Goal: Task Accomplishment & Management: Complete application form

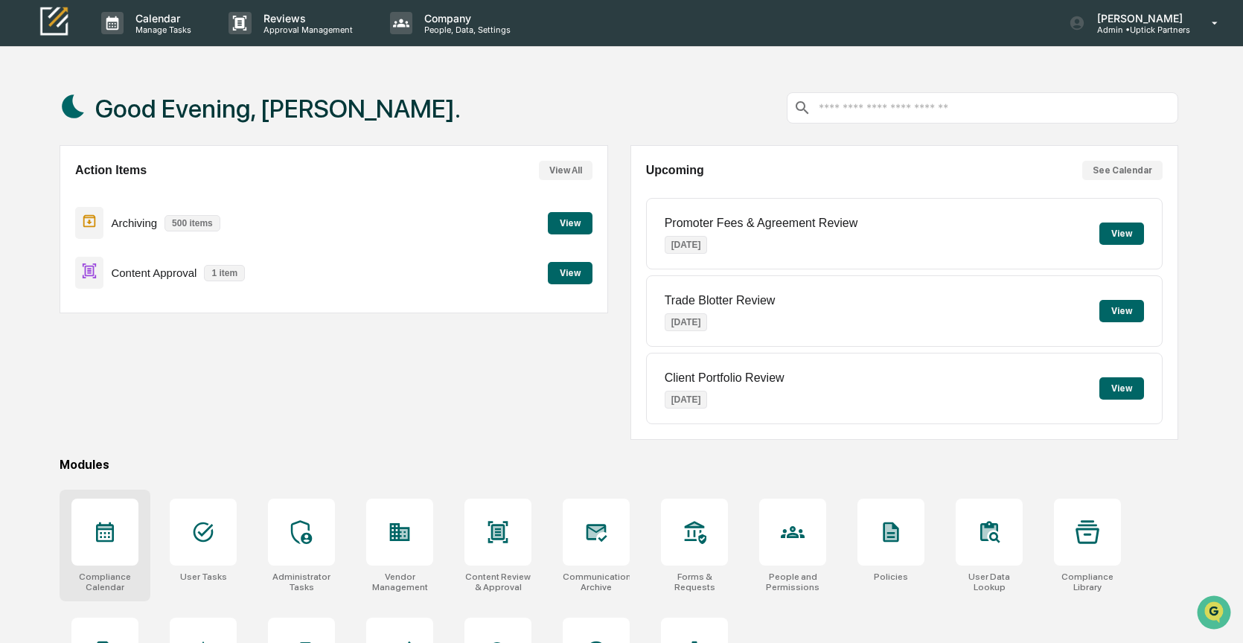
click at [103, 523] on icon at bounding box center [105, 532] width 24 height 24
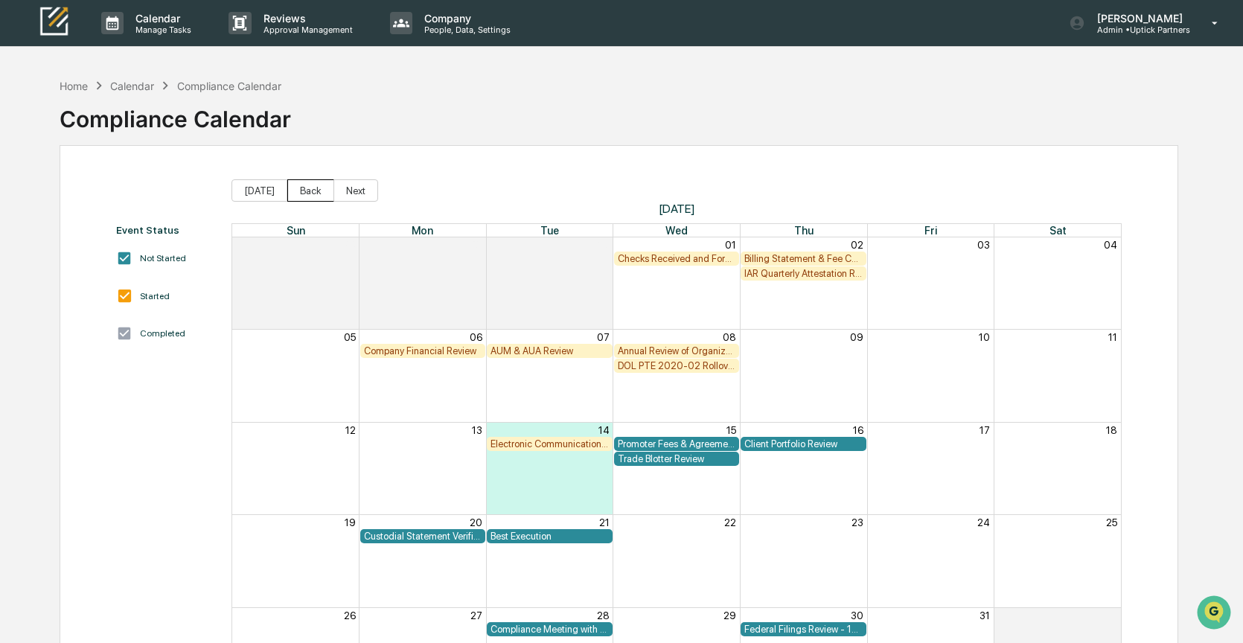
click at [315, 192] on button "Back" at bounding box center [310, 190] width 47 height 22
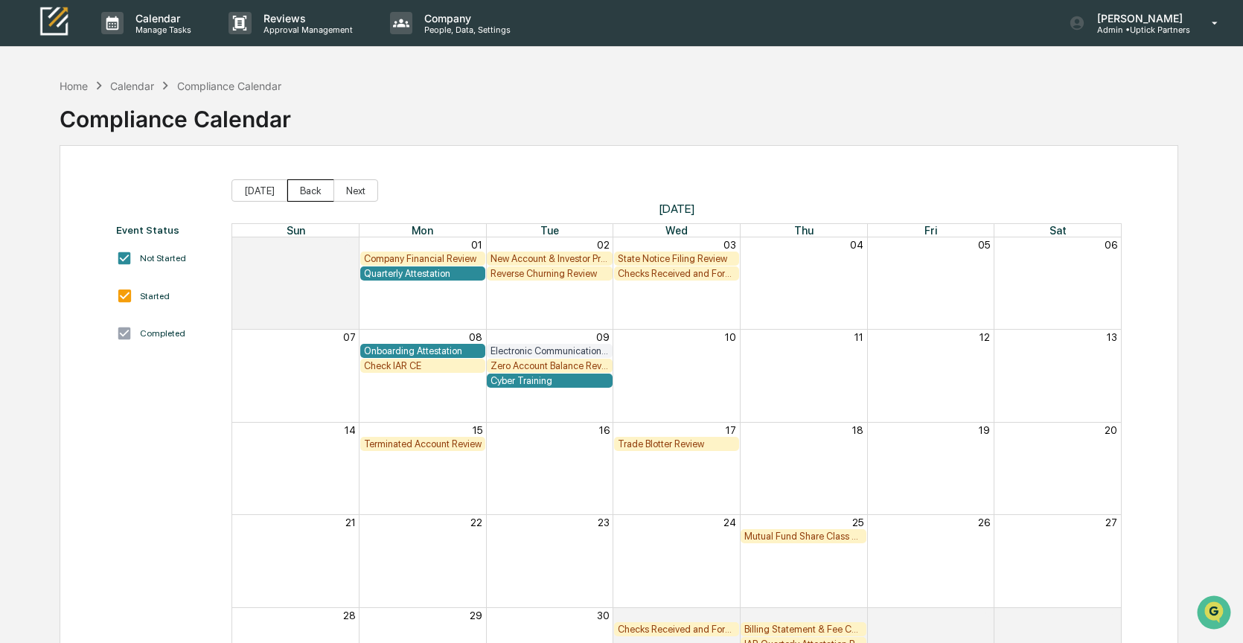
click at [315, 192] on button "Back" at bounding box center [310, 190] width 47 height 22
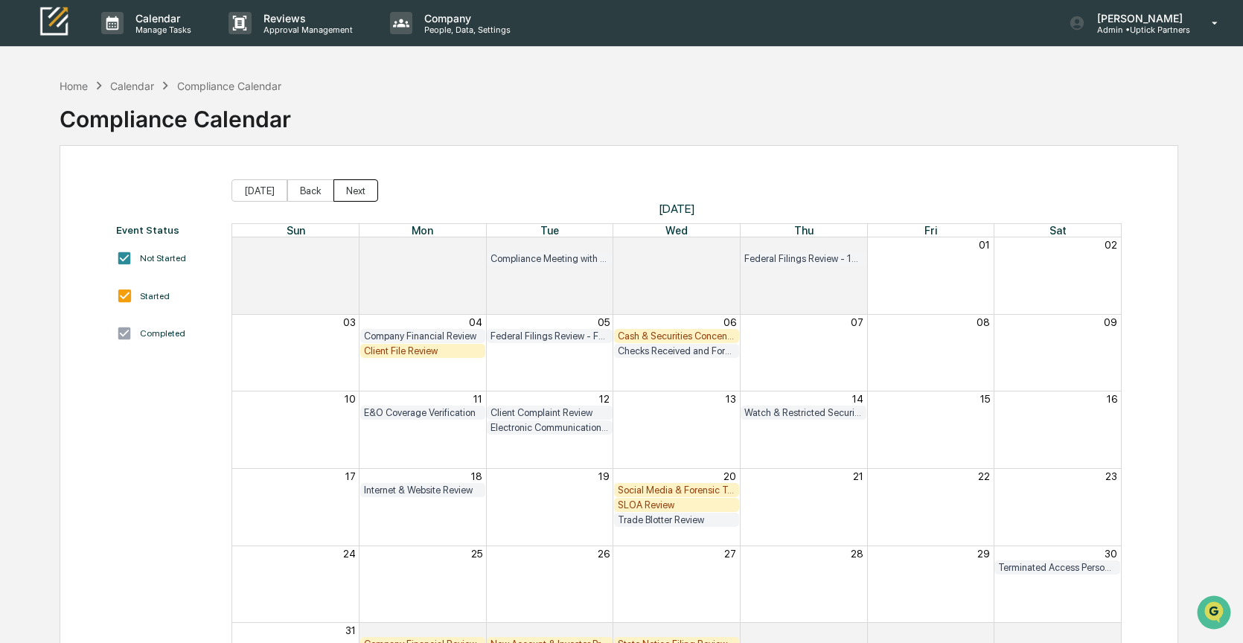
click at [353, 191] on button "Next" at bounding box center [356, 190] width 45 height 22
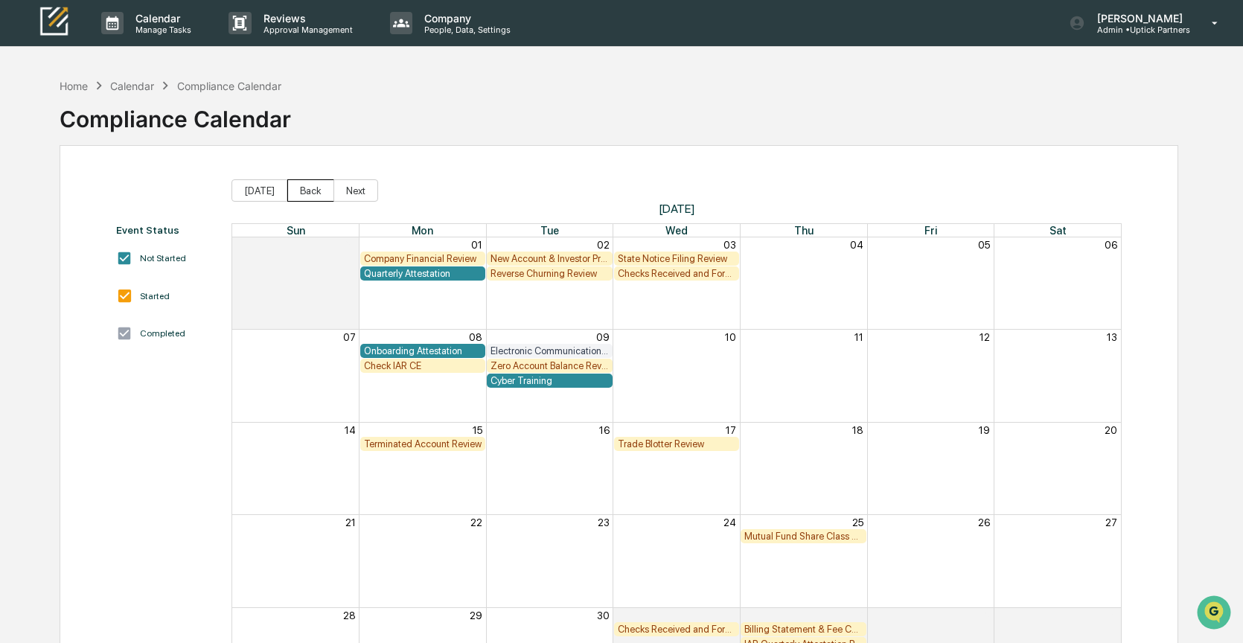
click at [295, 191] on button "Back" at bounding box center [310, 190] width 47 height 22
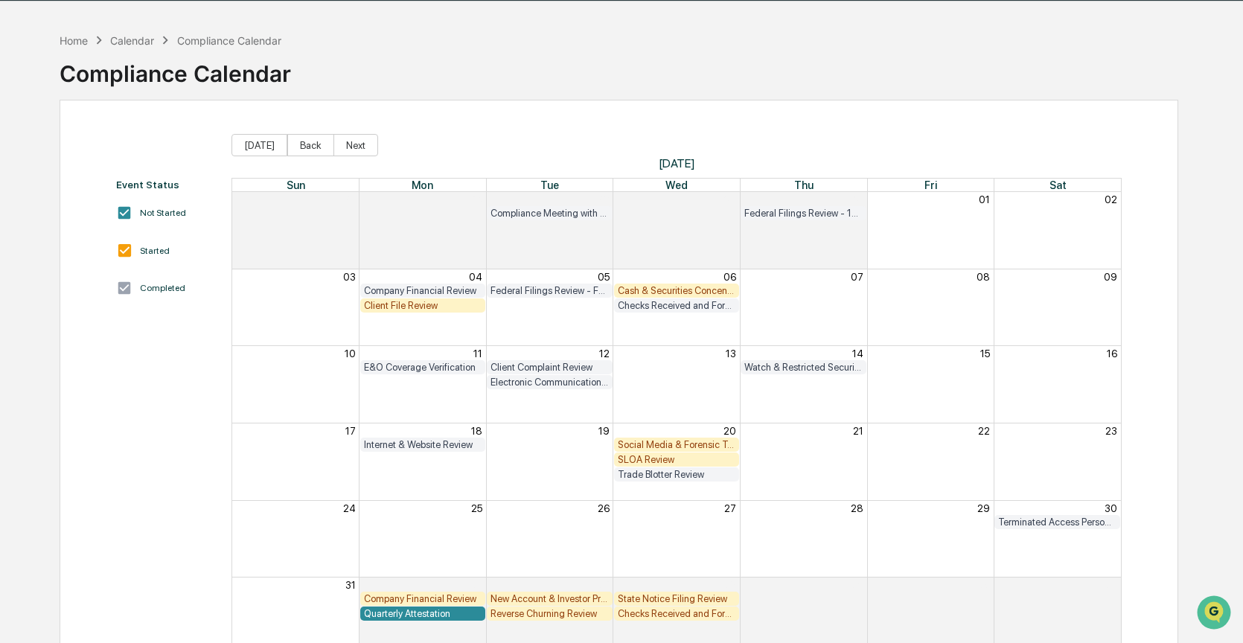
scroll to position [35, 0]
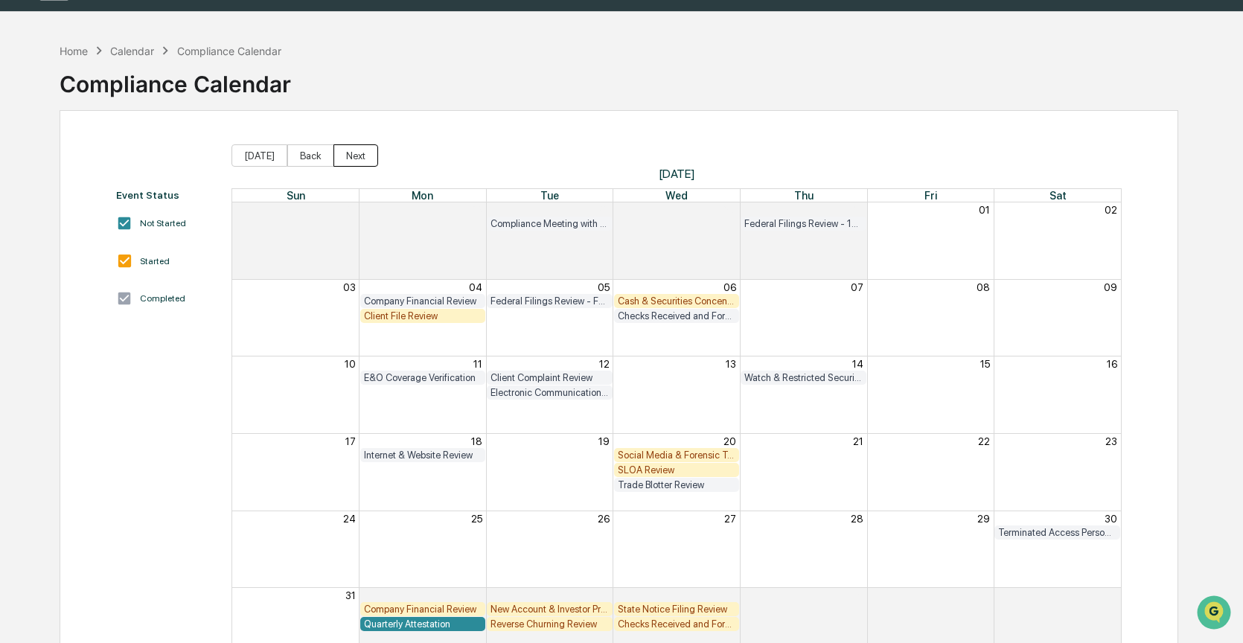
click at [366, 153] on button "Next" at bounding box center [356, 155] width 45 height 22
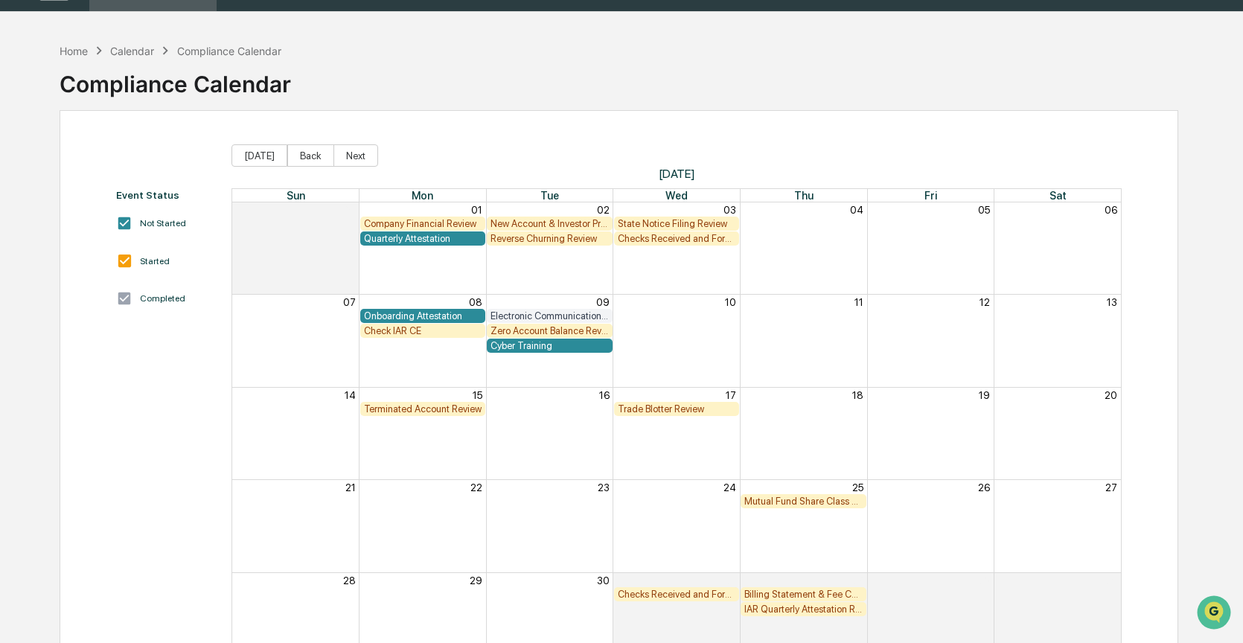
scroll to position [92, 0]
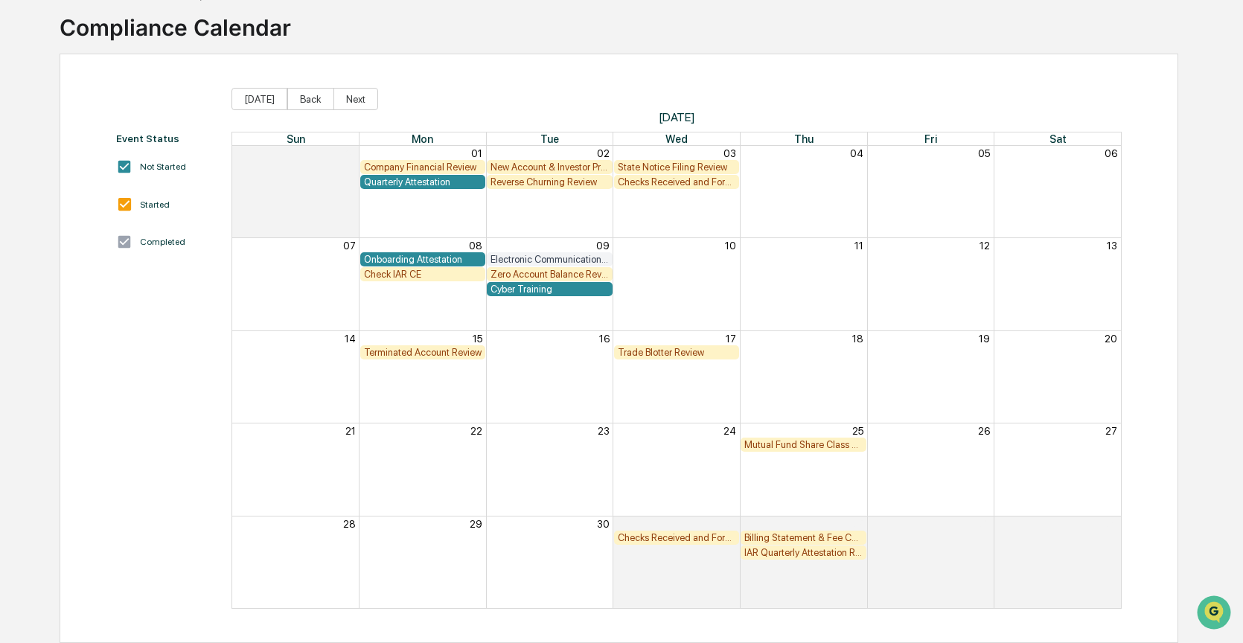
click at [530, 168] on div "New Account & Investor Profile Review" at bounding box center [550, 167] width 118 height 11
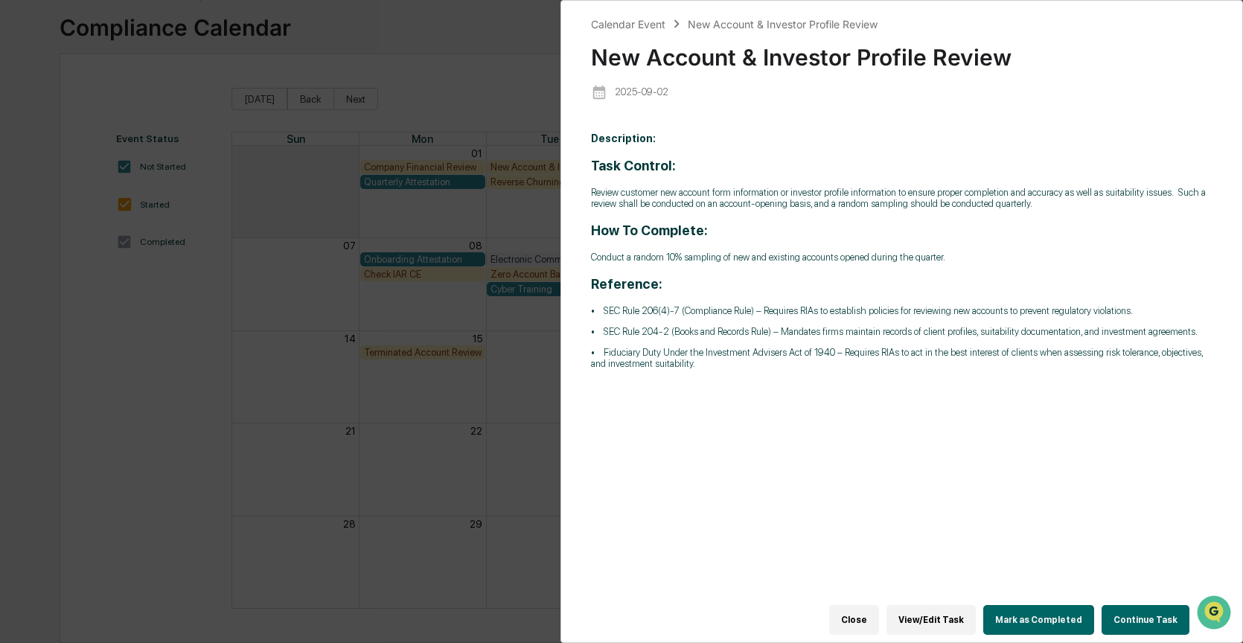
click at [1144, 619] on button "Continue Task" at bounding box center [1146, 620] width 88 height 30
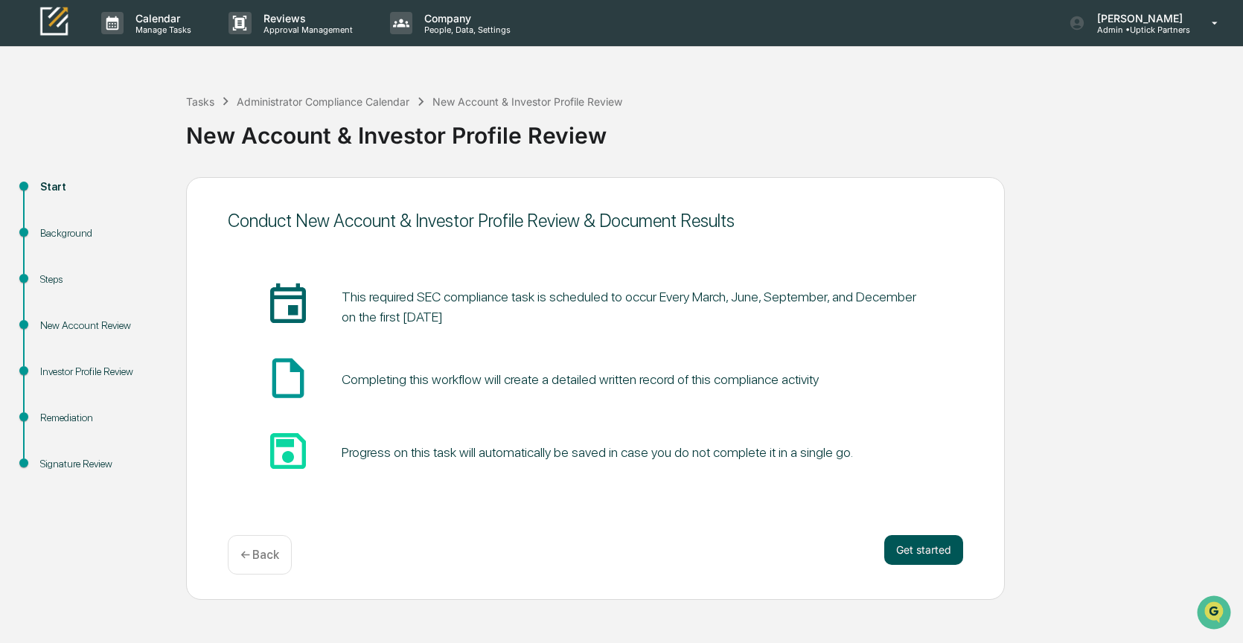
click at [927, 551] on button "Get started" at bounding box center [924, 550] width 79 height 30
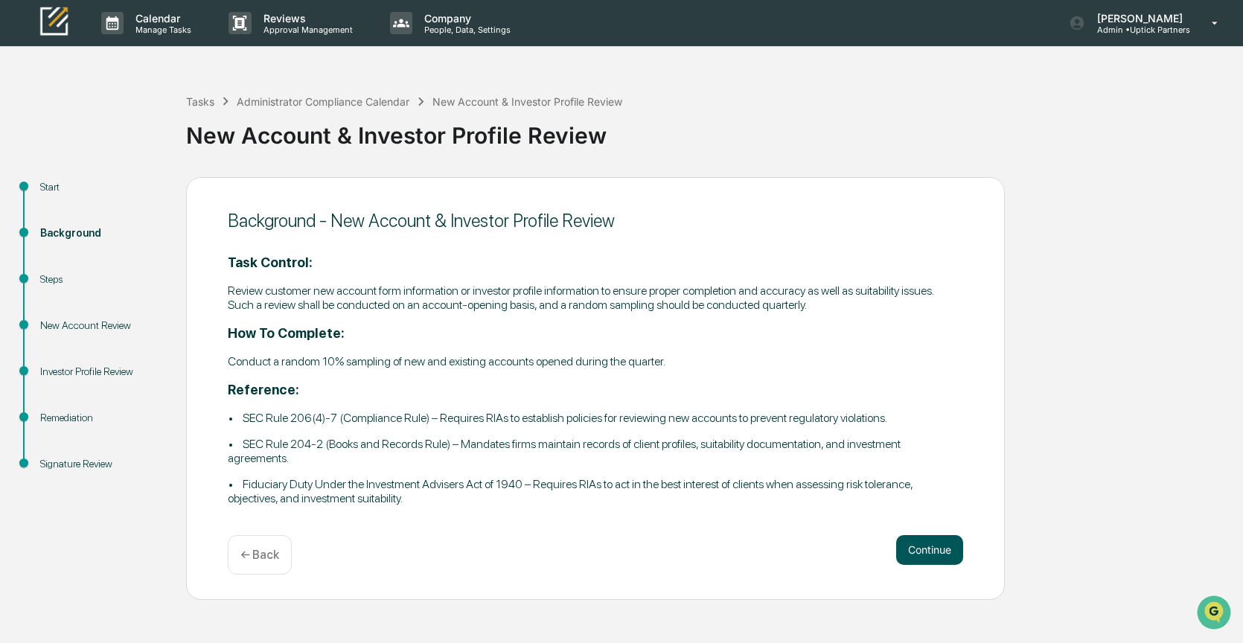
click at [926, 557] on button "Continue" at bounding box center [929, 550] width 67 height 30
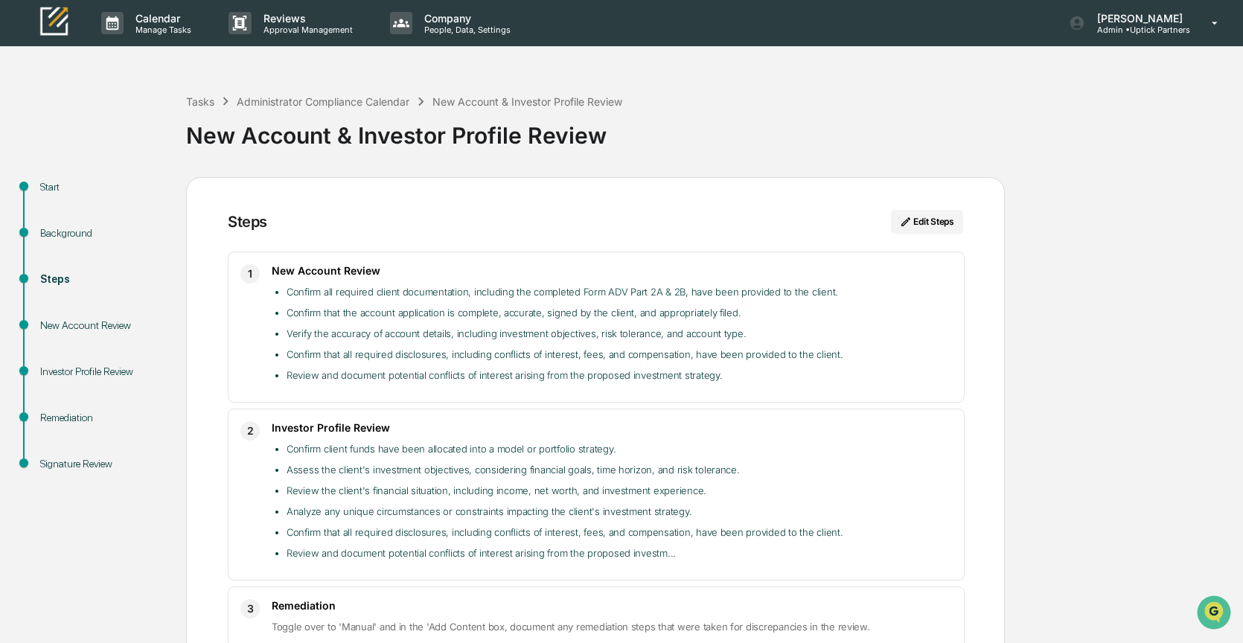
scroll to position [85, 0]
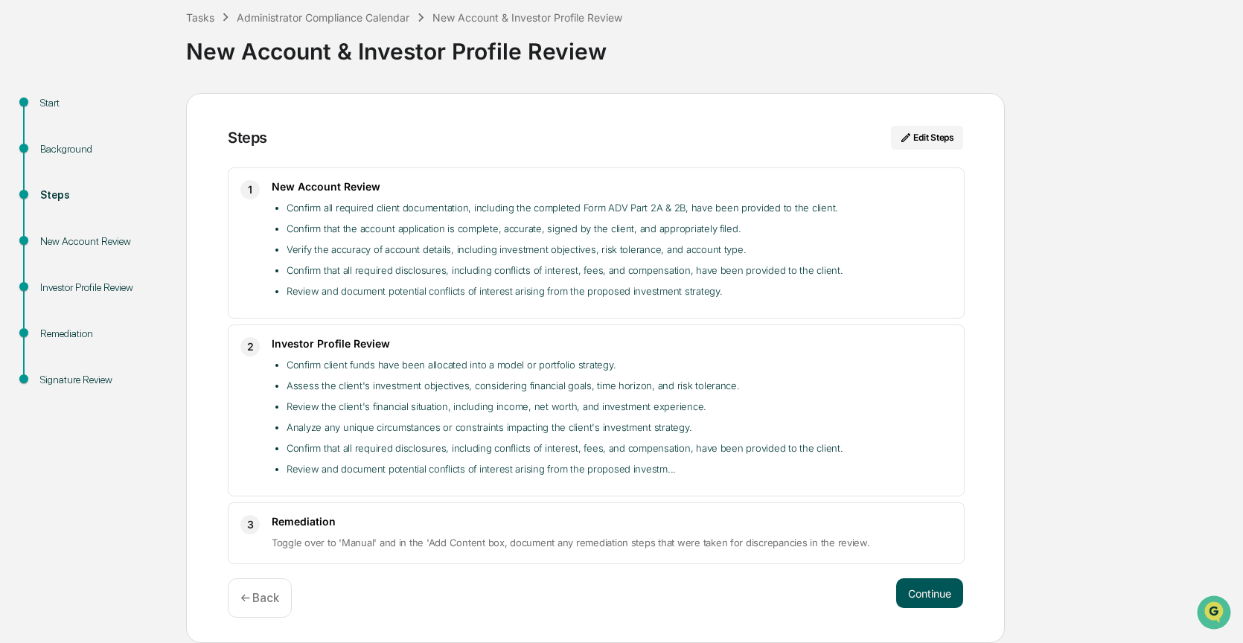
click at [923, 586] on button "Continue" at bounding box center [929, 594] width 67 height 30
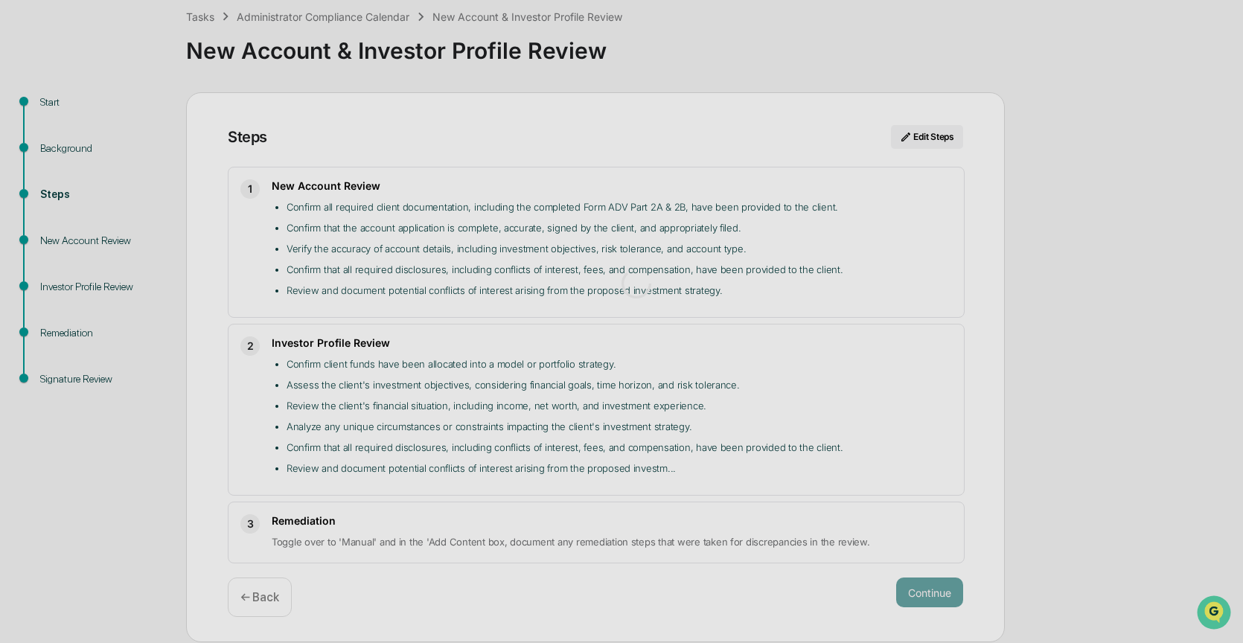
scroll to position [12, 0]
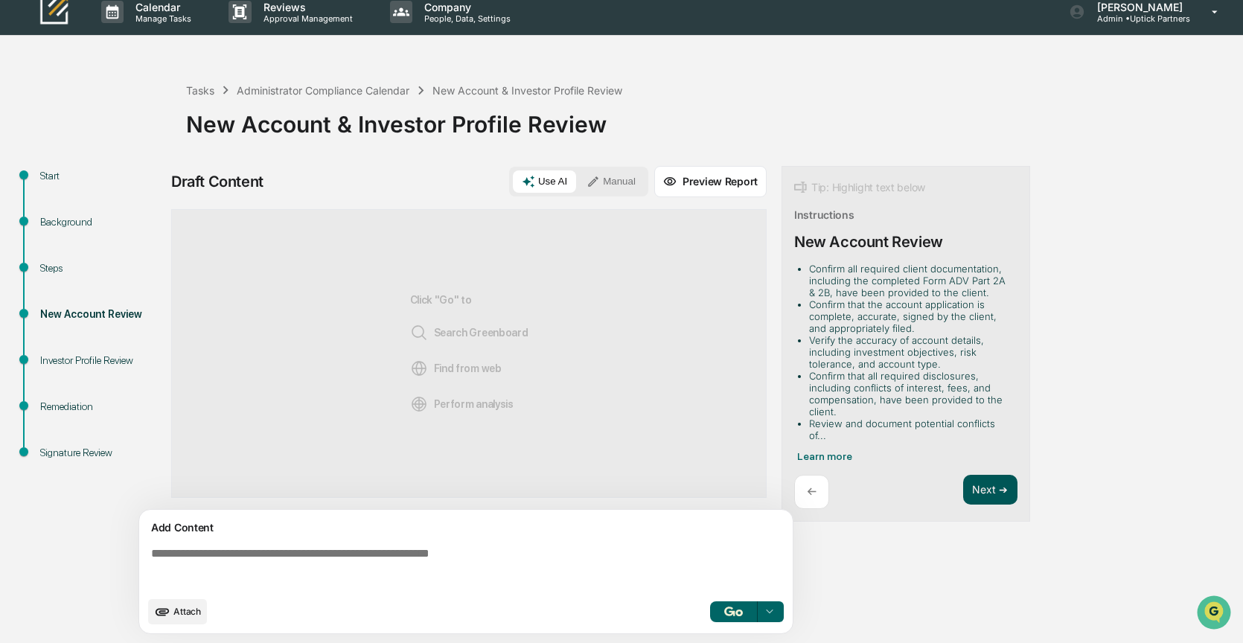
click at [984, 475] on button "Next ➔" at bounding box center [990, 490] width 54 height 31
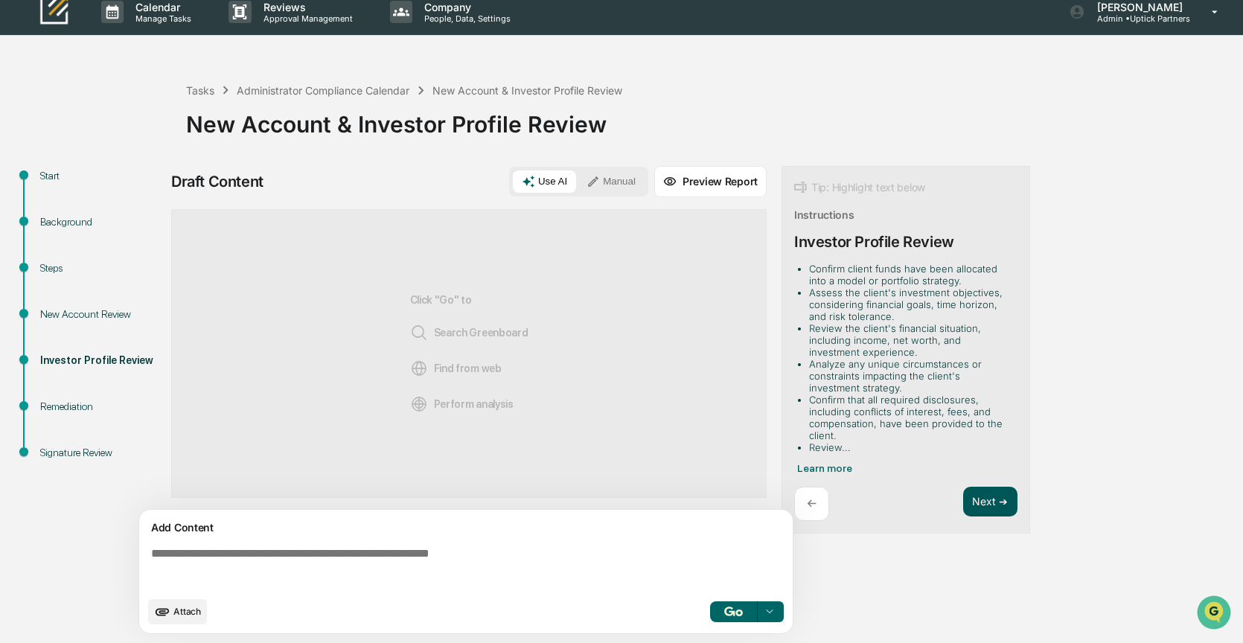
click at [981, 497] on button "Next ➔" at bounding box center [990, 502] width 54 height 31
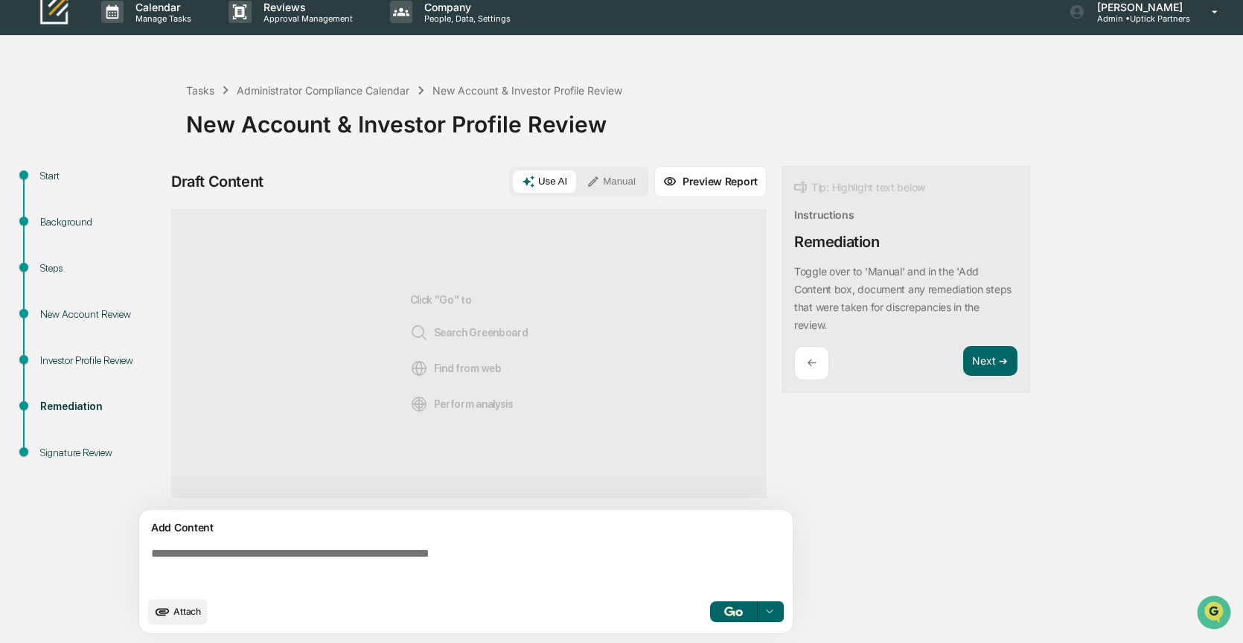
click at [815, 372] on div "←" at bounding box center [811, 363] width 35 height 35
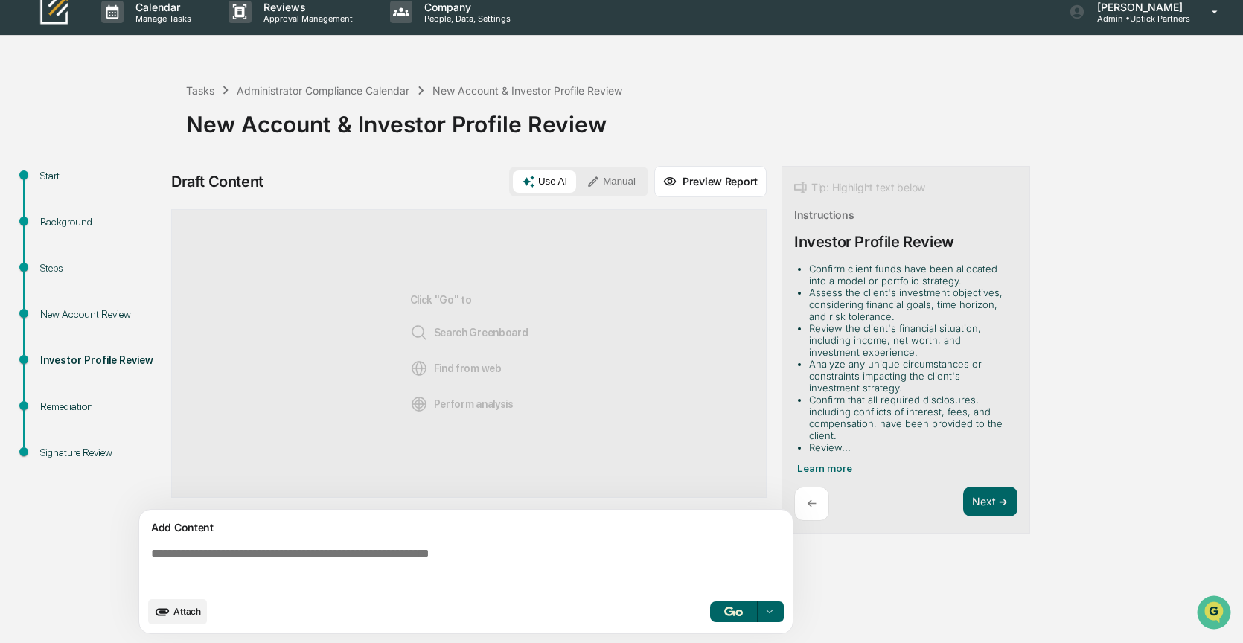
click at [607, 181] on button "Manual" at bounding box center [611, 182] width 67 height 22
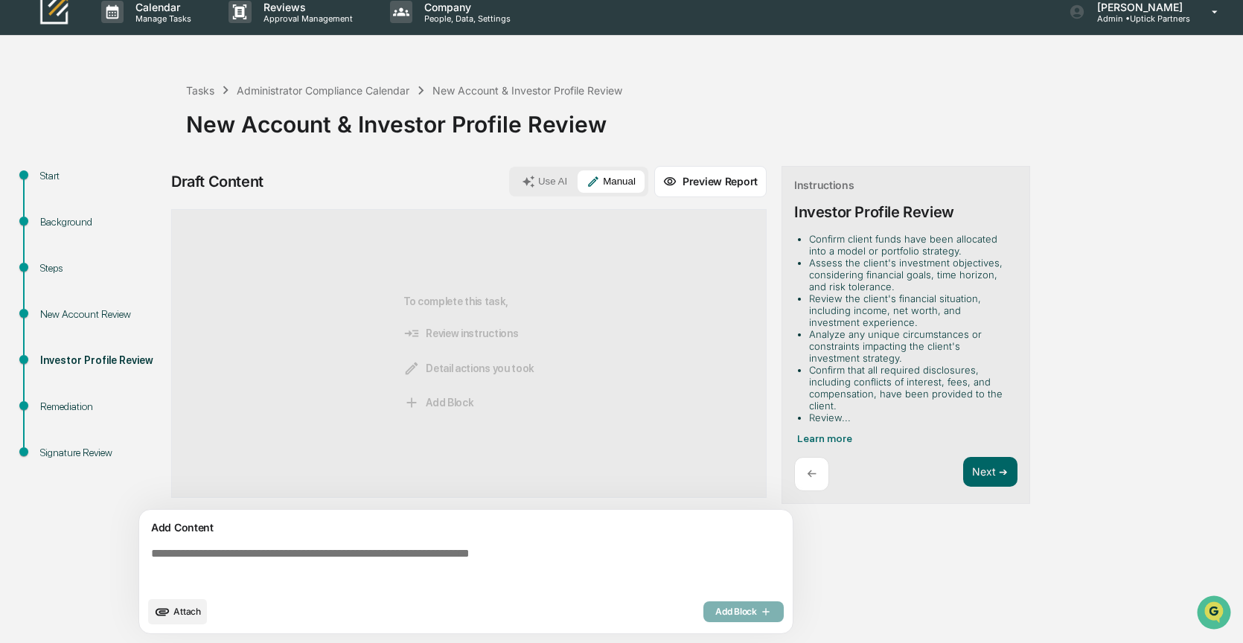
click at [173, 611] on span "Attach" at bounding box center [187, 611] width 28 height 11
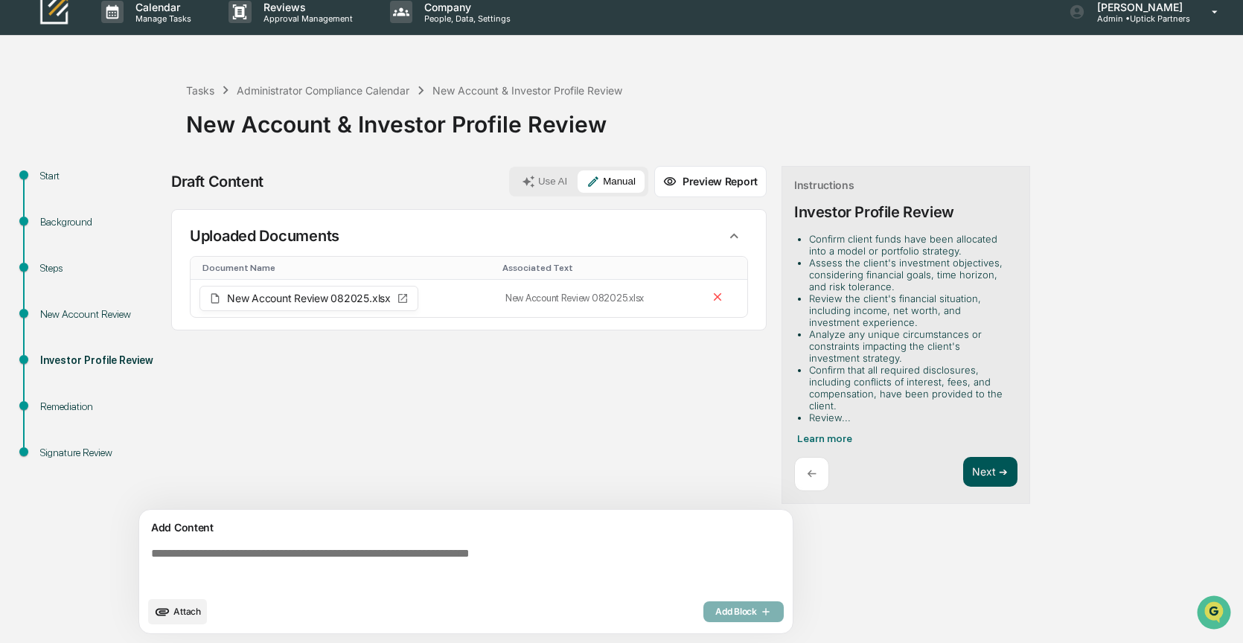
click at [988, 463] on button "Next ➔" at bounding box center [990, 472] width 54 height 31
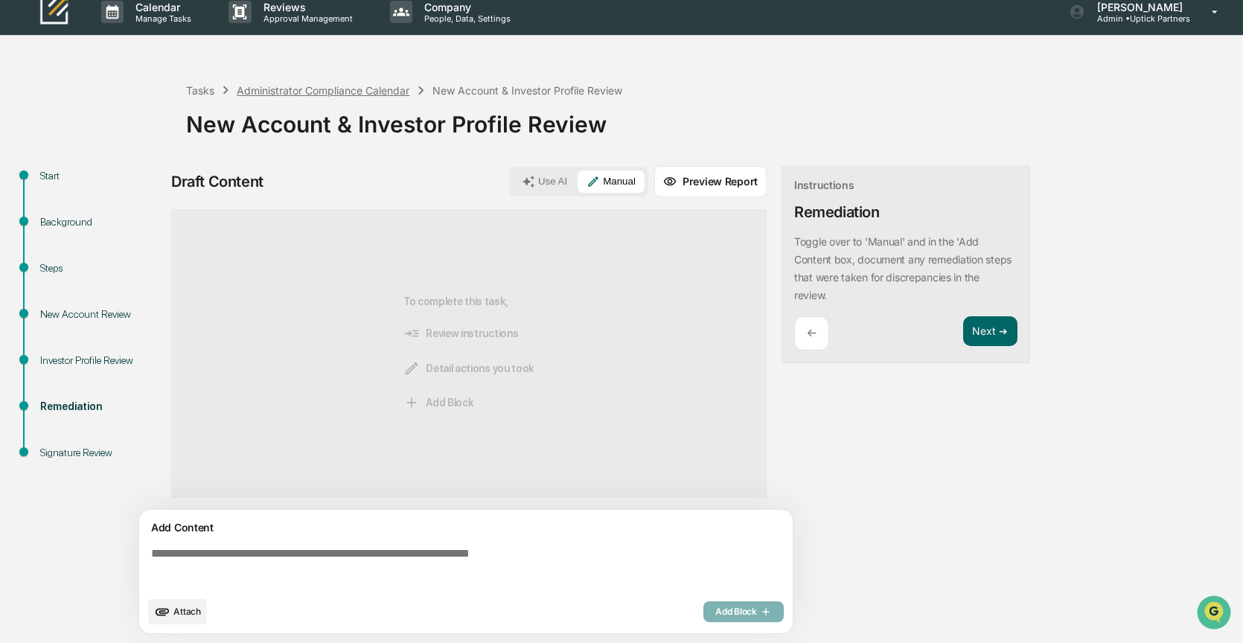
click at [313, 90] on div "Administrator Compliance Calendar" at bounding box center [323, 90] width 173 height 13
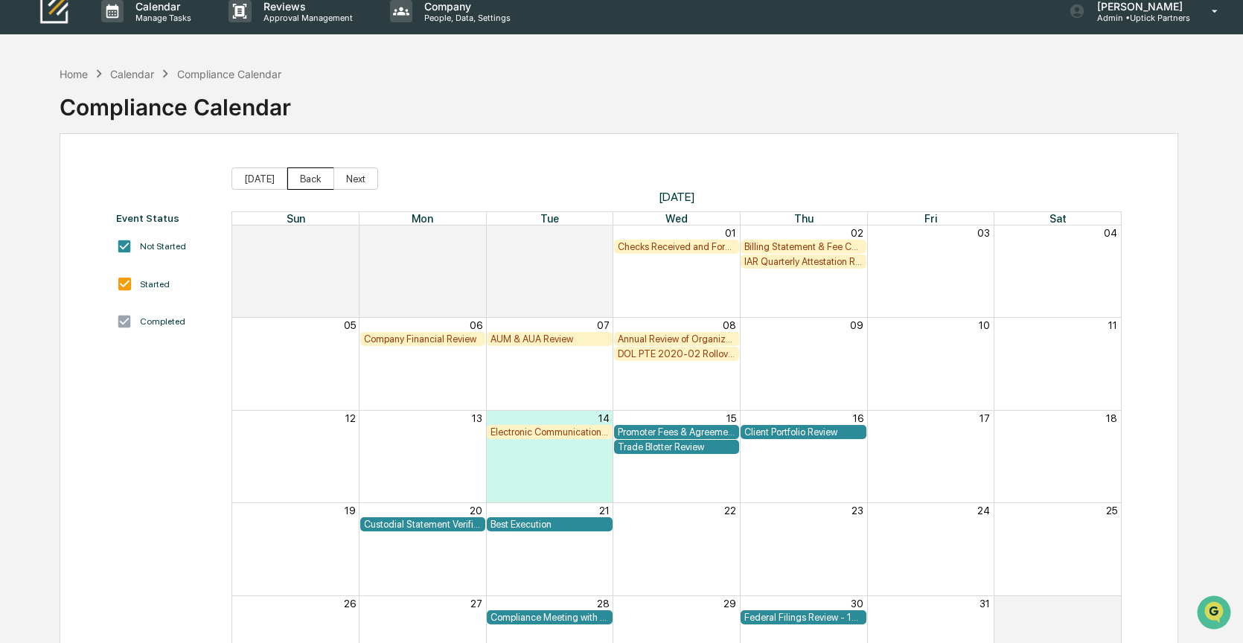
click at [296, 174] on button "Back" at bounding box center [310, 179] width 47 height 22
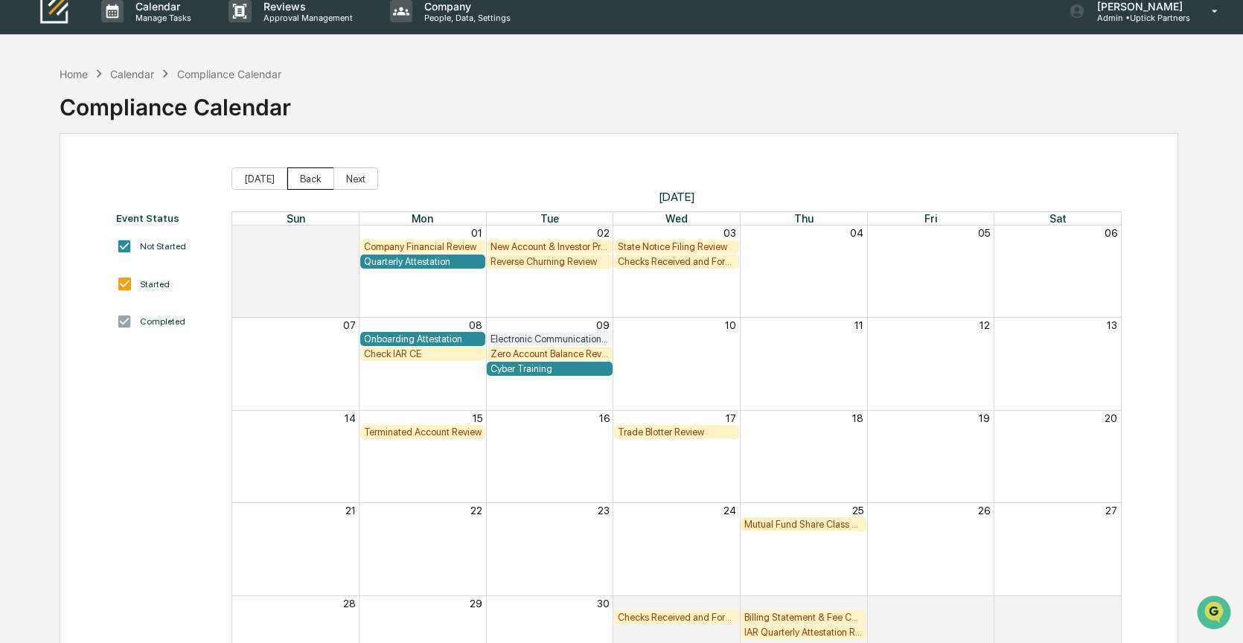
click at [296, 174] on button "Back" at bounding box center [310, 179] width 47 height 22
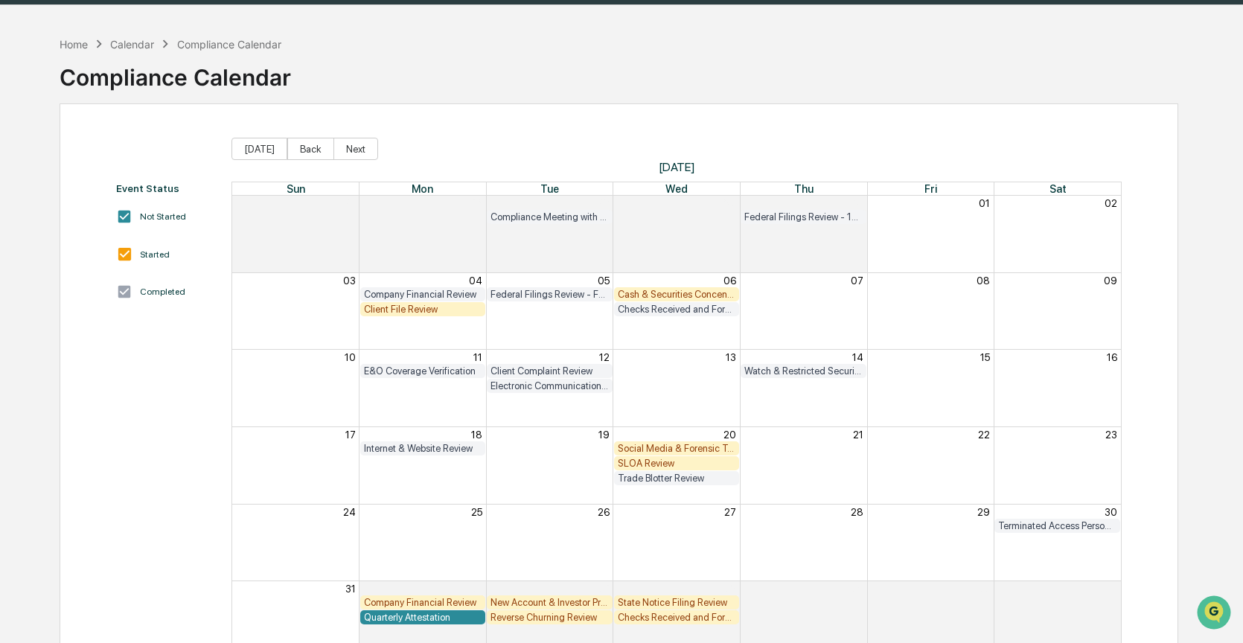
scroll to position [39, 0]
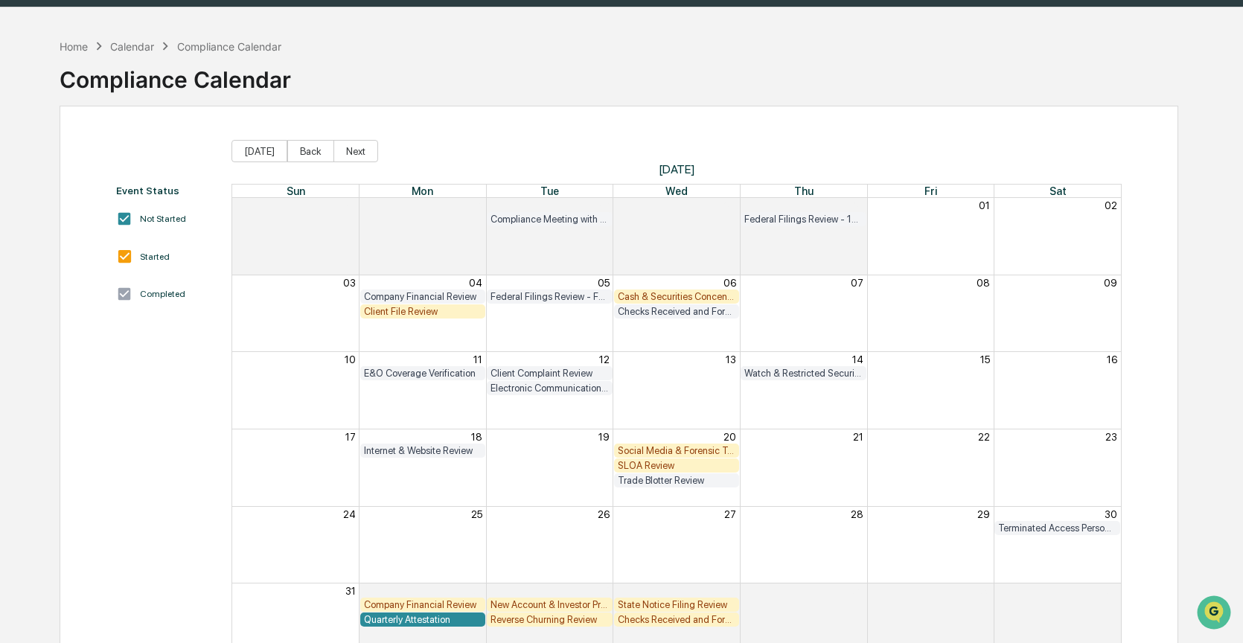
click at [670, 296] on div "Cash & Securities Concentration Review" at bounding box center [677, 296] width 118 height 11
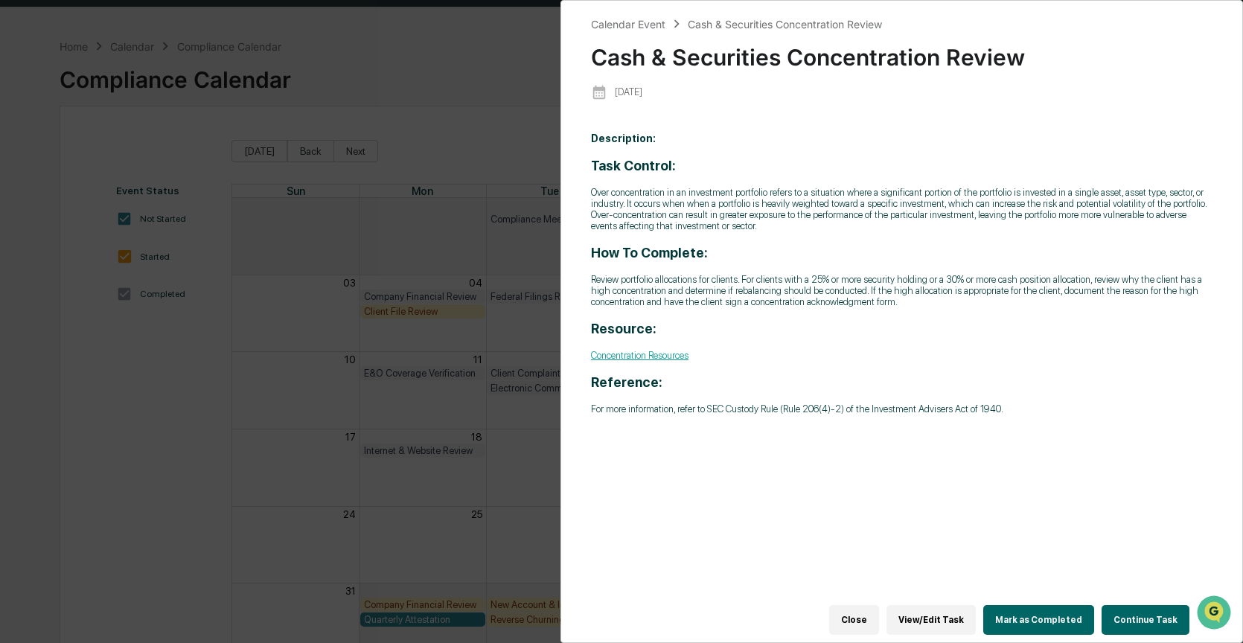
click at [1157, 612] on button "Continue Task" at bounding box center [1146, 620] width 88 height 30
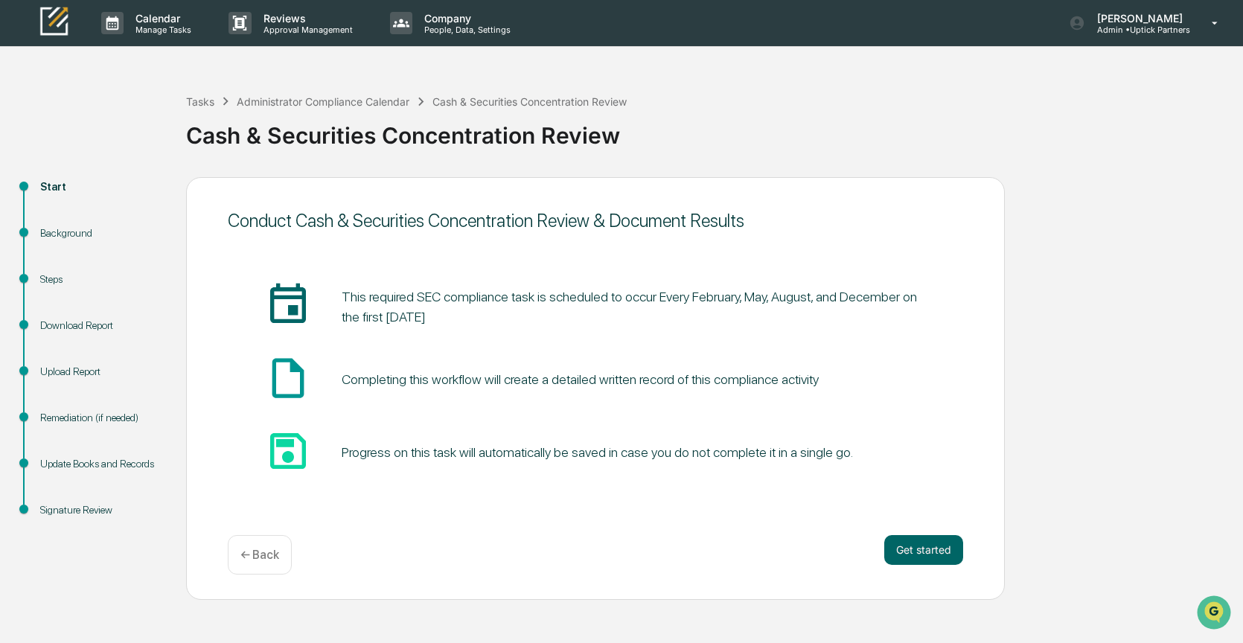
click at [66, 278] on div "Steps" at bounding box center [101, 280] width 122 height 16
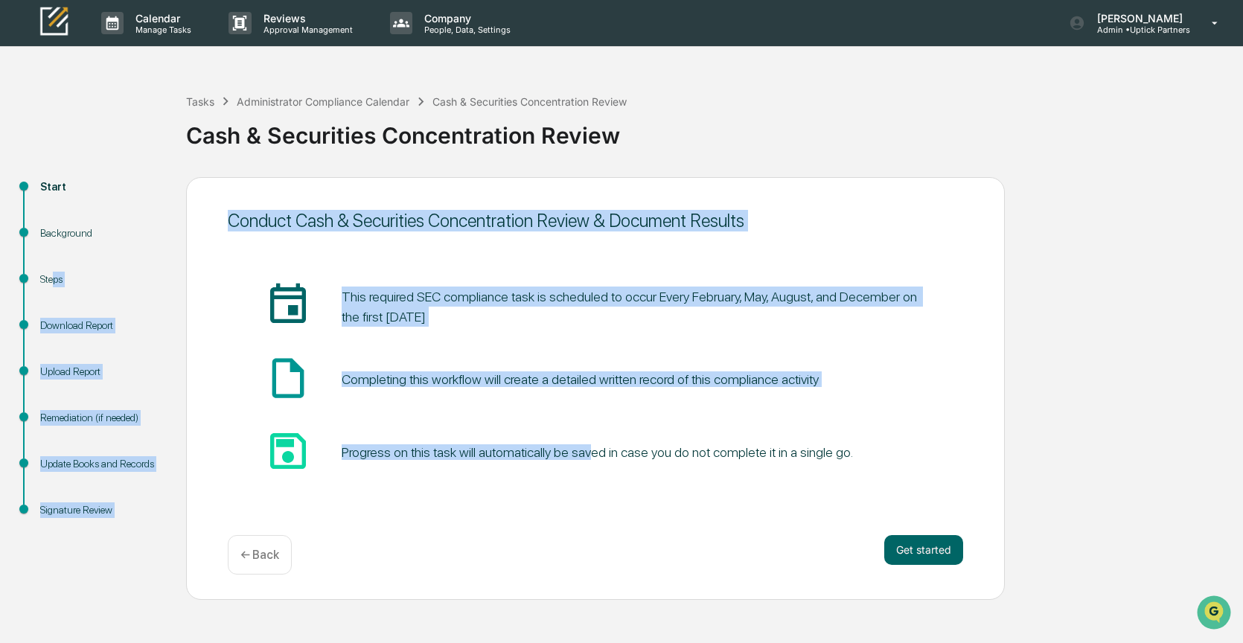
drag, startPoint x: 611, startPoint y: 448, endPoint x: 54, endPoint y: 274, distance: 583.5
click at [54, 274] on div "Start Background Steps Download Report Upload Report Remediation (if needed) Up…" at bounding box center [621, 388] width 1229 height 423
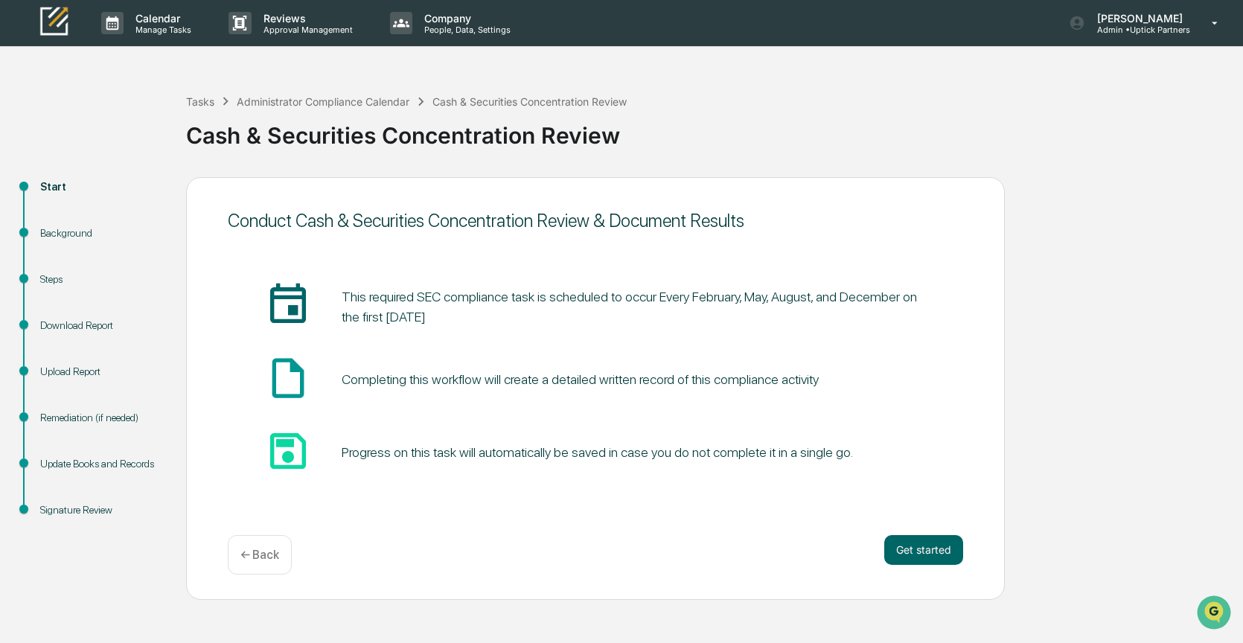
click at [128, 258] on div "Background" at bounding box center [101, 251] width 146 height 46
click at [58, 278] on div "Steps" at bounding box center [101, 280] width 122 height 16
click at [78, 231] on div "Background" at bounding box center [101, 234] width 122 height 16
click at [936, 553] on button "Get started" at bounding box center [924, 550] width 79 height 30
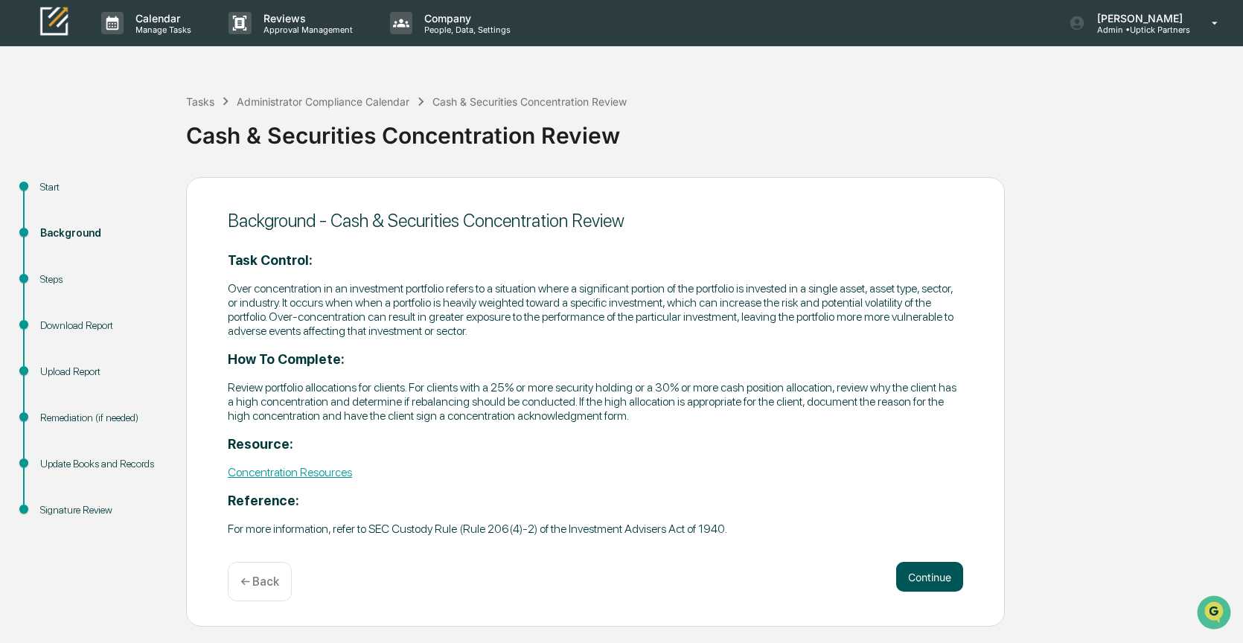
click at [928, 572] on button "Continue" at bounding box center [929, 577] width 67 height 30
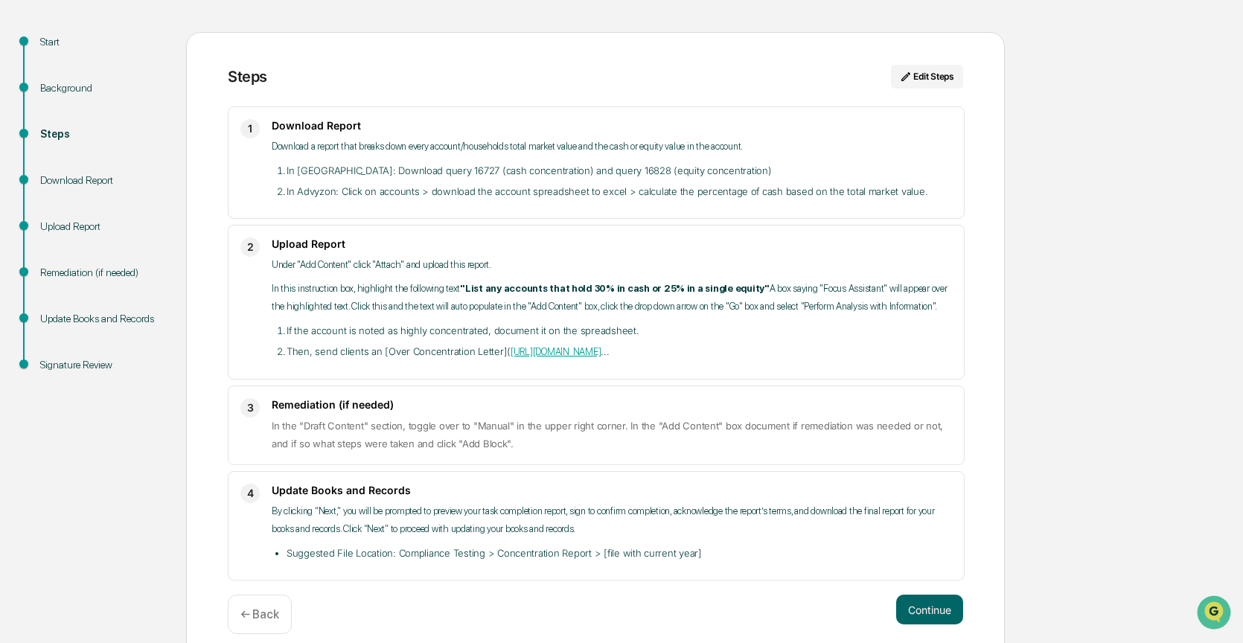
scroll to position [158, 0]
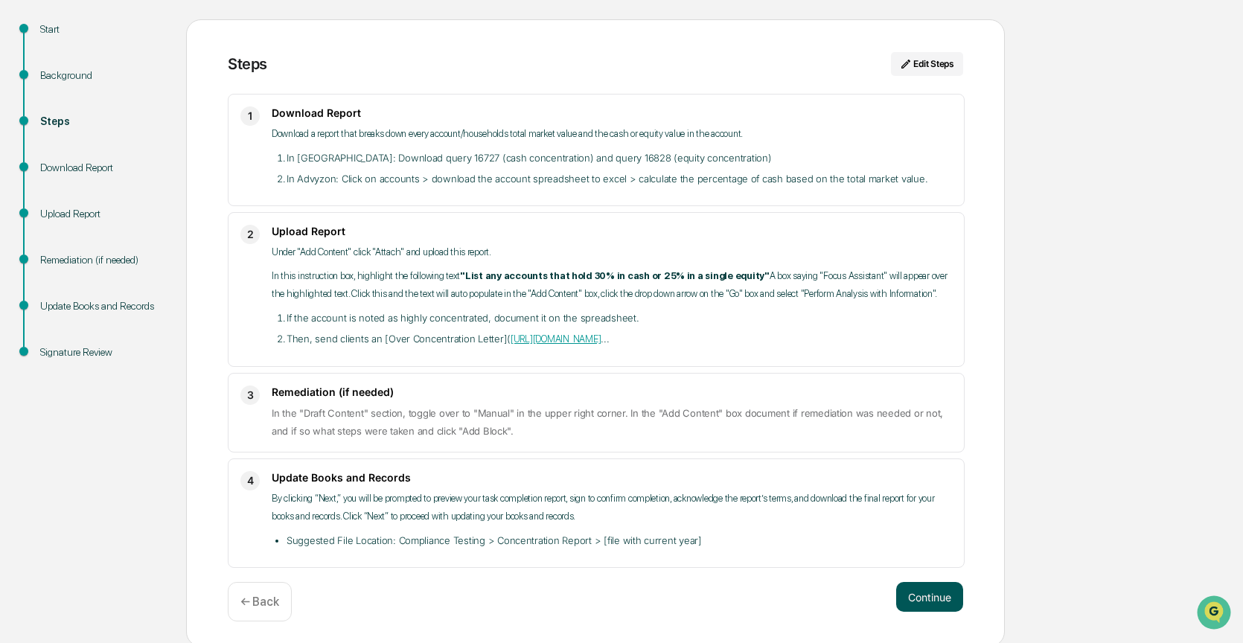
click at [925, 606] on button "Continue" at bounding box center [929, 597] width 67 height 30
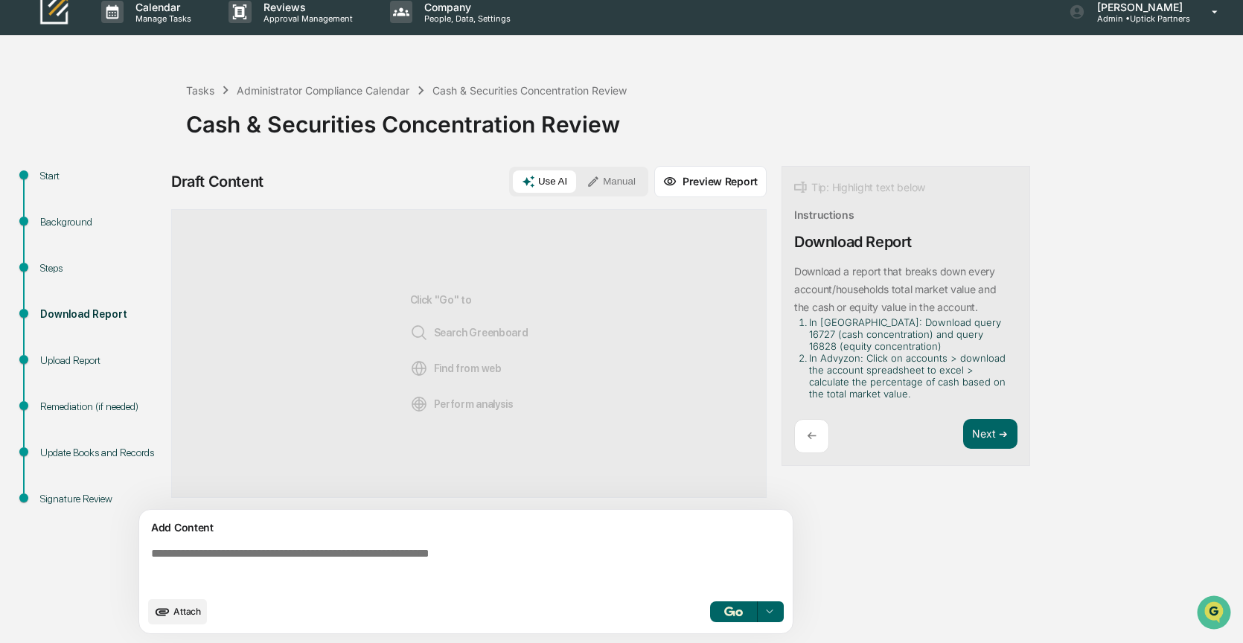
click at [625, 182] on button "Manual" at bounding box center [611, 182] width 67 height 22
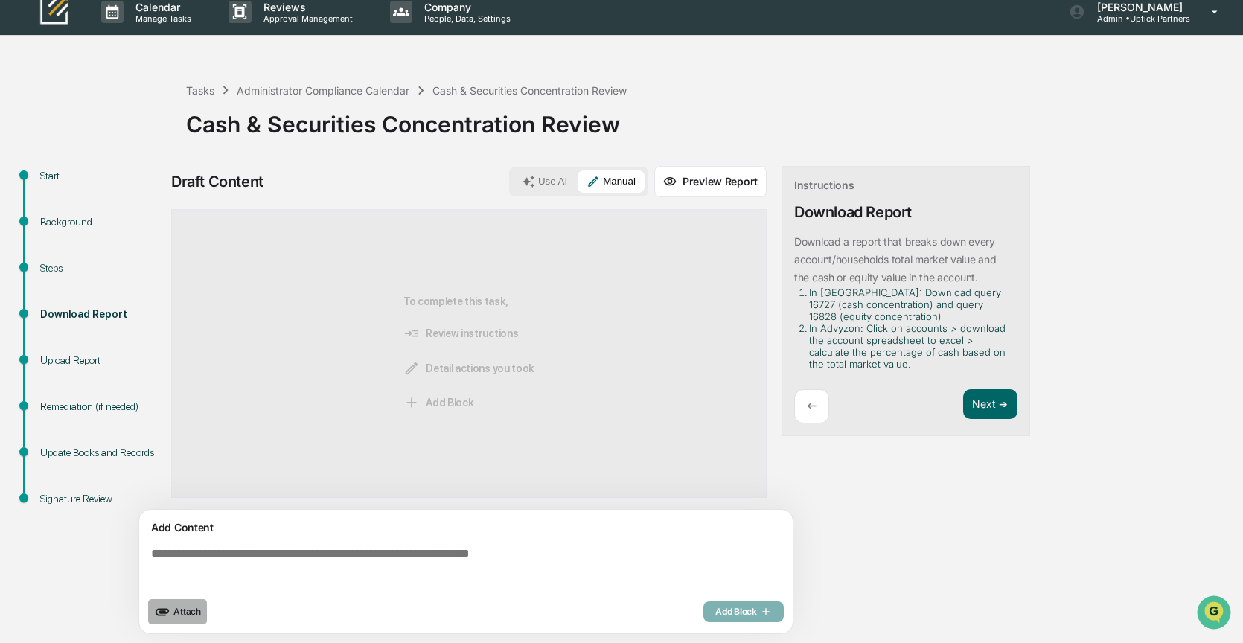
click at [189, 608] on span "Attach" at bounding box center [187, 611] width 28 height 11
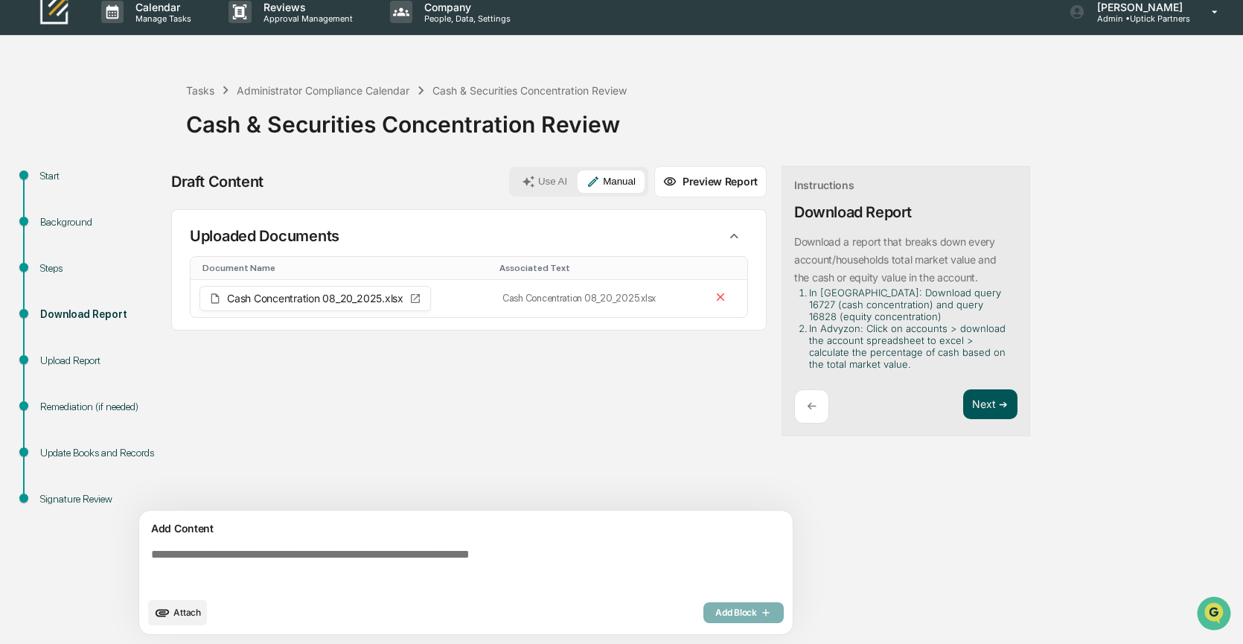
click at [990, 403] on button "Next ➔" at bounding box center [990, 404] width 54 height 31
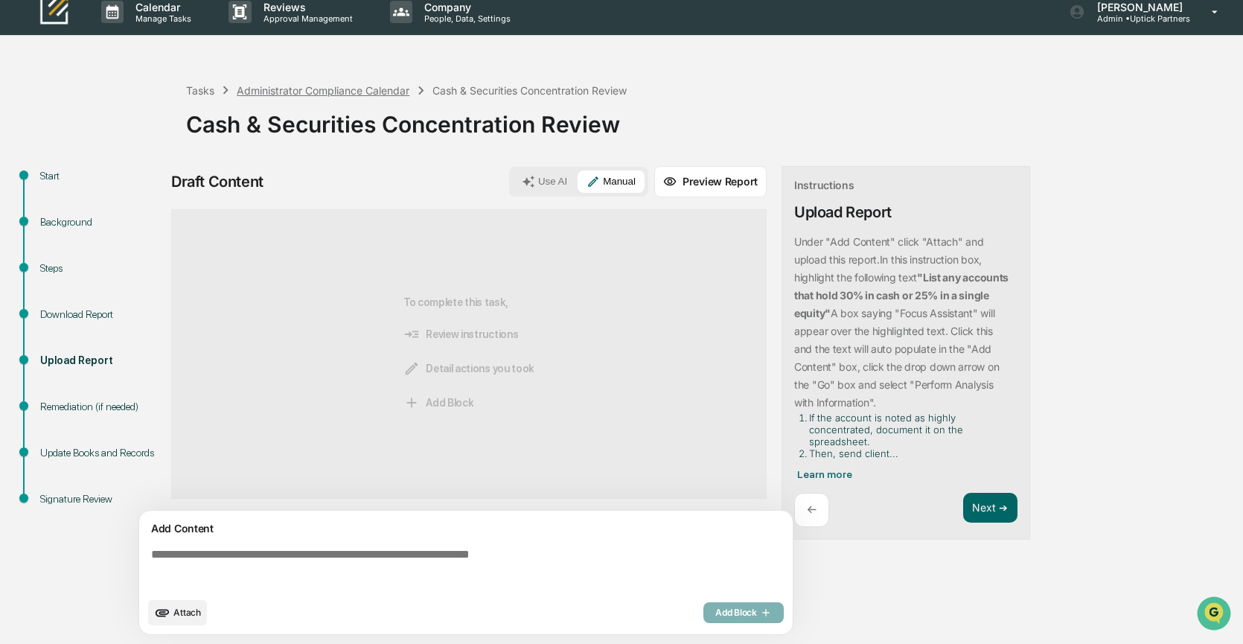
click at [360, 89] on div "Administrator Compliance Calendar" at bounding box center [323, 90] width 173 height 13
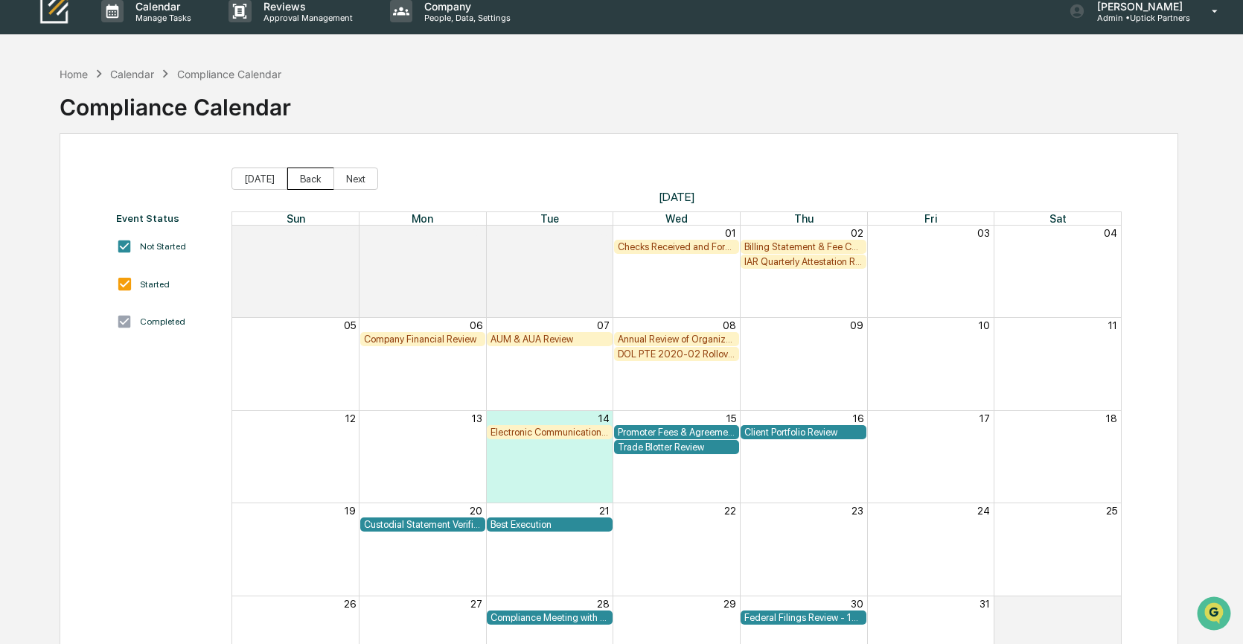
click at [316, 177] on button "Back" at bounding box center [310, 179] width 47 height 22
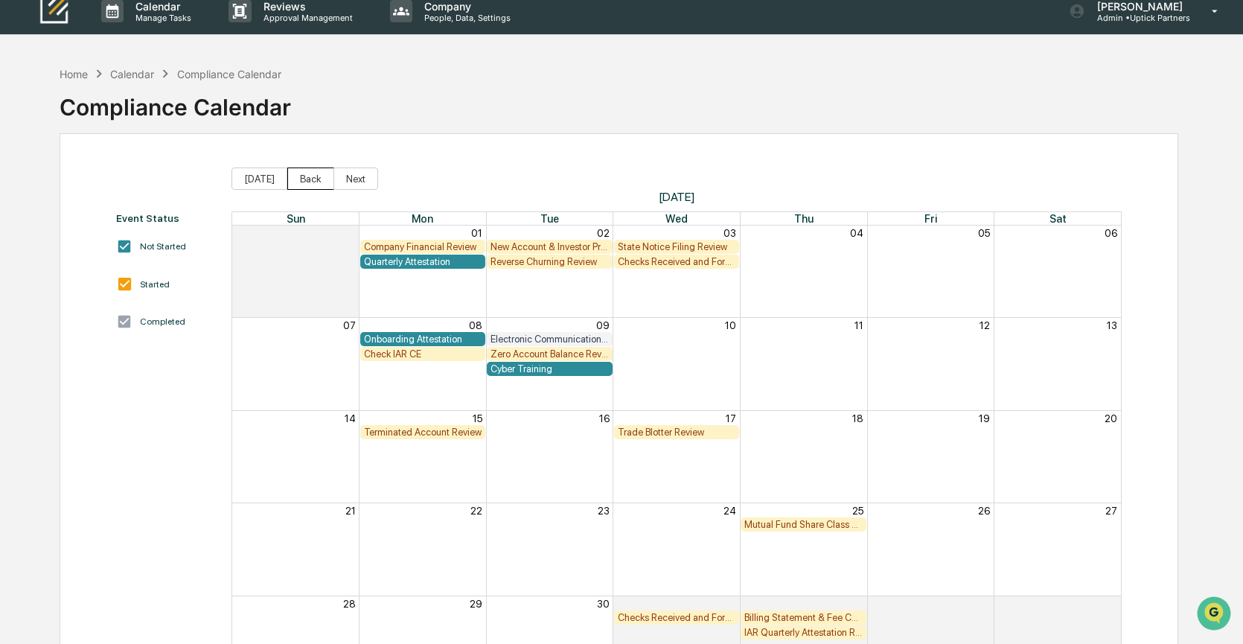
click at [316, 177] on button "Back" at bounding box center [310, 179] width 47 height 22
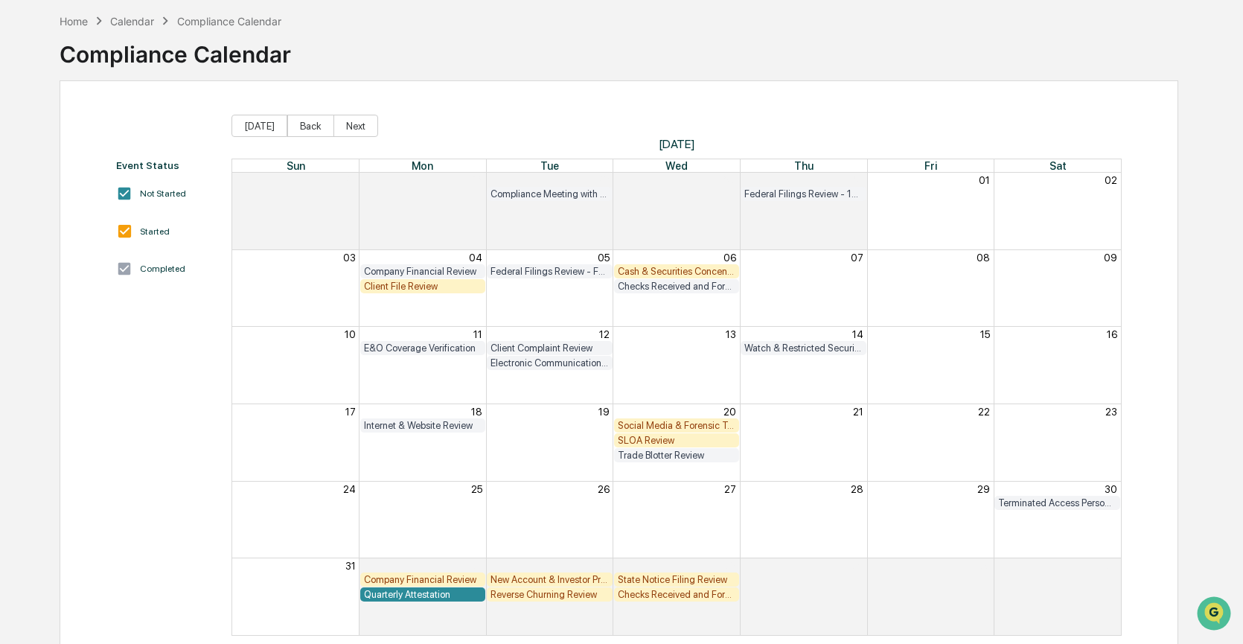
scroll to position [73, 0]
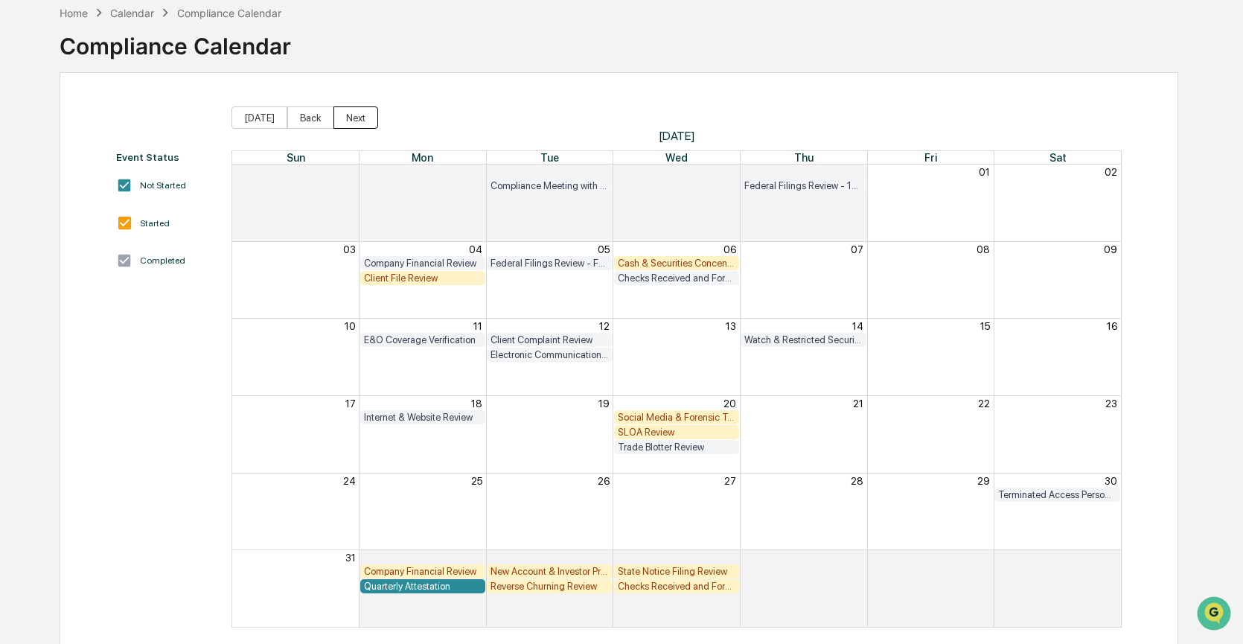
click at [366, 118] on button "Next" at bounding box center [356, 117] width 45 height 22
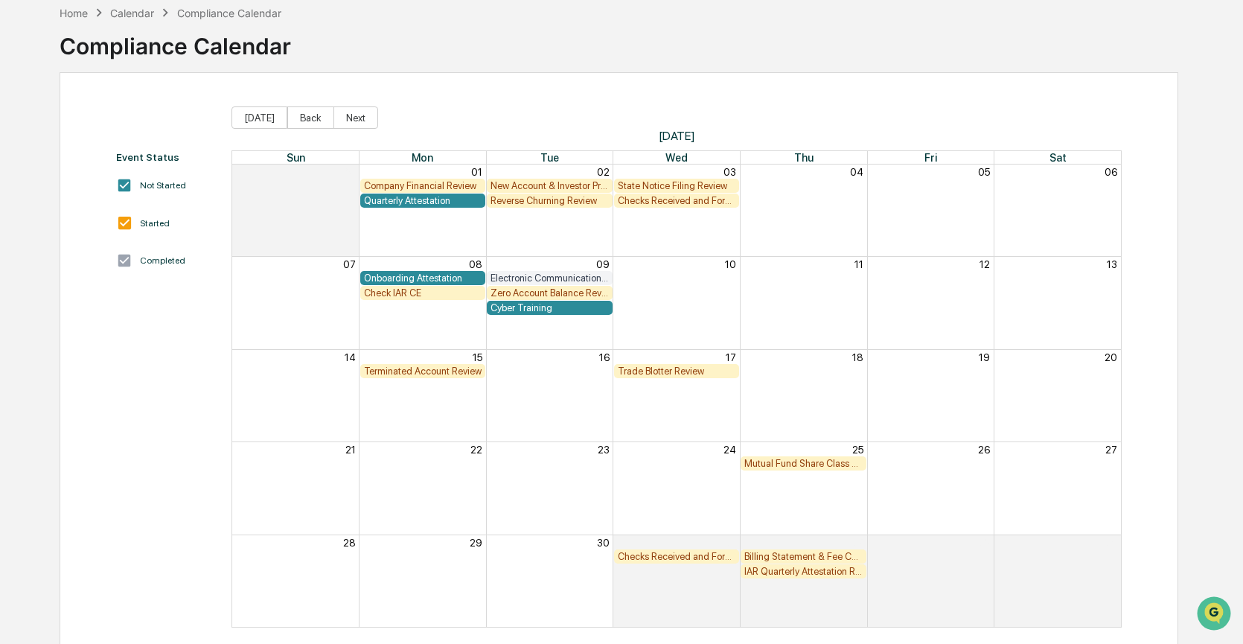
click at [575, 198] on div "Reverse Churning Review" at bounding box center [550, 200] width 118 height 11
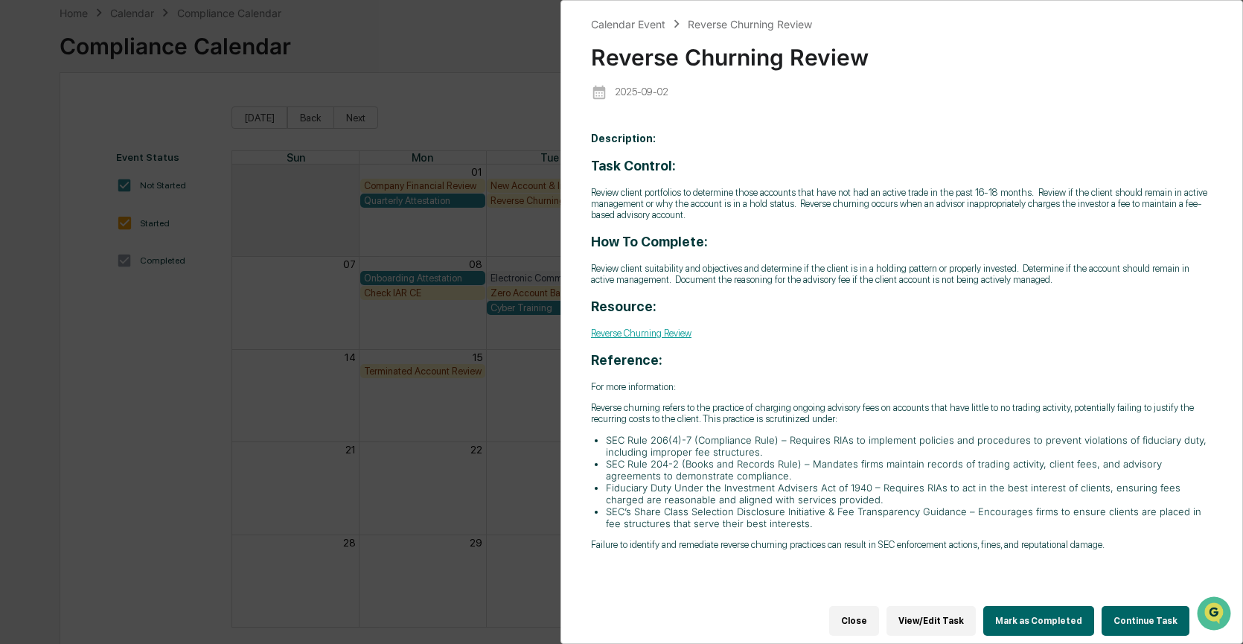
click at [1139, 617] on button "Continue Task" at bounding box center [1146, 621] width 88 height 30
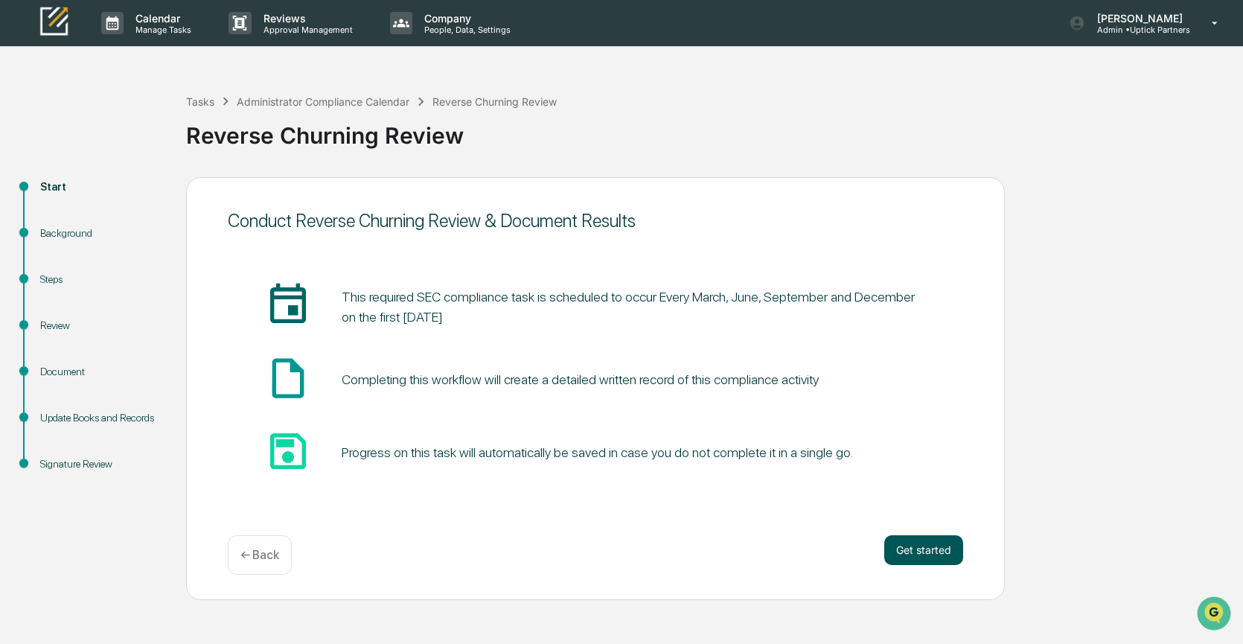
click at [916, 544] on button "Get started" at bounding box center [924, 550] width 79 height 30
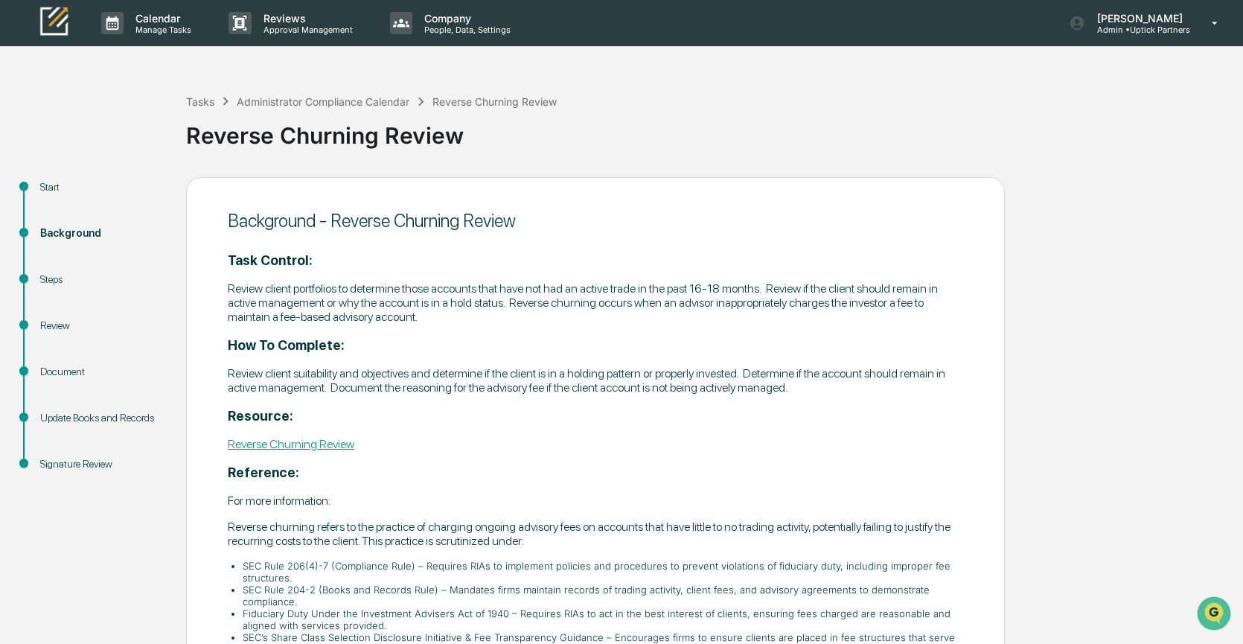
scroll to position [127, 0]
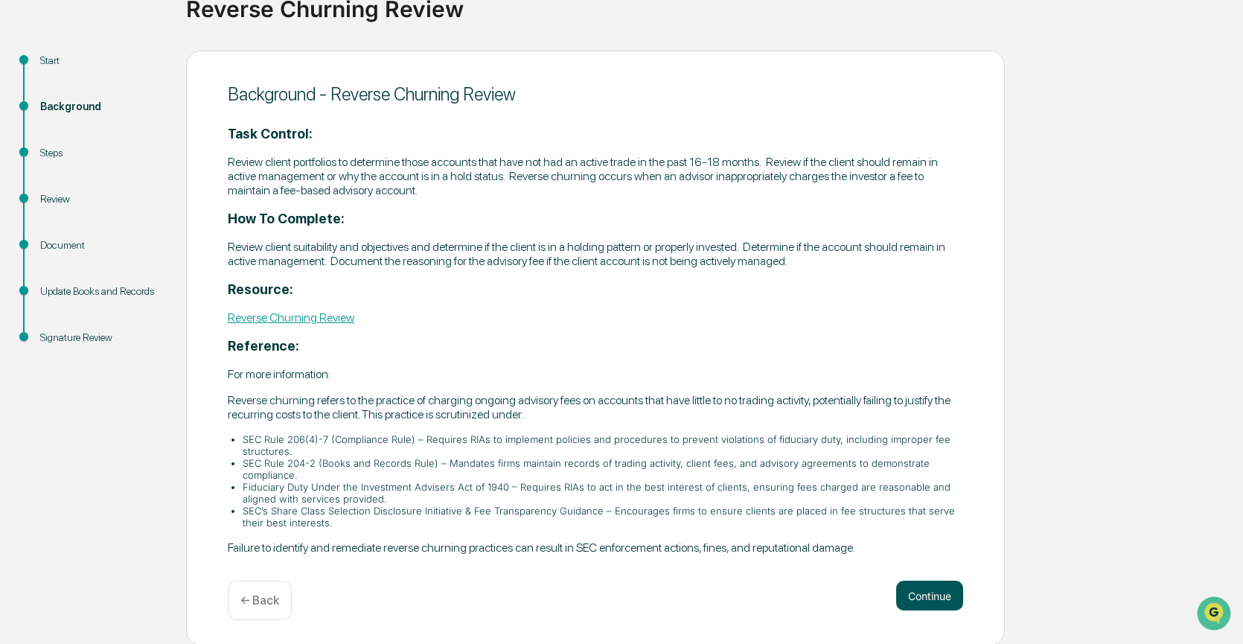
click at [926, 592] on button "Continue" at bounding box center [929, 596] width 67 height 30
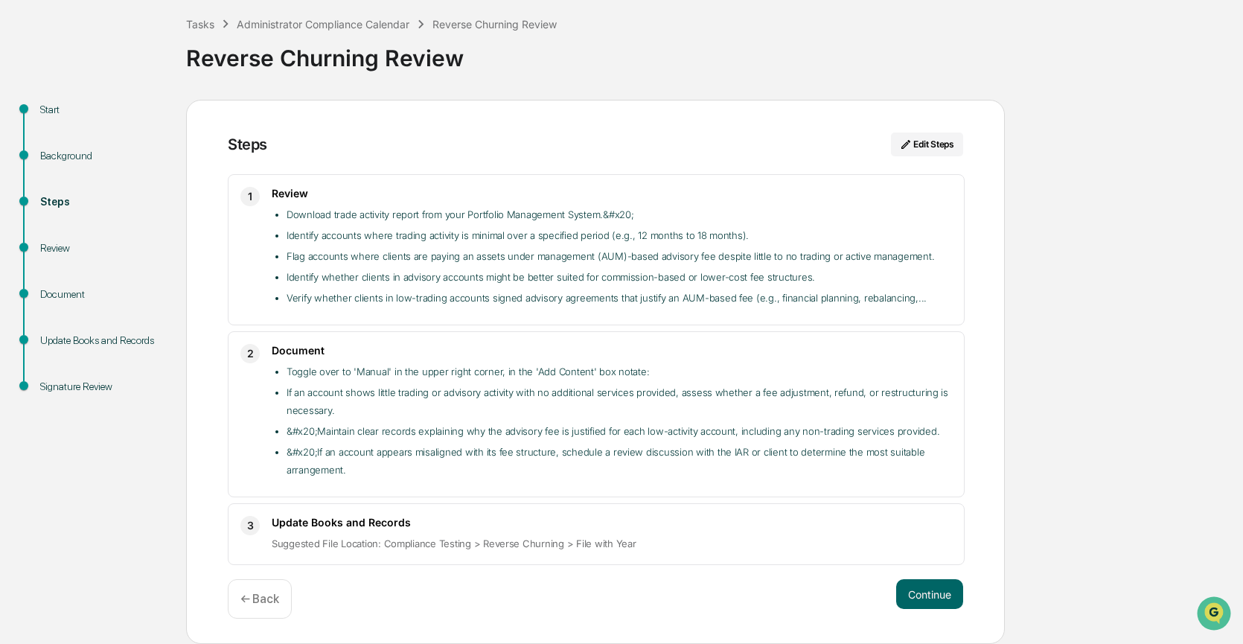
scroll to position [78, 0]
click at [917, 589] on button "Continue" at bounding box center [929, 594] width 67 height 30
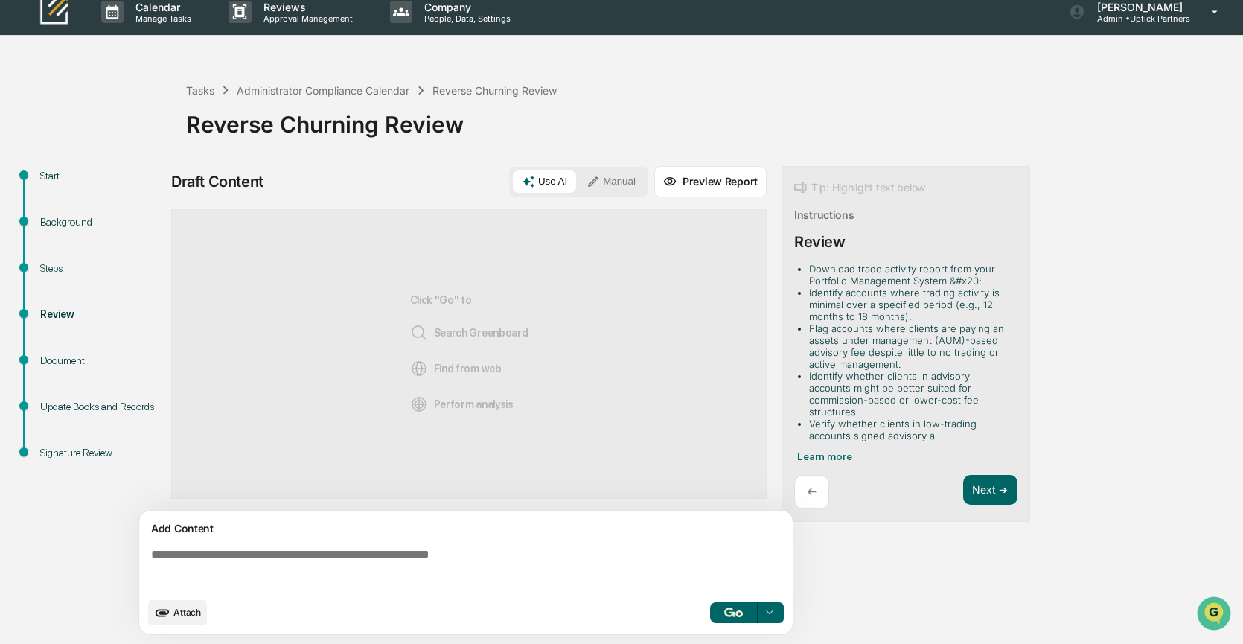
scroll to position [12, 0]
click at [988, 475] on button "Next ➔" at bounding box center [990, 490] width 54 height 31
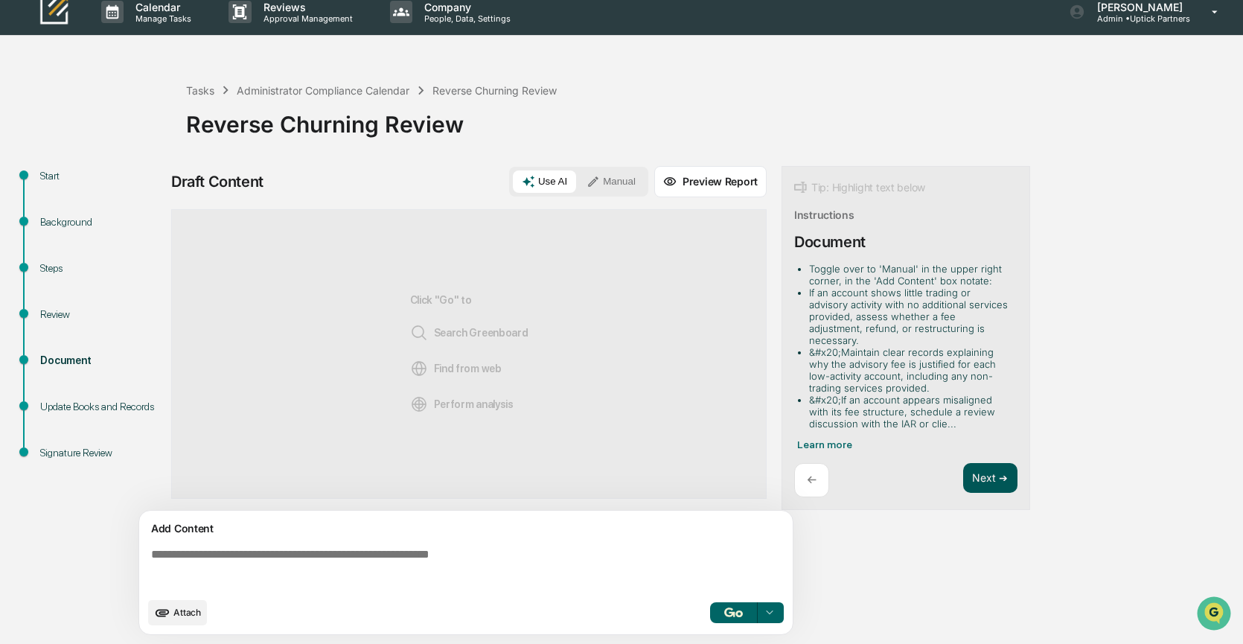
click at [988, 468] on button "Next ➔" at bounding box center [990, 478] width 54 height 31
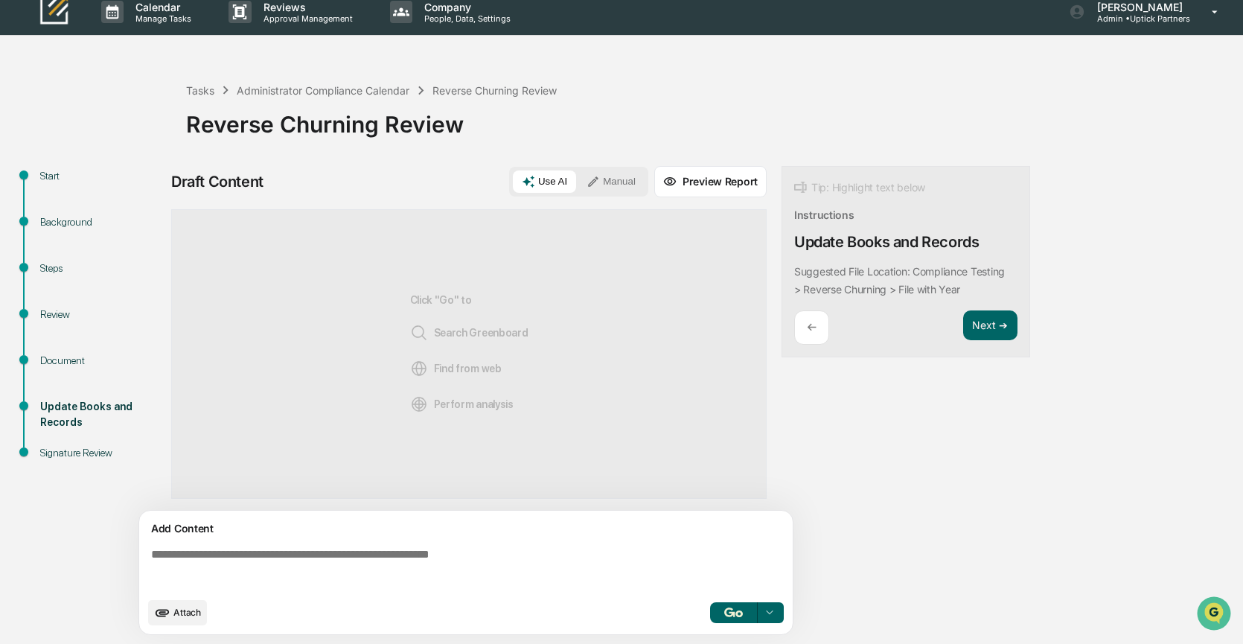
click at [621, 183] on button "Manual" at bounding box center [611, 182] width 67 height 22
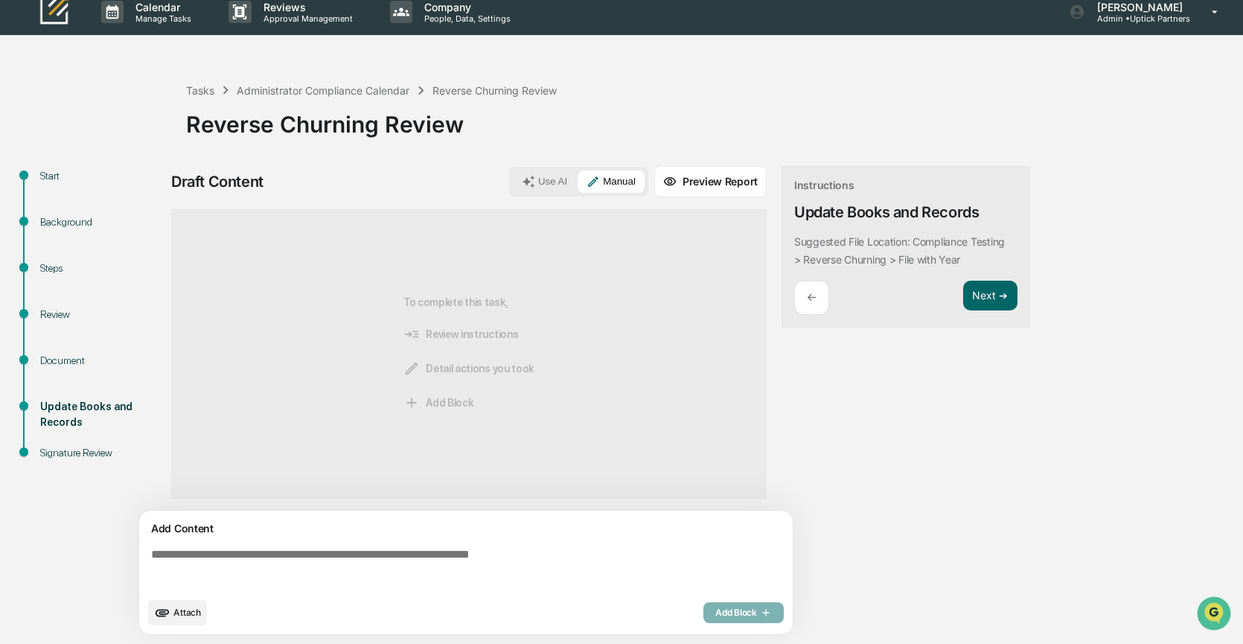
click at [182, 616] on span "Attach" at bounding box center [187, 612] width 28 height 11
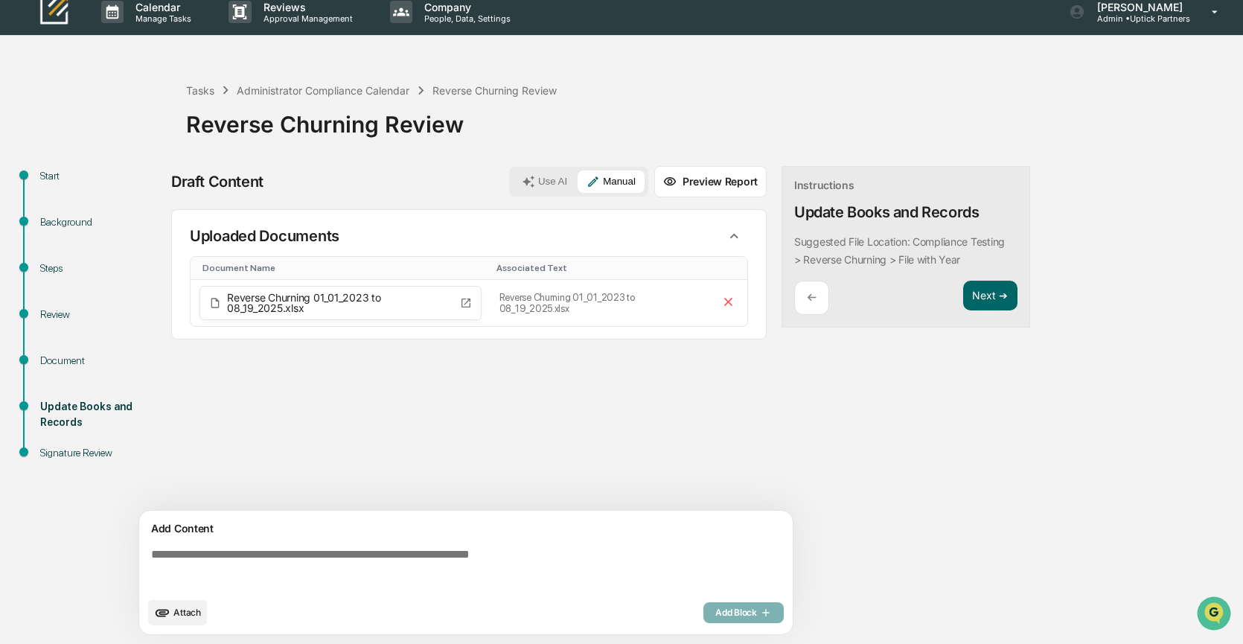
click at [180, 610] on span "Attach" at bounding box center [187, 612] width 28 height 11
click at [995, 295] on button "Next ➔" at bounding box center [990, 296] width 54 height 31
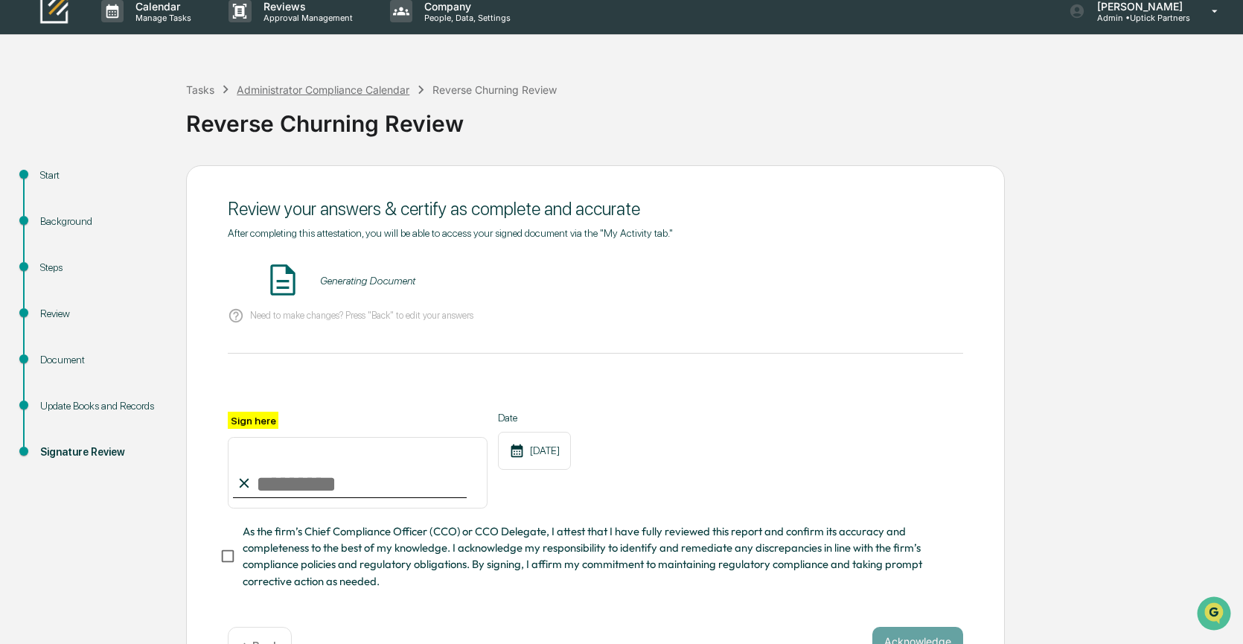
click at [316, 87] on div "Administrator Compliance Calendar" at bounding box center [323, 89] width 173 height 13
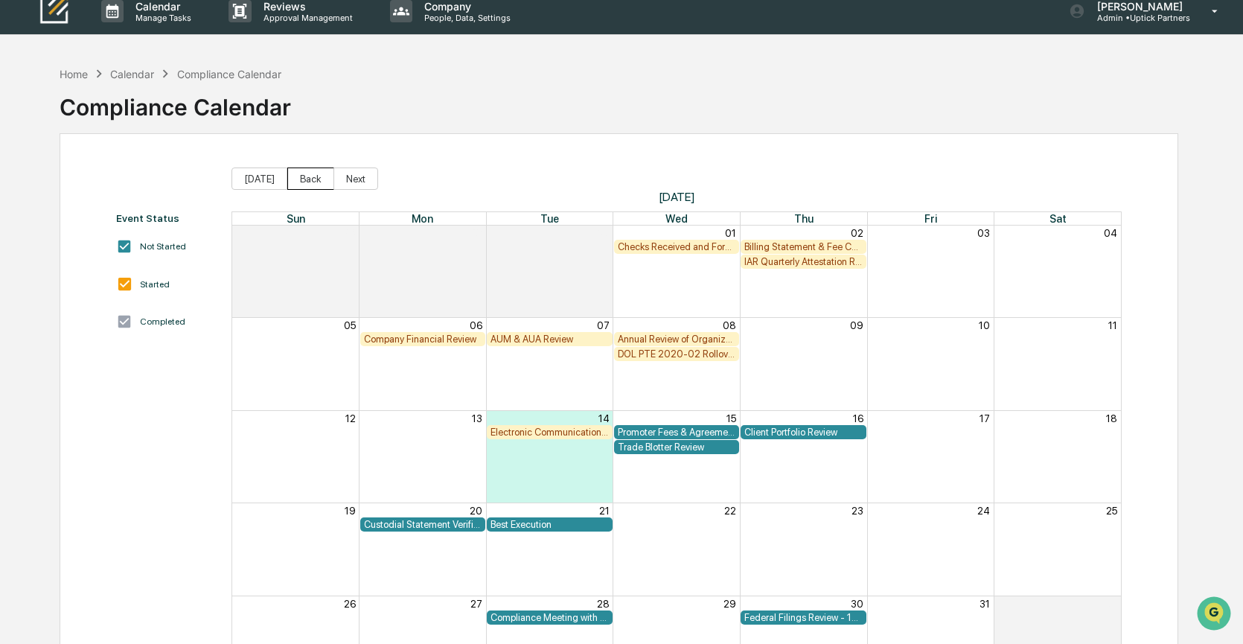
click at [302, 179] on button "Back" at bounding box center [310, 179] width 47 height 22
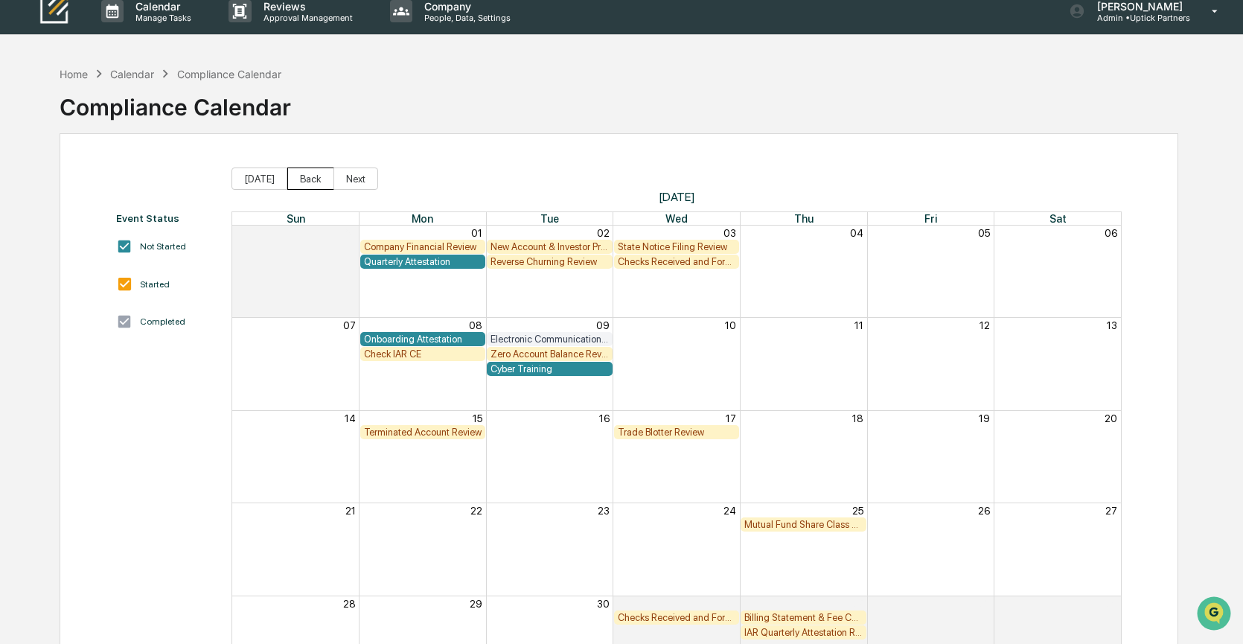
click at [302, 179] on button "Back" at bounding box center [310, 179] width 47 height 22
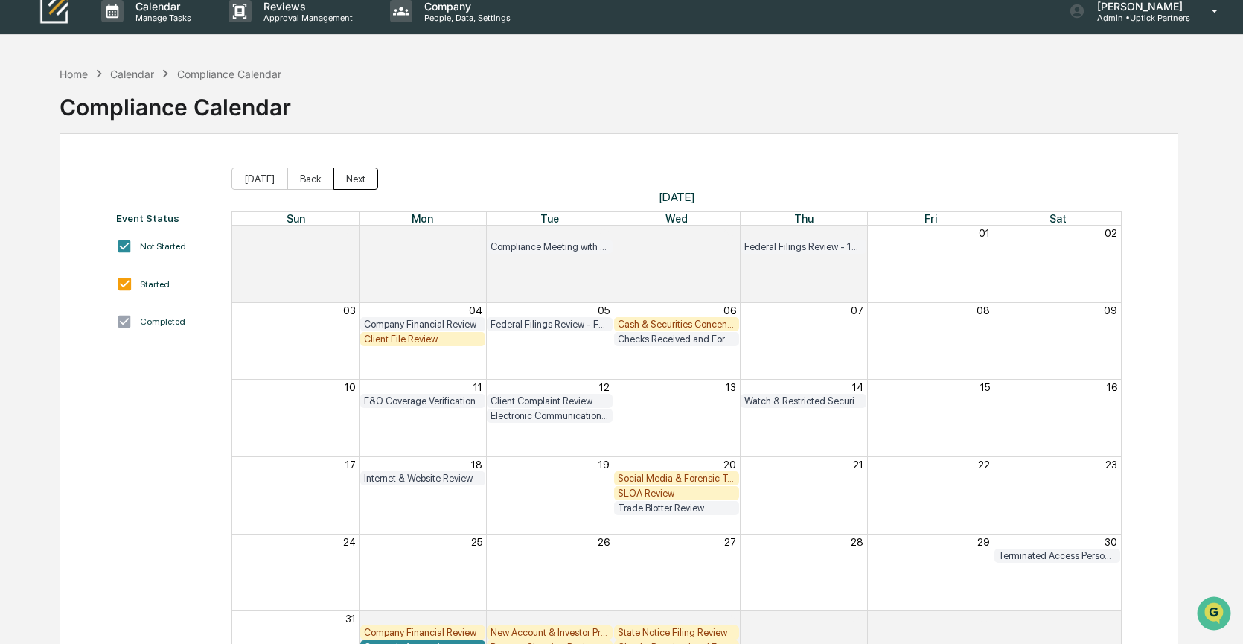
click at [353, 180] on button "Next" at bounding box center [356, 179] width 45 height 22
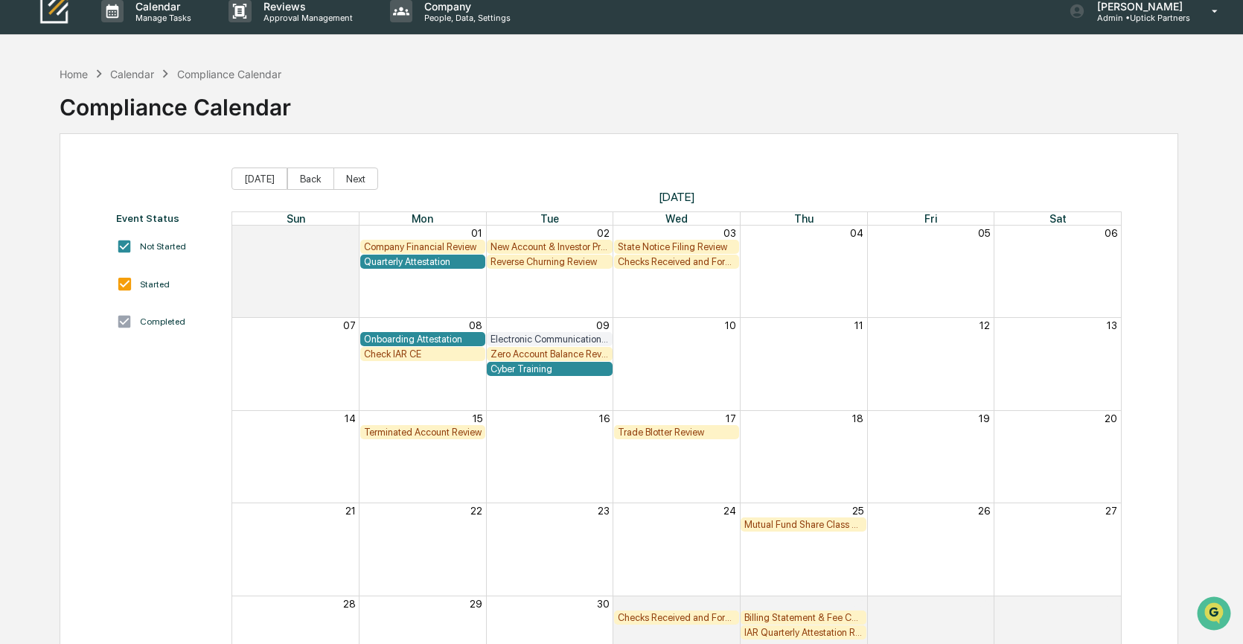
click at [563, 274] on div "Month View" at bounding box center [549, 272] width 127 height 92
click at [643, 262] on div "Checks Received and Forwarded Log" at bounding box center [677, 261] width 118 height 11
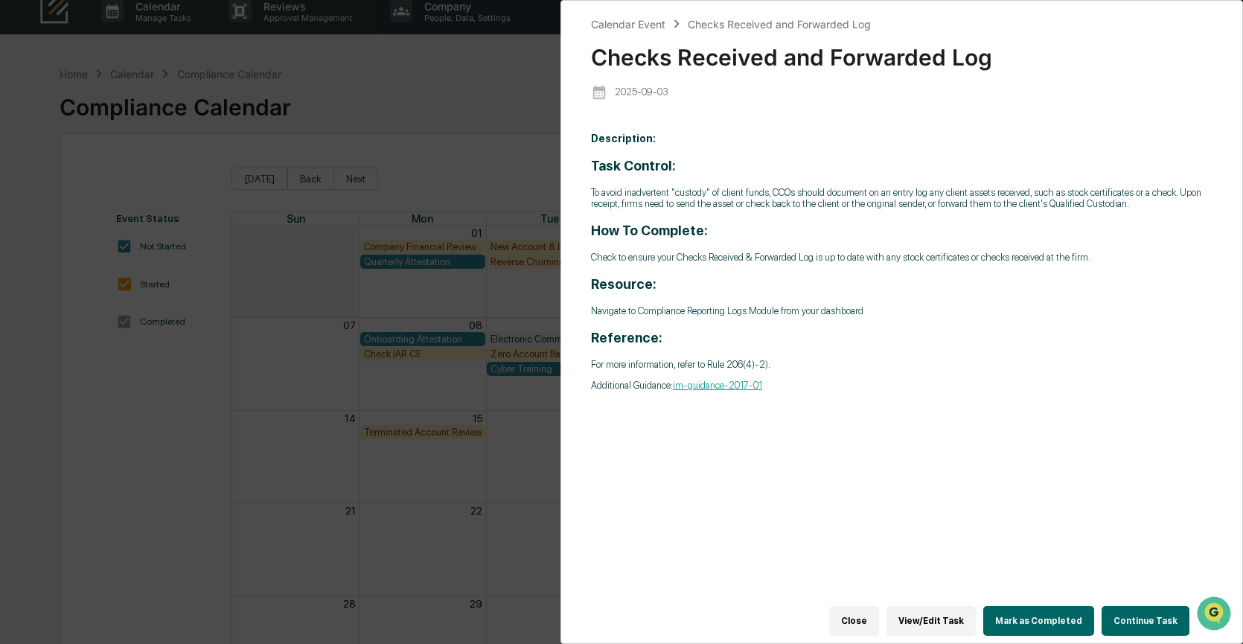
click at [1139, 615] on button "Continue Task" at bounding box center [1146, 621] width 88 height 30
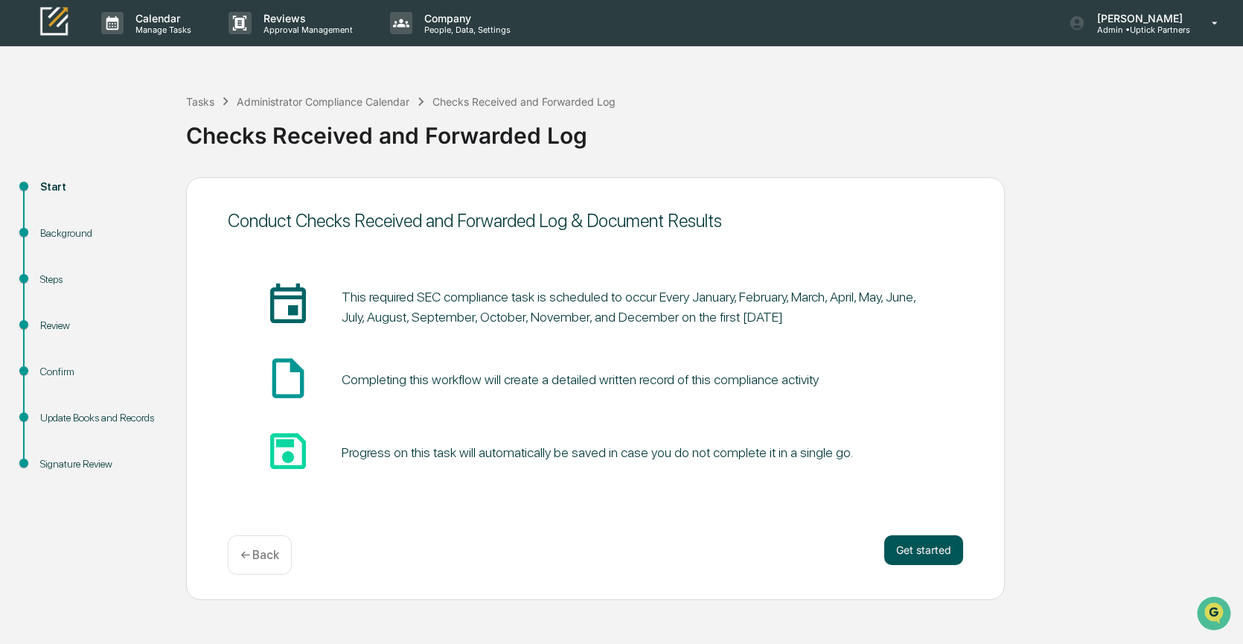
click at [902, 543] on button "Get started" at bounding box center [924, 550] width 79 height 30
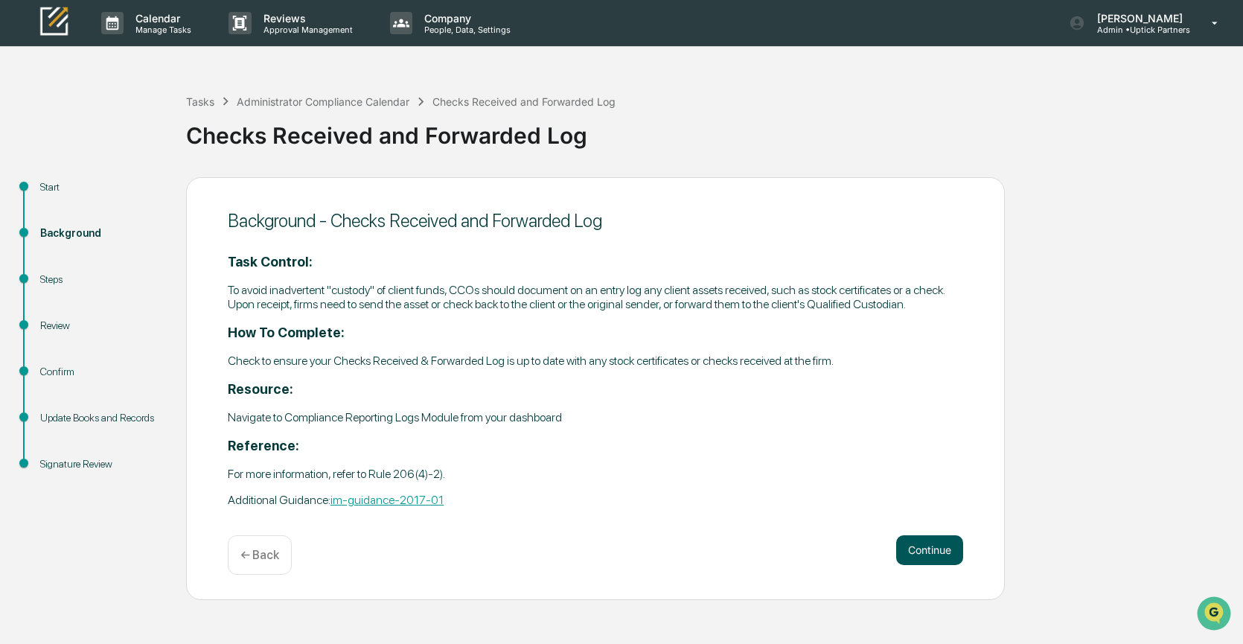
click at [923, 558] on button "Continue" at bounding box center [929, 550] width 67 height 30
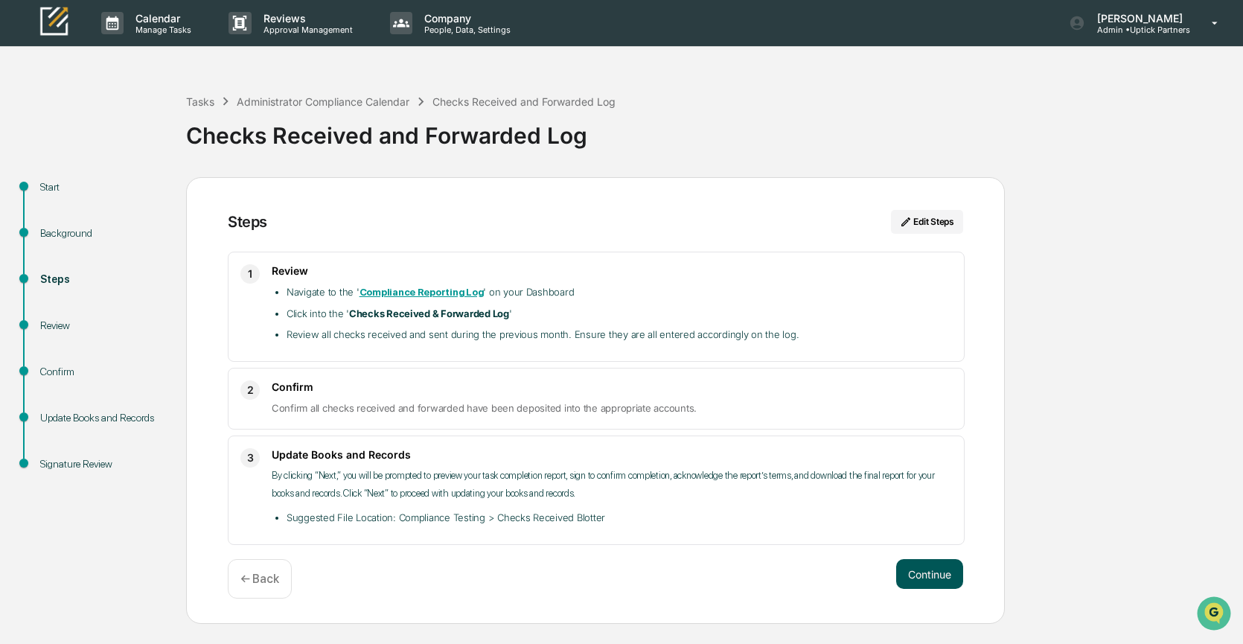
click at [921, 572] on button "Continue" at bounding box center [929, 574] width 67 height 30
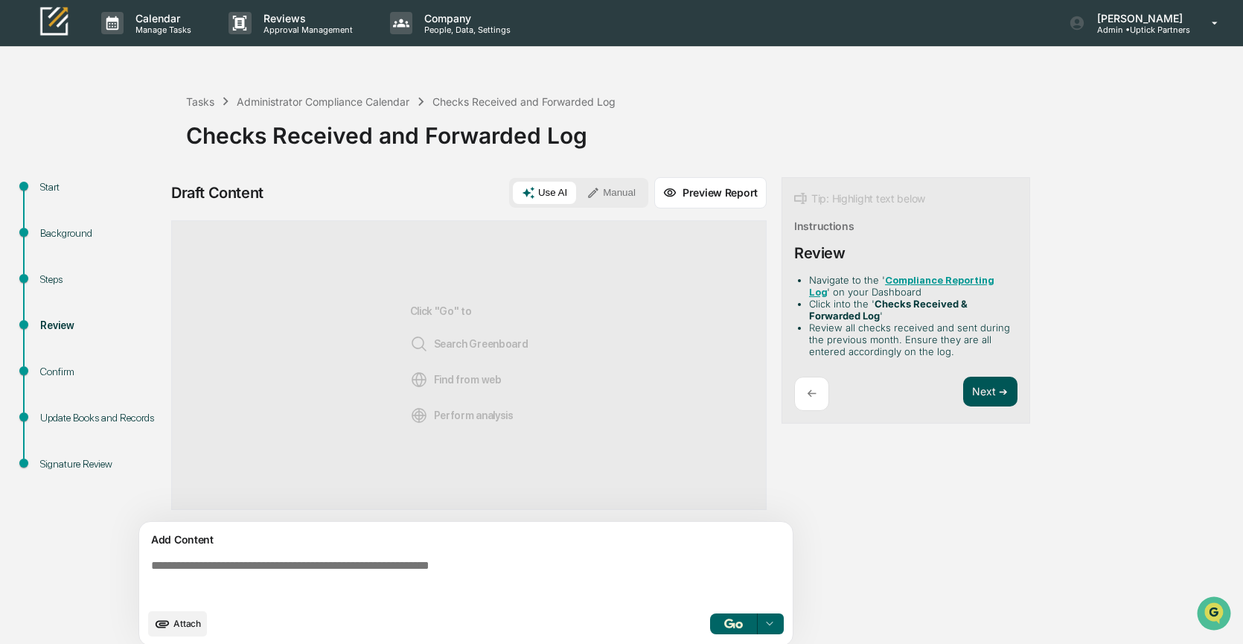
click at [992, 389] on button "Next ➔" at bounding box center [990, 392] width 54 height 31
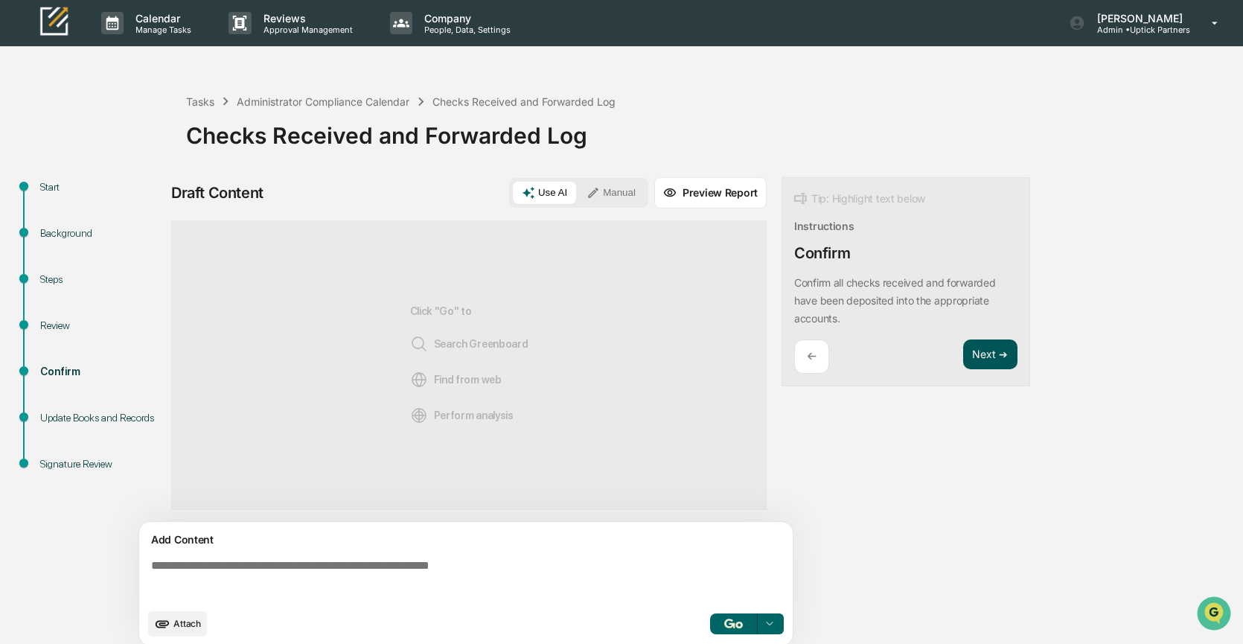
click at [992, 357] on button "Next ➔" at bounding box center [990, 355] width 54 height 31
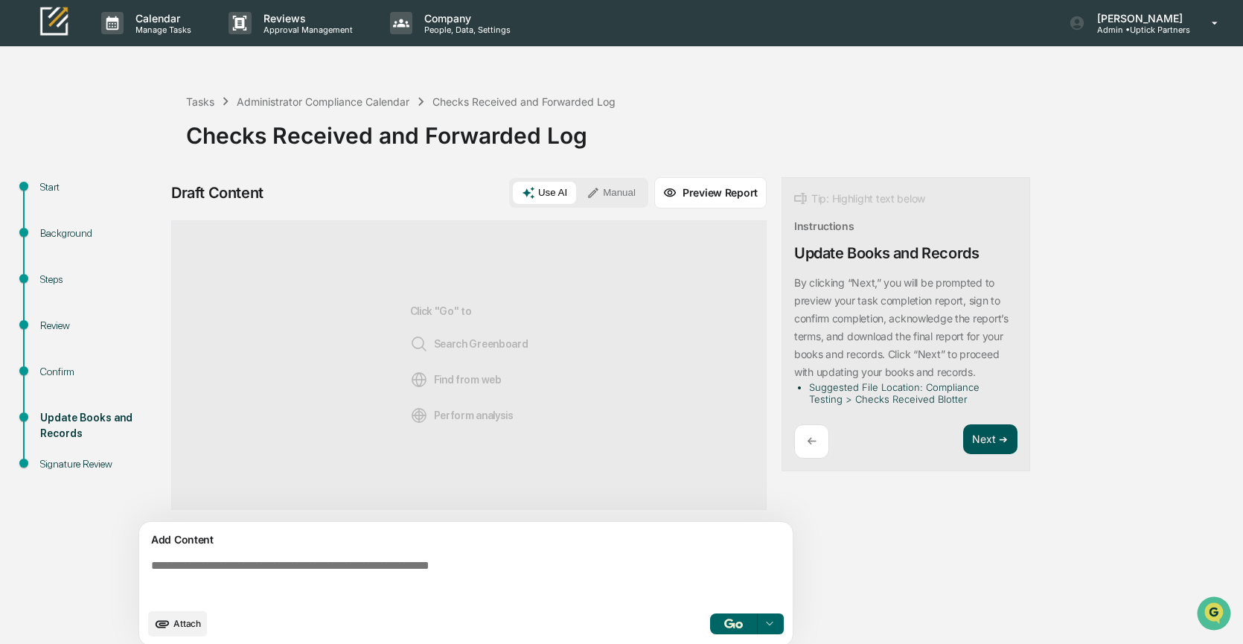
click at [982, 433] on button "Next ➔" at bounding box center [990, 439] width 54 height 31
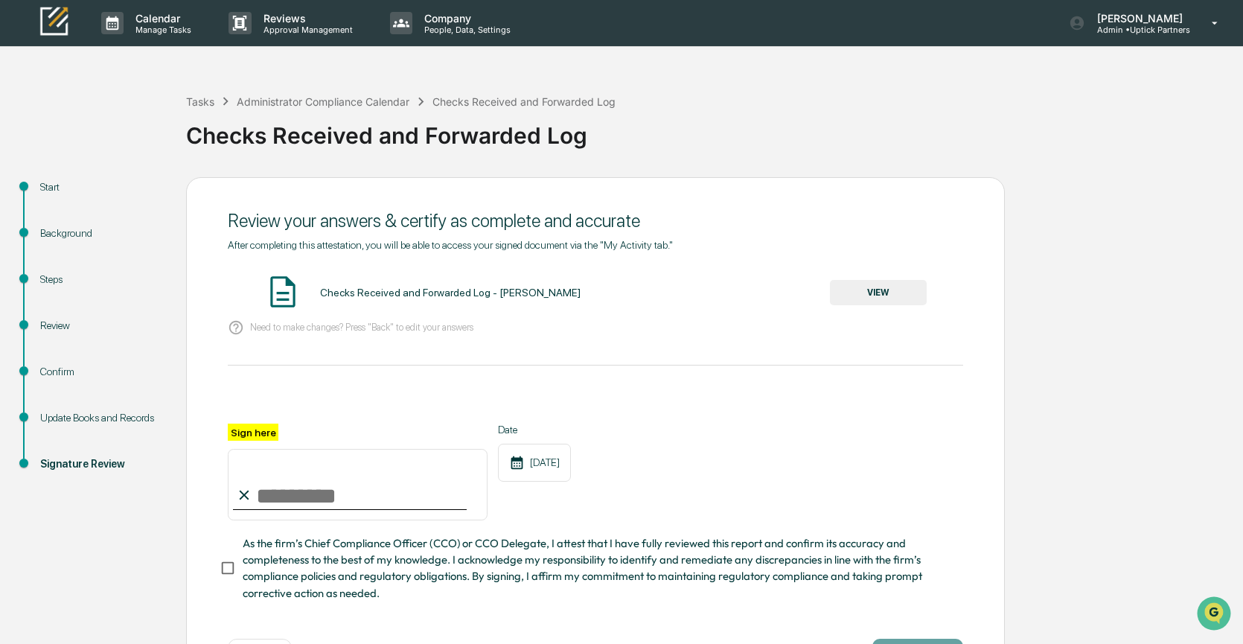
click at [882, 290] on button "VIEW" at bounding box center [878, 292] width 97 height 25
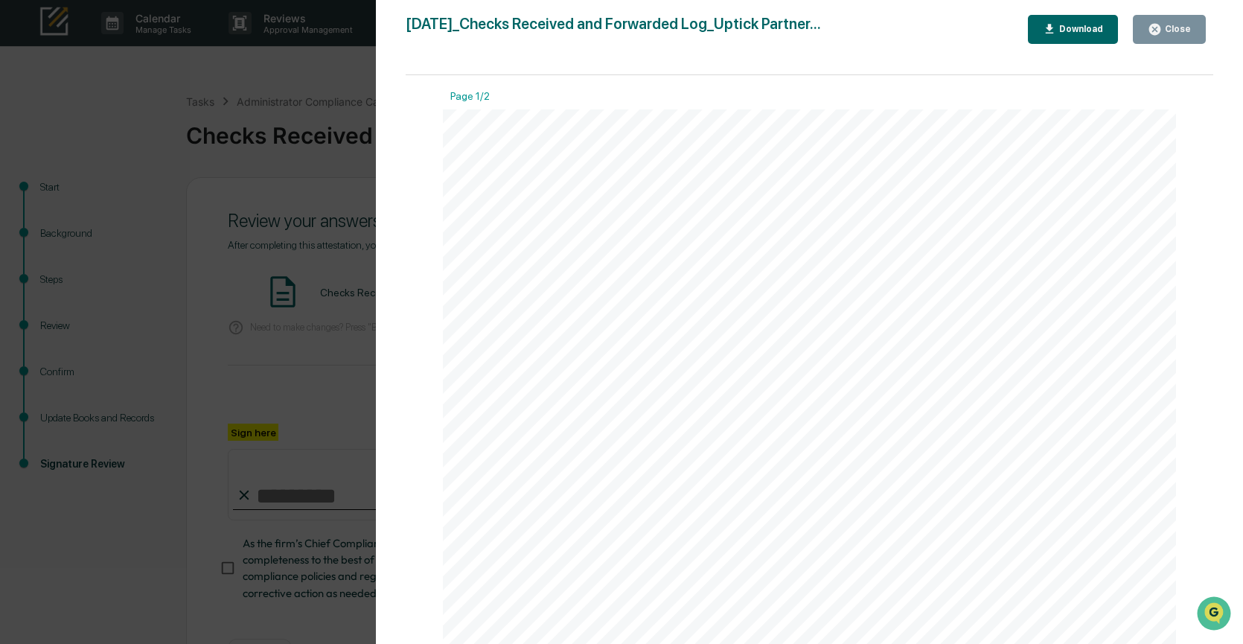
click at [1154, 31] on icon "button" at bounding box center [1155, 29] width 11 height 11
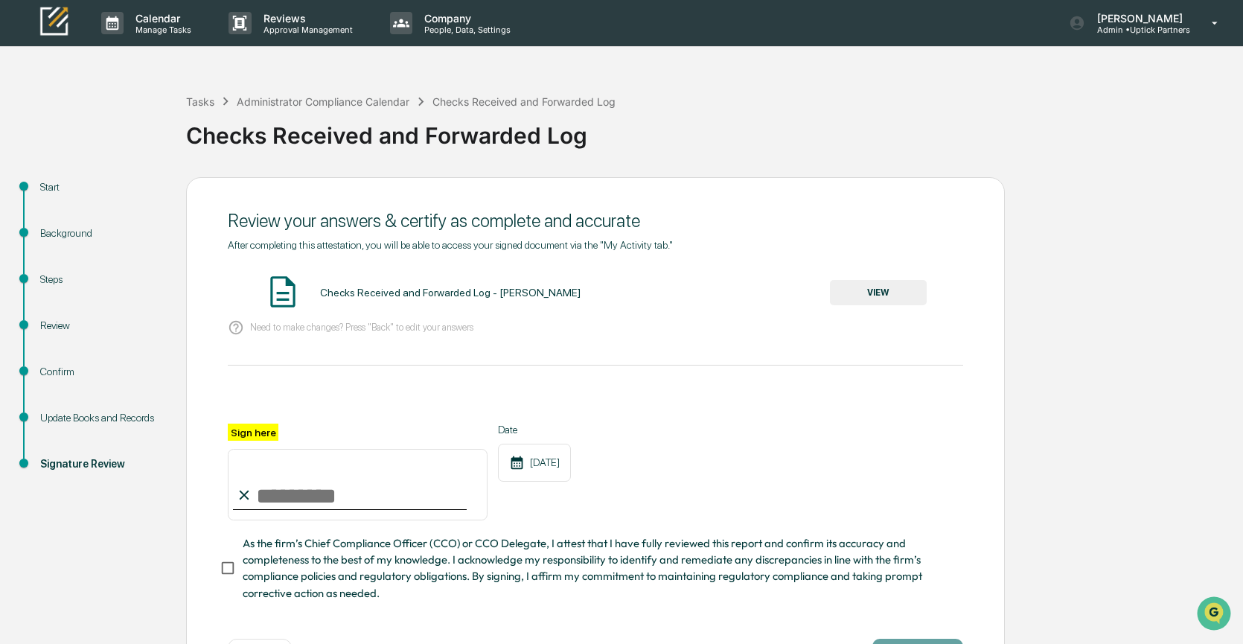
click at [299, 494] on input "Sign here" at bounding box center [358, 484] width 260 height 71
type input "**********"
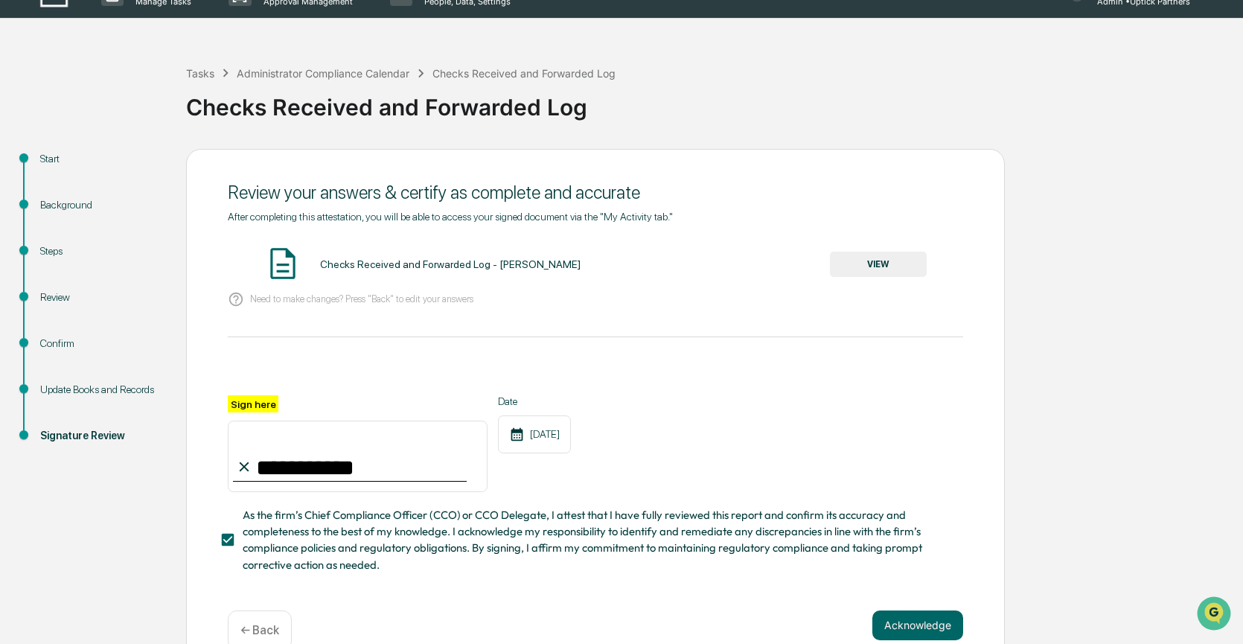
scroll to position [58, 0]
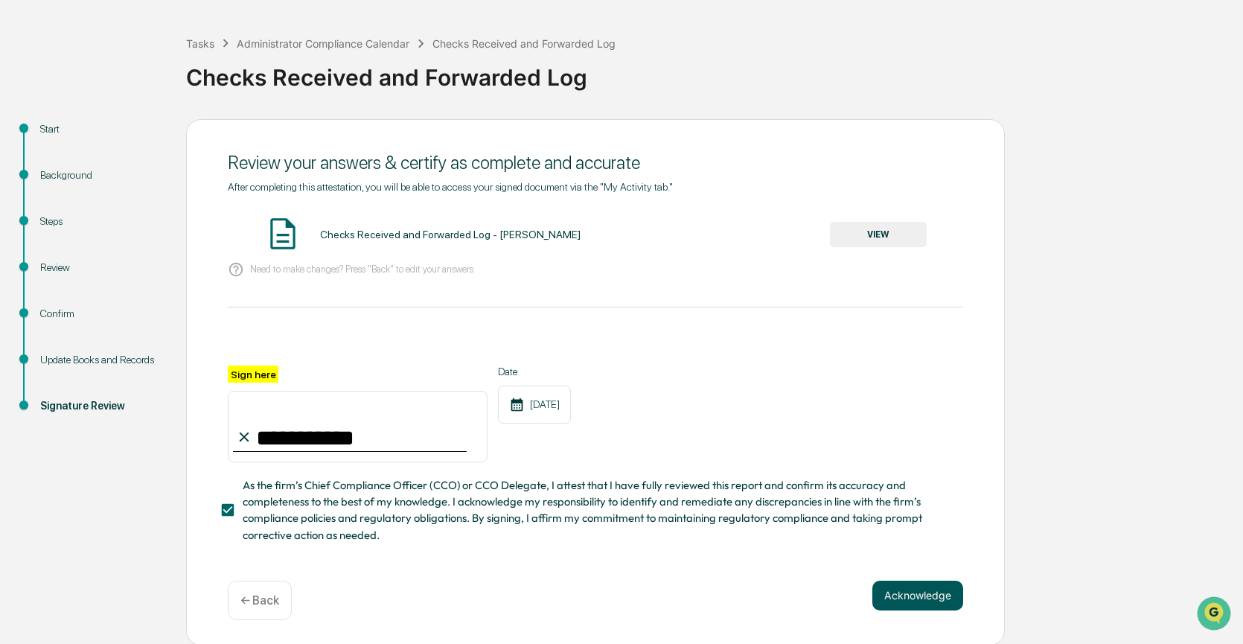
click at [933, 591] on button "Acknowledge" at bounding box center [918, 596] width 91 height 30
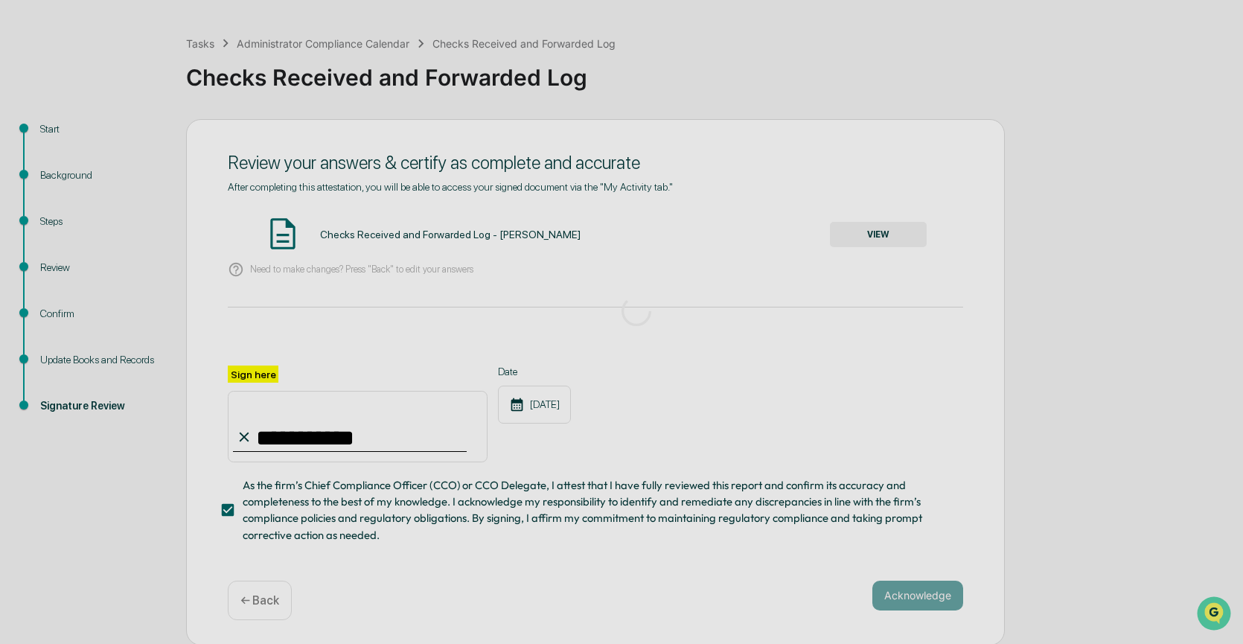
scroll to position [0, 0]
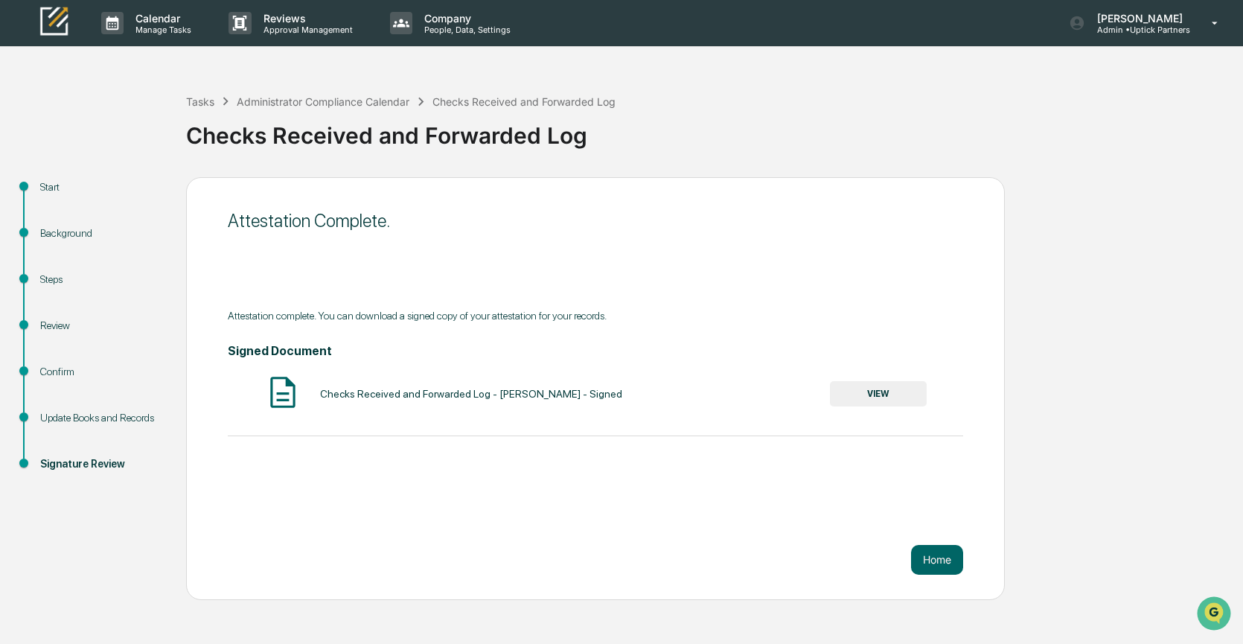
click at [898, 395] on button "VIEW" at bounding box center [878, 393] width 97 height 25
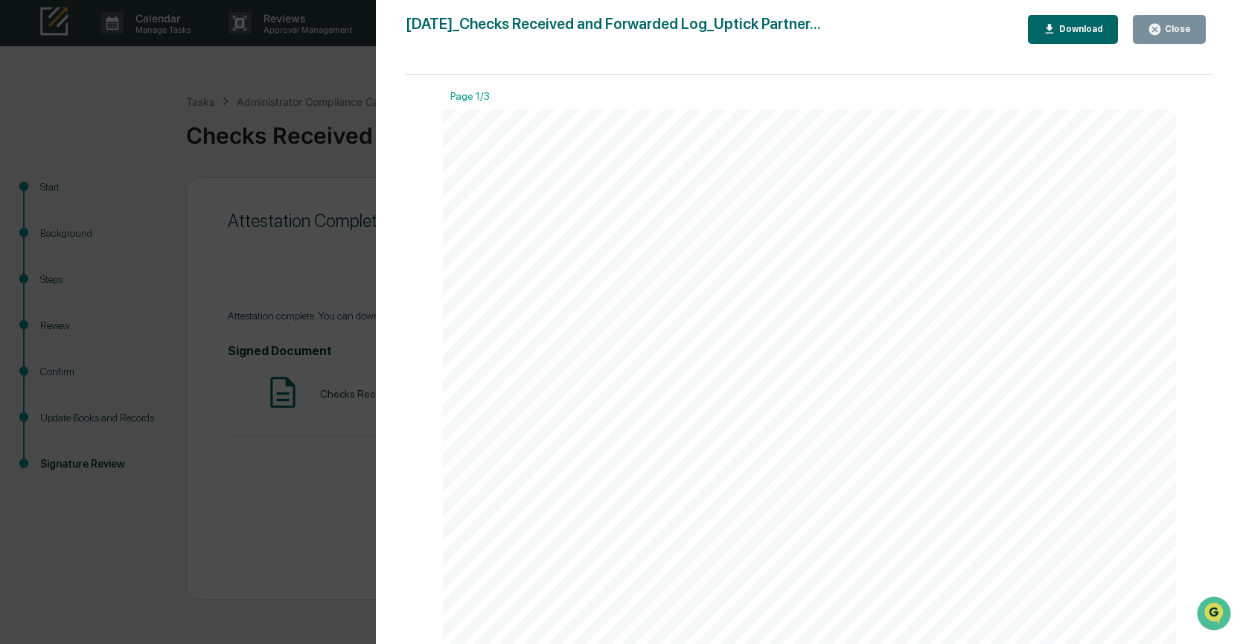
click at [1072, 31] on div "Download" at bounding box center [1080, 29] width 47 height 10
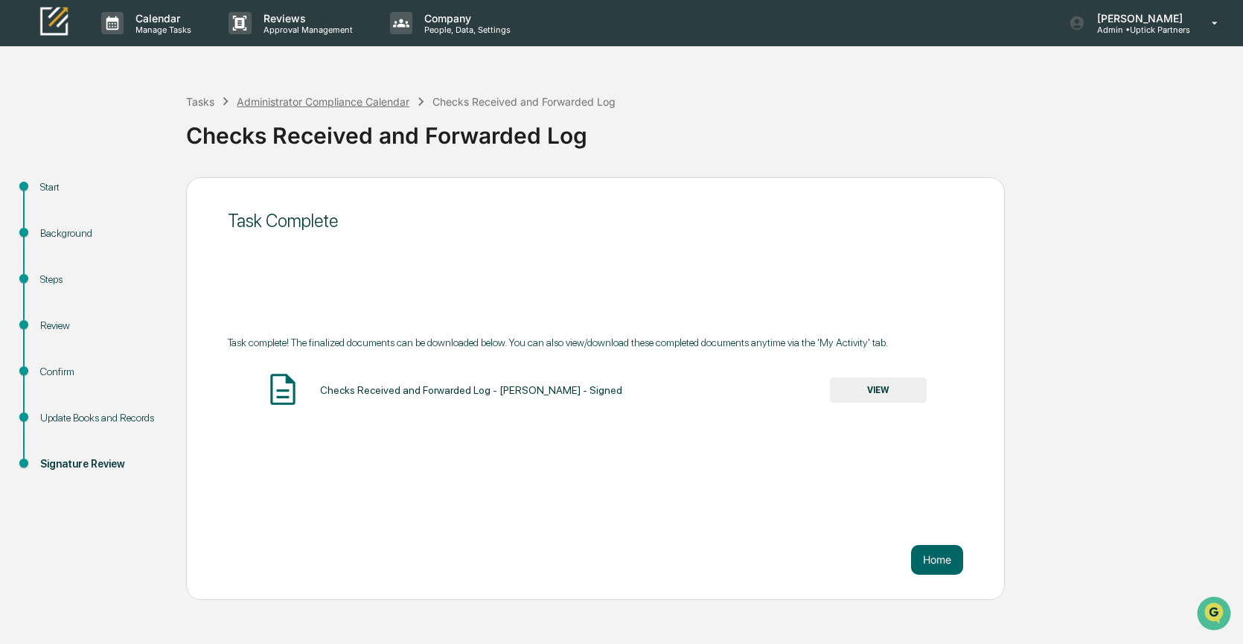
click at [325, 104] on div "Administrator Compliance Calendar" at bounding box center [323, 101] width 173 height 13
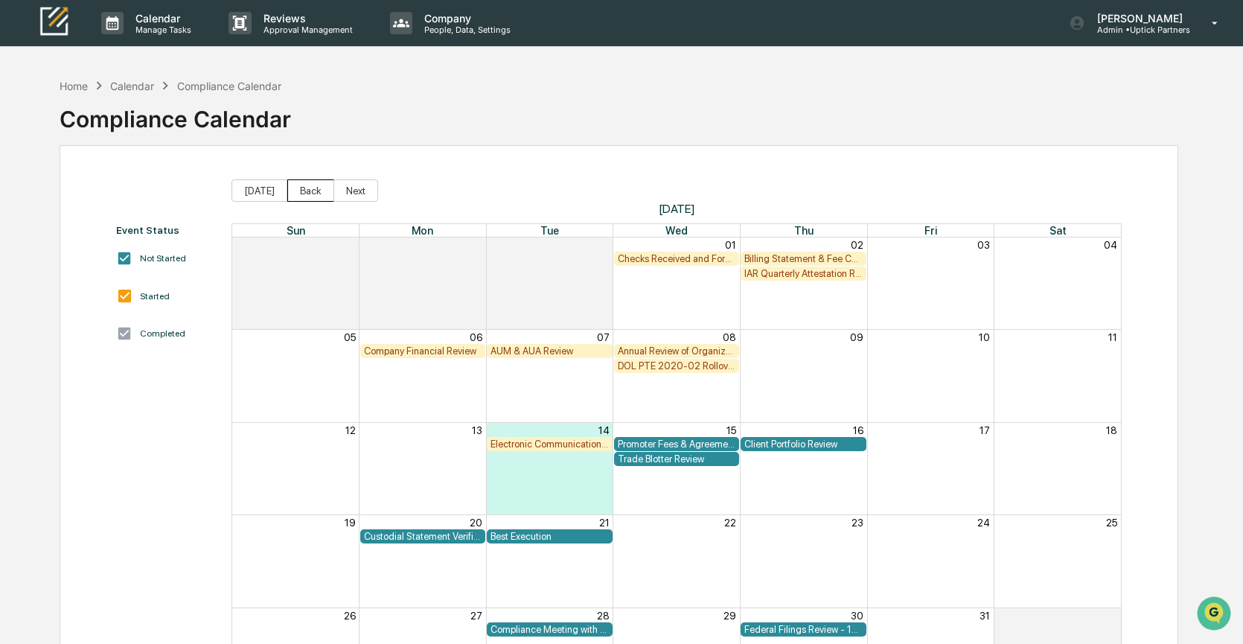
click at [308, 185] on button "Back" at bounding box center [310, 190] width 47 height 22
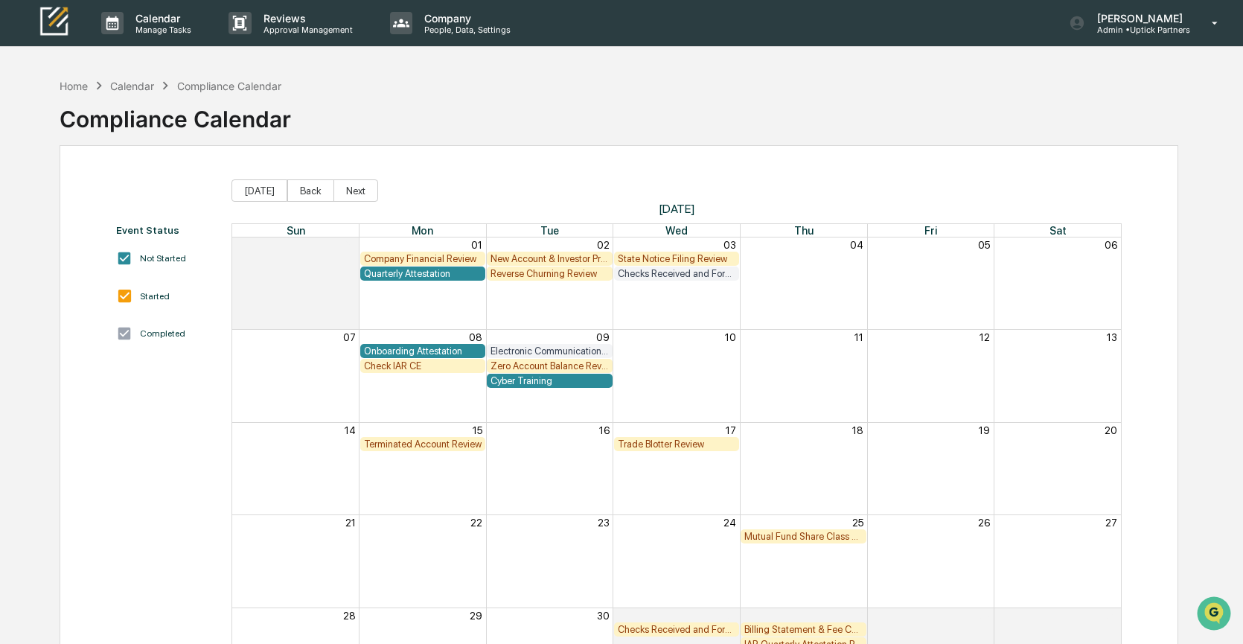
click at [690, 256] on div "State Notice Filing Review" at bounding box center [677, 258] width 118 height 11
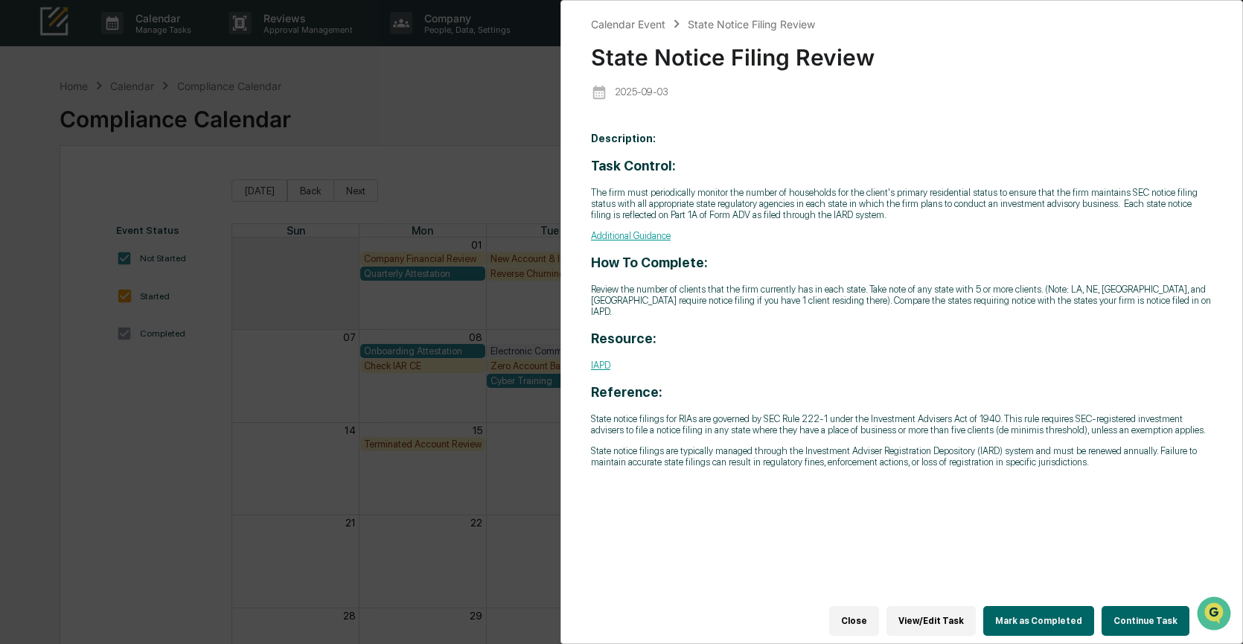
click at [690, 256] on div "Calendar Event State Notice Filing Review State Notice Filing Review [DATE] Des…" at bounding box center [621, 322] width 1243 height 644
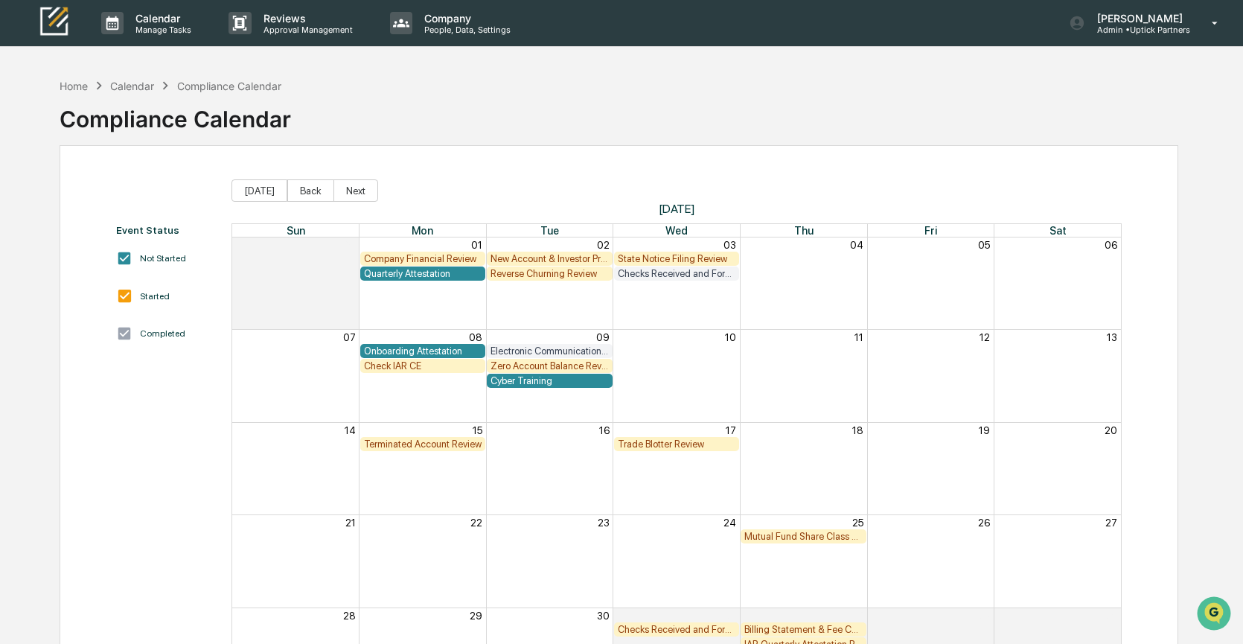
click at [690, 256] on div "State Notice Filing Review" at bounding box center [677, 258] width 118 height 11
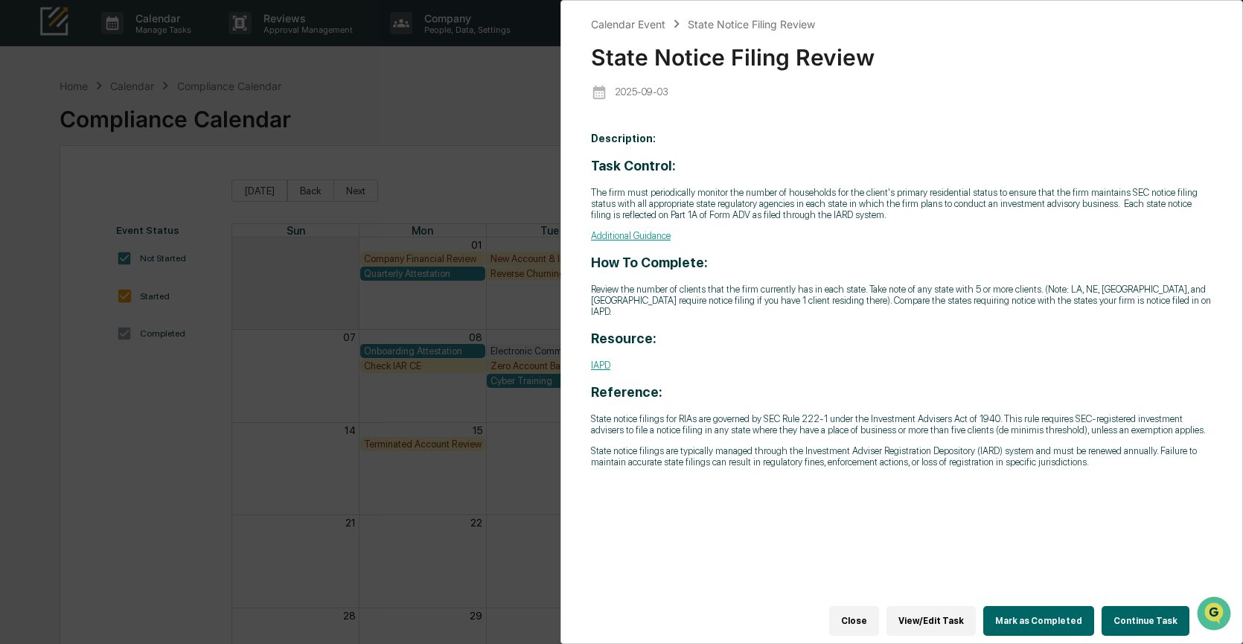
click at [1132, 614] on button "Continue Task" at bounding box center [1146, 621] width 88 height 30
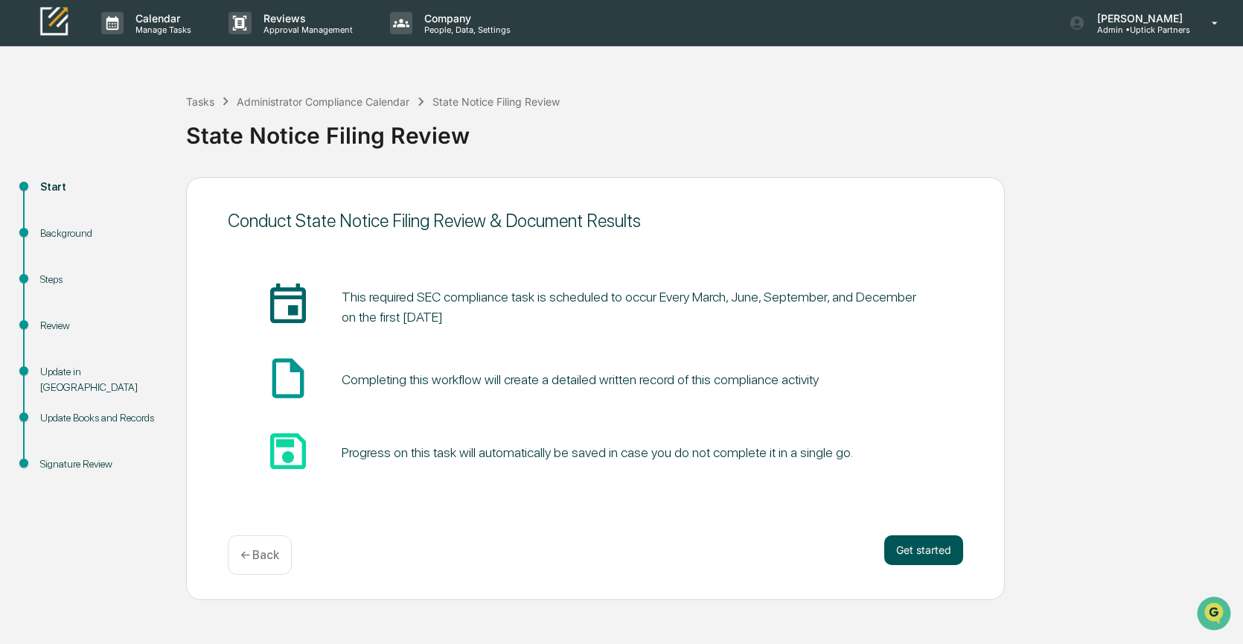
click at [937, 547] on button "Get started" at bounding box center [924, 550] width 79 height 30
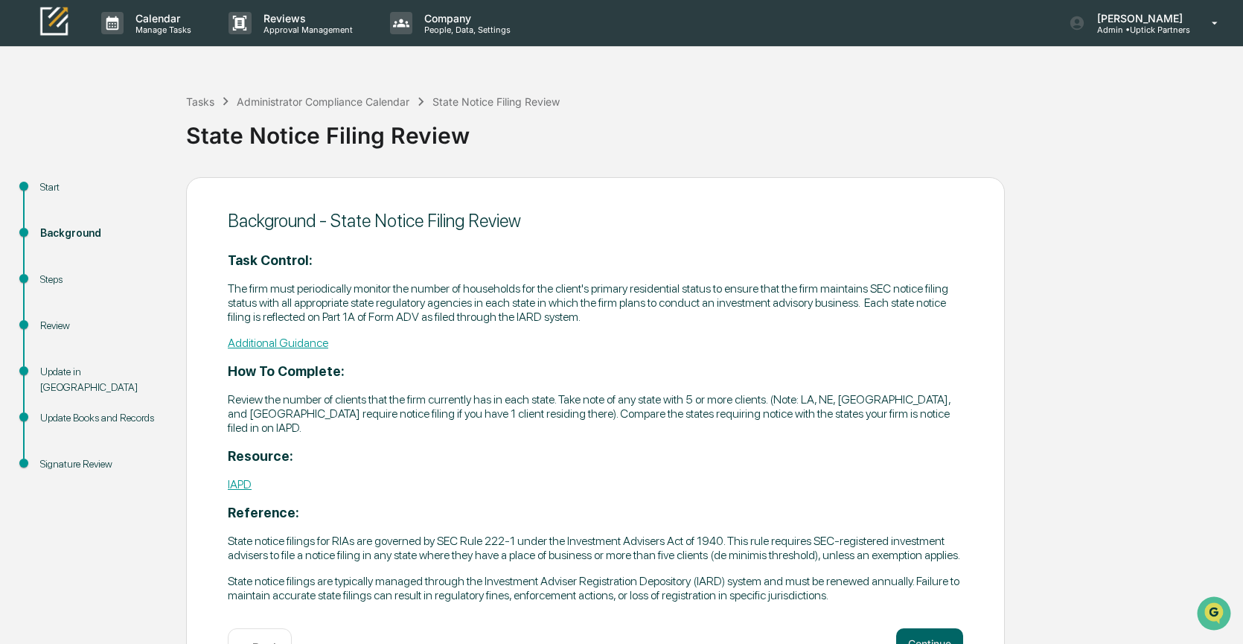
scroll to position [79, 0]
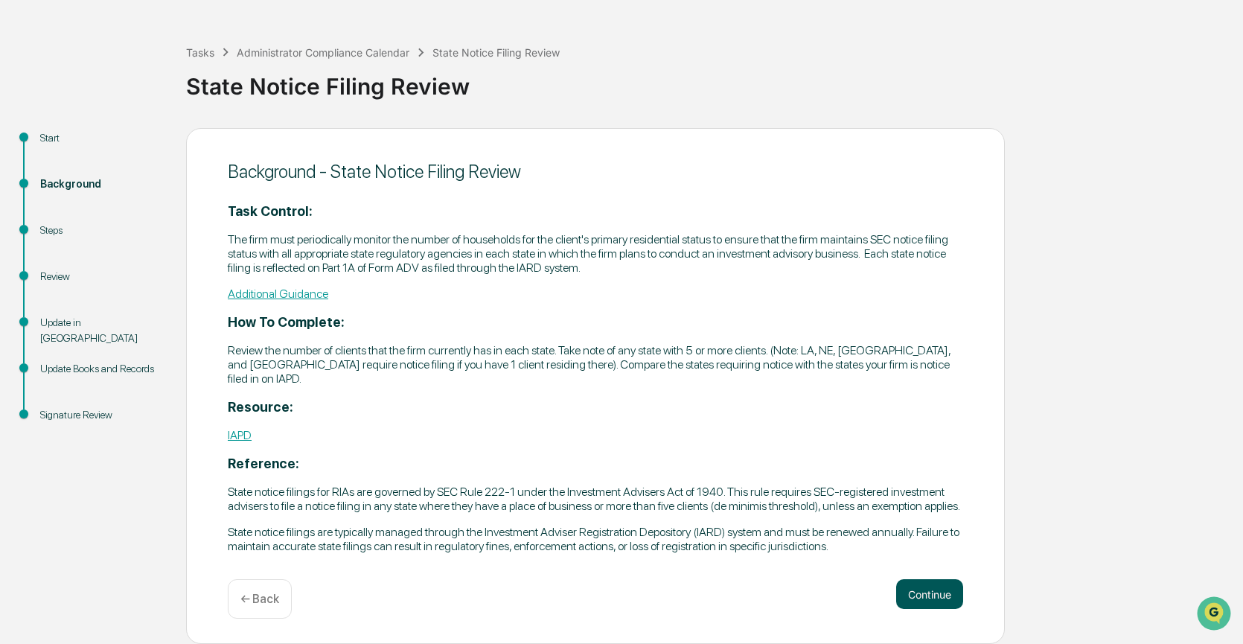
click at [919, 584] on button "Continue" at bounding box center [929, 594] width 67 height 30
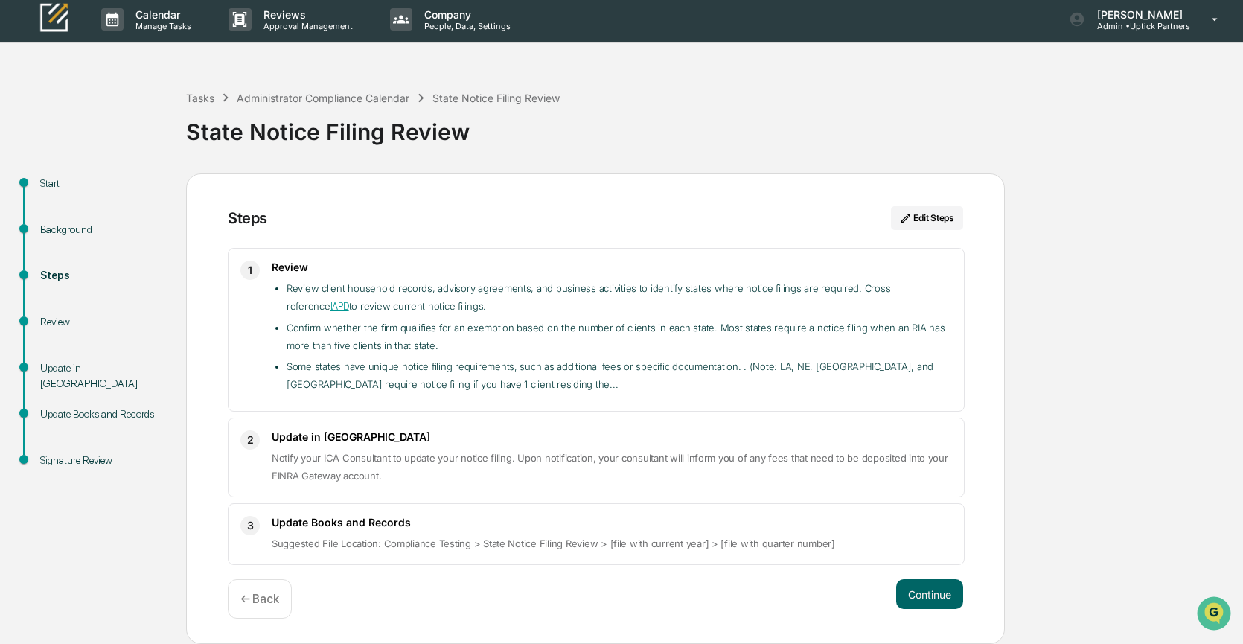
scroll to position [4, 0]
click at [920, 590] on button "Continue" at bounding box center [929, 594] width 67 height 30
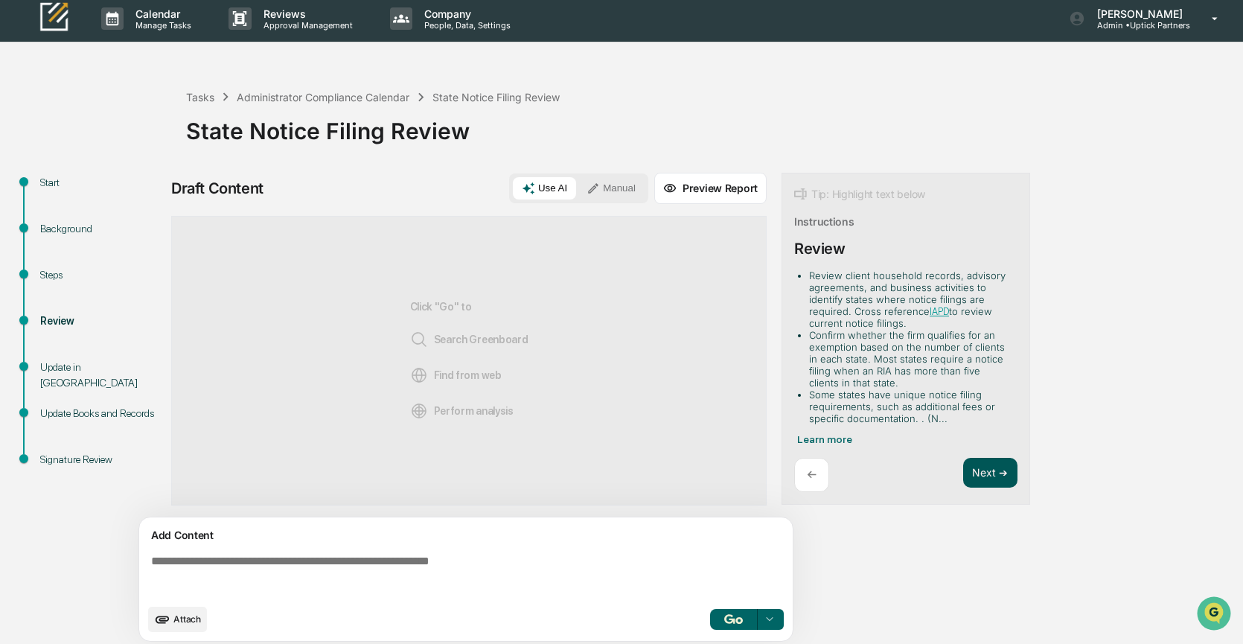
click at [979, 463] on button "Next ➔" at bounding box center [990, 473] width 54 height 31
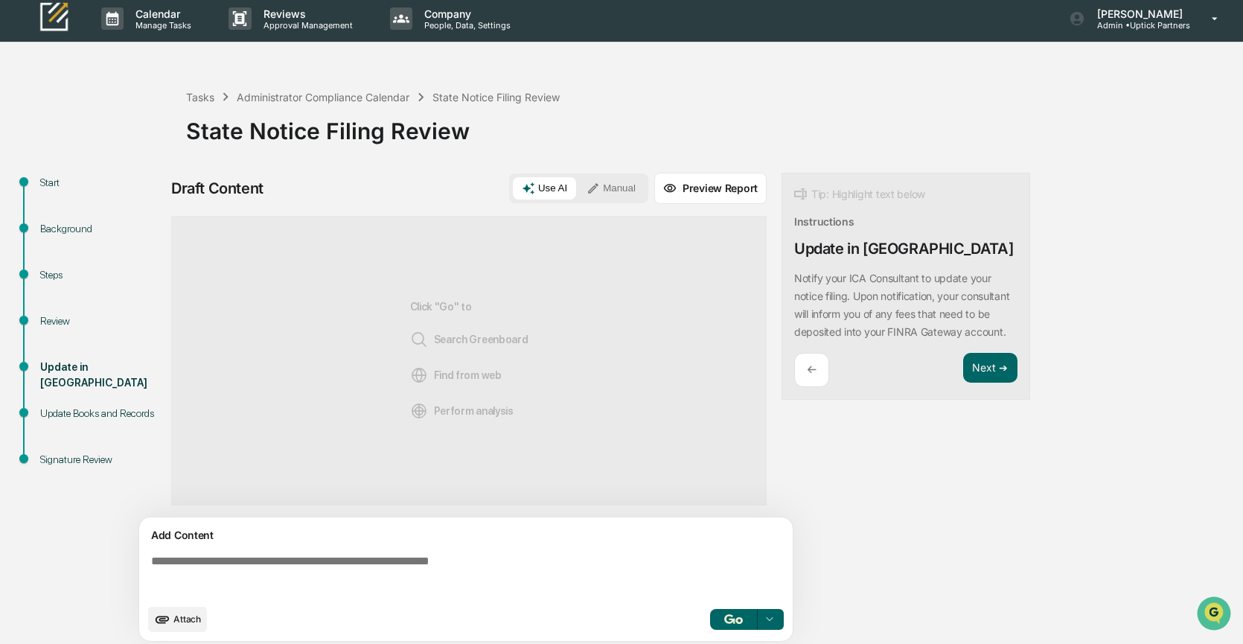
click at [630, 182] on button "Manual" at bounding box center [611, 188] width 67 height 22
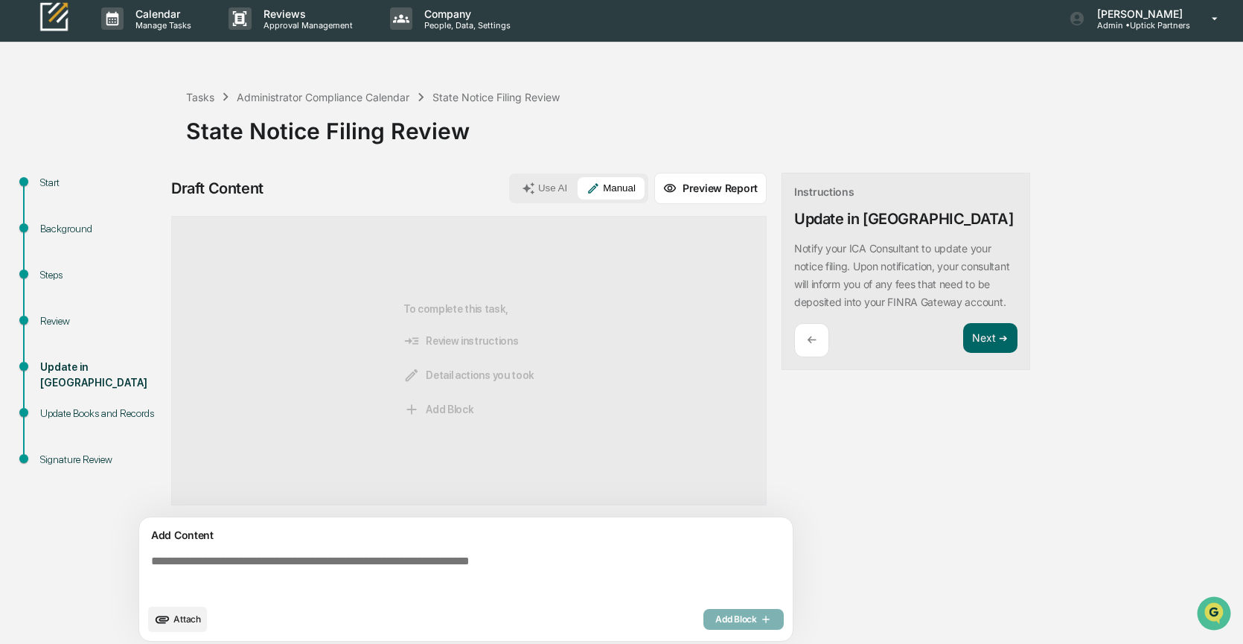
click at [186, 619] on span "Attach" at bounding box center [187, 619] width 28 height 11
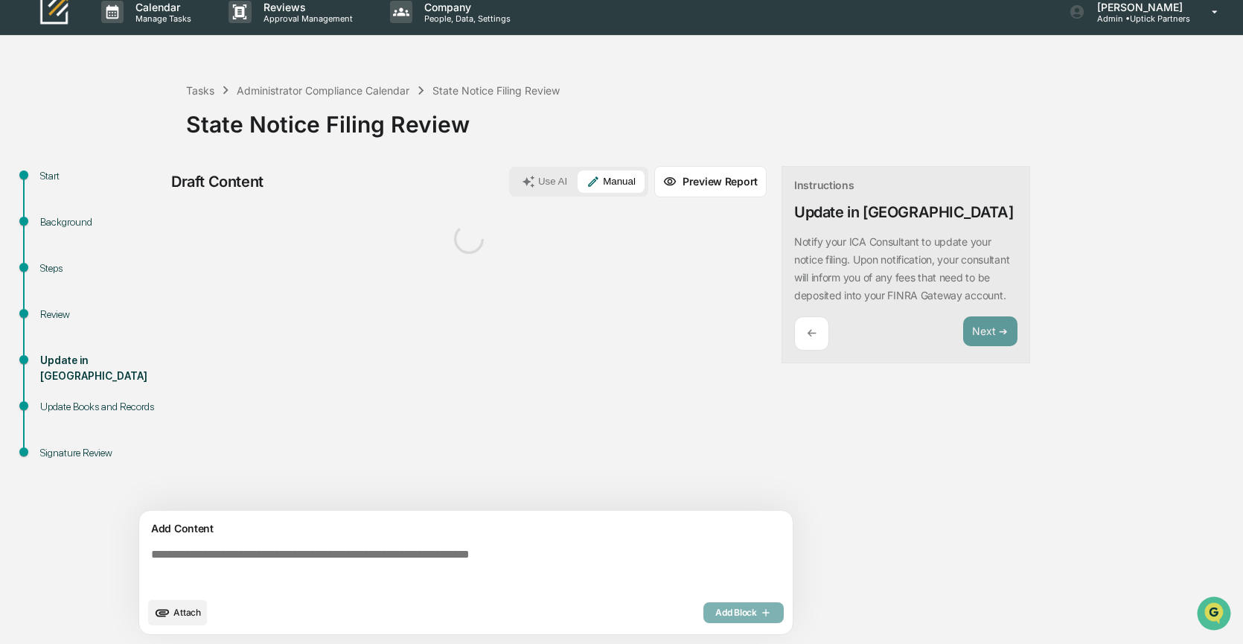
click at [196, 550] on textarea at bounding box center [469, 569] width 648 height 54
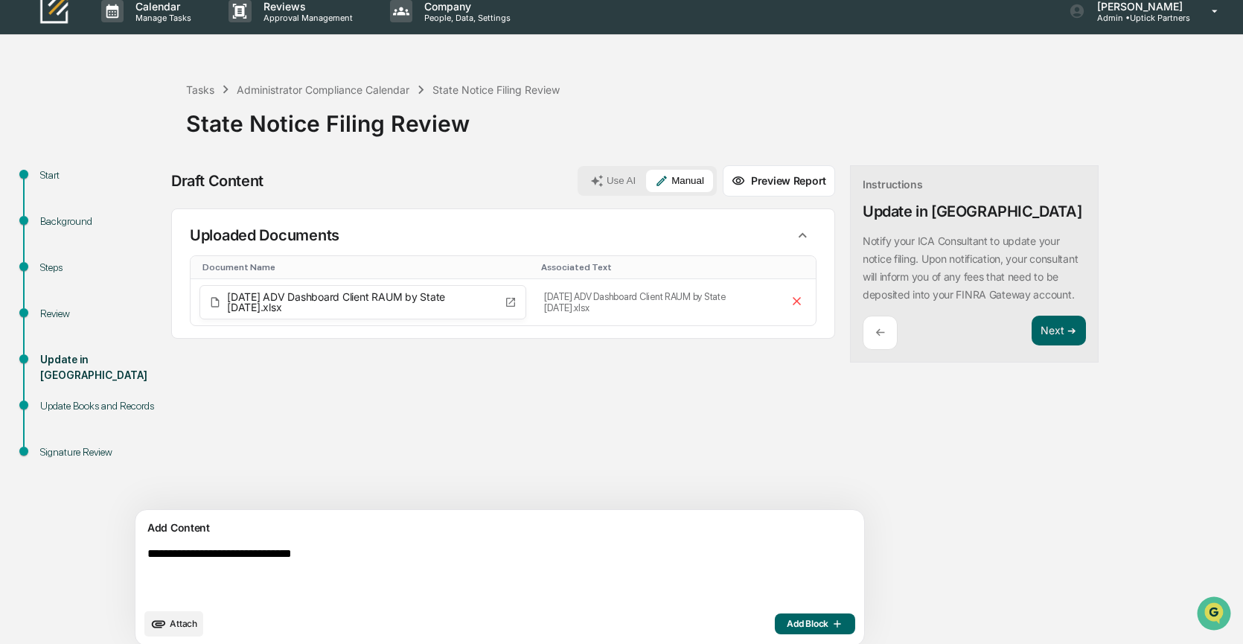
type textarea "**********"
click at [787, 622] on span "Add Block" at bounding box center [815, 624] width 57 height 12
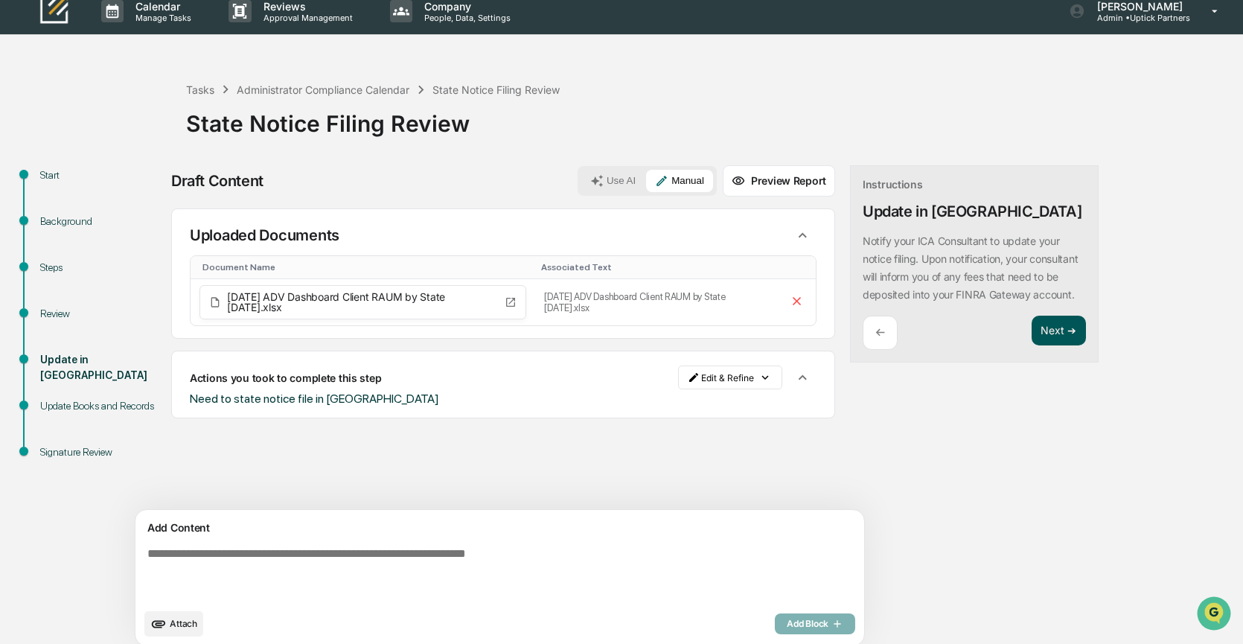
click at [1032, 346] on button "Next ➔" at bounding box center [1059, 331] width 54 height 31
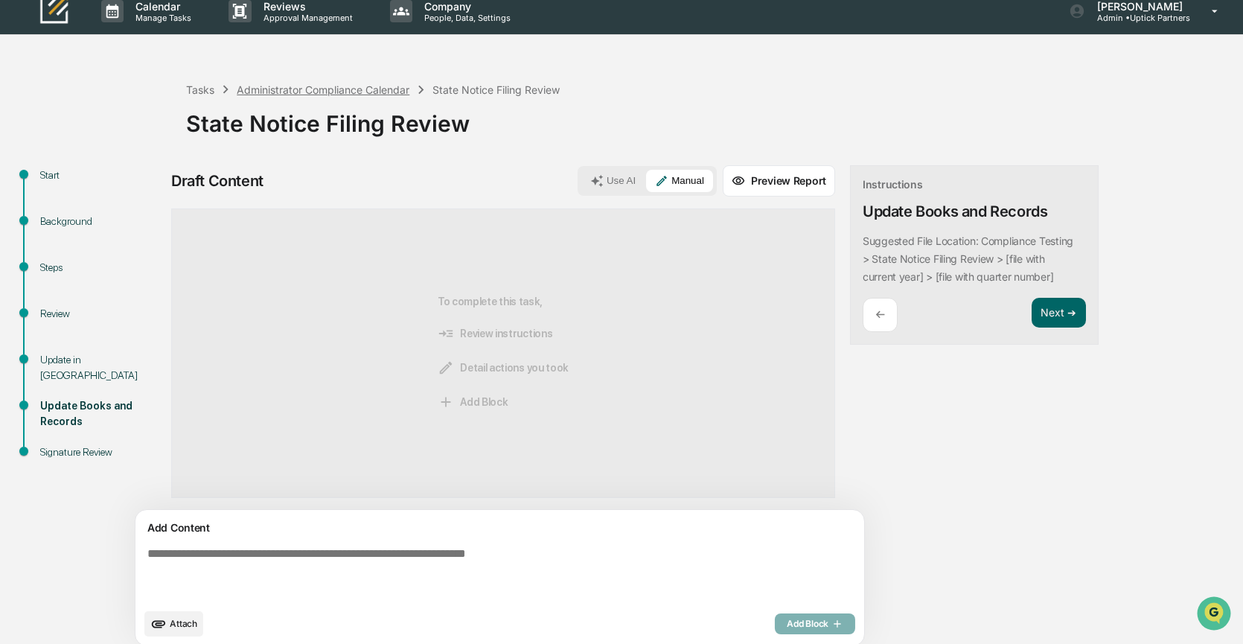
click at [291, 86] on div "Administrator Compliance Calendar" at bounding box center [323, 89] width 173 height 13
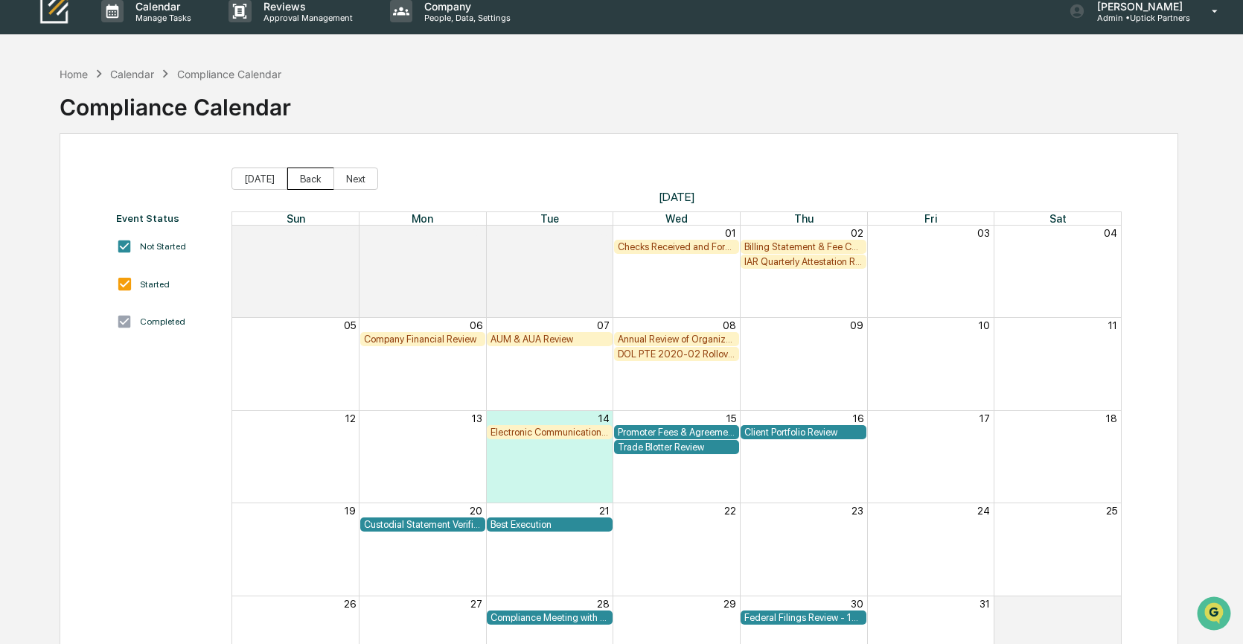
click at [325, 176] on button "Back" at bounding box center [310, 179] width 47 height 22
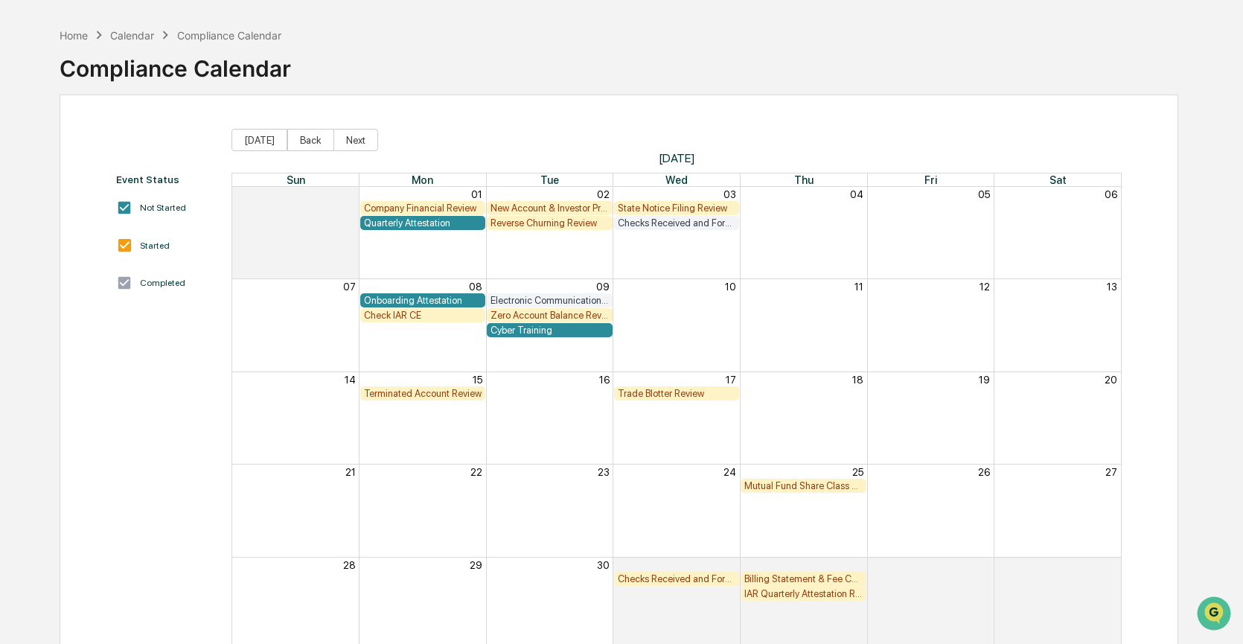
scroll to position [52, 0]
click at [573, 313] on div "Zero Account Balance Review" at bounding box center [550, 313] width 118 height 11
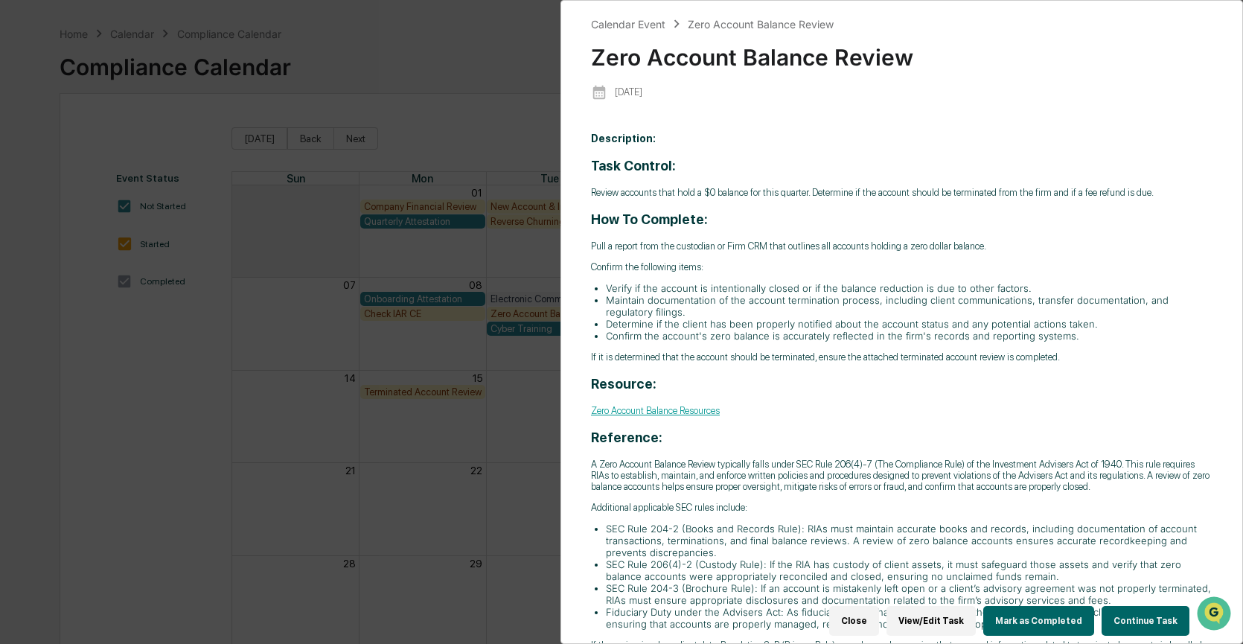
click at [1132, 614] on button "Continue Task" at bounding box center [1146, 621] width 88 height 30
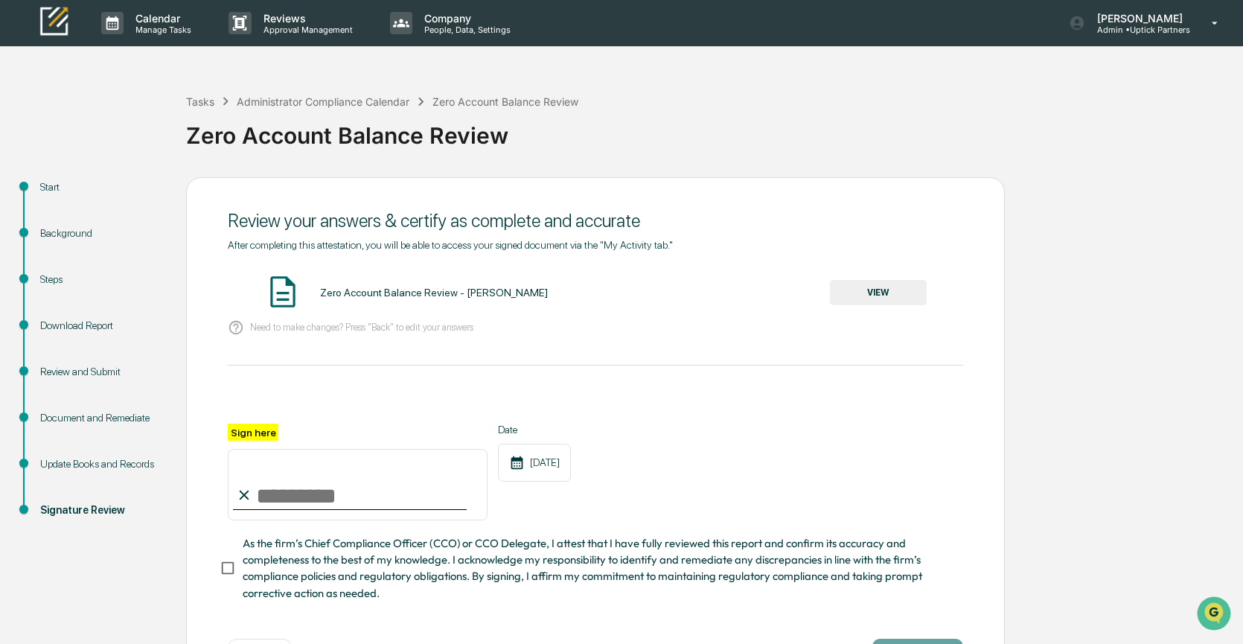
click at [60, 281] on div "Steps" at bounding box center [101, 280] width 122 height 16
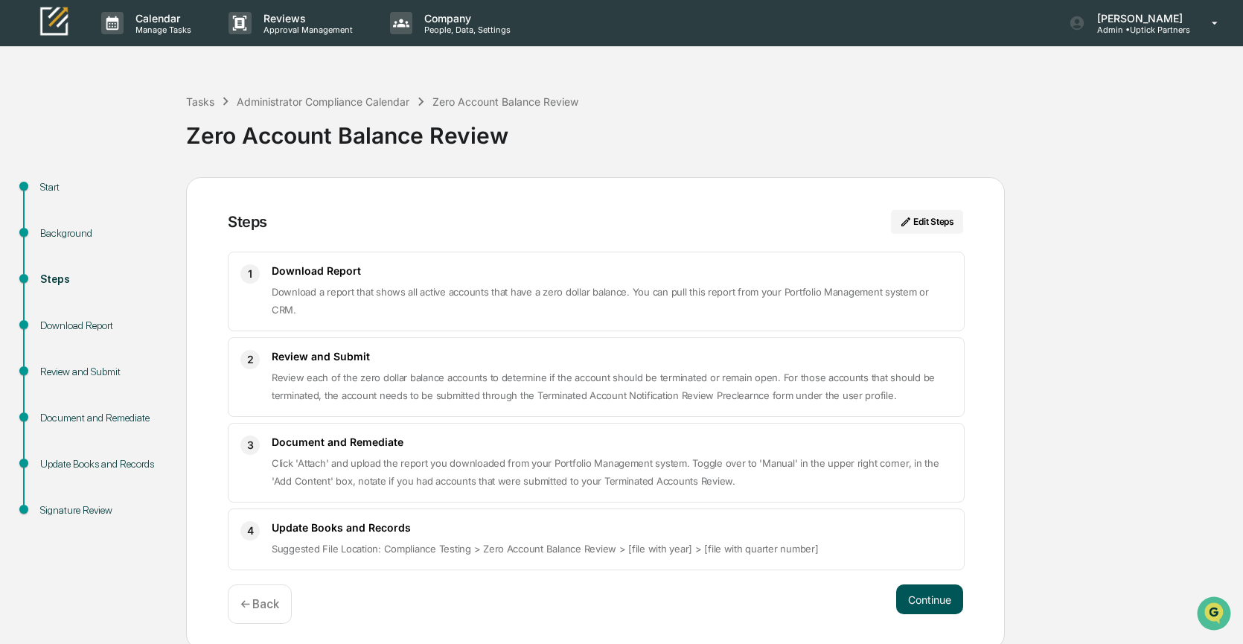
click at [918, 584] on button "Continue" at bounding box center [929, 599] width 67 height 30
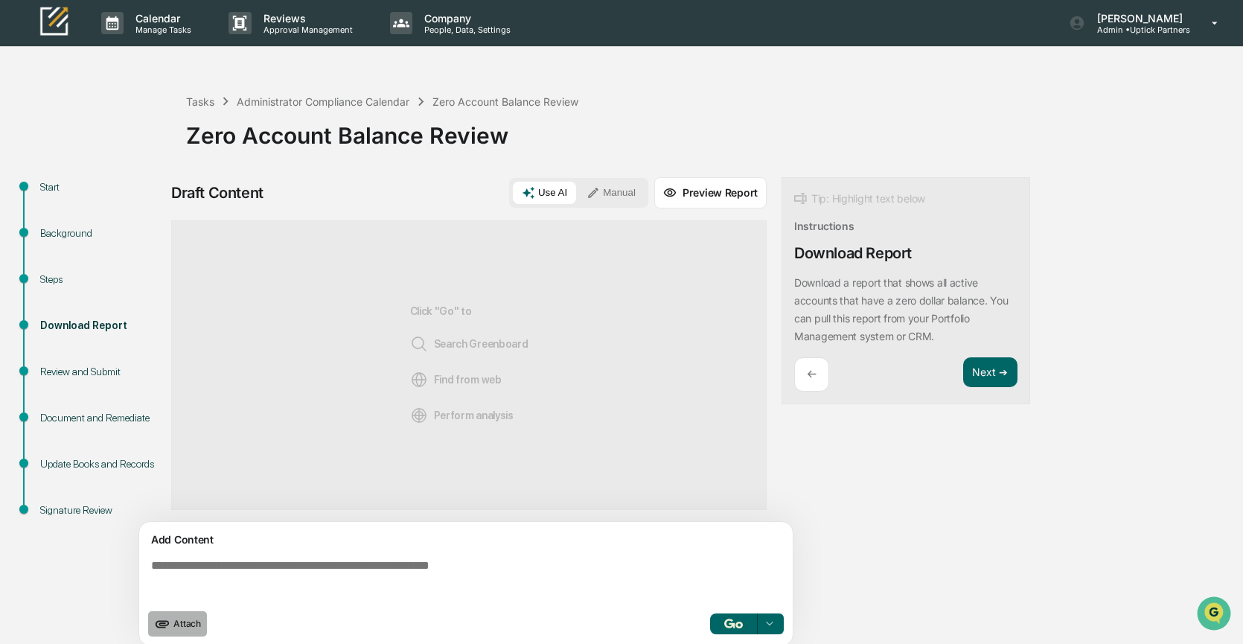
click at [182, 625] on span "Attach" at bounding box center [187, 623] width 28 height 11
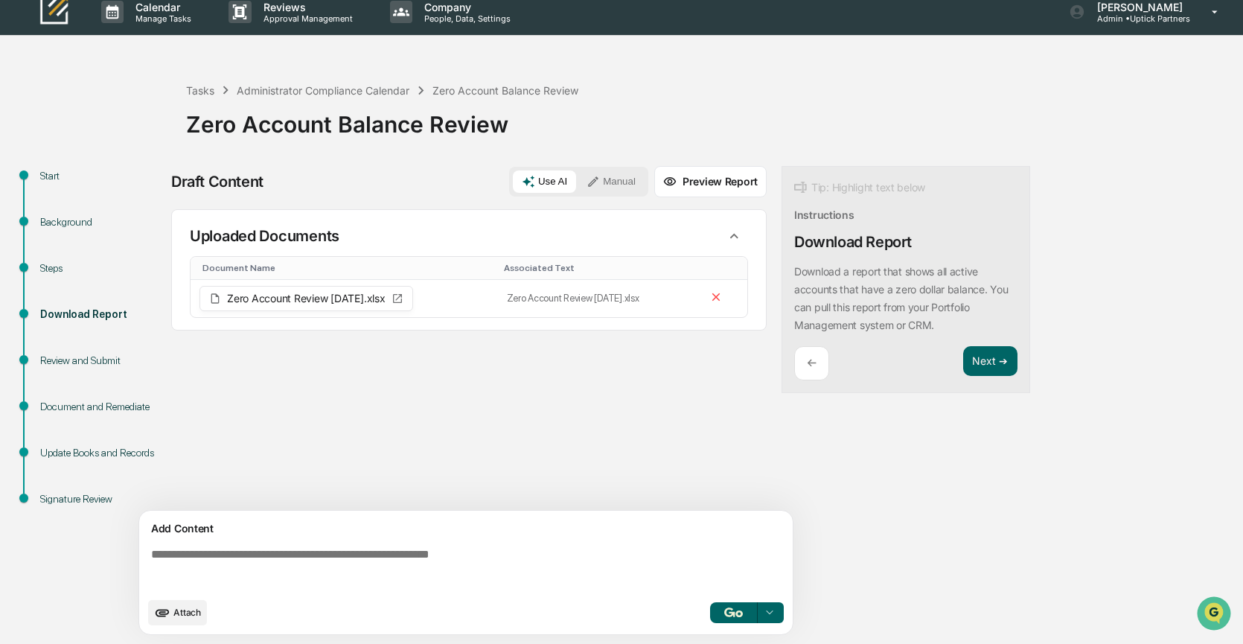
click at [179, 613] on span "Attach" at bounding box center [187, 612] width 28 height 11
click at [987, 359] on button "Next ➔" at bounding box center [990, 361] width 54 height 31
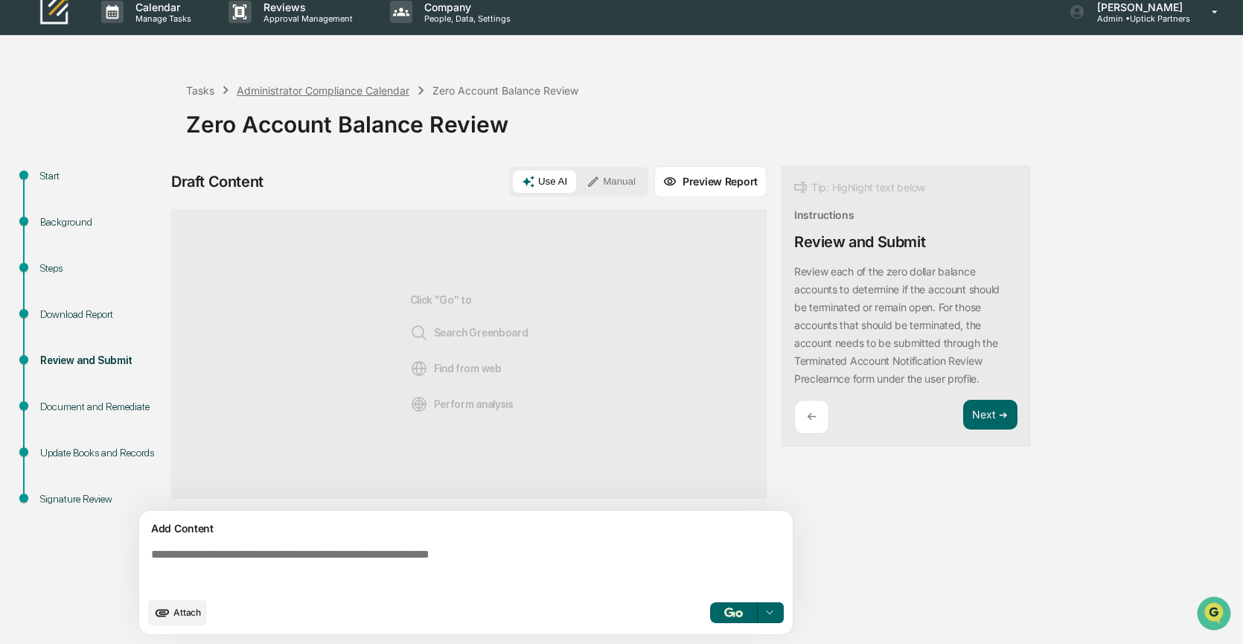
click at [307, 91] on div "Administrator Compliance Calendar" at bounding box center [323, 90] width 173 height 13
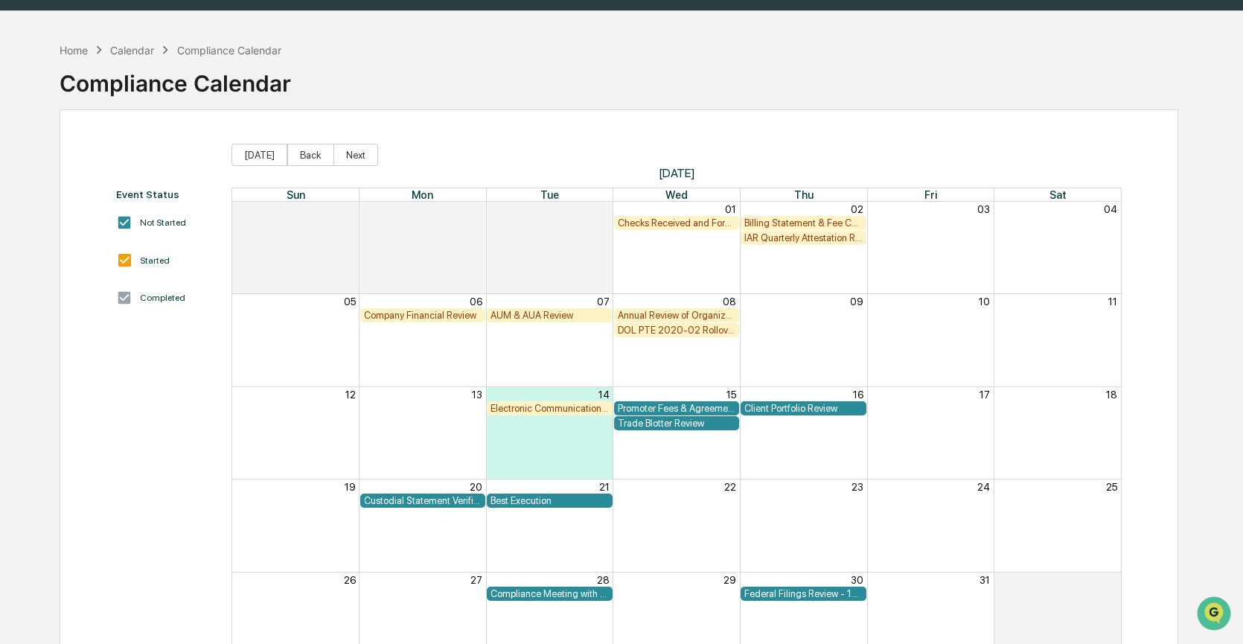
scroll to position [39, 0]
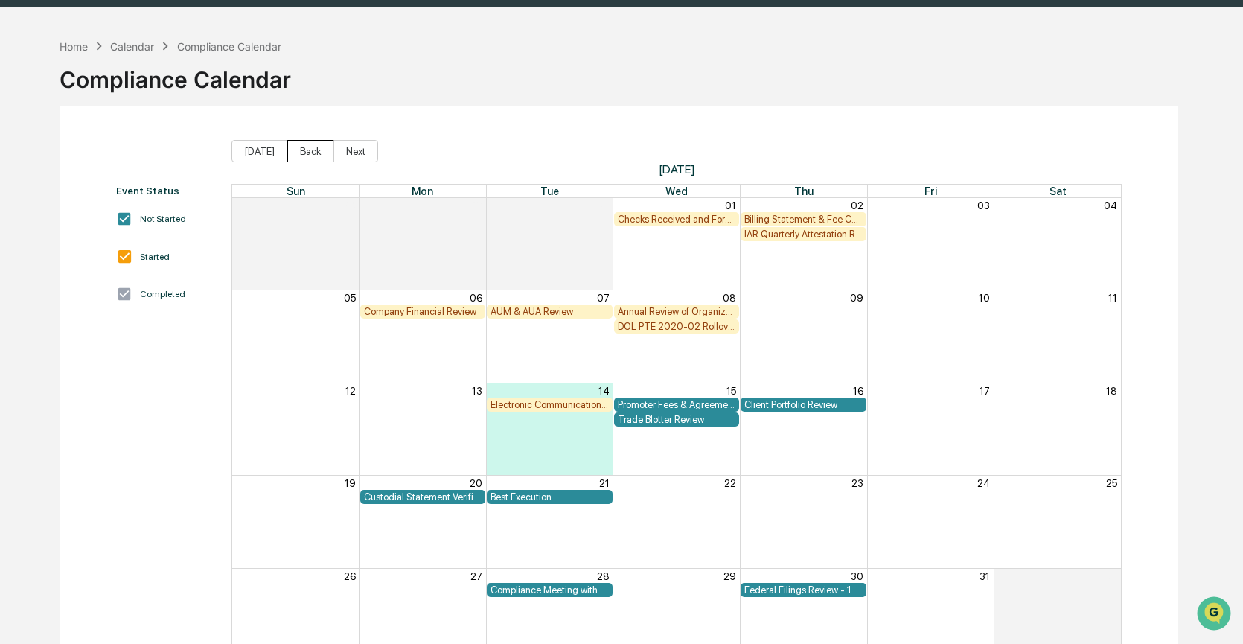
click at [313, 151] on button "Back" at bounding box center [310, 151] width 47 height 22
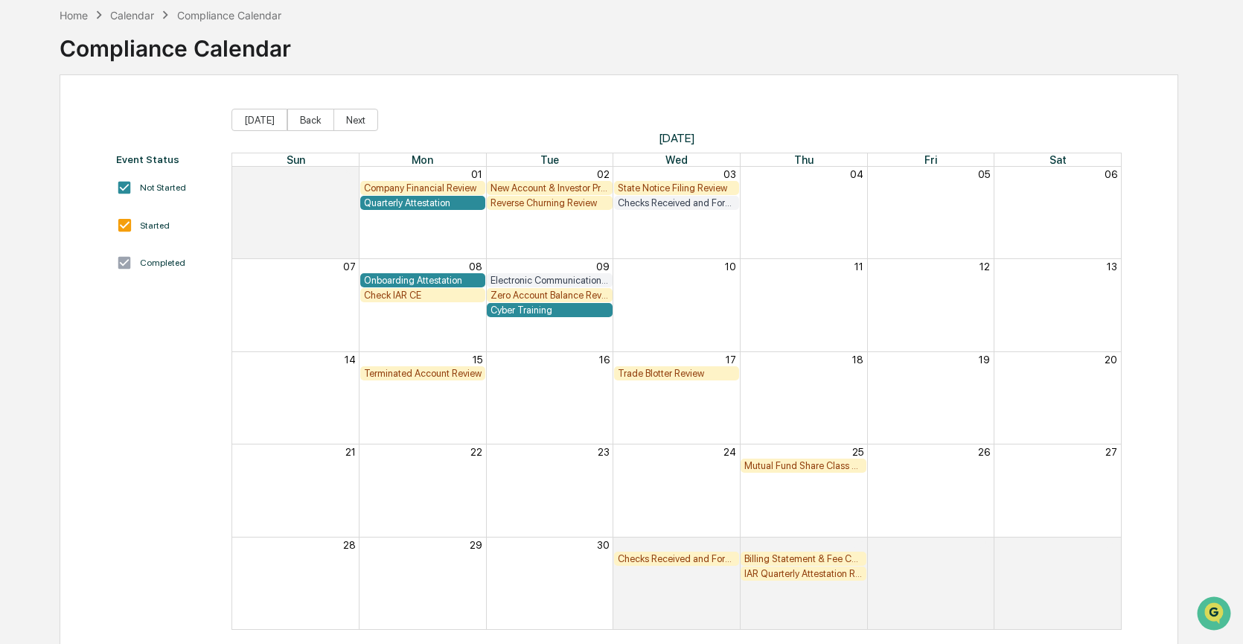
scroll to position [74, 0]
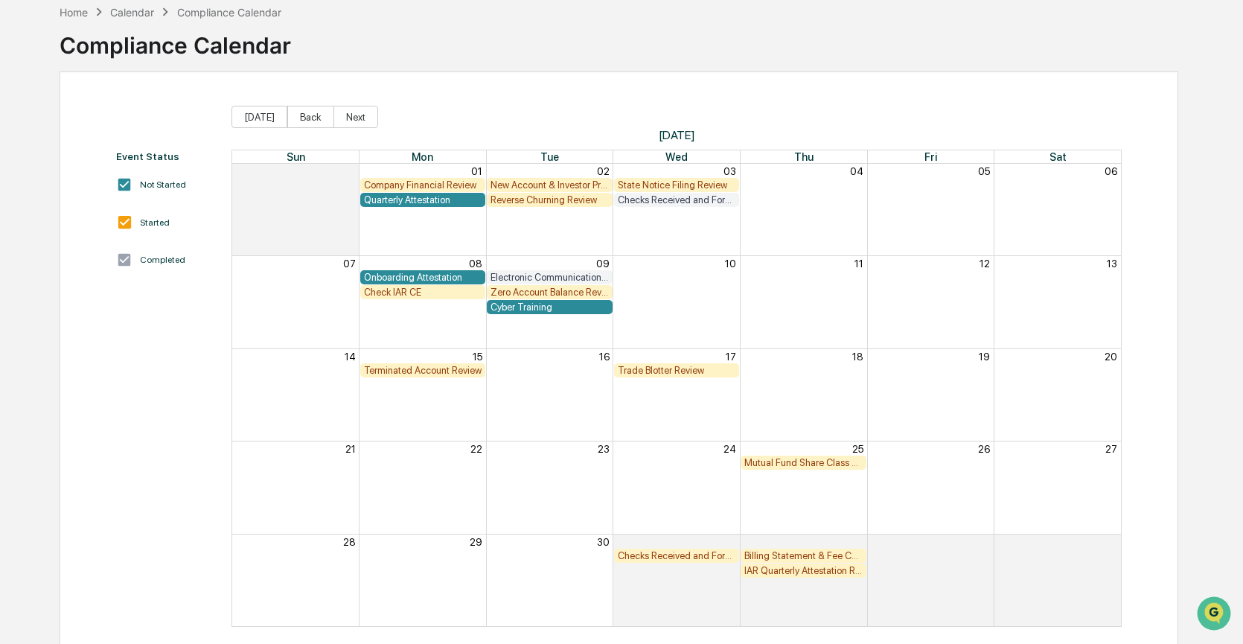
click at [389, 369] on div "Terminated Account Review" at bounding box center [423, 370] width 118 height 11
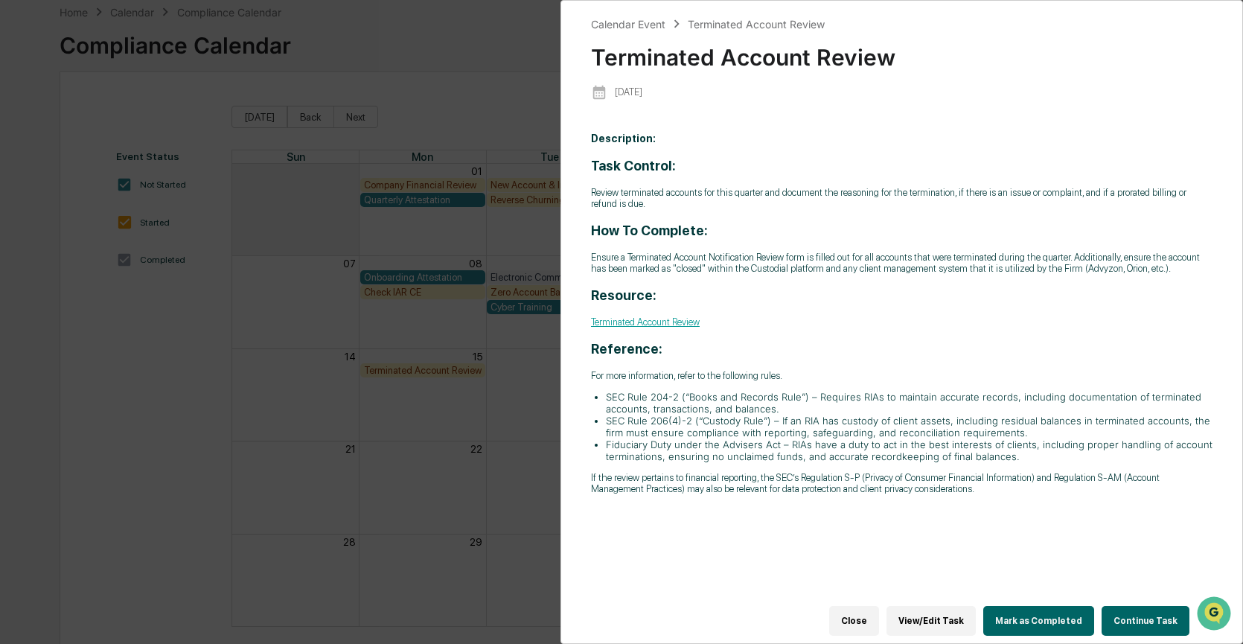
click at [1141, 615] on button "Continue Task" at bounding box center [1146, 621] width 88 height 30
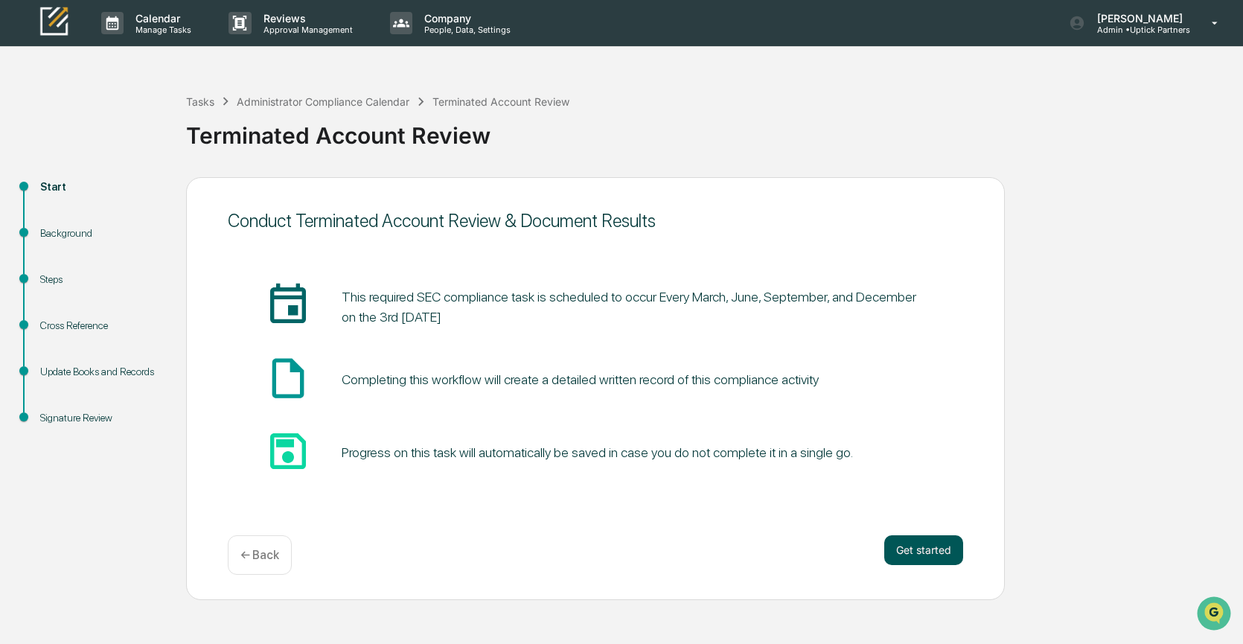
click at [912, 547] on button "Get started" at bounding box center [924, 550] width 79 height 30
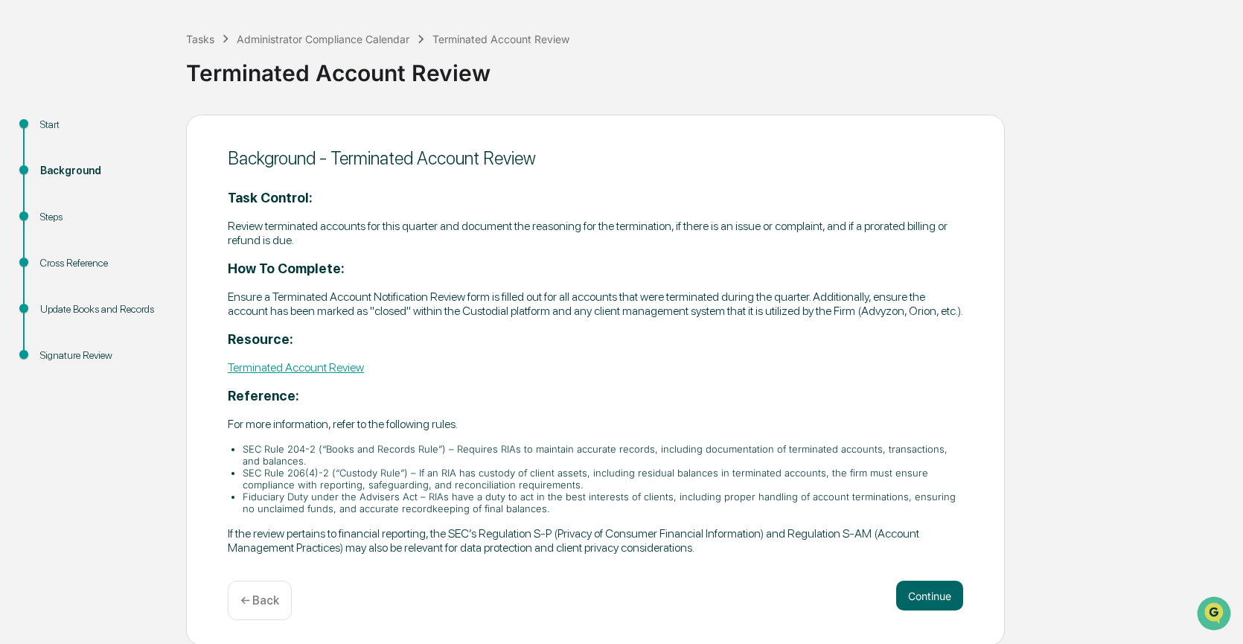
scroll to position [77, 0]
click at [911, 587] on button "Continue" at bounding box center [929, 594] width 67 height 30
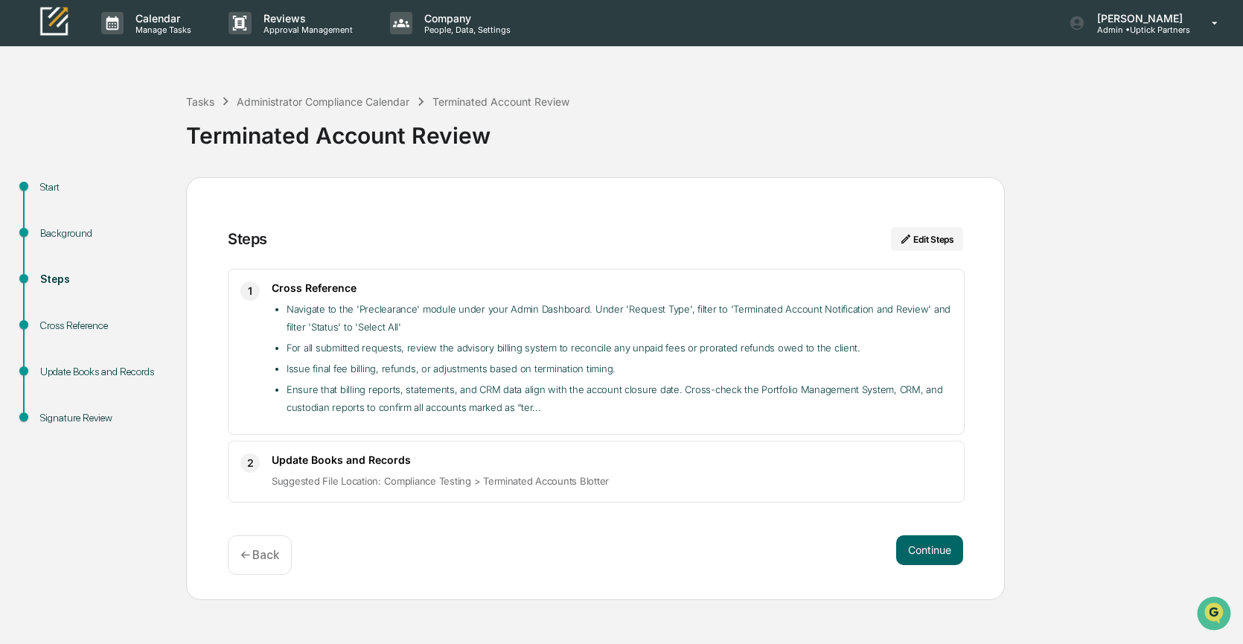
scroll to position [0, 0]
click at [927, 544] on button "Continue" at bounding box center [929, 550] width 67 height 30
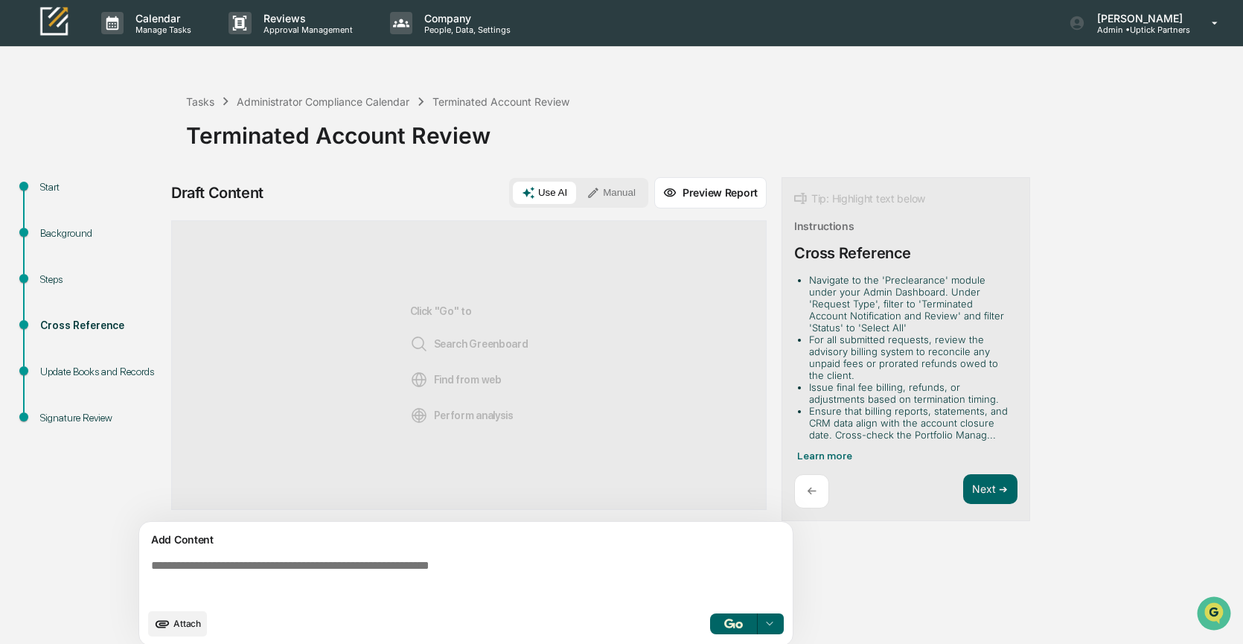
scroll to position [12, 0]
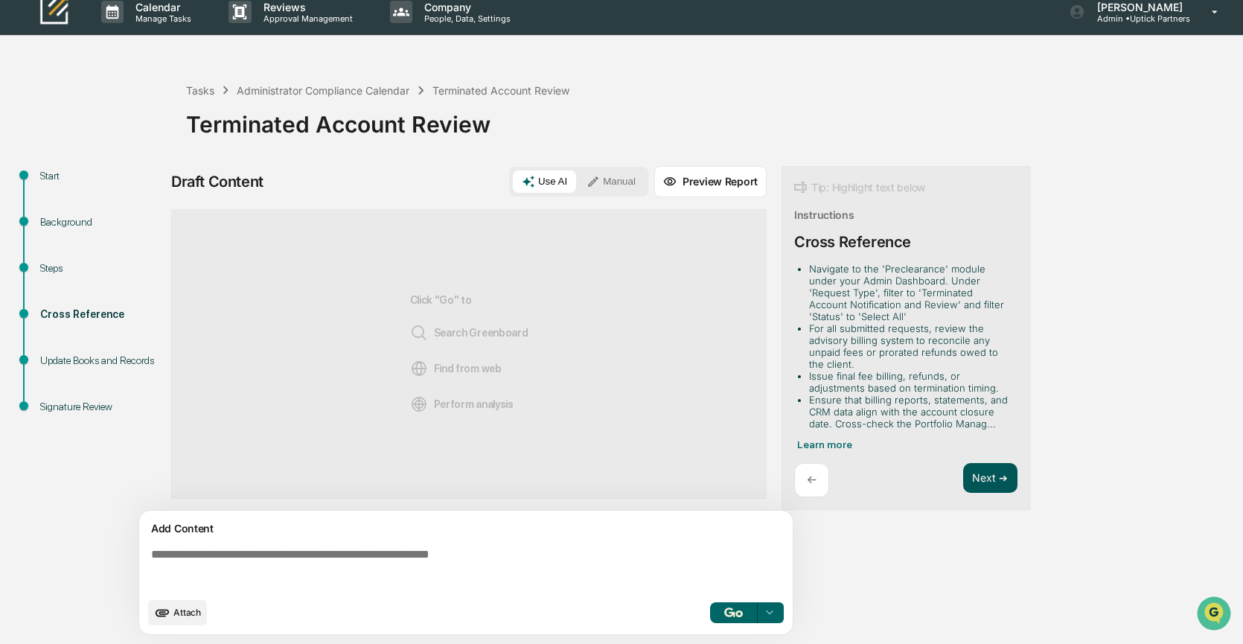
click at [984, 466] on button "Next ➔" at bounding box center [990, 478] width 54 height 31
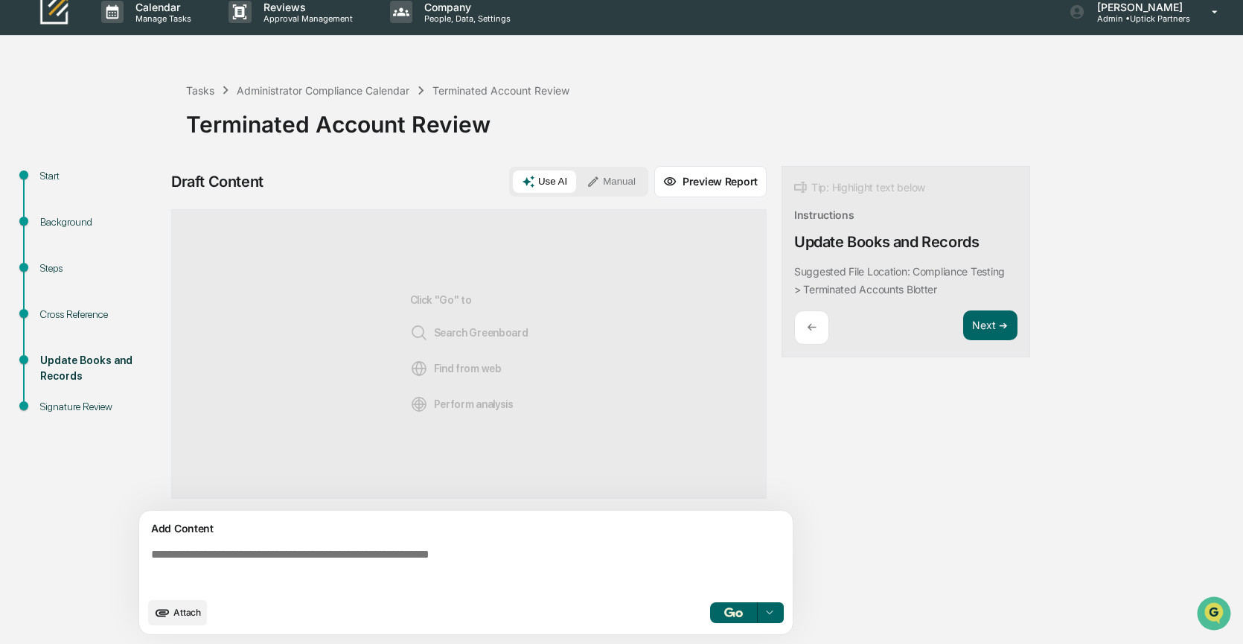
click at [611, 171] on button "Manual" at bounding box center [611, 182] width 67 height 22
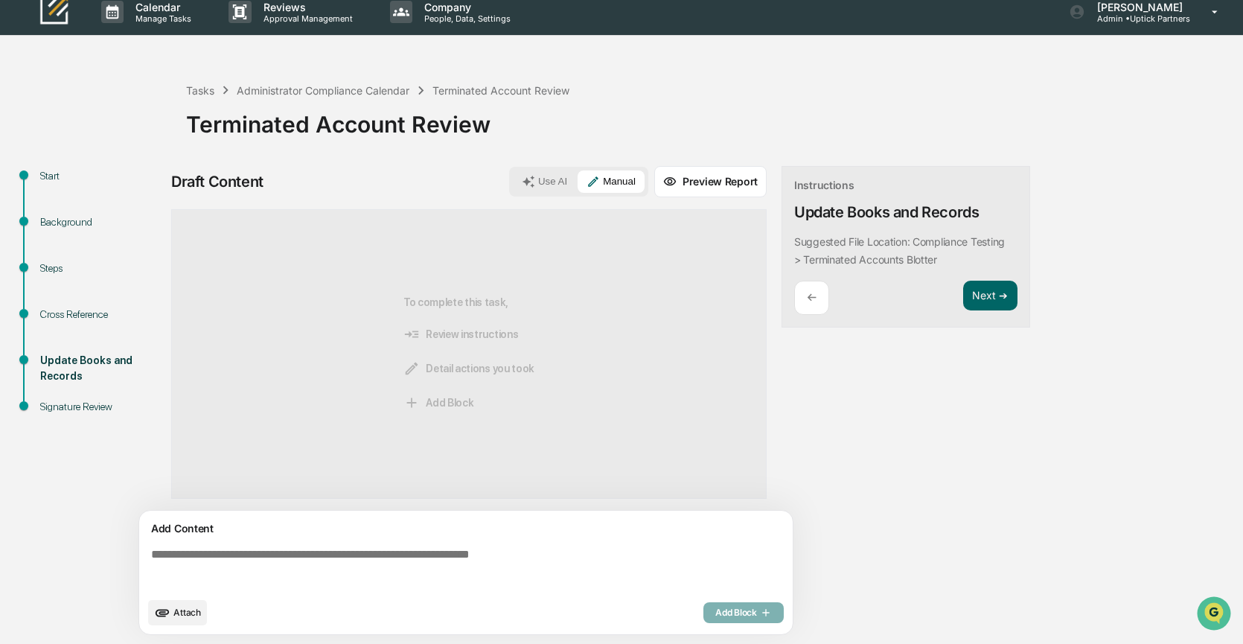
click at [180, 616] on span "Attach" at bounding box center [187, 612] width 28 height 11
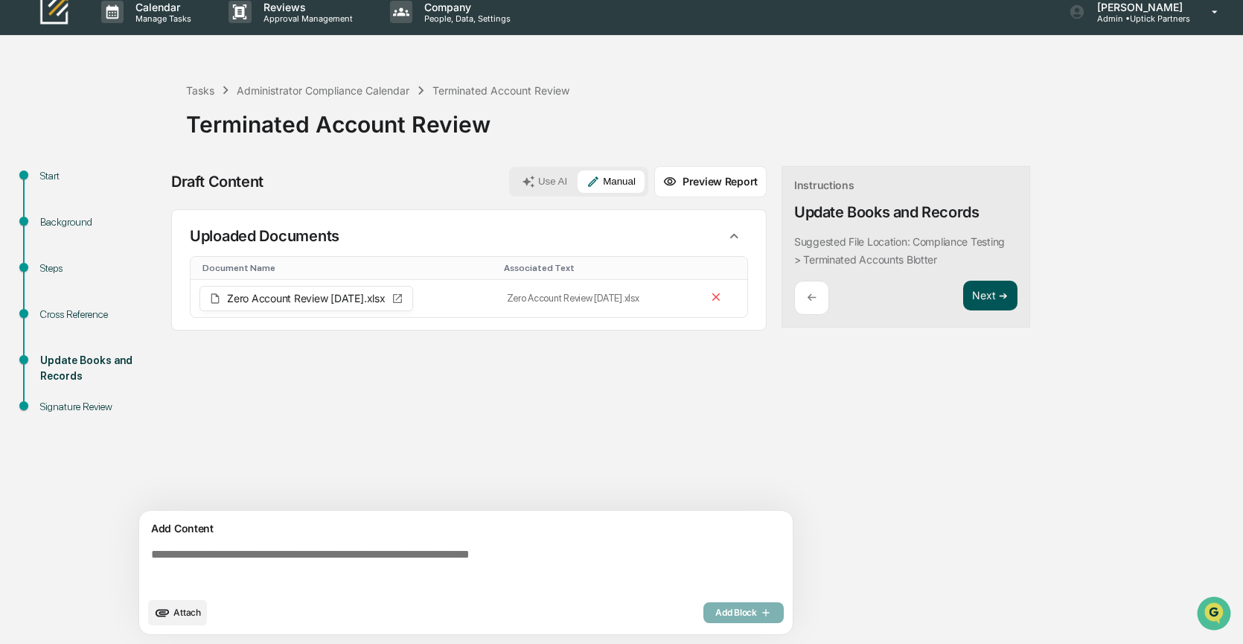
click at [991, 294] on button "Next ➔" at bounding box center [990, 296] width 54 height 31
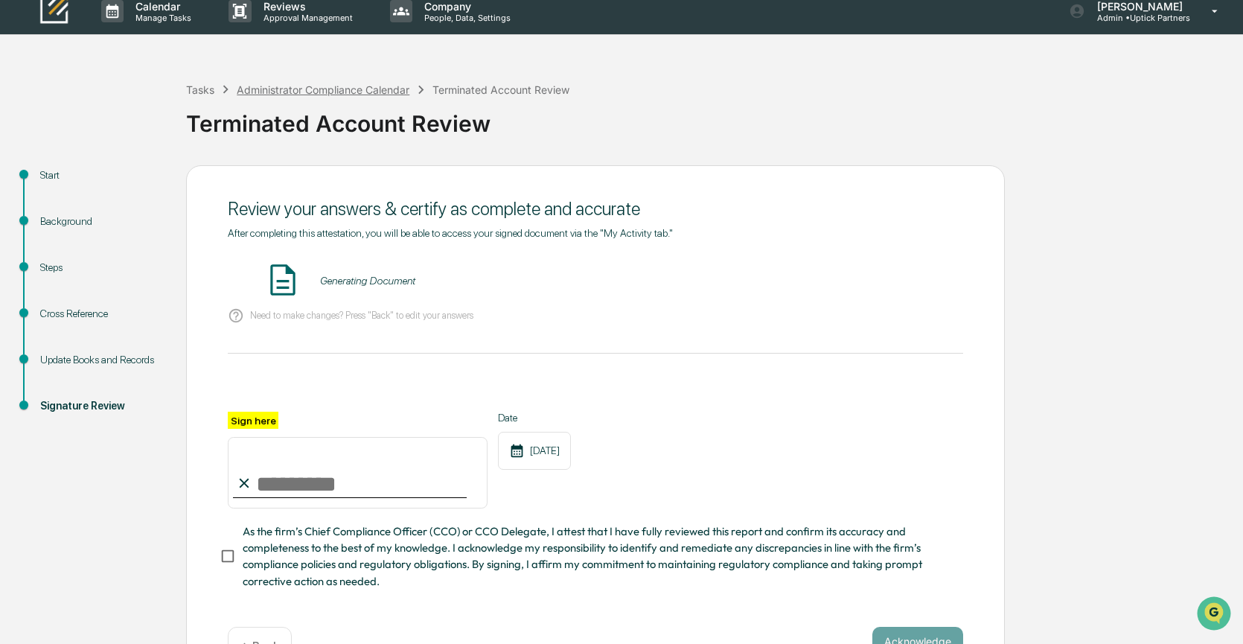
click at [317, 86] on div "Administrator Compliance Calendar" at bounding box center [323, 89] width 173 height 13
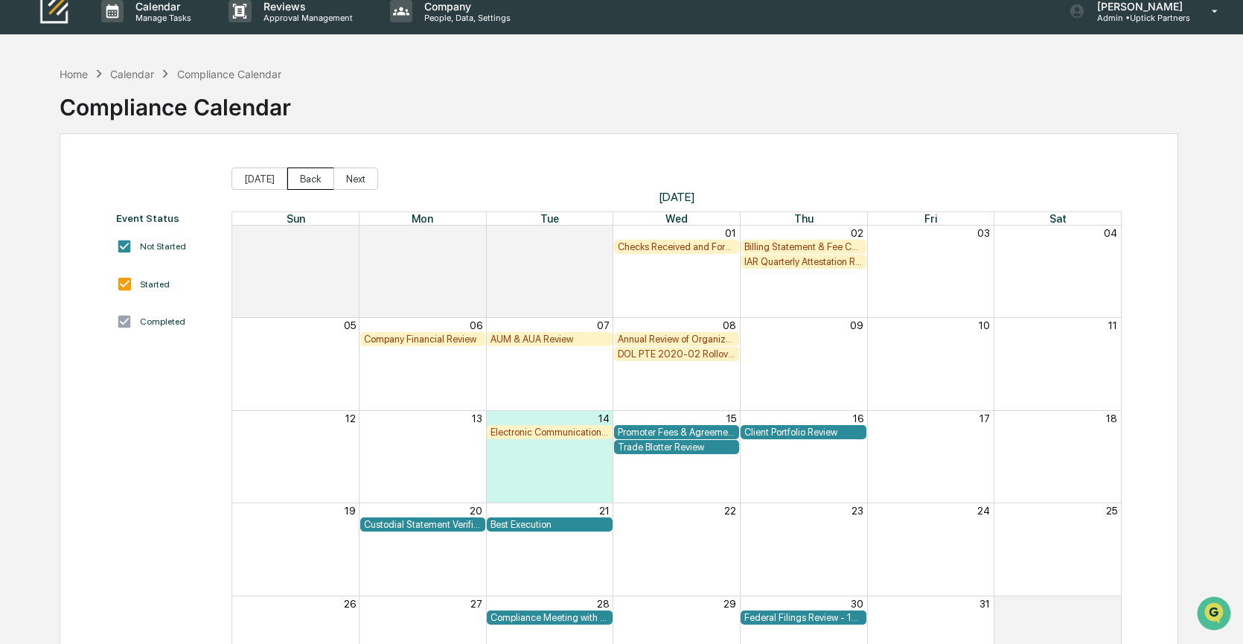
click at [303, 181] on button "Back" at bounding box center [310, 179] width 47 height 22
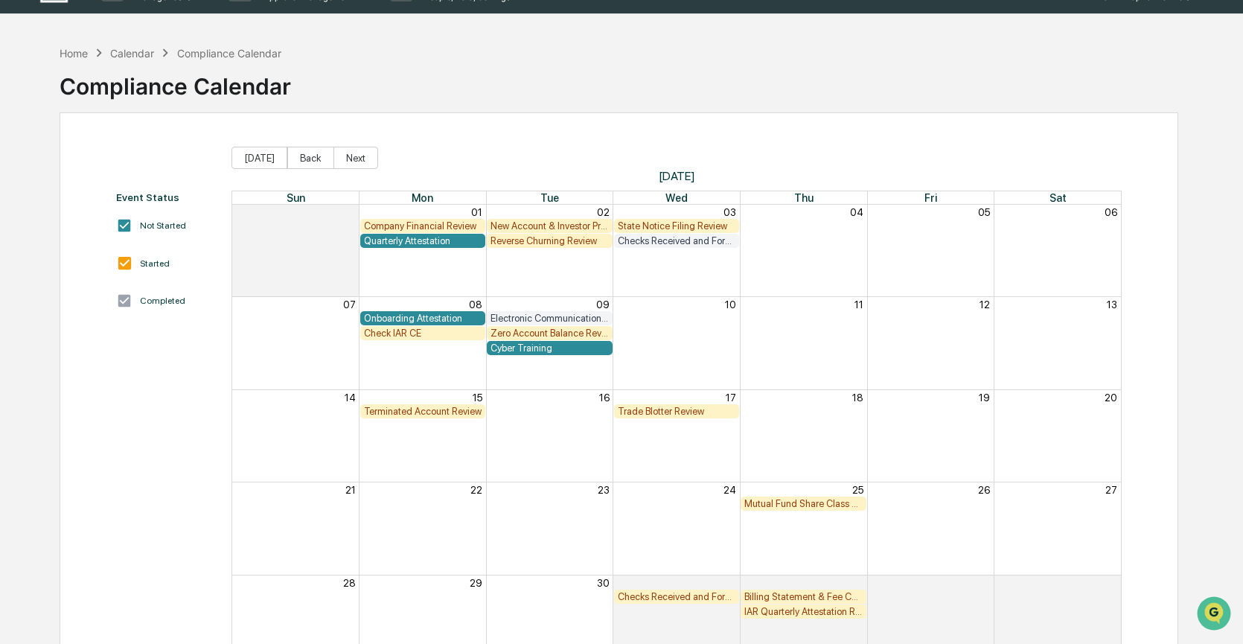
scroll to position [28, 0]
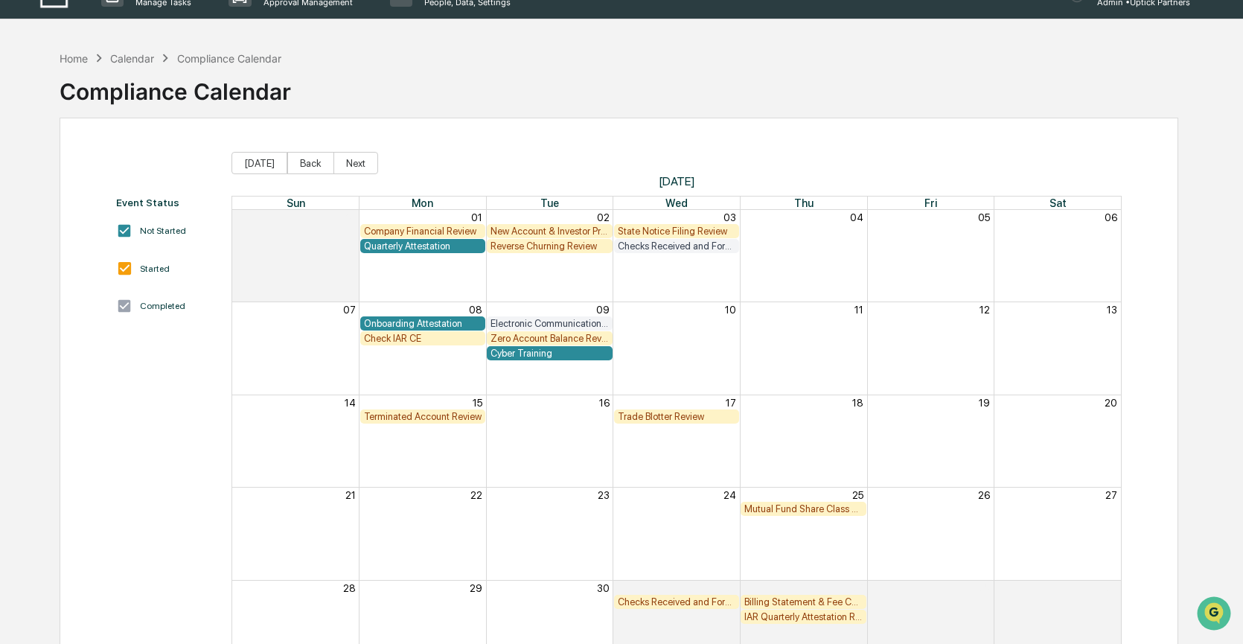
click at [684, 413] on div "Trade Blotter Review" at bounding box center [677, 416] width 118 height 11
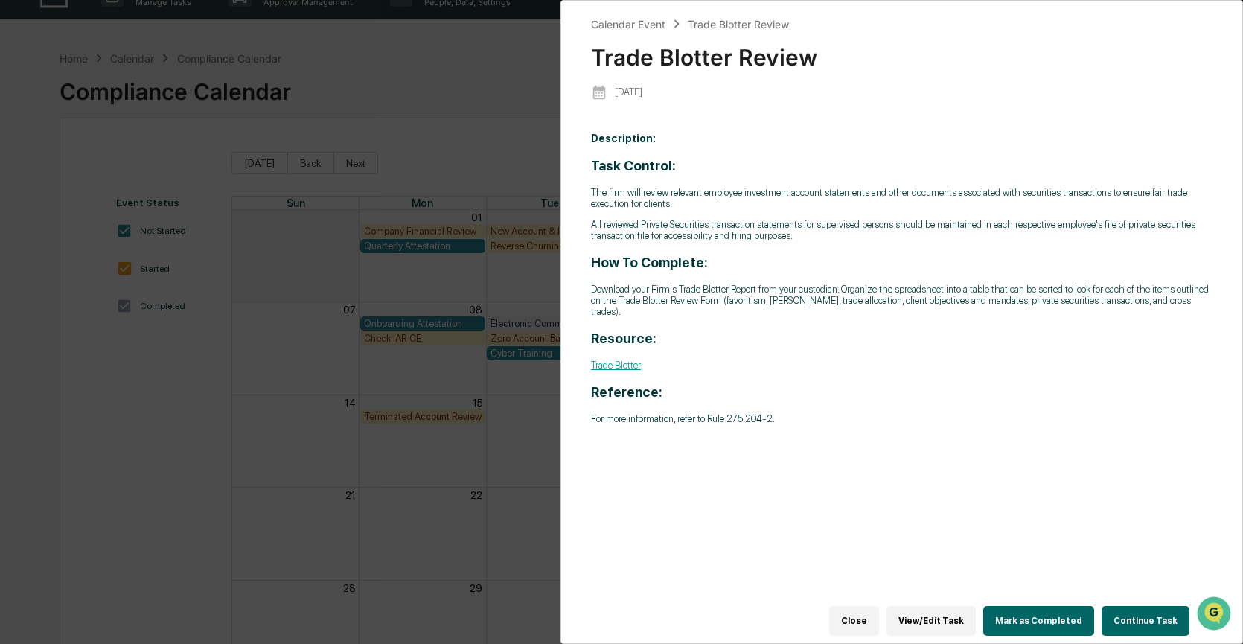
click at [1151, 614] on button "Continue Task" at bounding box center [1146, 621] width 88 height 30
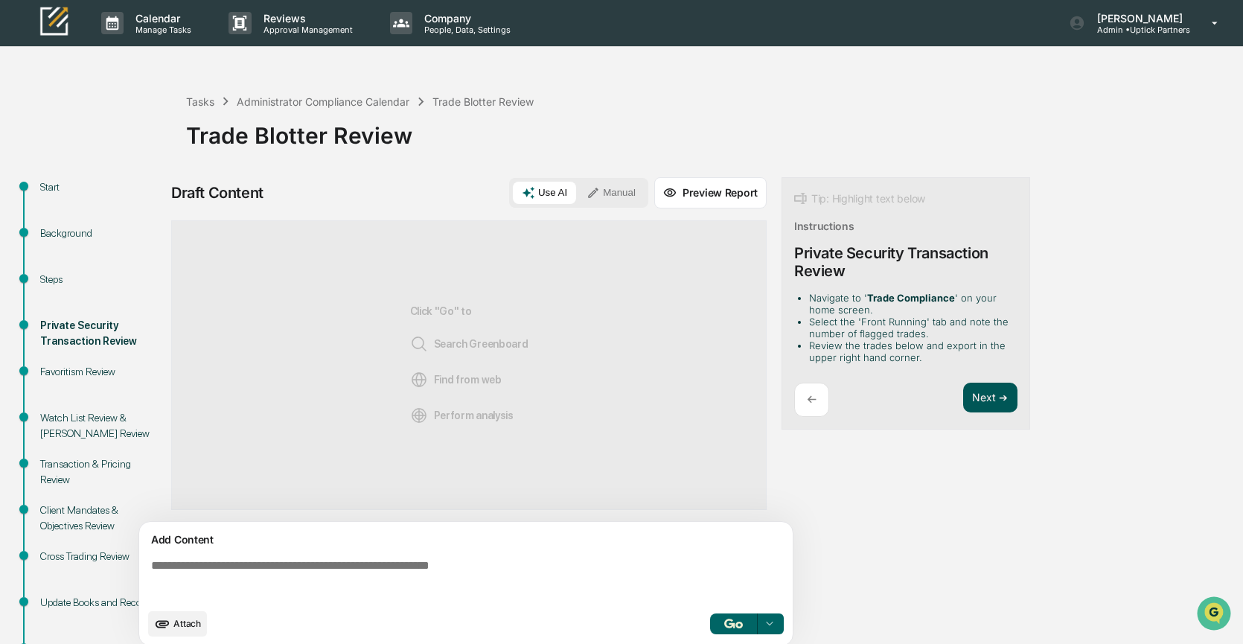
click at [984, 401] on button "Next ➔" at bounding box center [990, 398] width 54 height 31
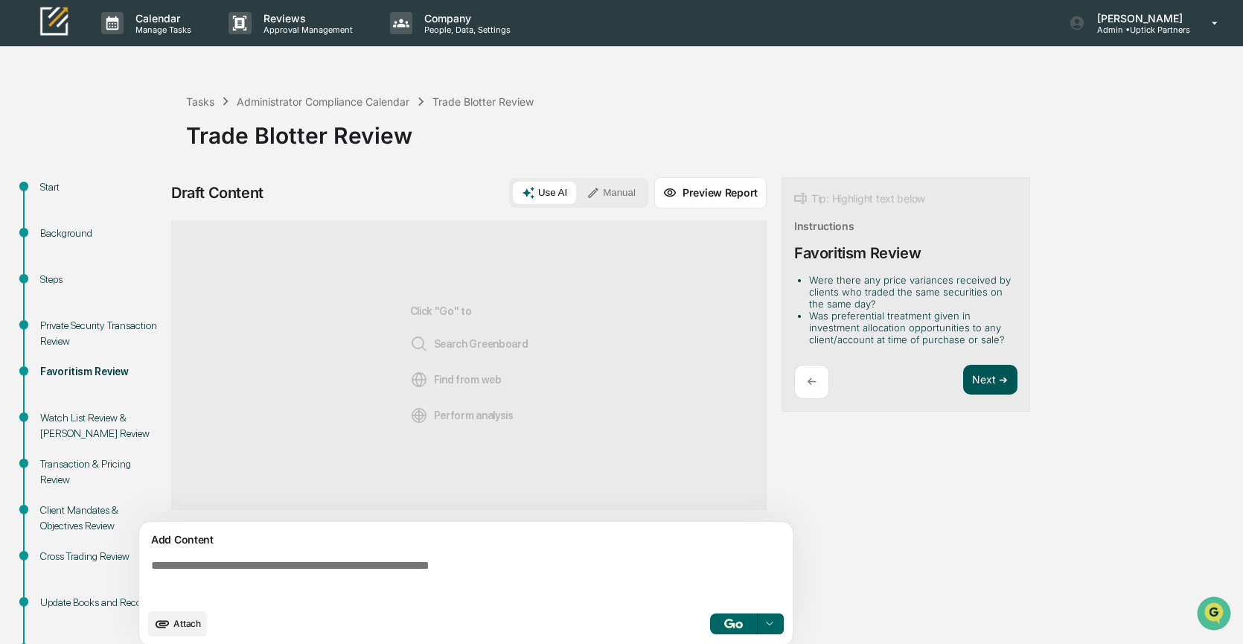
click at [984, 383] on button "Next ➔" at bounding box center [990, 380] width 54 height 31
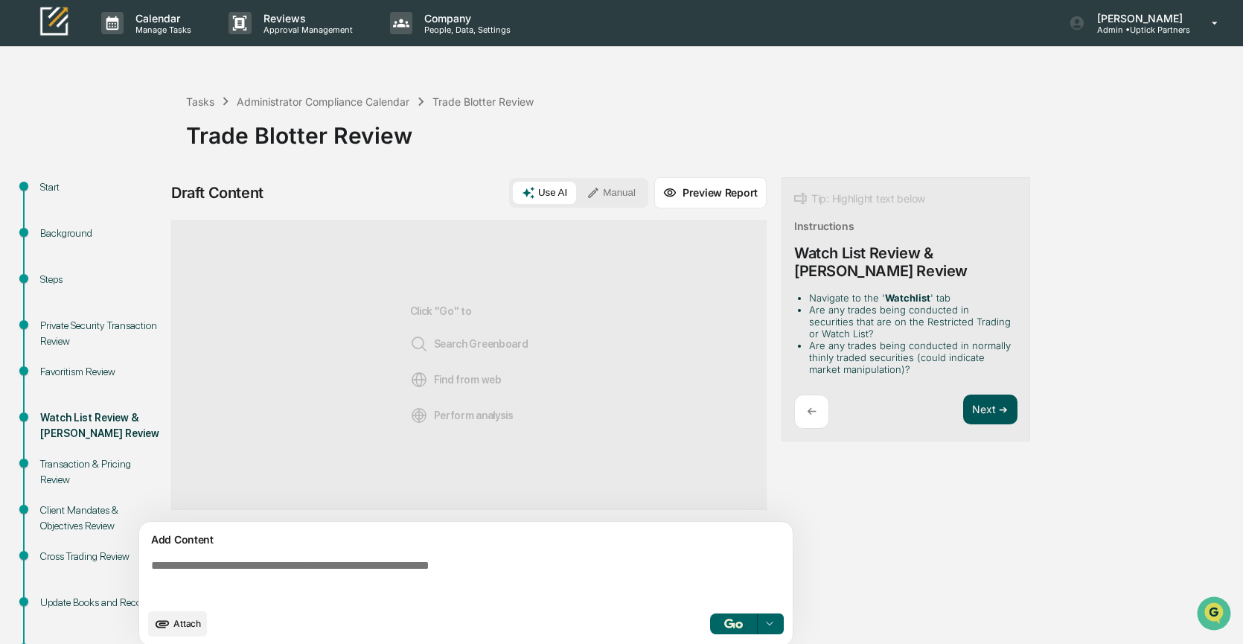
click at [982, 405] on button "Next ➔" at bounding box center [990, 410] width 54 height 31
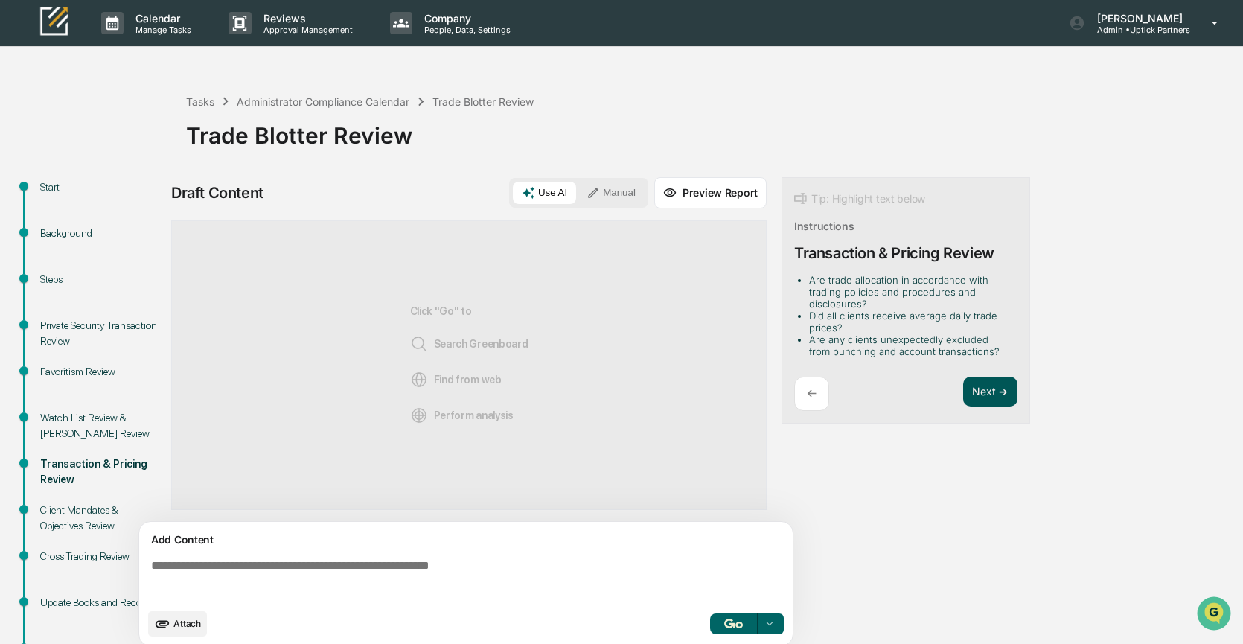
click at [982, 395] on button "Next ➔" at bounding box center [990, 392] width 54 height 31
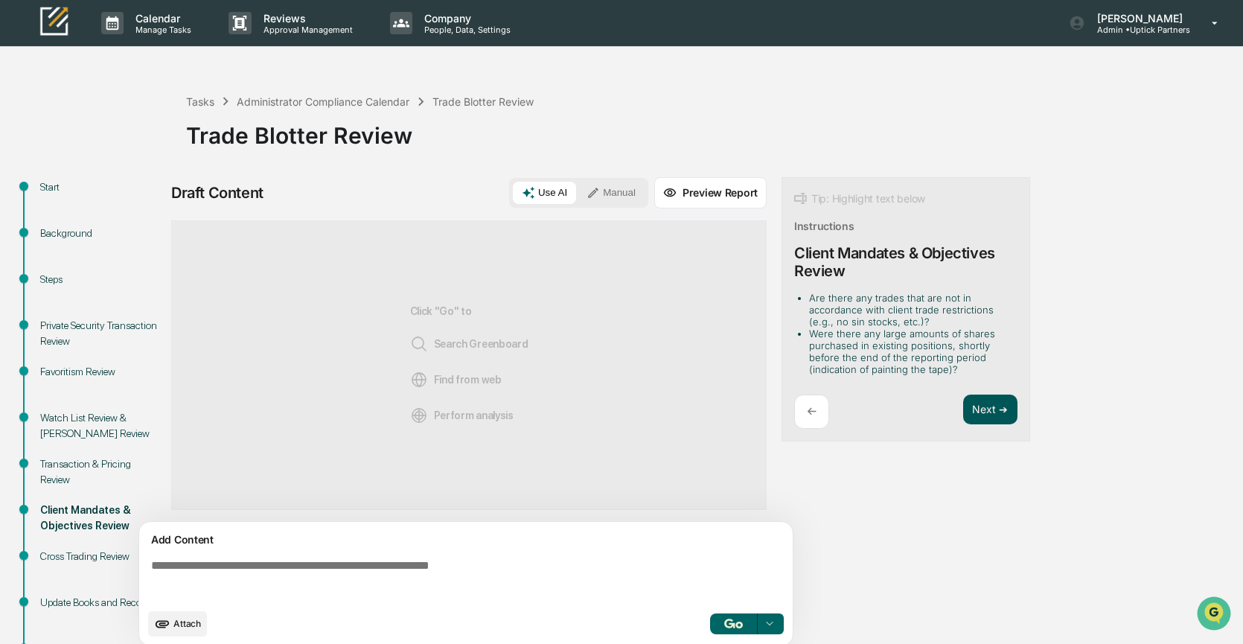
click at [982, 401] on button "Next ➔" at bounding box center [990, 410] width 54 height 31
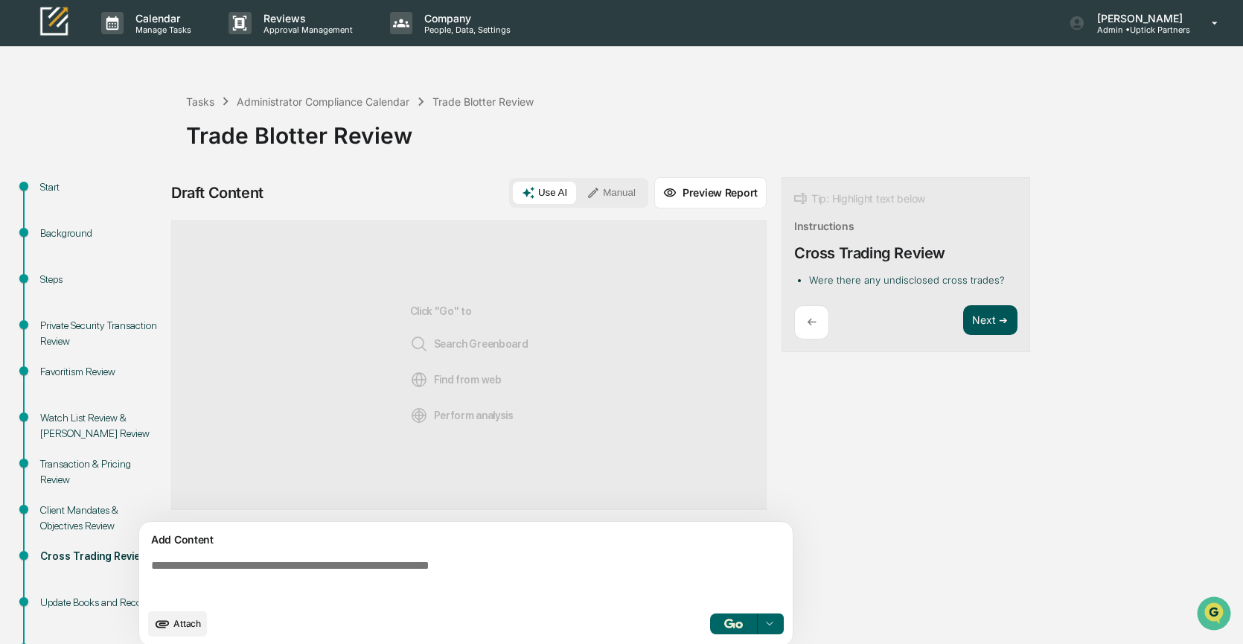
click at [988, 319] on button "Next ➔" at bounding box center [990, 320] width 54 height 31
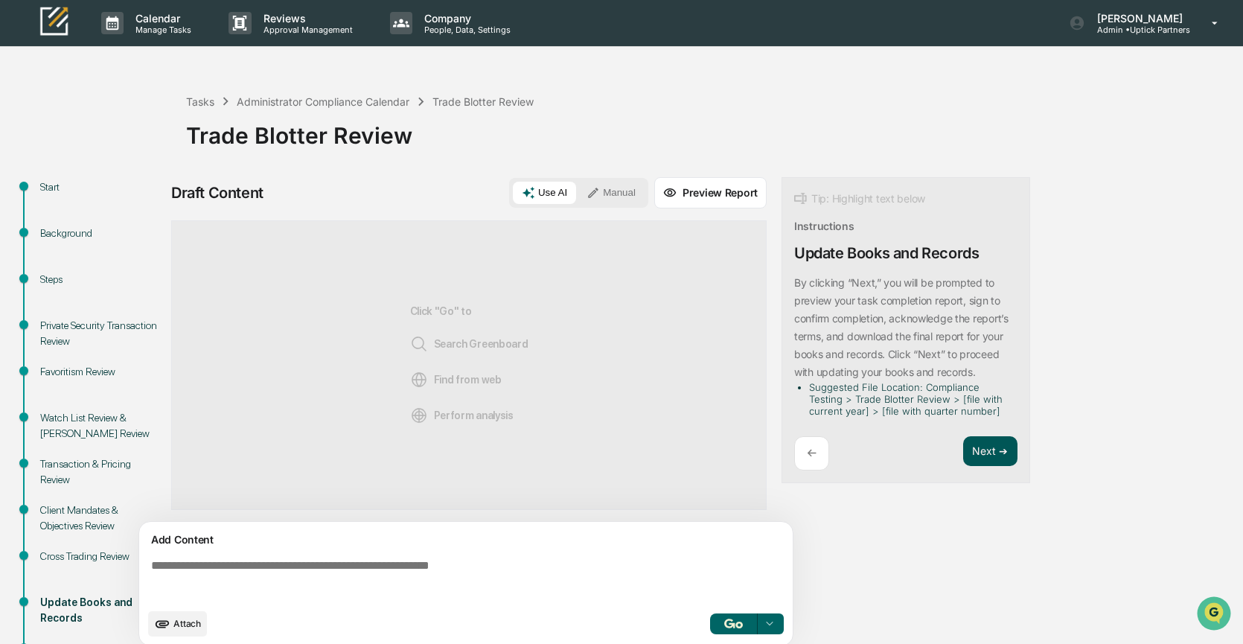
click at [979, 445] on button "Next ➔" at bounding box center [990, 451] width 54 height 31
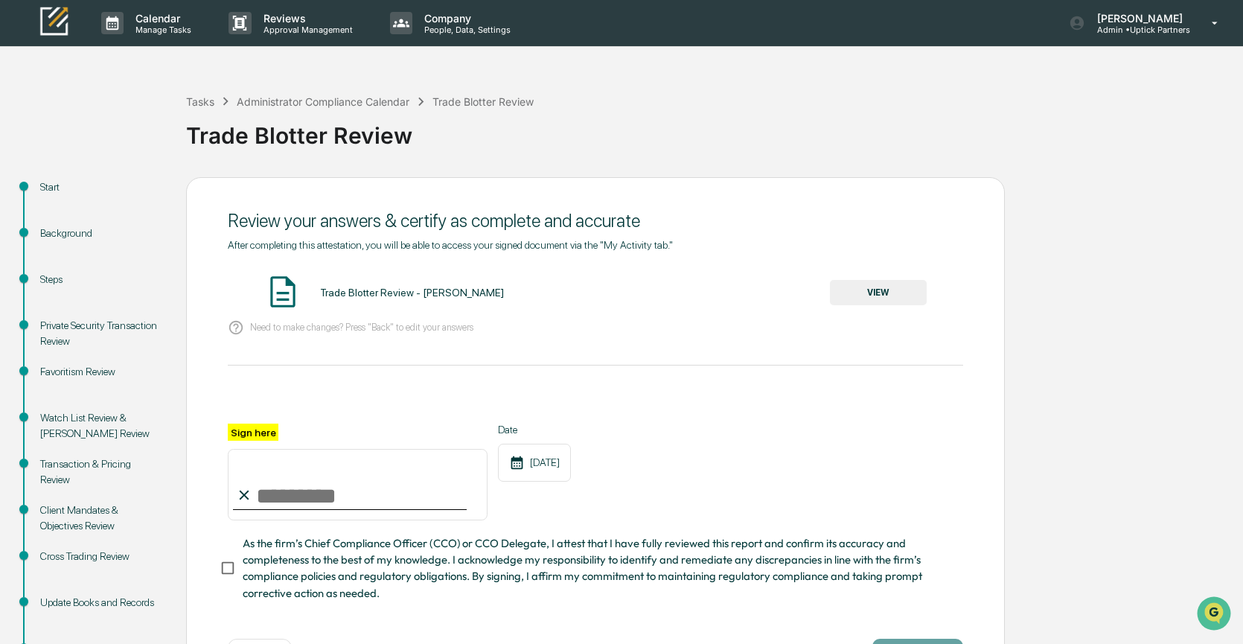
click at [879, 296] on button "VIEW" at bounding box center [878, 292] width 97 height 25
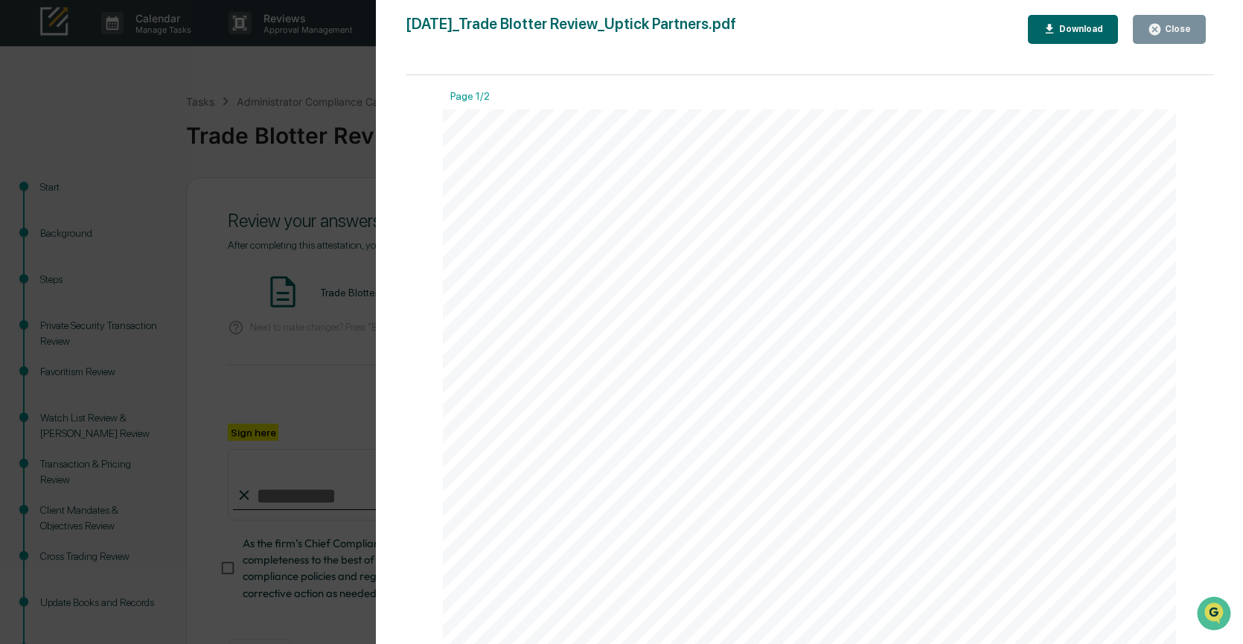
click at [1156, 34] on icon "button" at bounding box center [1155, 29] width 11 height 11
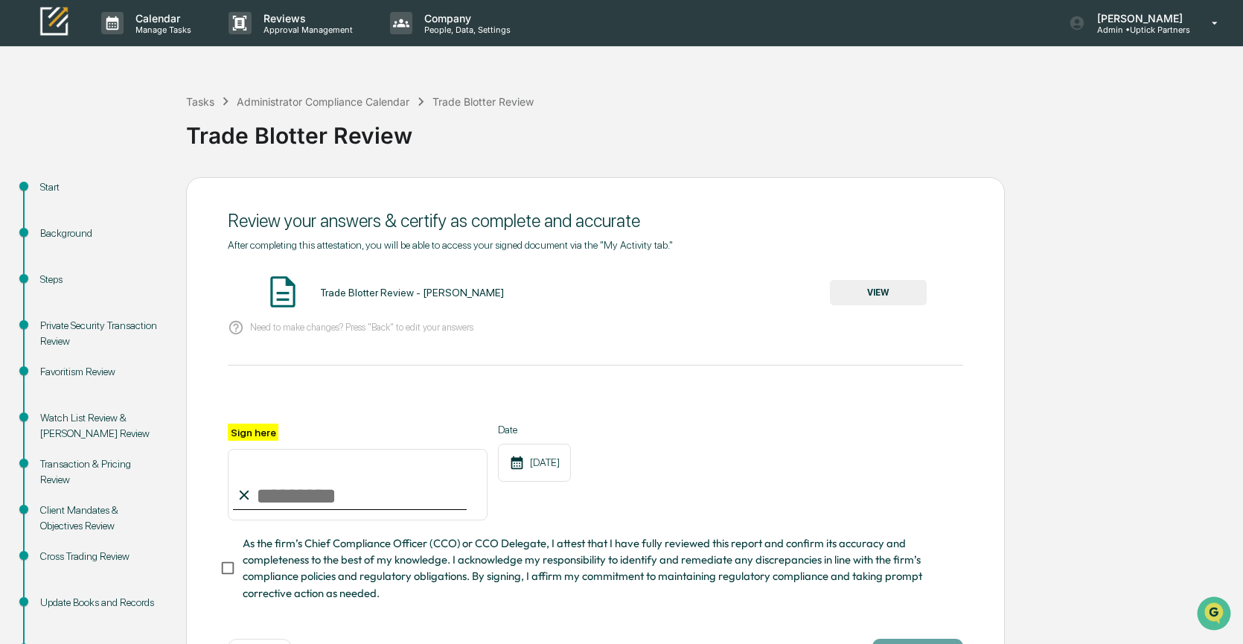
click at [265, 479] on input "Sign here" at bounding box center [358, 484] width 260 height 71
type input "**********"
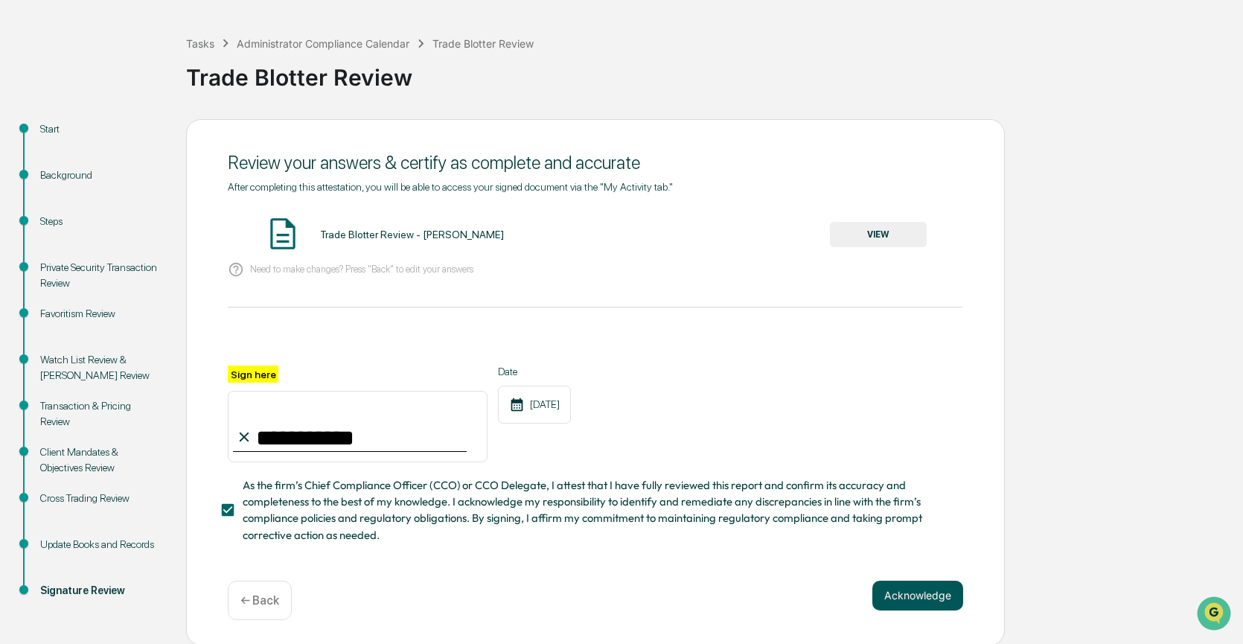
click at [900, 584] on button "Acknowledge" at bounding box center [918, 596] width 91 height 30
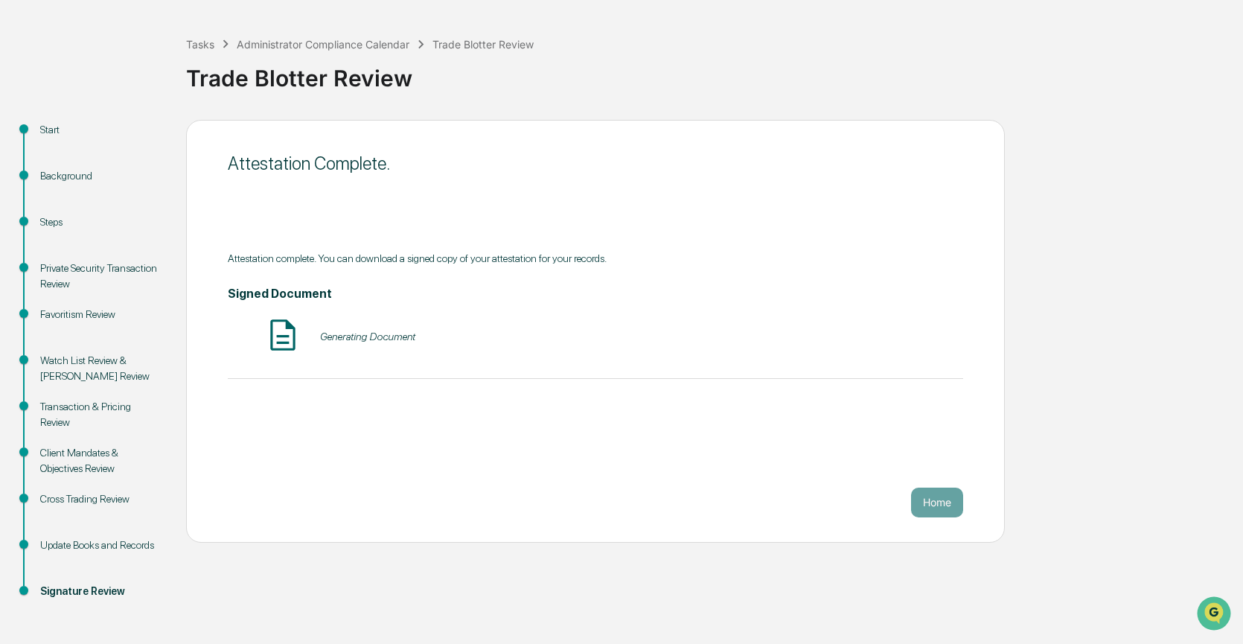
scroll to position [57, 0]
click at [890, 337] on button "VIEW" at bounding box center [878, 336] width 97 height 25
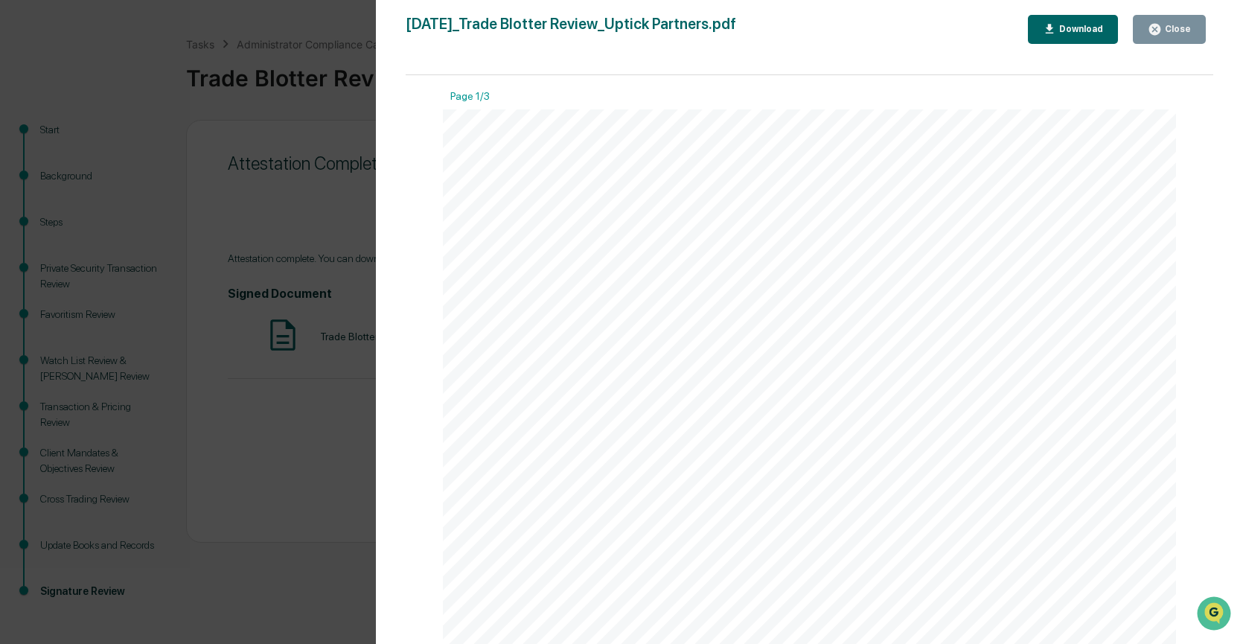
click at [1075, 34] on div "Download" at bounding box center [1080, 29] width 47 height 10
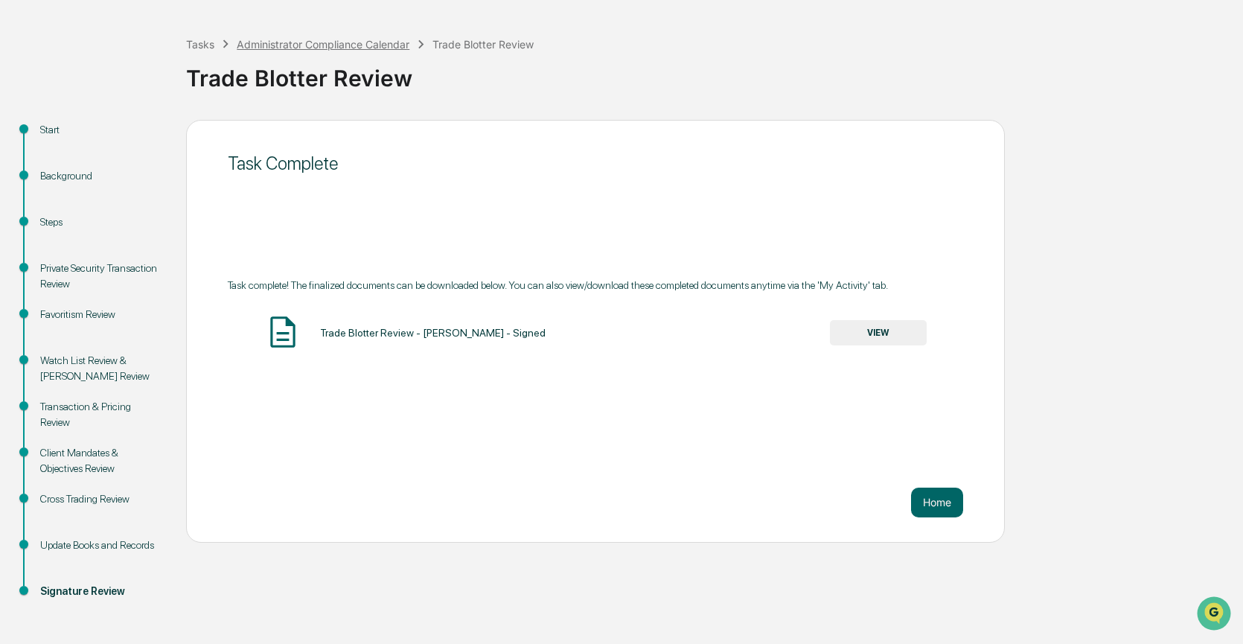
click at [293, 42] on div "Administrator Compliance Calendar" at bounding box center [323, 44] width 173 height 13
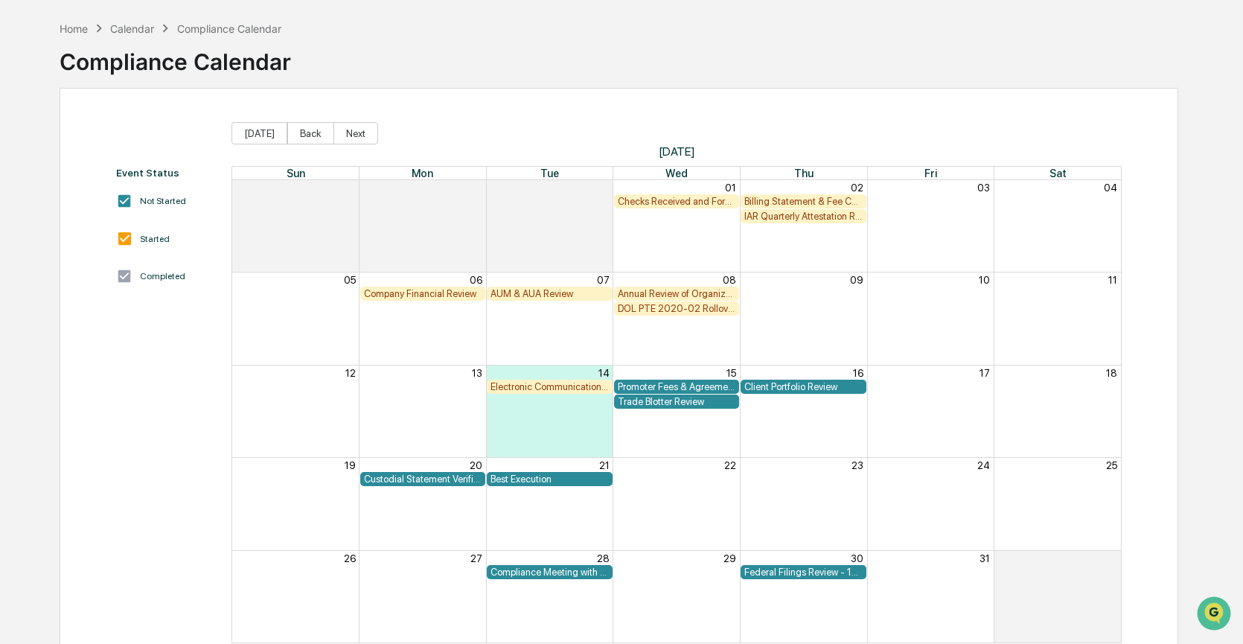
click at [532, 294] on div "AUM & AUA Review" at bounding box center [550, 293] width 118 height 11
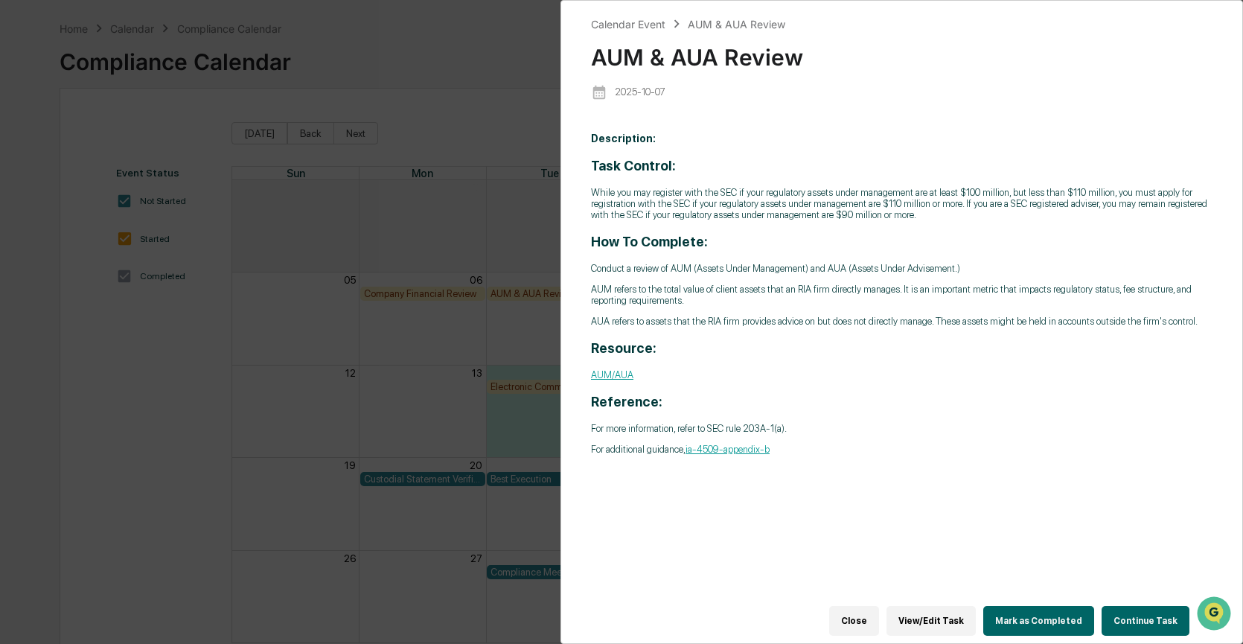
click at [1158, 616] on button "Continue Task" at bounding box center [1146, 621] width 88 height 30
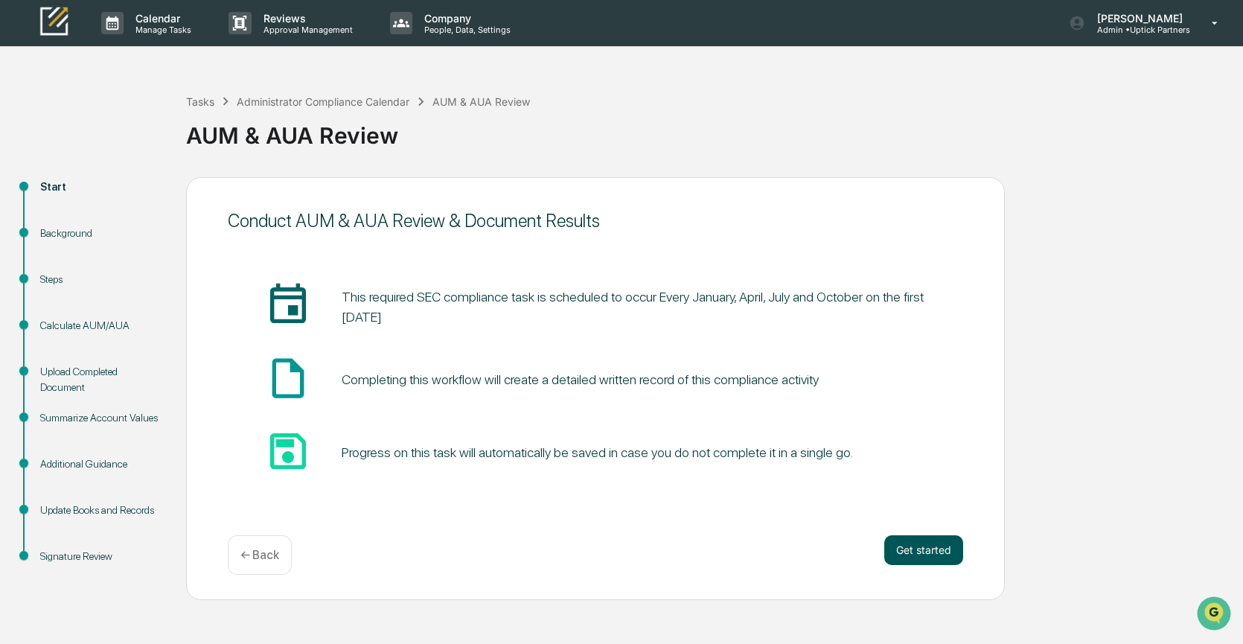
click at [936, 536] on button "Get started" at bounding box center [924, 550] width 79 height 30
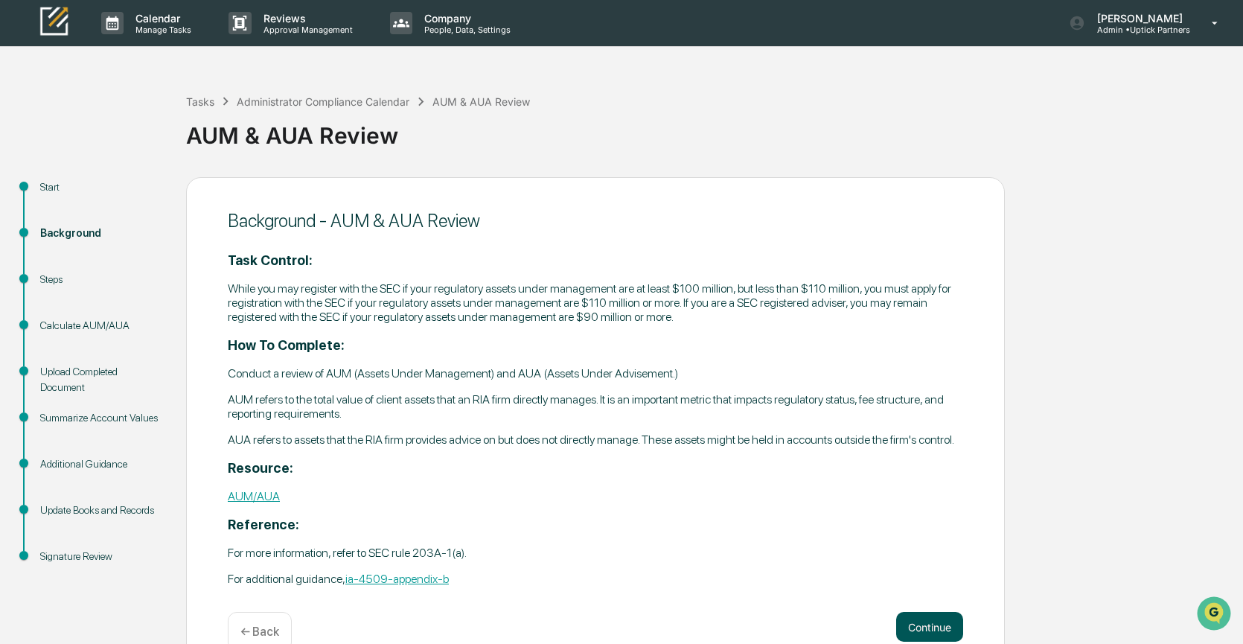
click at [923, 631] on button "Continue" at bounding box center [929, 627] width 67 height 30
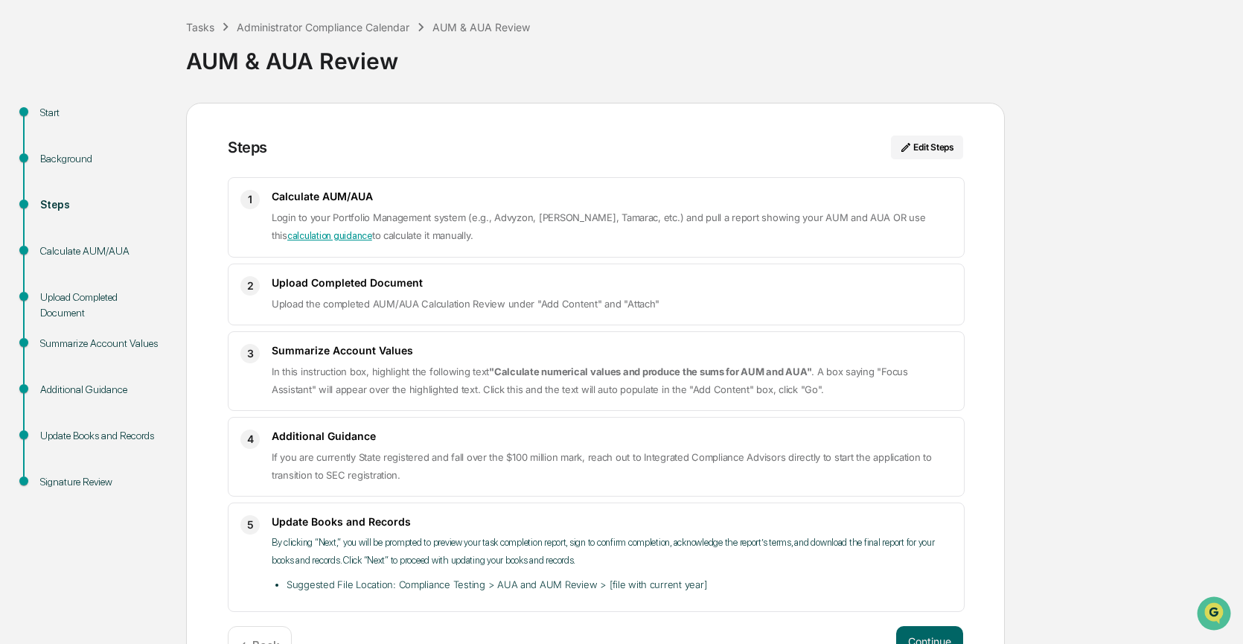
scroll to position [122, 0]
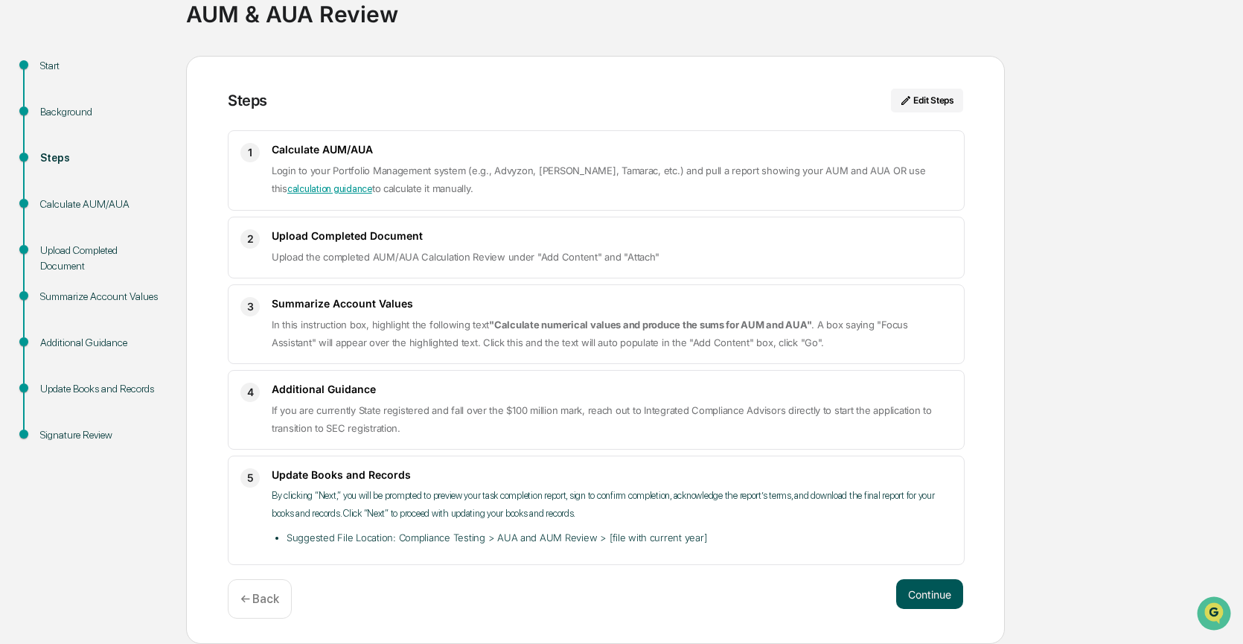
click at [926, 593] on button "Continue" at bounding box center [929, 594] width 67 height 30
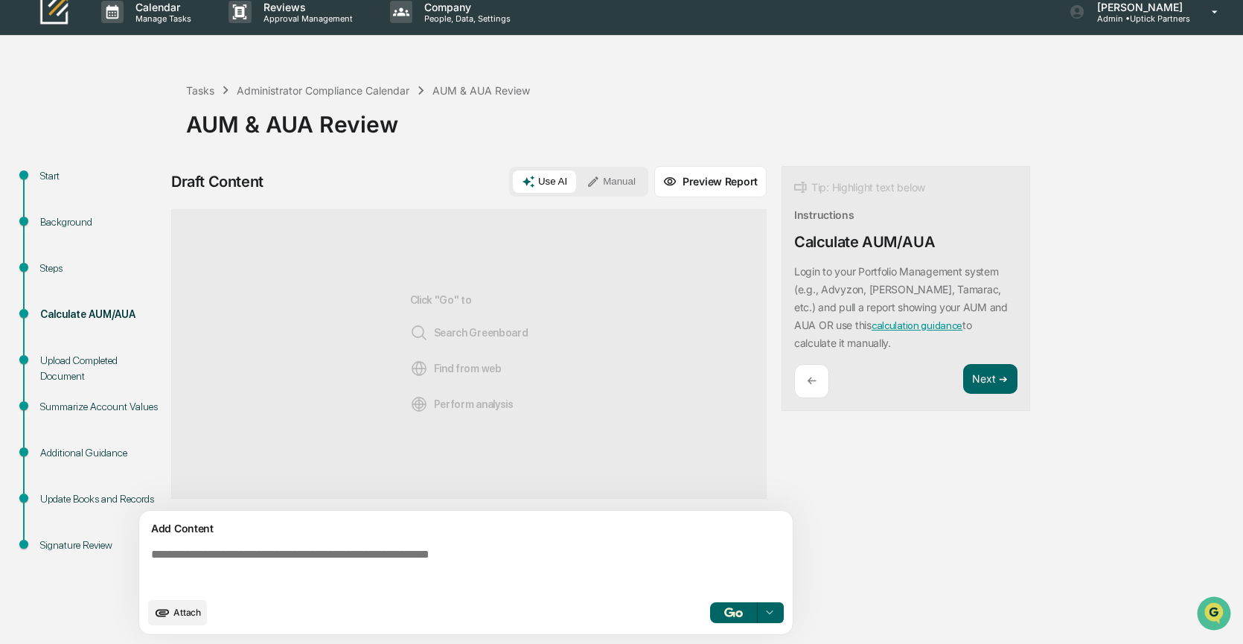
scroll to position [12, 0]
click at [984, 380] on button "Next ➔" at bounding box center [990, 379] width 54 height 31
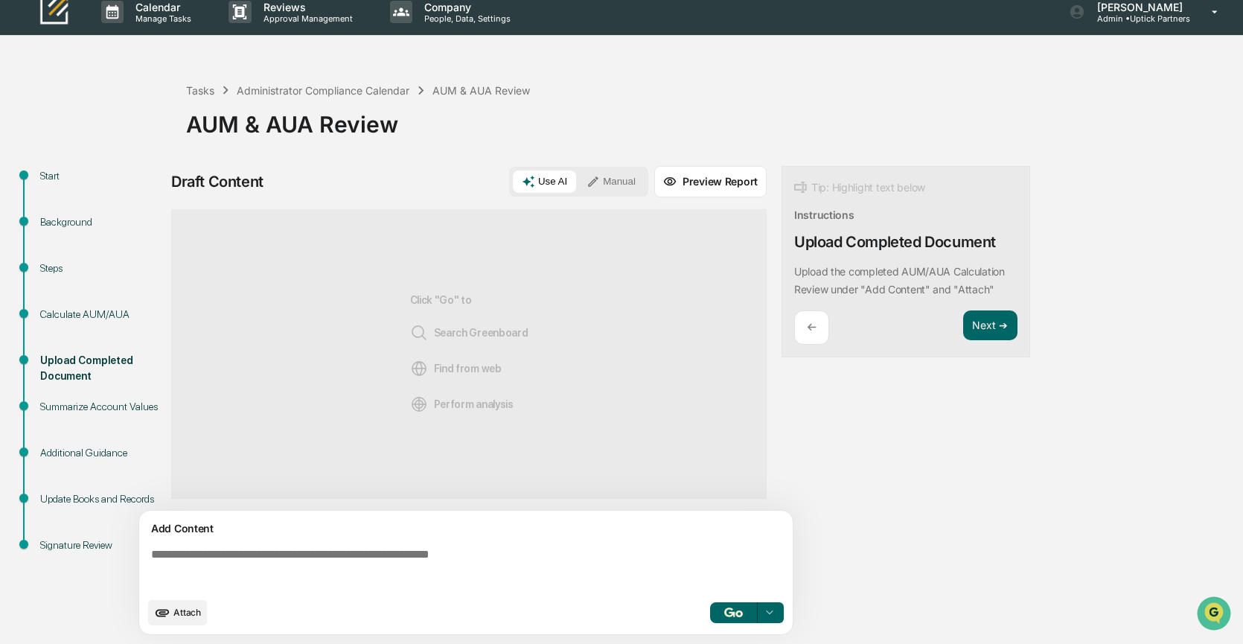
click at [632, 175] on button "Manual" at bounding box center [611, 182] width 67 height 22
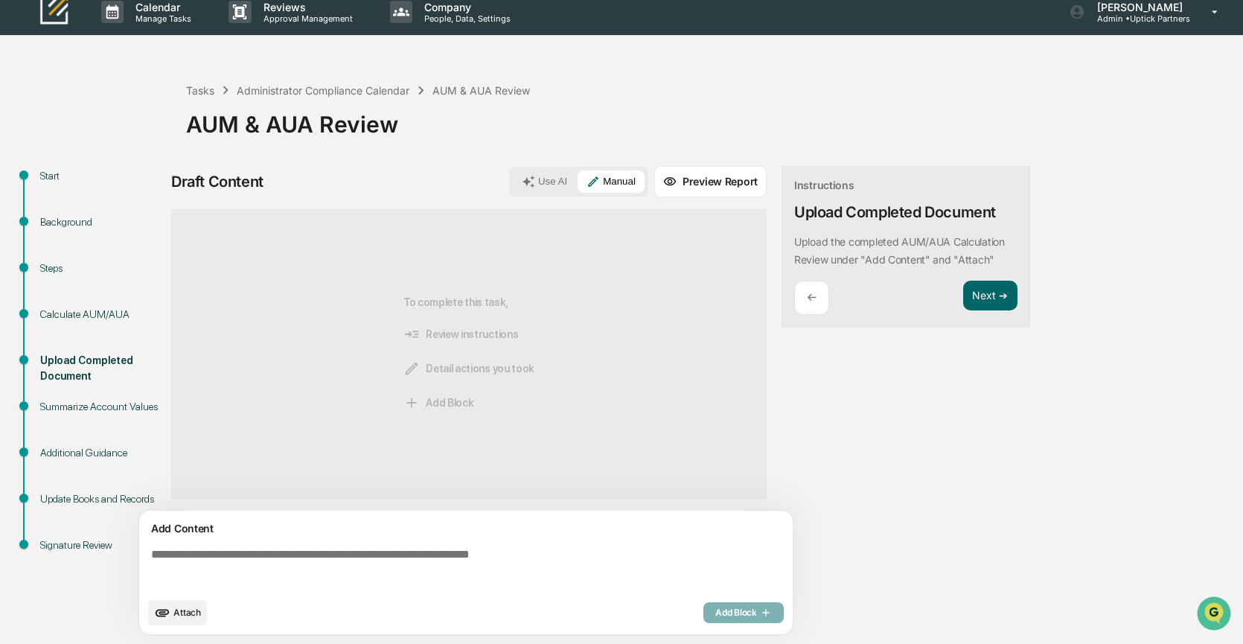
click at [179, 616] on span "Attach" at bounding box center [187, 612] width 28 height 11
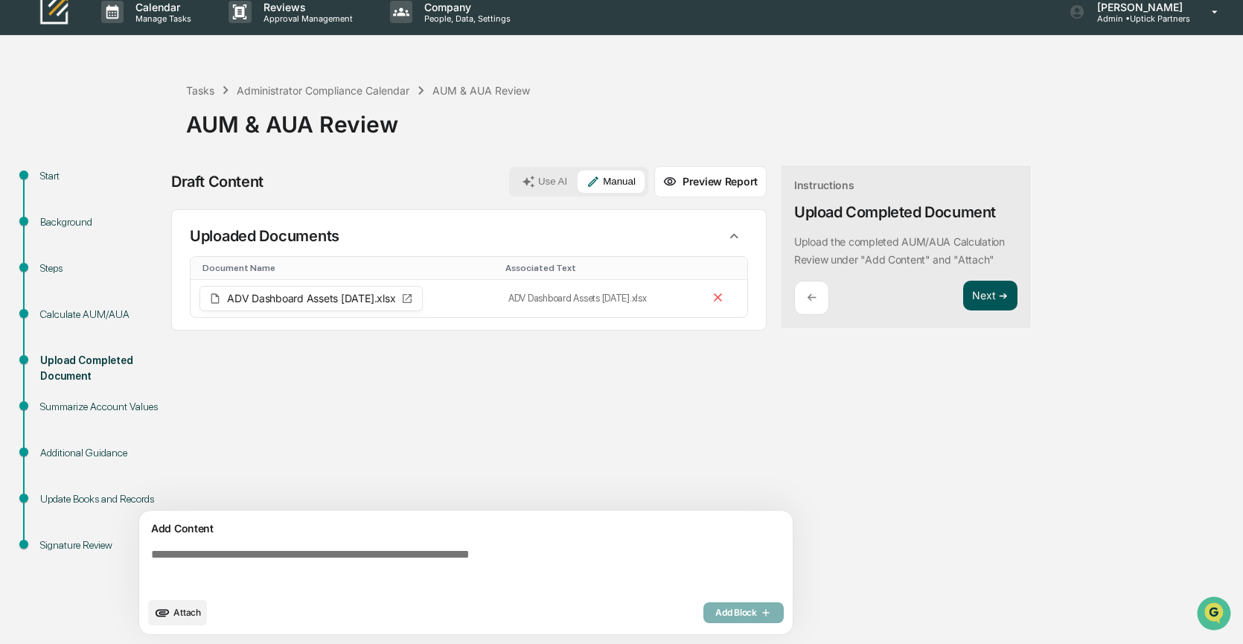
click at [992, 296] on button "Next ➔" at bounding box center [990, 296] width 54 height 31
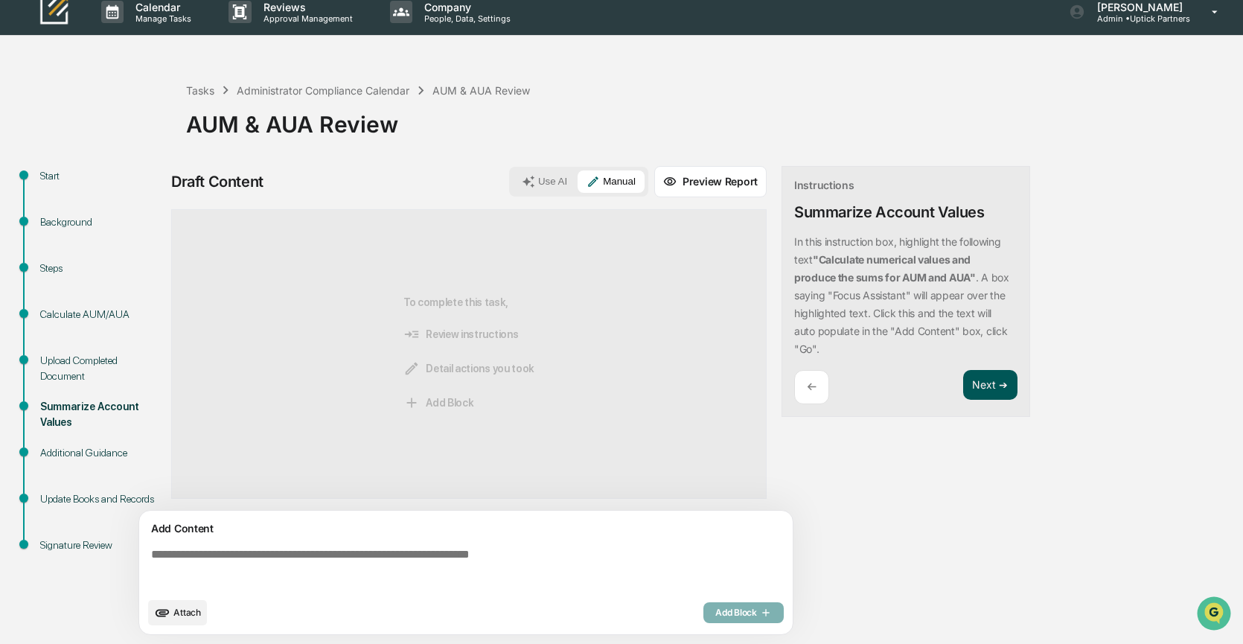
click at [984, 385] on button "Next ➔" at bounding box center [990, 385] width 54 height 31
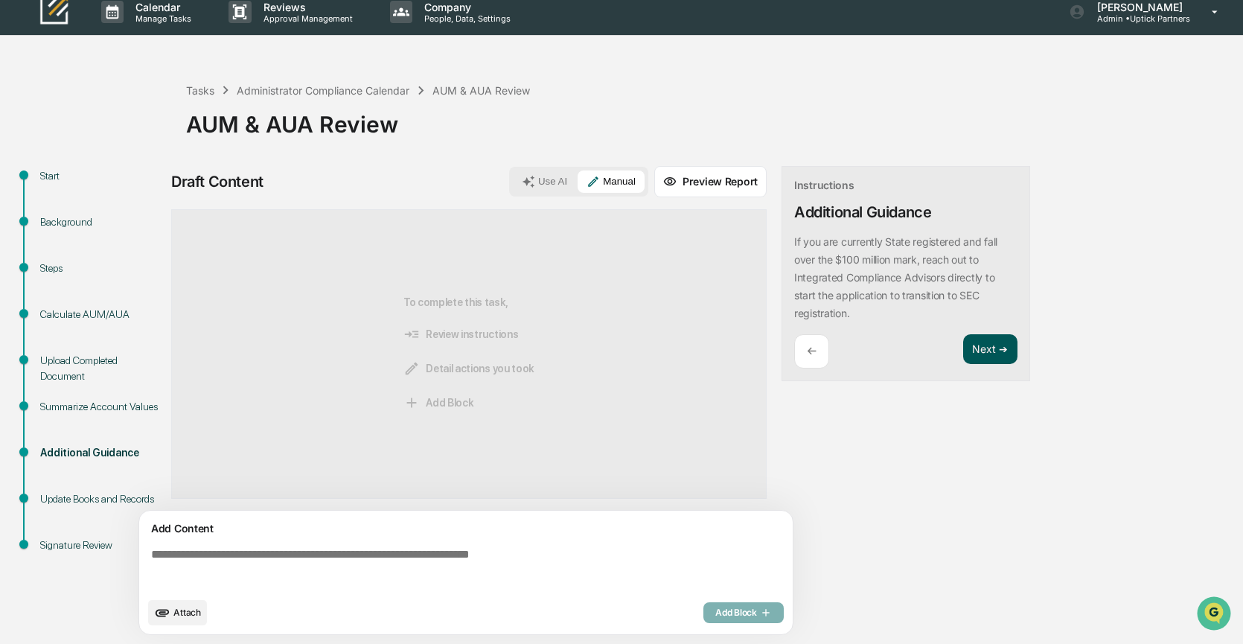
click at [983, 348] on button "Next ➔" at bounding box center [990, 349] width 54 height 31
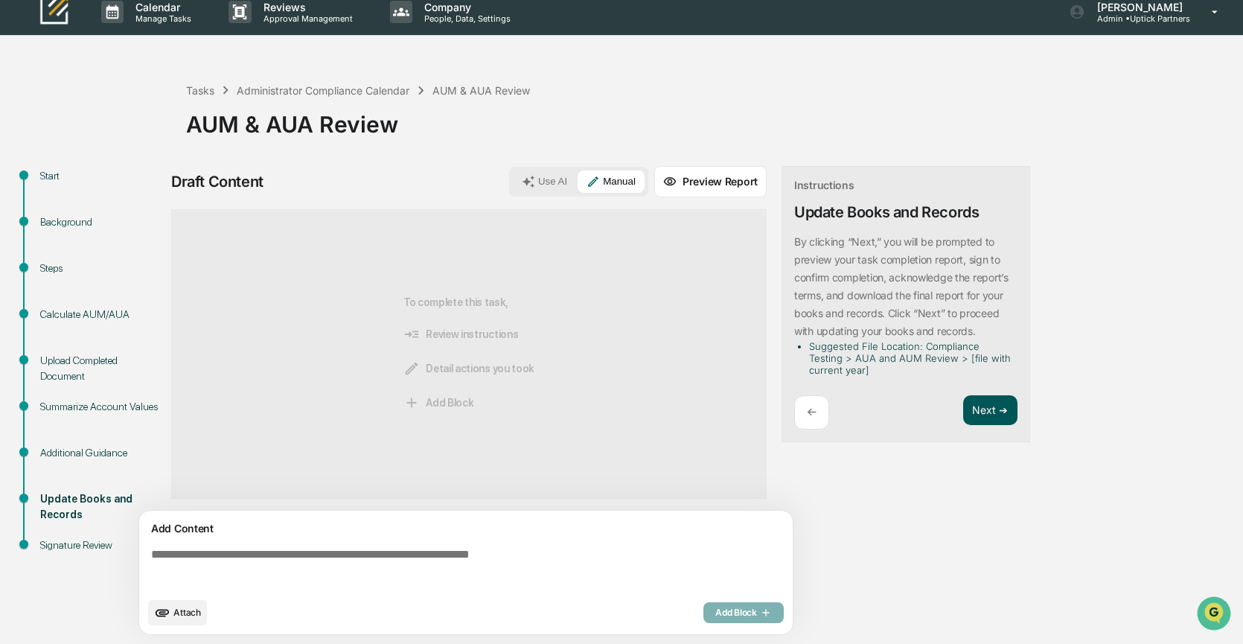
click at [989, 404] on button "Next ➔" at bounding box center [990, 410] width 54 height 31
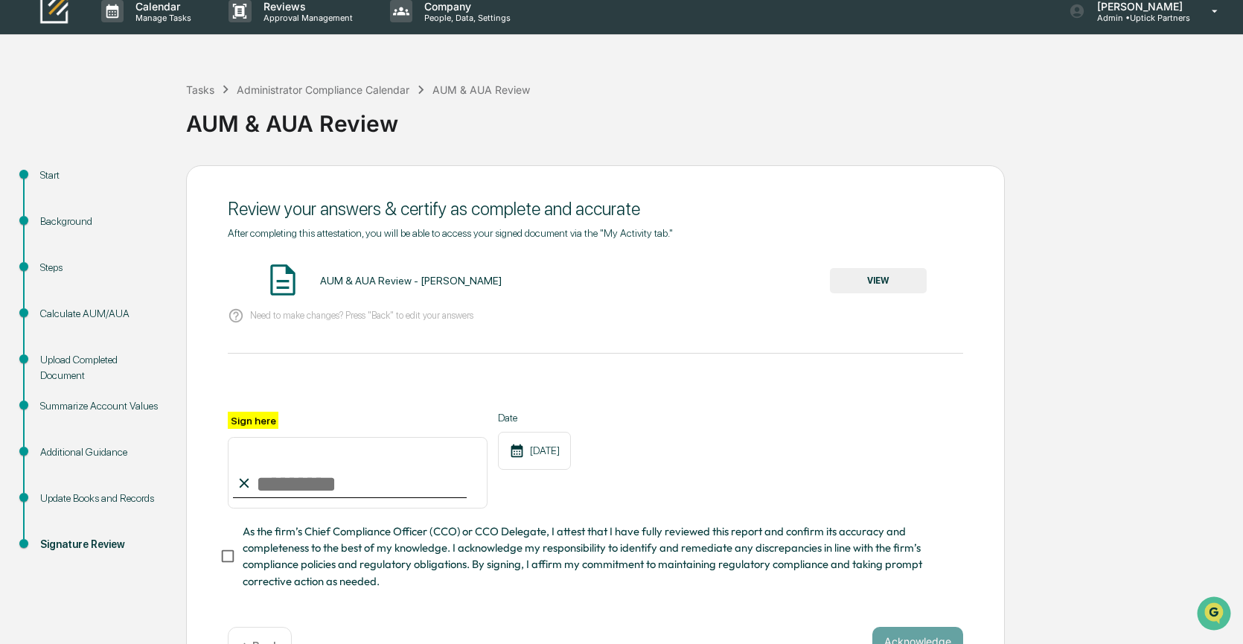
click at [870, 282] on button "VIEW" at bounding box center [878, 280] width 97 height 25
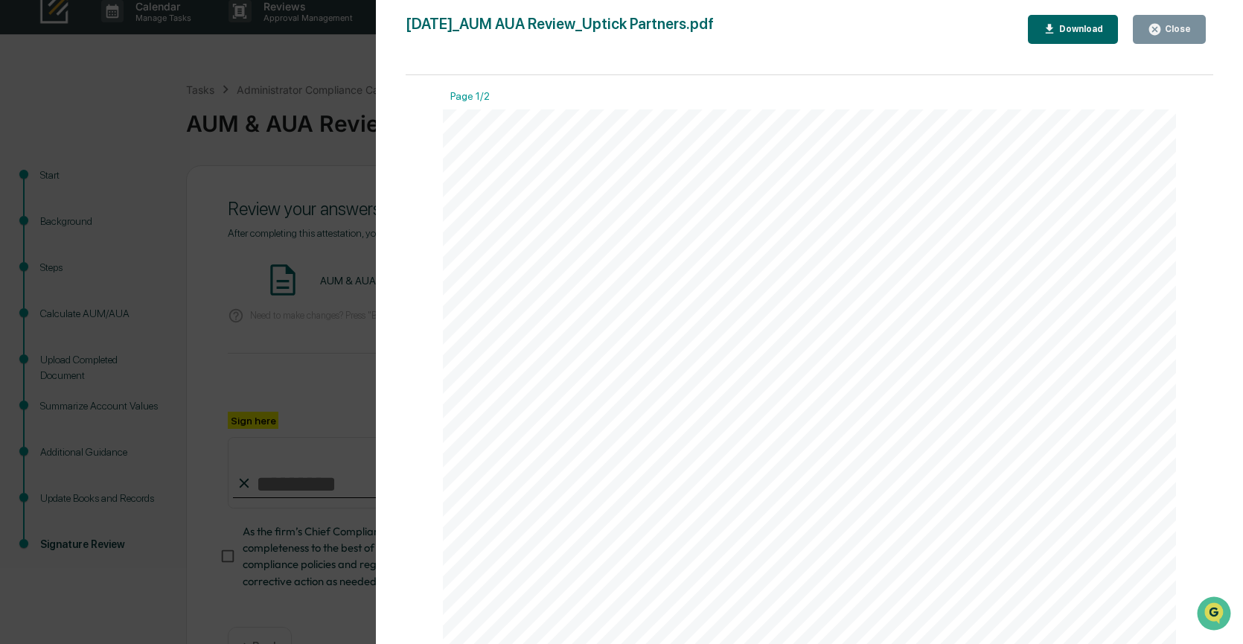
click at [1167, 24] on div "Close" at bounding box center [1176, 29] width 29 height 10
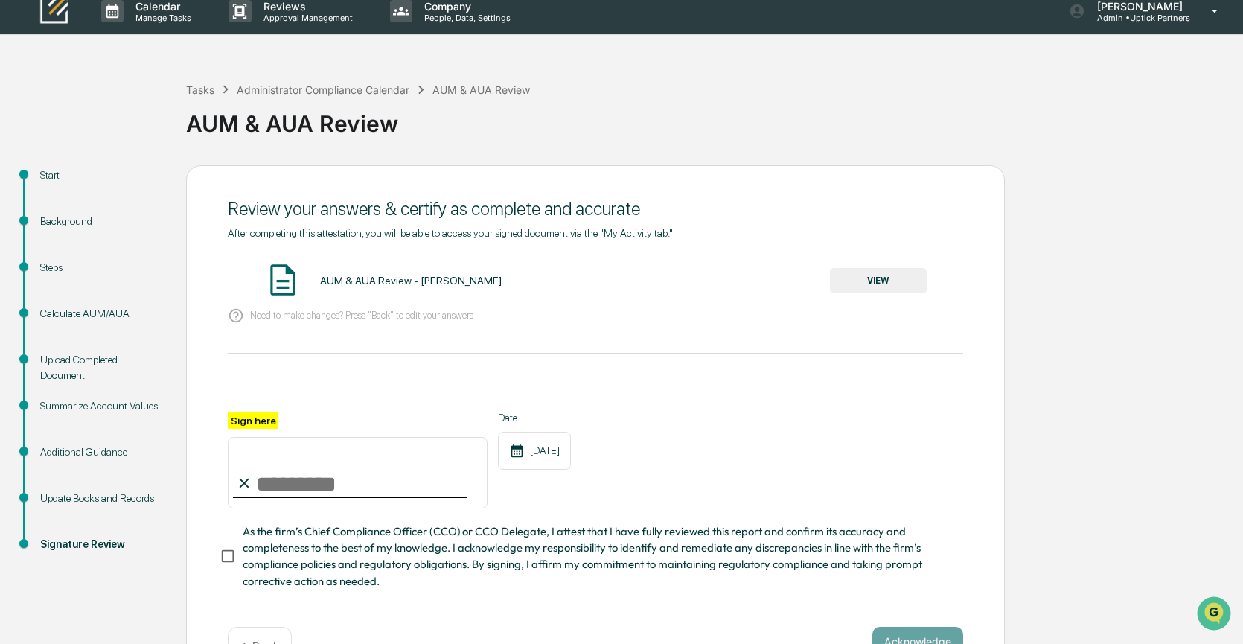
click at [307, 475] on input "Sign here" at bounding box center [358, 472] width 260 height 71
type input "**********"
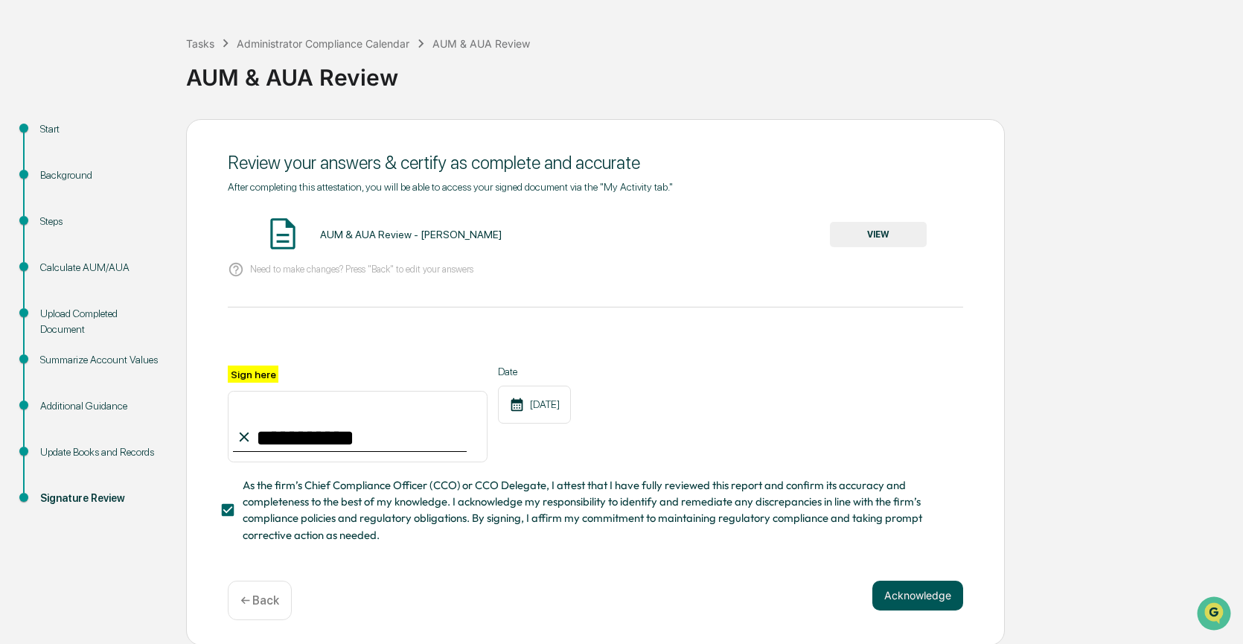
click at [934, 585] on button "Acknowledge" at bounding box center [918, 596] width 91 height 30
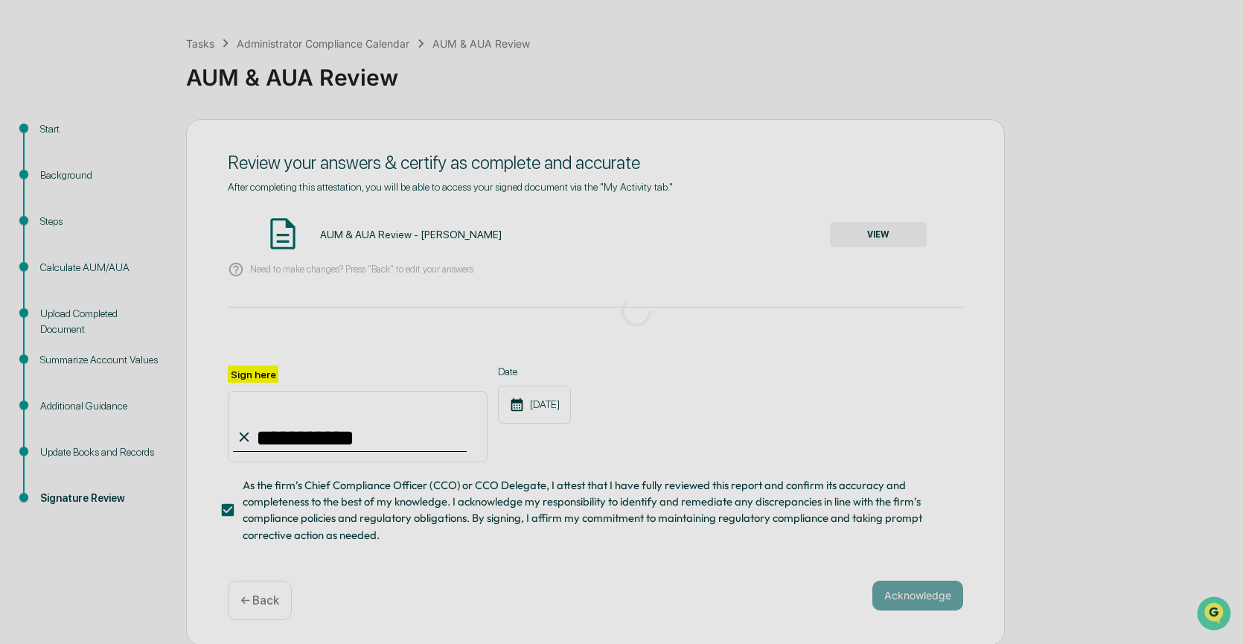
scroll to position [0, 0]
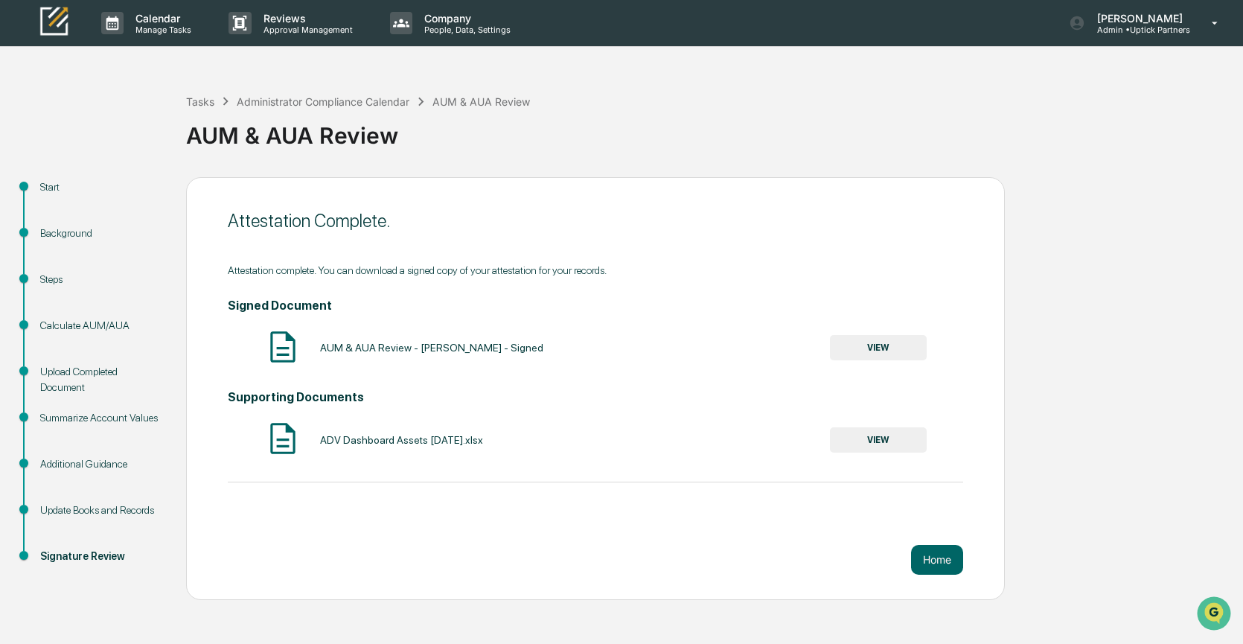
click at [880, 342] on button "VIEW" at bounding box center [878, 347] width 97 height 25
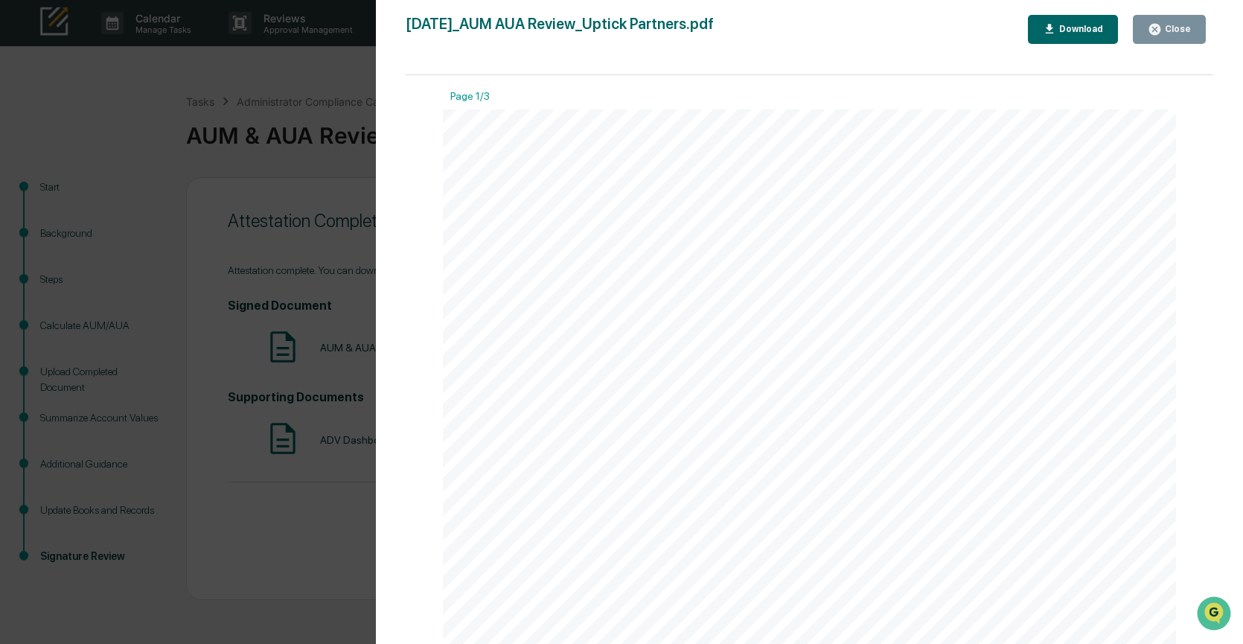
click at [1067, 32] on div "Download" at bounding box center [1080, 29] width 47 height 10
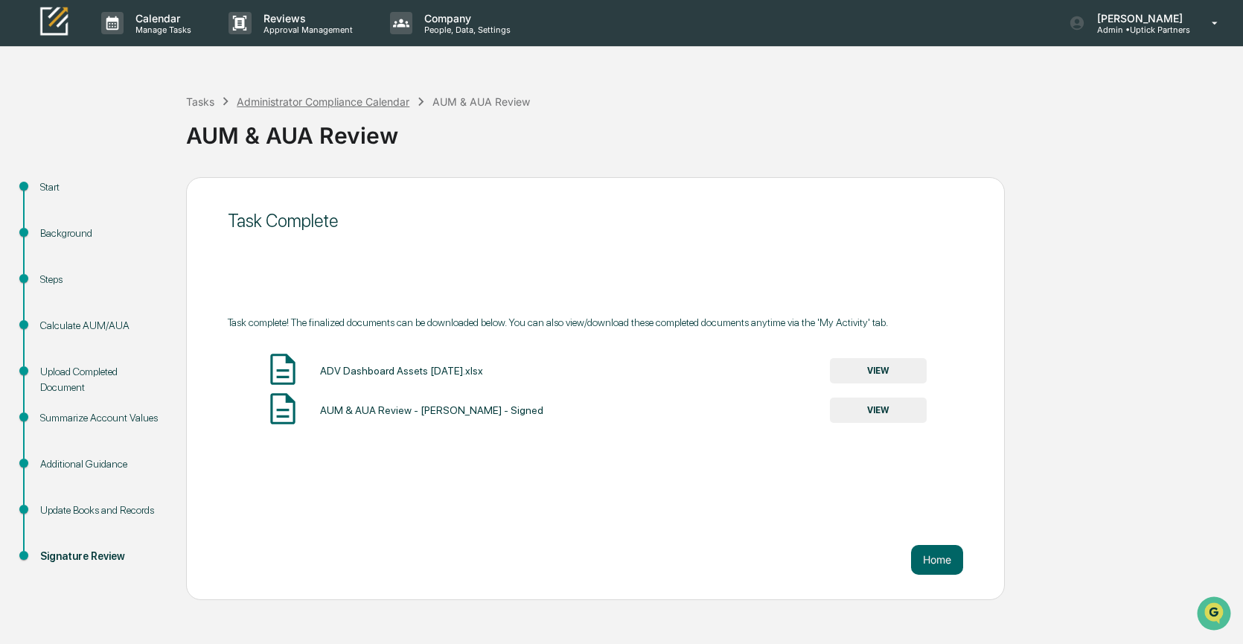
click at [351, 103] on div "Administrator Compliance Calendar" at bounding box center [323, 101] width 173 height 13
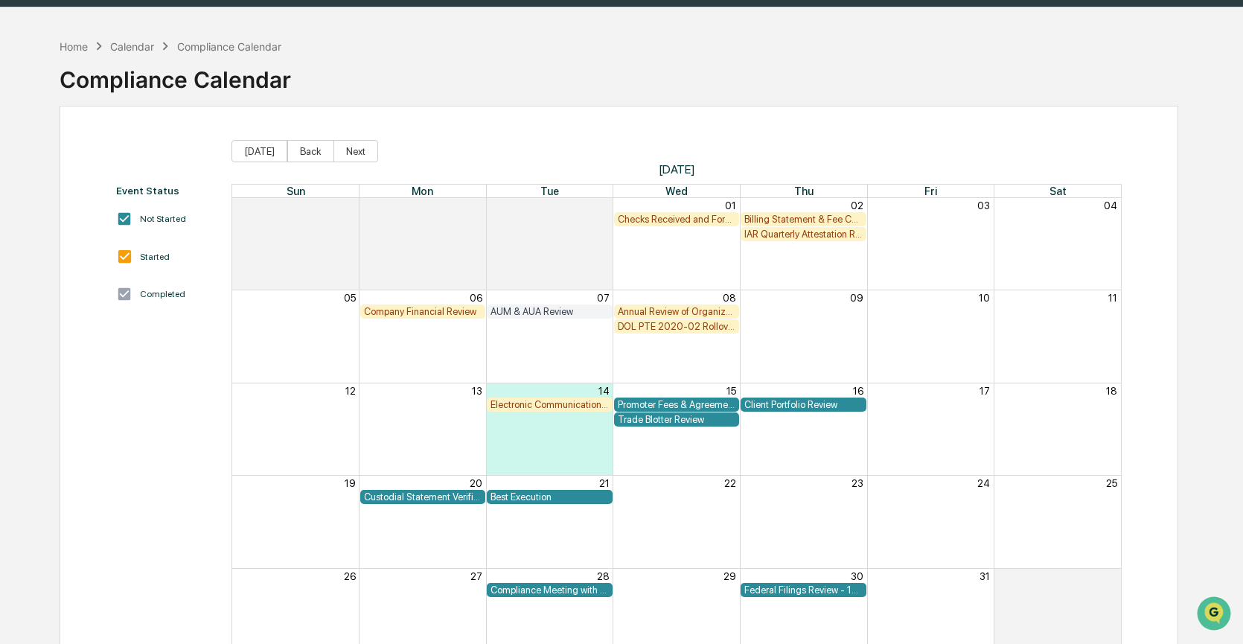
scroll to position [91, 0]
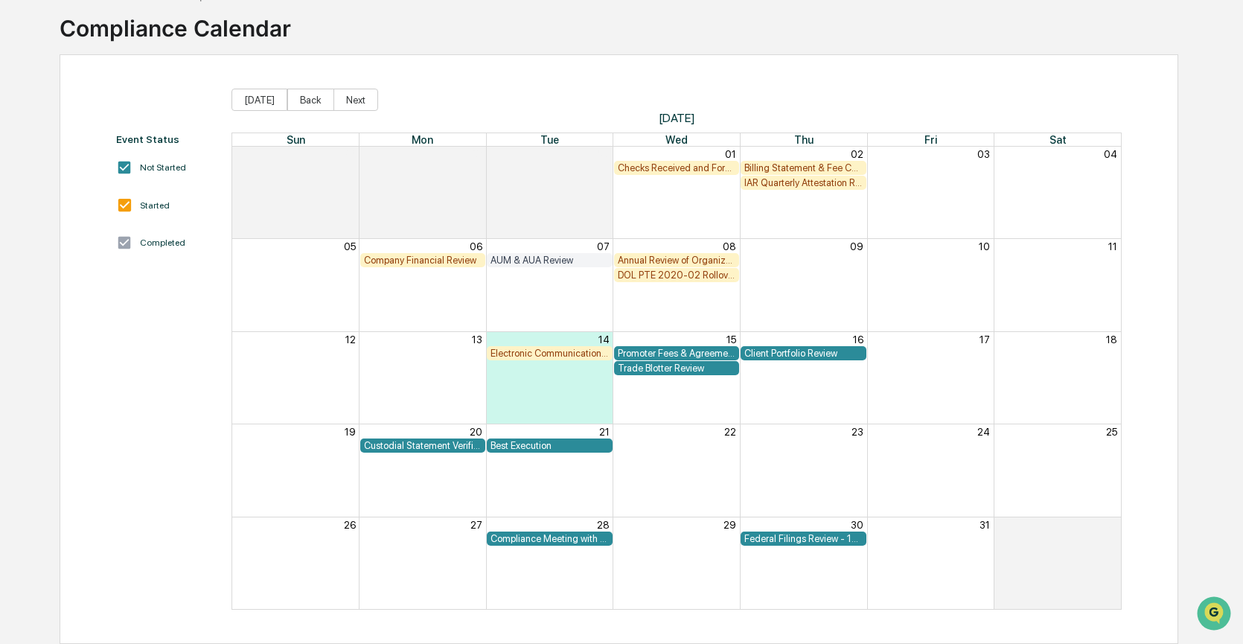
click at [820, 538] on div "Federal Filings Review - 13F" at bounding box center [804, 538] width 118 height 11
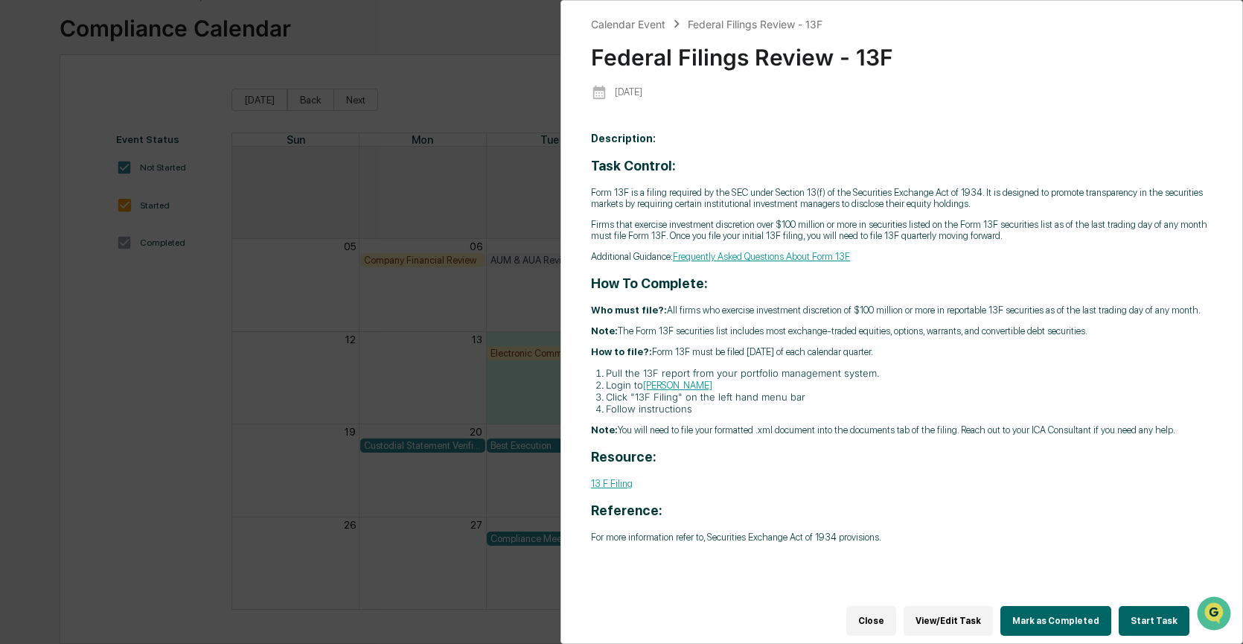
click at [1150, 619] on button "Start Task" at bounding box center [1154, 621] width 71 height 30
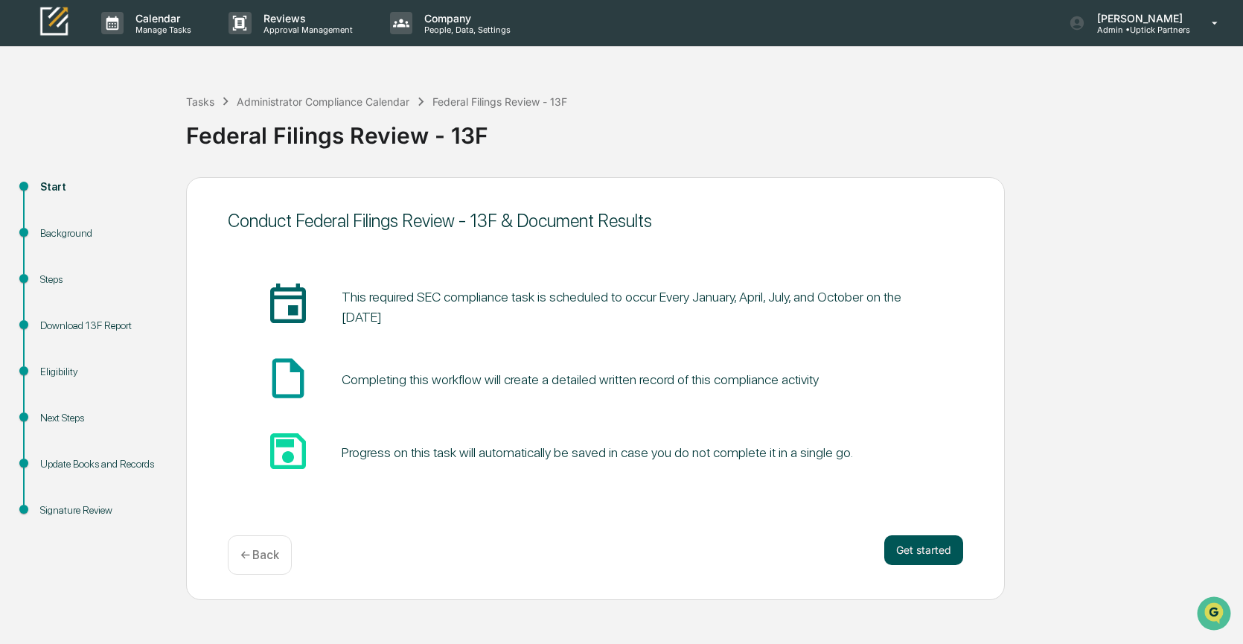
click at [886, 555] on button "Get started" at bounding box center [924, 550] width 79 height 30
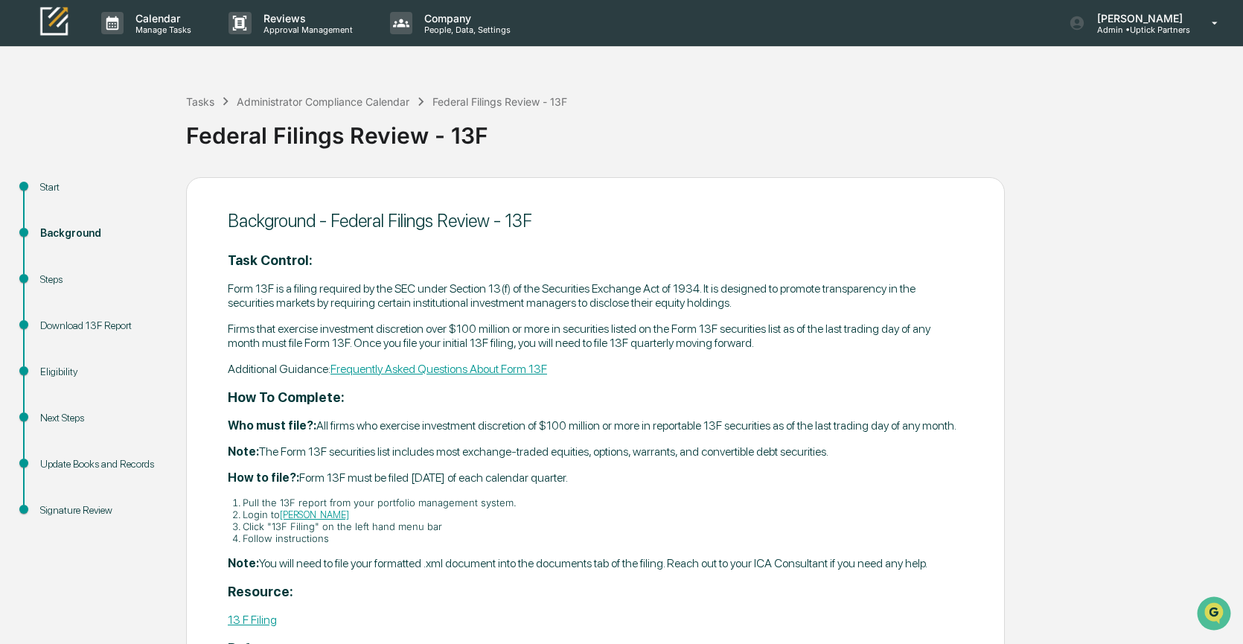
scroll to position [159, 0]
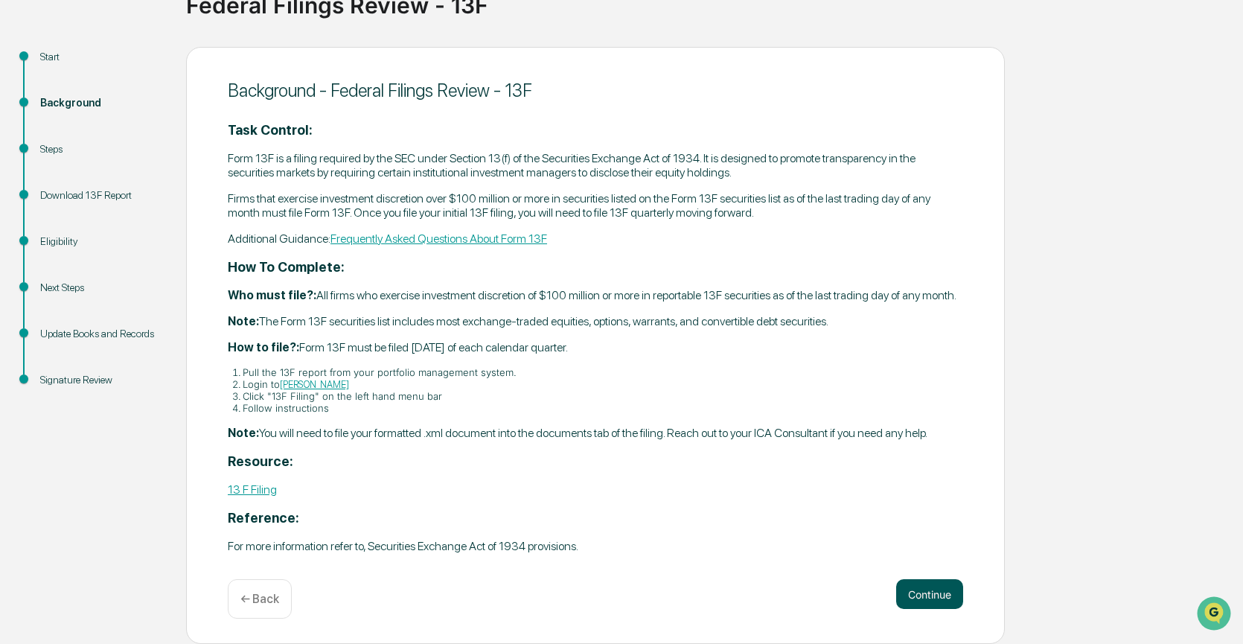
click at [932, 589] on button "Continue" at bounding box center [929, 594] width 67 height 30
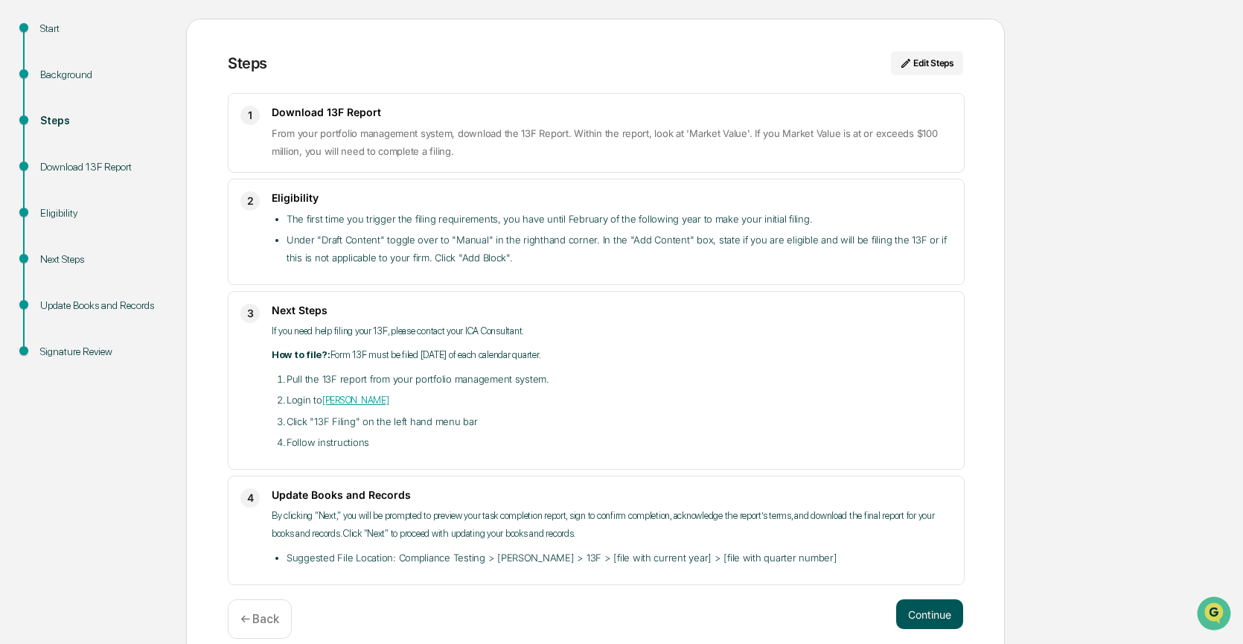
click at [931, 611] on button "Continue" at bounding box center [929, 614] width 67 height 30
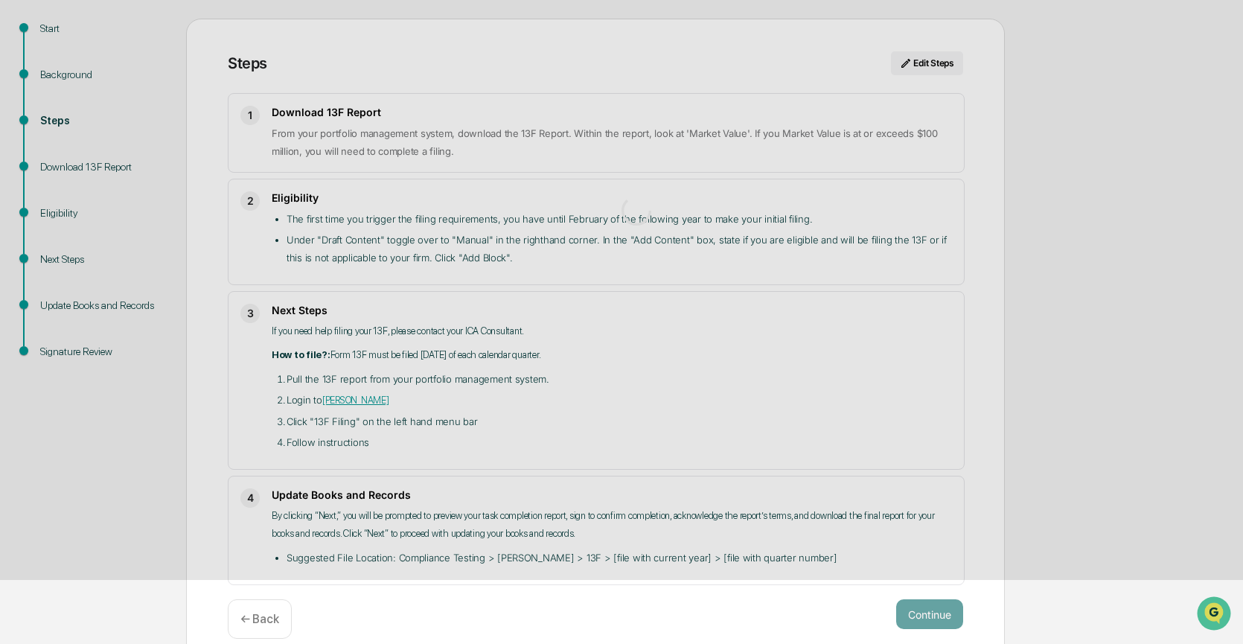
scroll to position [12, 0]
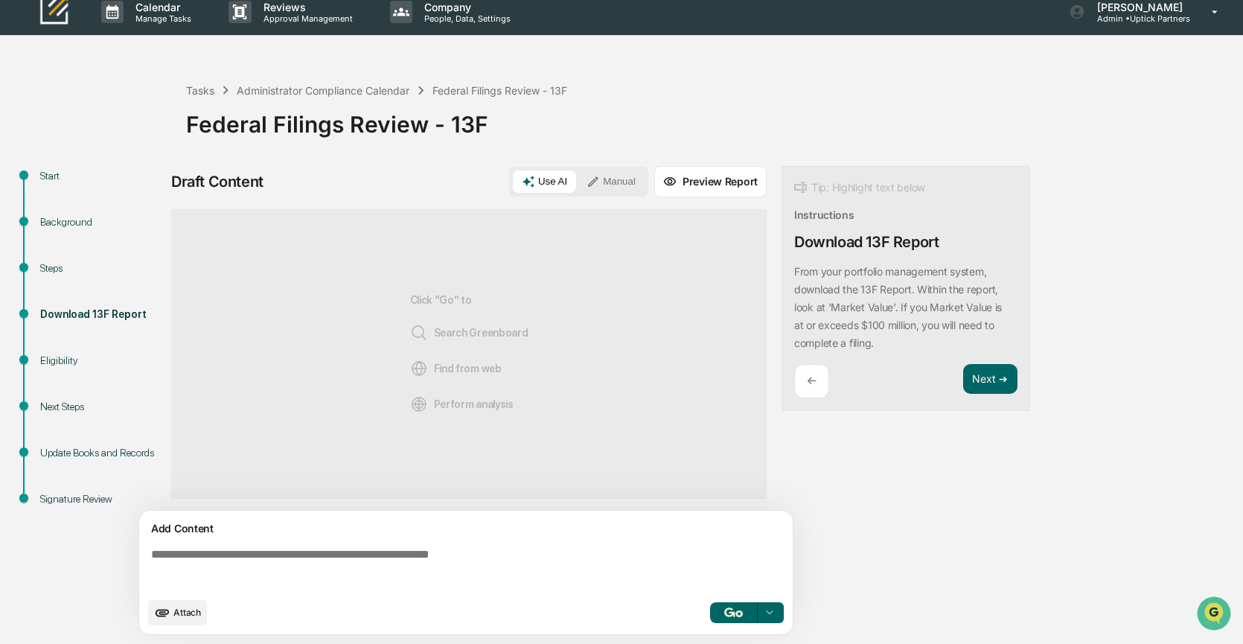
click at [631, 183] on button "Manual" at bounding box center [611, 182] width 67 height 22
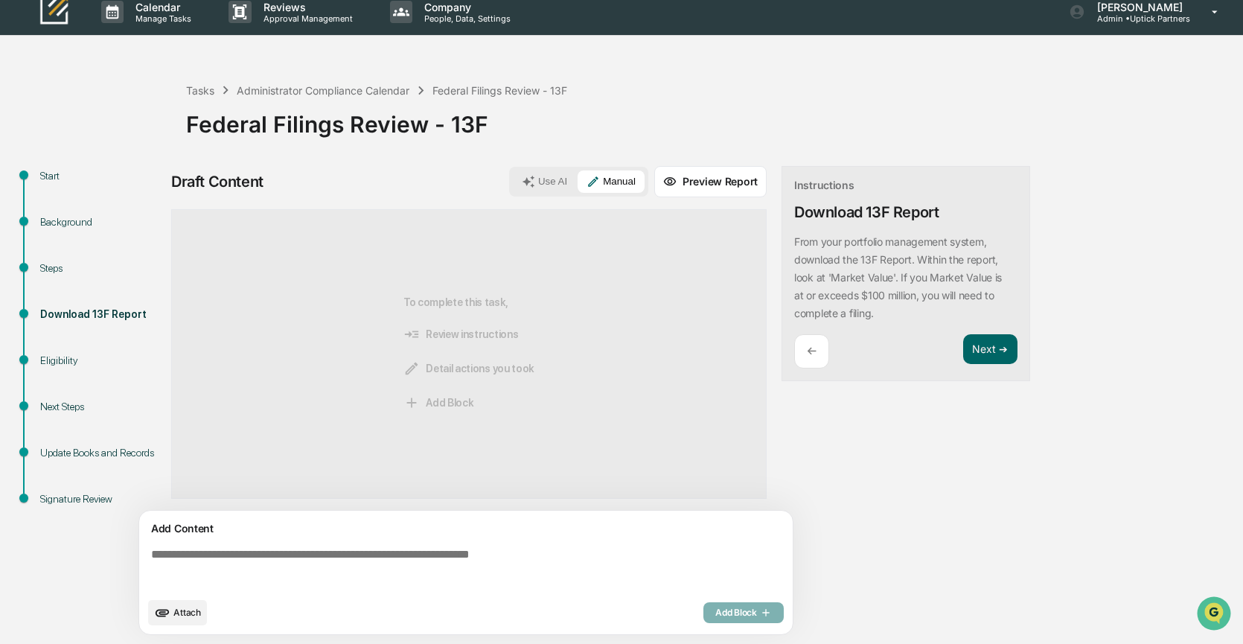
click at [243, 556] on textarea at bounding box center [469, 569] width 648 height 54
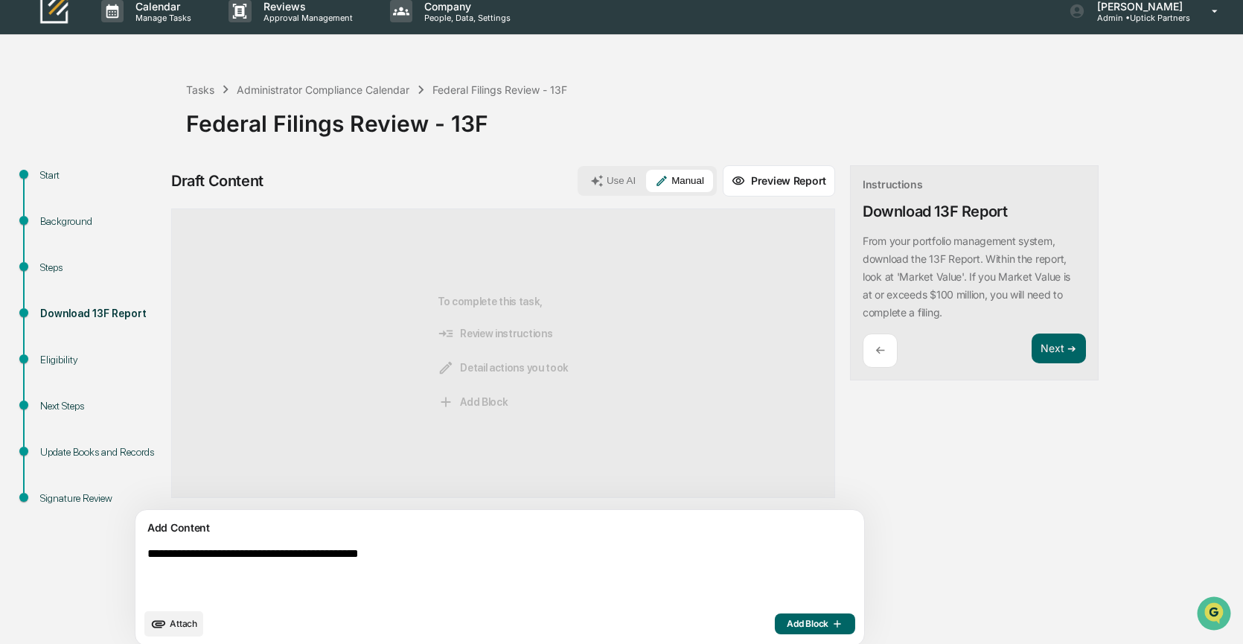
type textarea "**********"
click at [787, 619] on span "Add Block" at bounding box center [815, 624] width 57 height 12
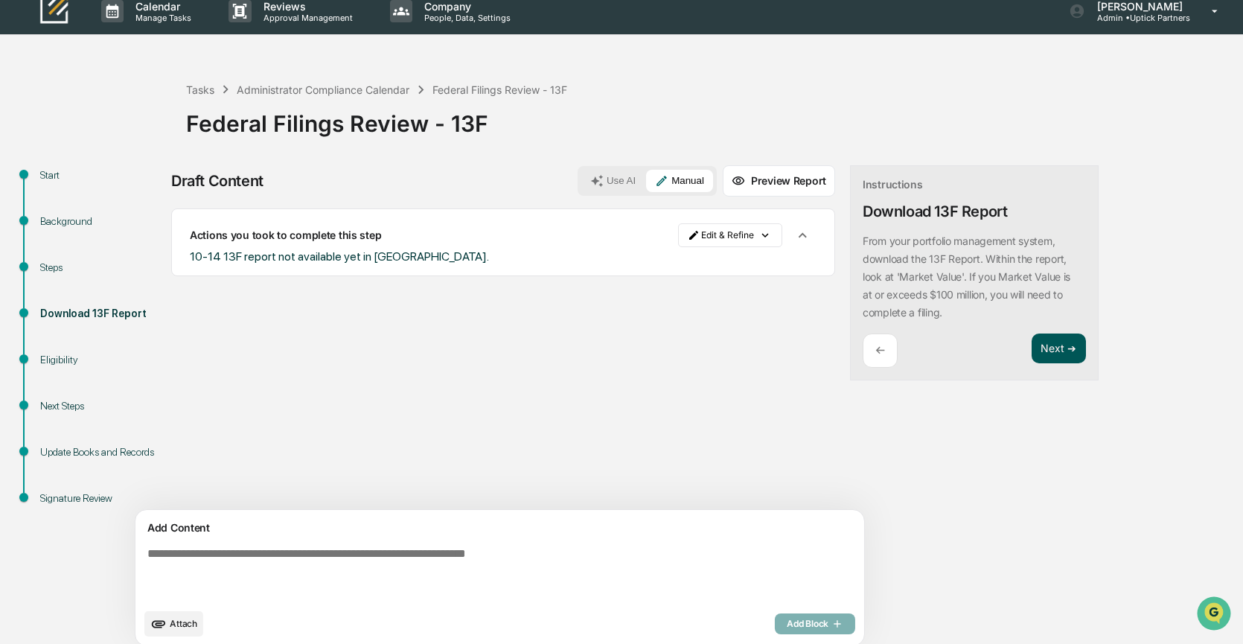
click at [1032, 348] on button "Next ➔" at bounding box center [1059, 349] width 54 height 31
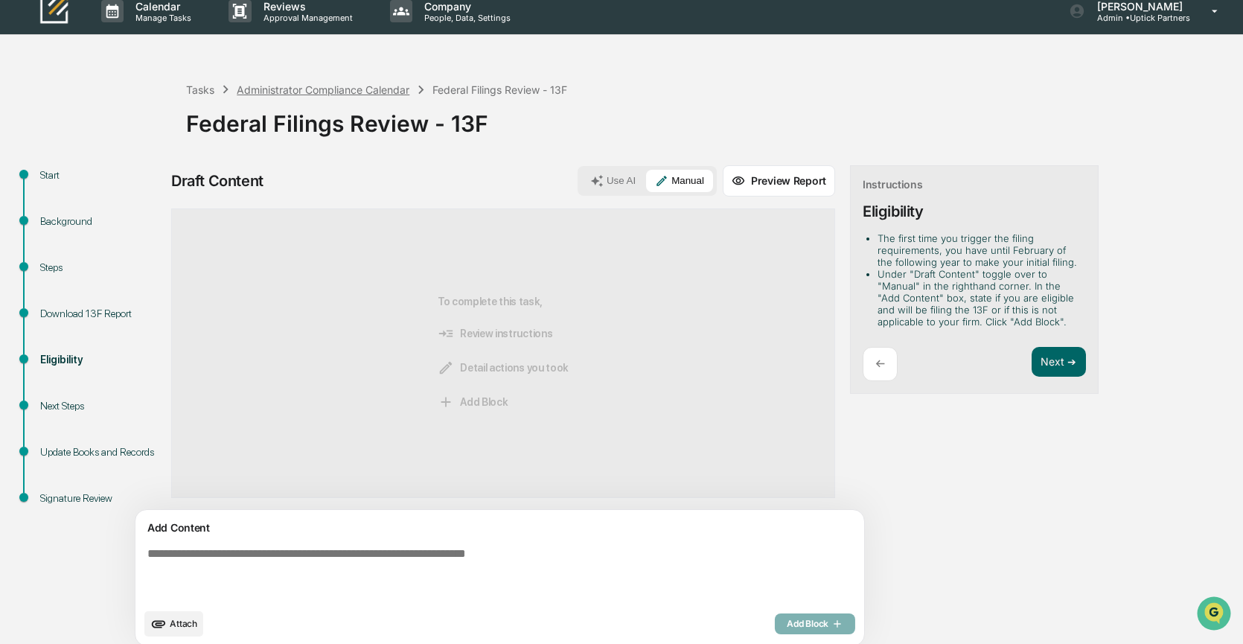
click at [329, 86] on div "Administrator Compliance Calendar" at bounding box center [323, 89] width 173 height 13
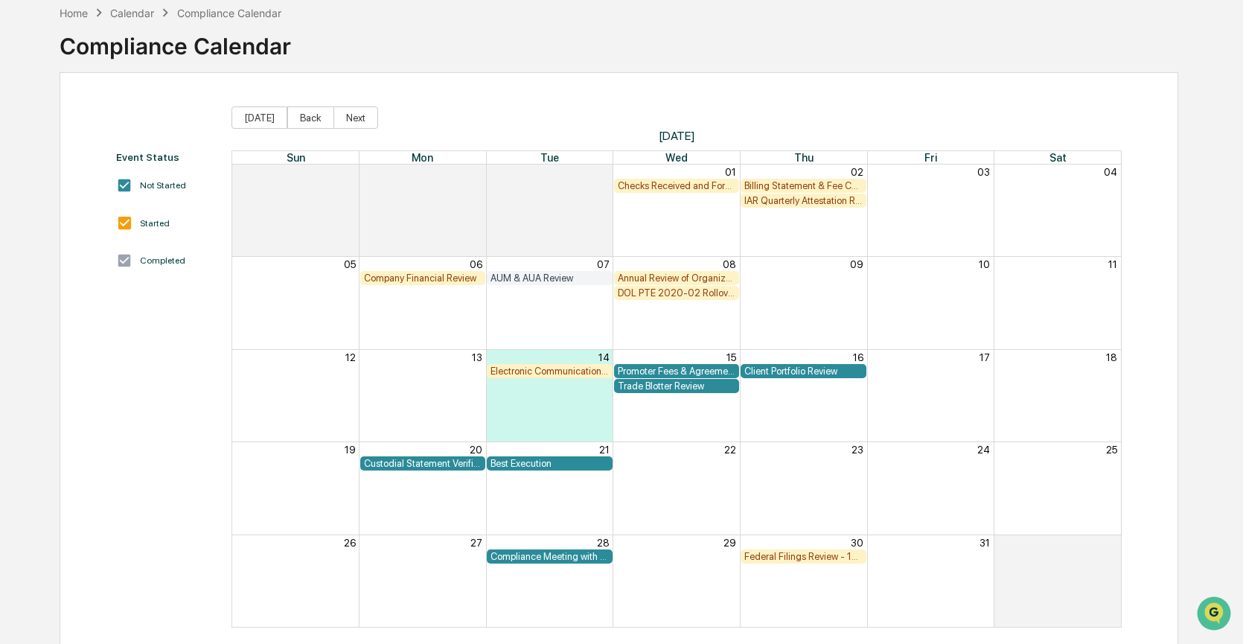
scroll to position [91, 0]
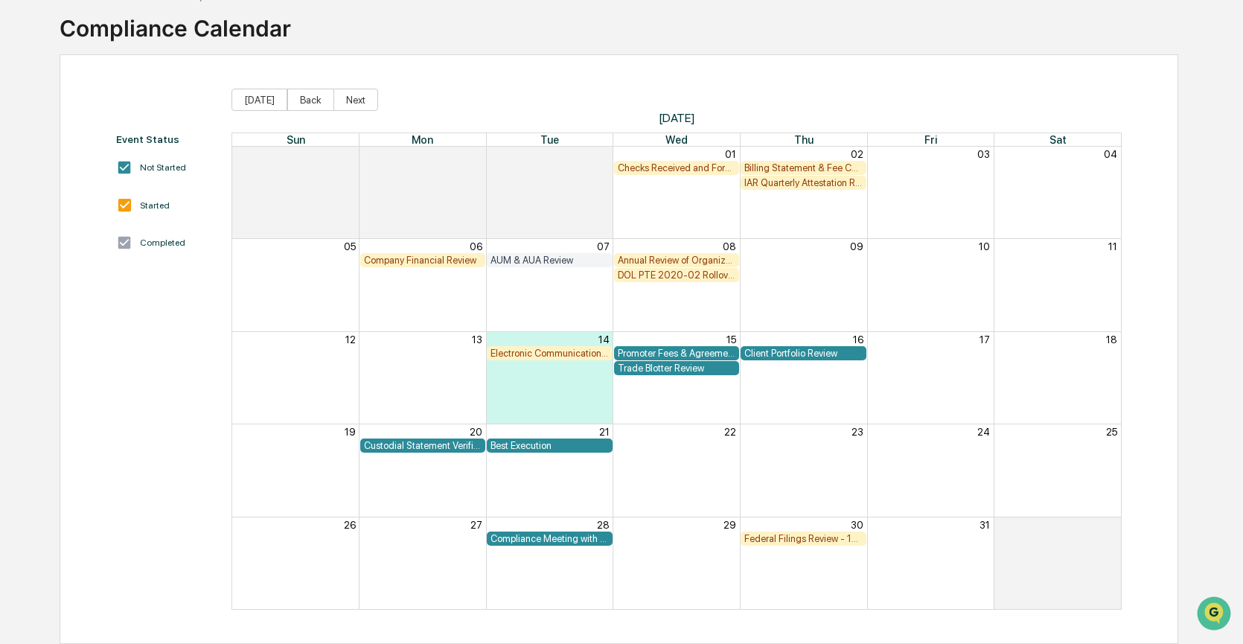
click at [805, 254] on div "Company Financial Review AUM & AUA Review Annual Review of Organizational Docum…" at bounding box center [676, 260] width 889 height 15
click at [643, 273] on div "DOL PTE 2020-02 Rollover & IRA to IRA Account Review" at bounding box center [677, 275] width 118 height 11
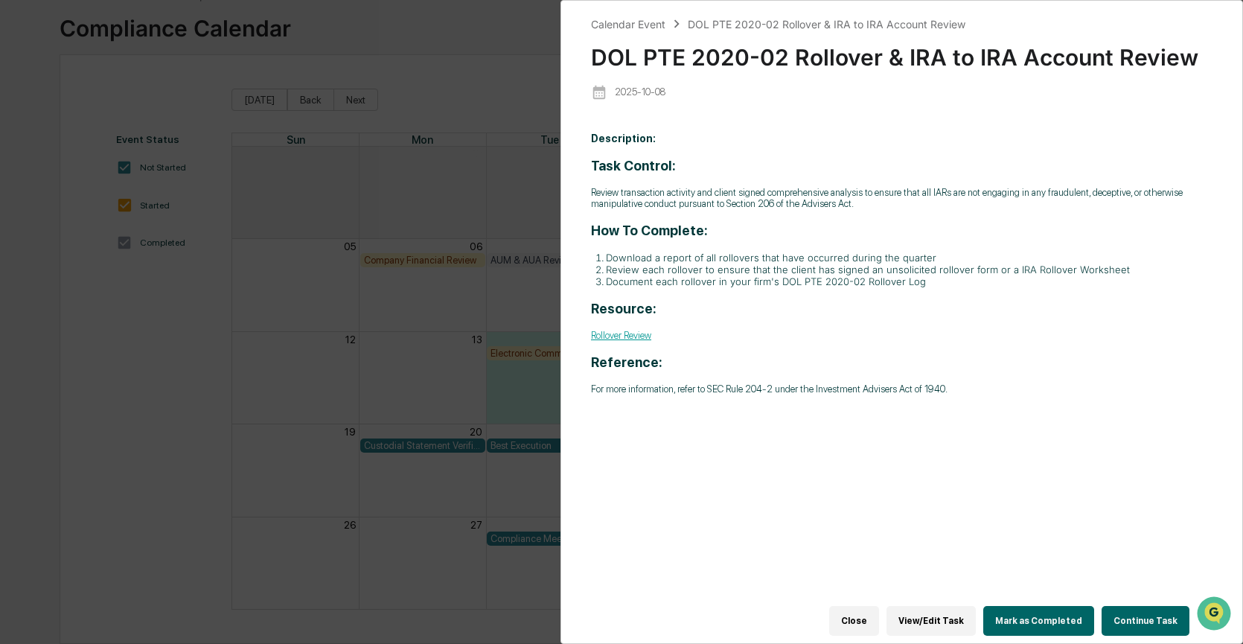
click at [1136, 619] on button "Continue Task" at bounding box center [1146, 621] width 88 height 30
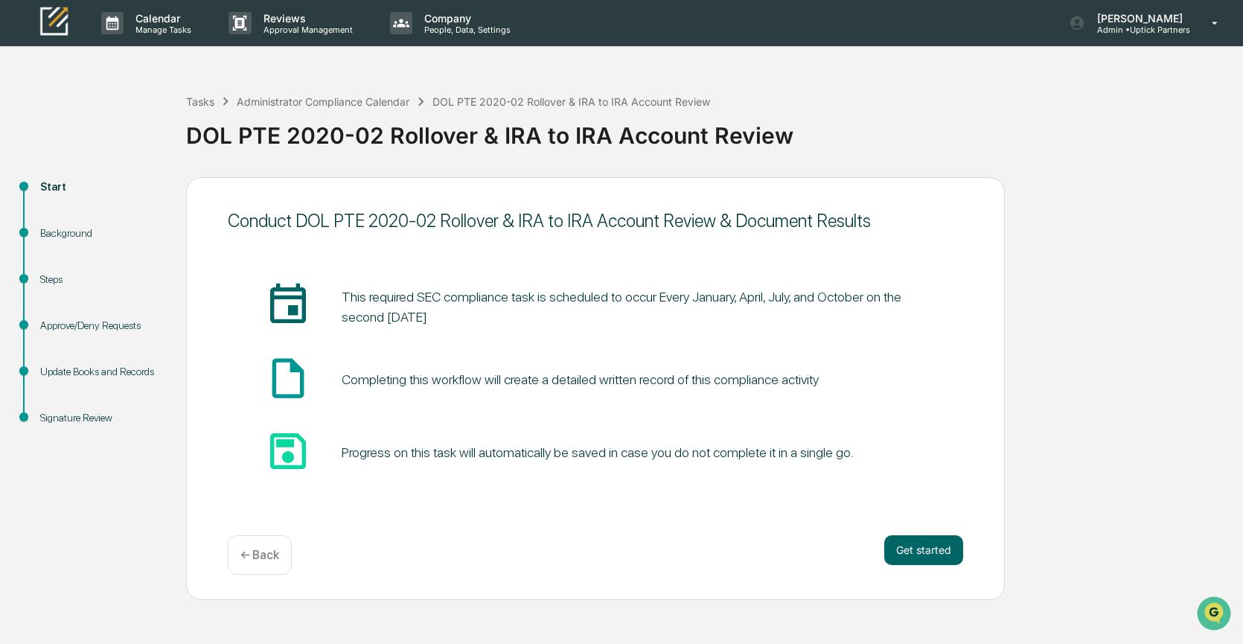
click at [819, 342] on div "insert_invitation_icon This required SEC compliance task is scheduled to occur …" at bounding box center [596, 379] width 736 height 197
click at [922, 557] on button "Get started" at bounding box center [924, 550] width 79 height 30
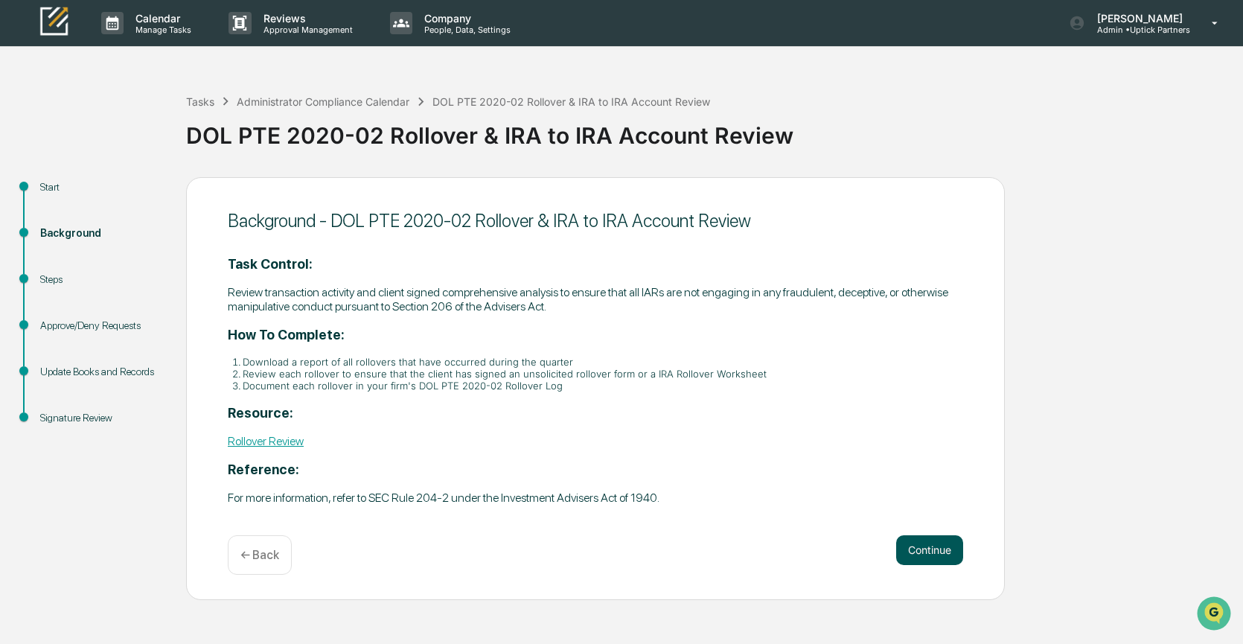
click at [931, 546] on button "Continue" at bounding box center [929, 550] width 67 height 30
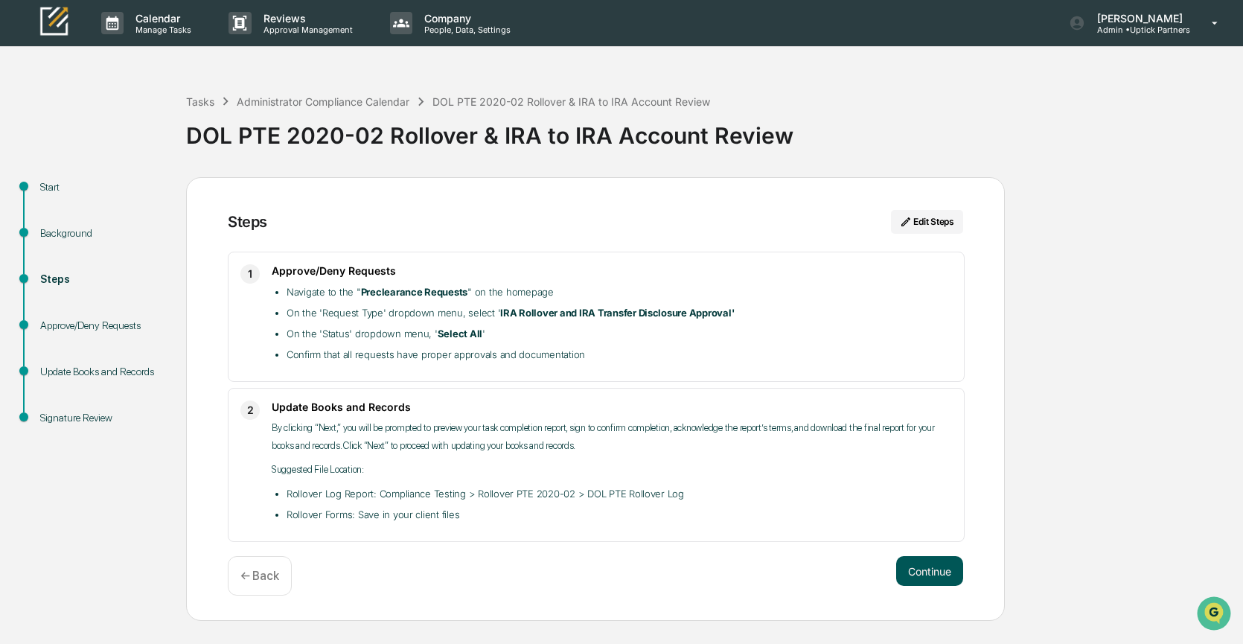
click at [933, 564] on button "Continue" at bounding box center [929, 571] width 67 height 30
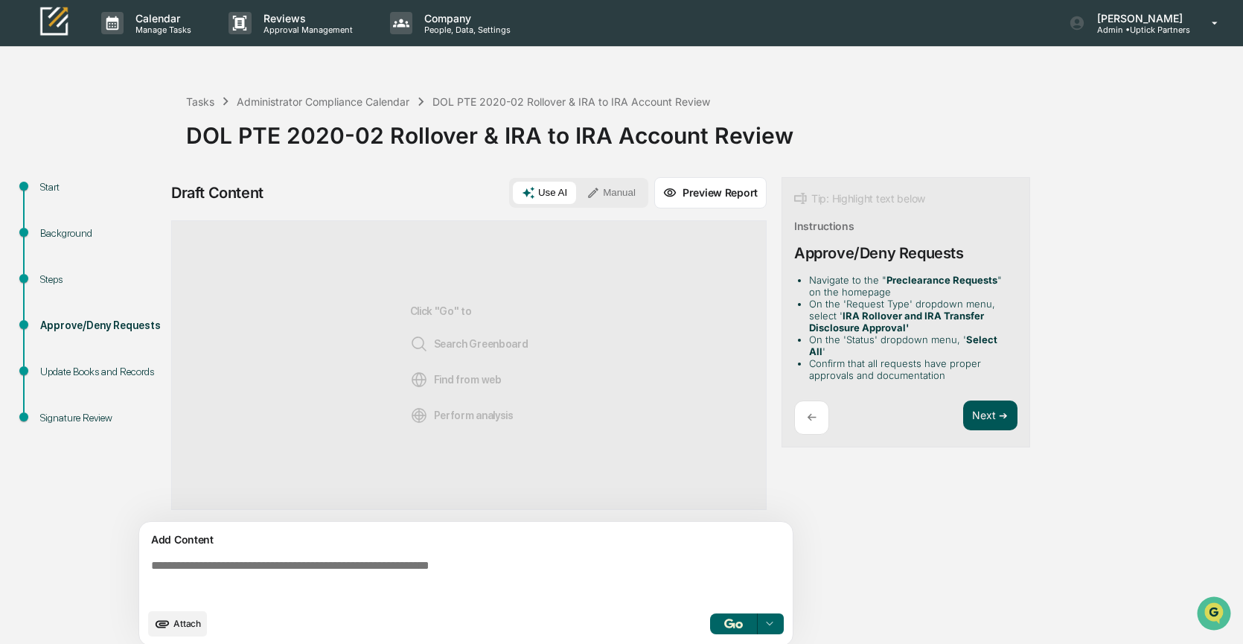
click at [981, 401] on button "Next ➔" at bounding box center [990, 416] width 54 height 31
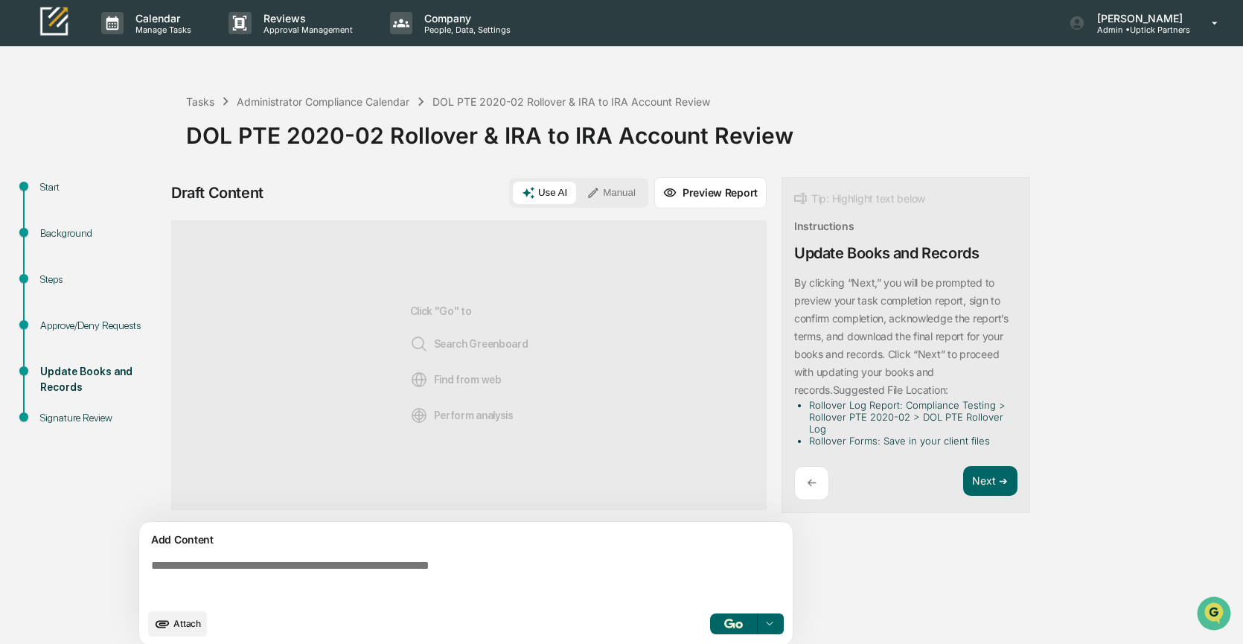
click at [623, 195] on button "Manual" at bounding box center [611, 193] width 67 height 22
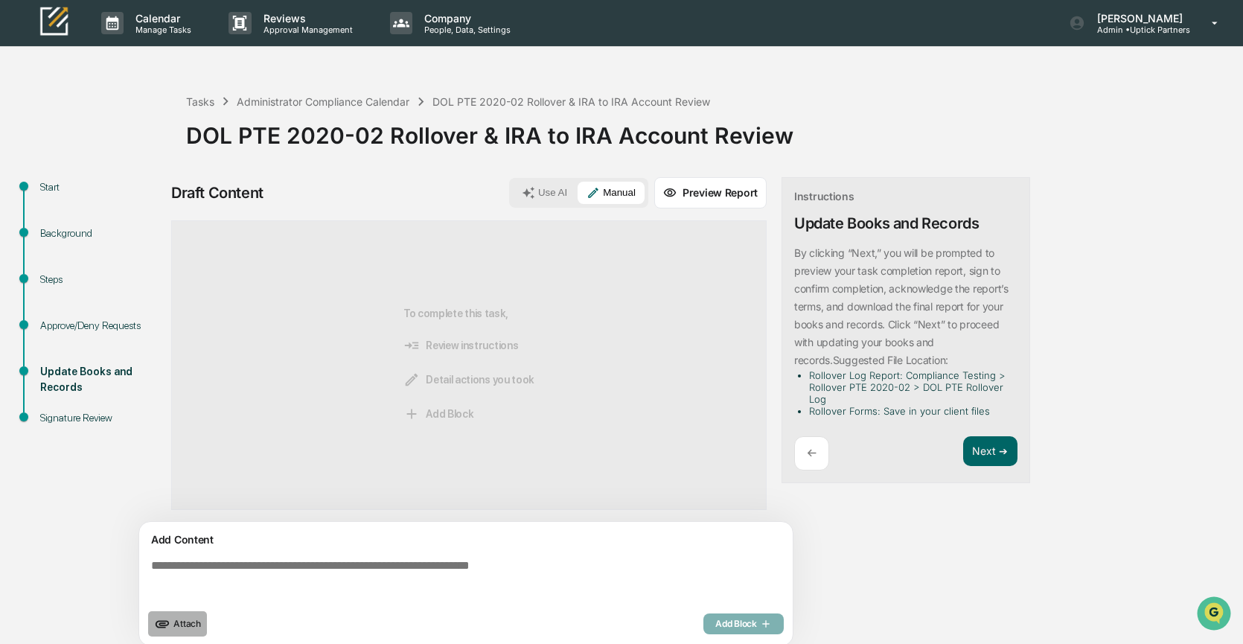
click at [188, 623] on span "Attach" at bounding box center [187, 623] width 28 height 11
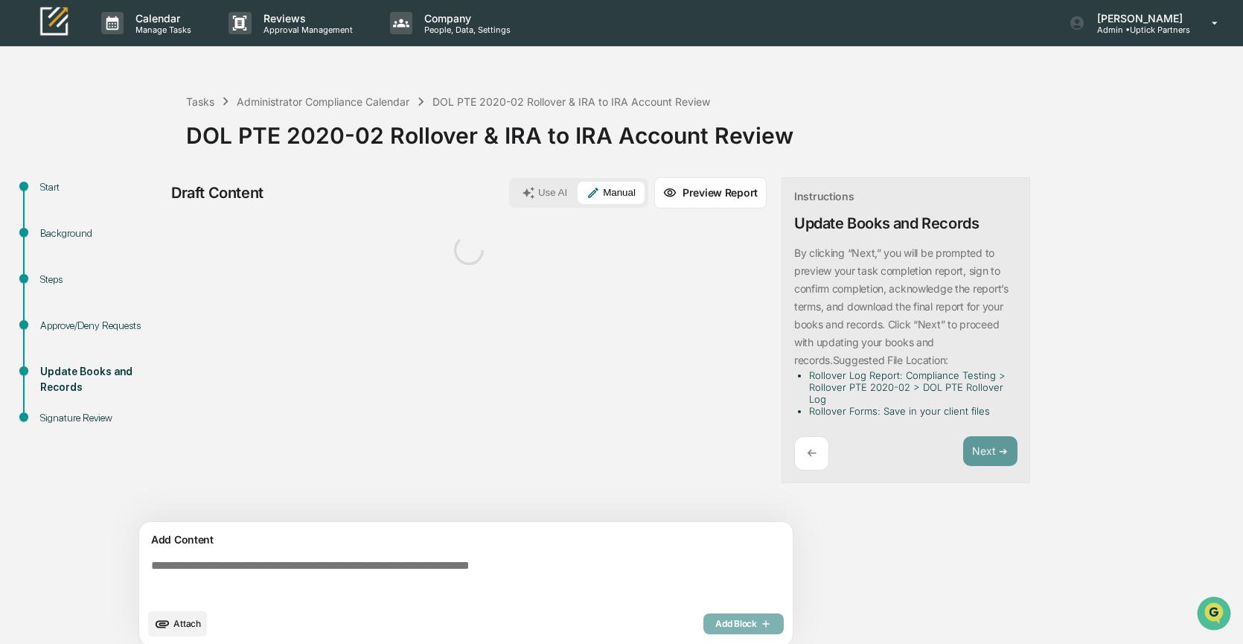
scroll to position [12, 0]
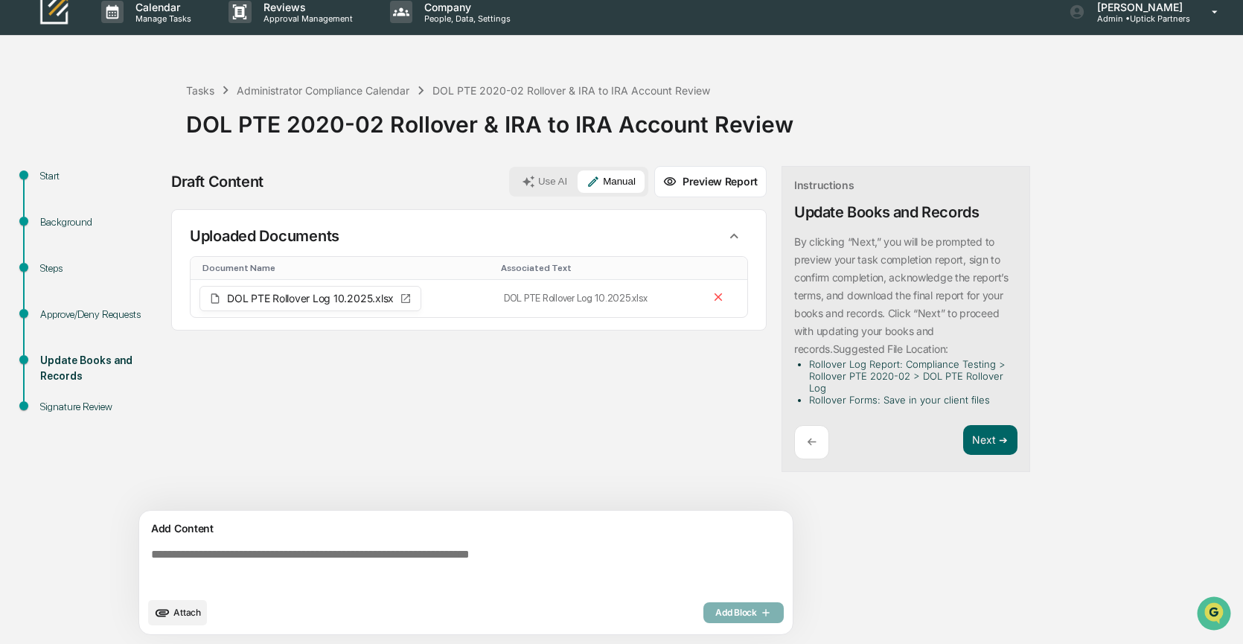
click at [173, 554] on textarea at bounding box center [469, 569] width 648 height 54
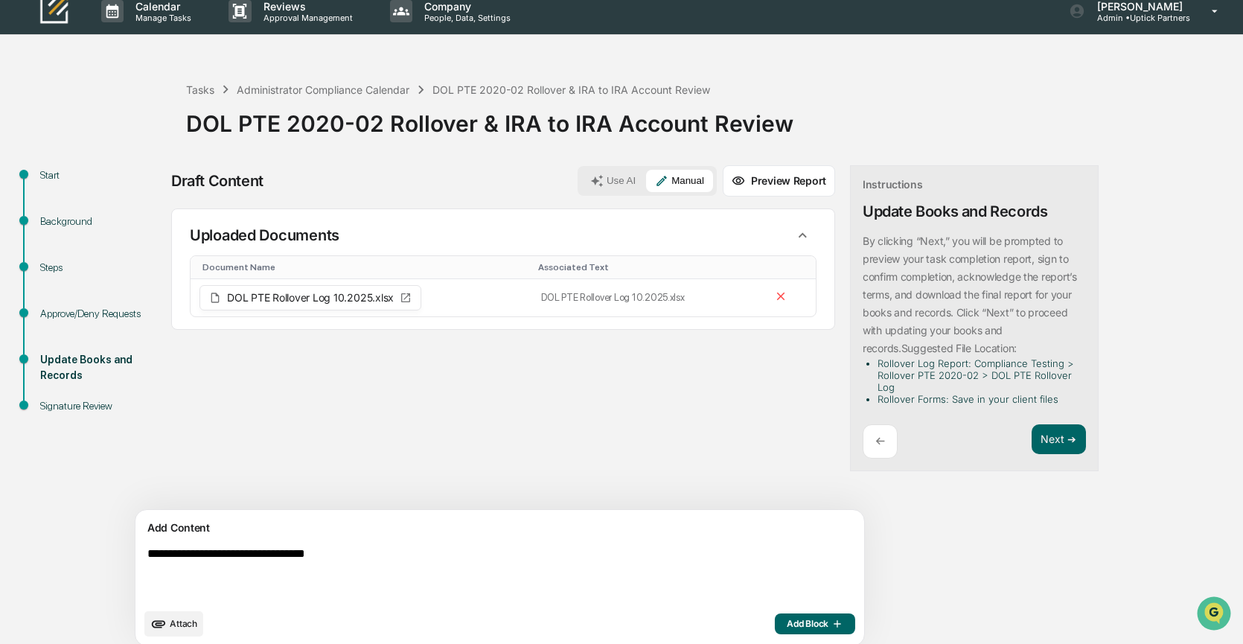
type textarea "**********"
click at [787, 621] on span "Add Block" at bounding box center [815, 624] width 57 height 12
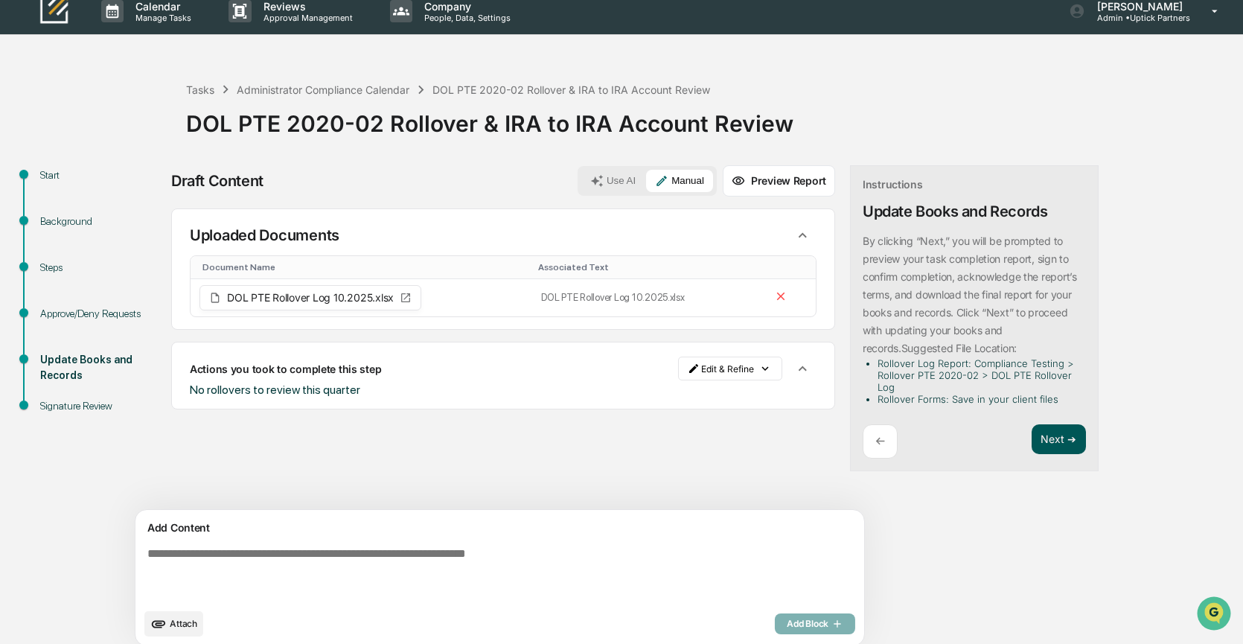
click at [1032, 435] on button "Next ➔" at bounding box center [1059, 439] width 54 height 31
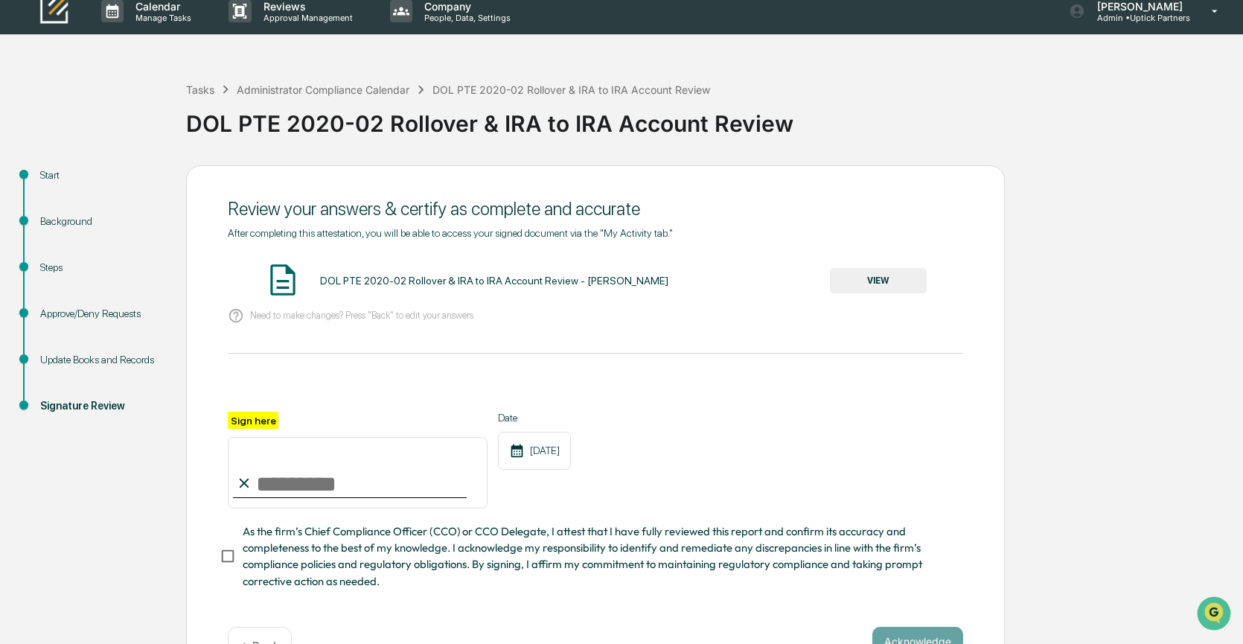
click at [875, 280] on button "VIEW" at bounding box center [878, 280] width 97 height 25
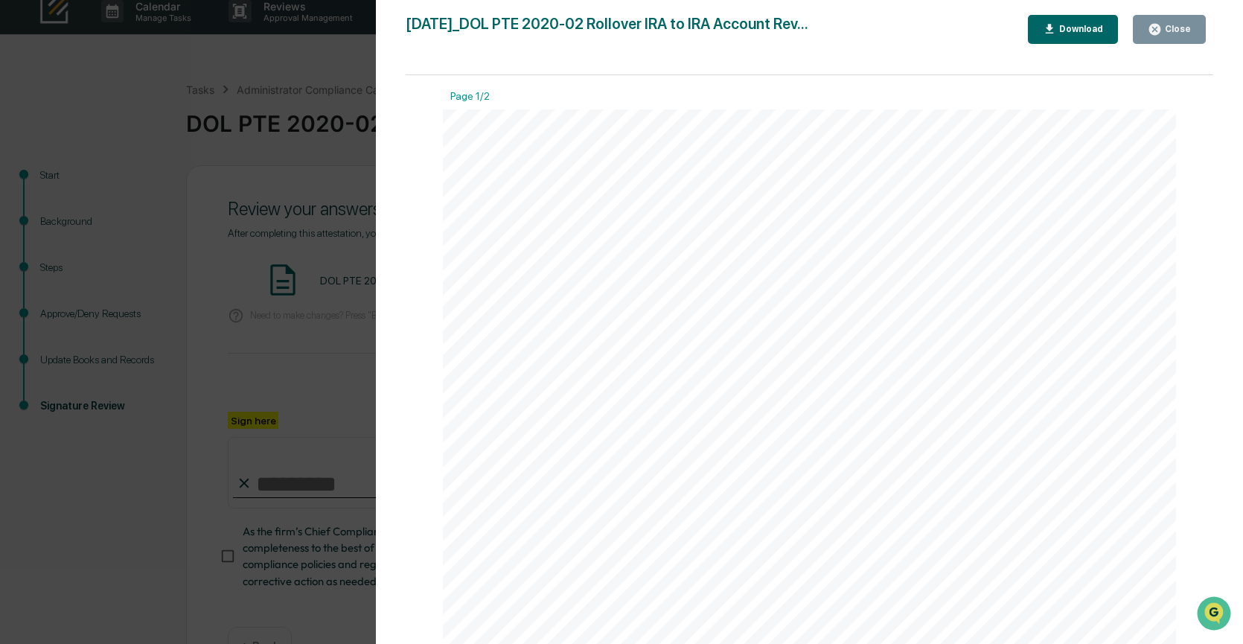
click at [1157, 28] on icon "button" at bounding box center [1155, 29] width 14 height 14
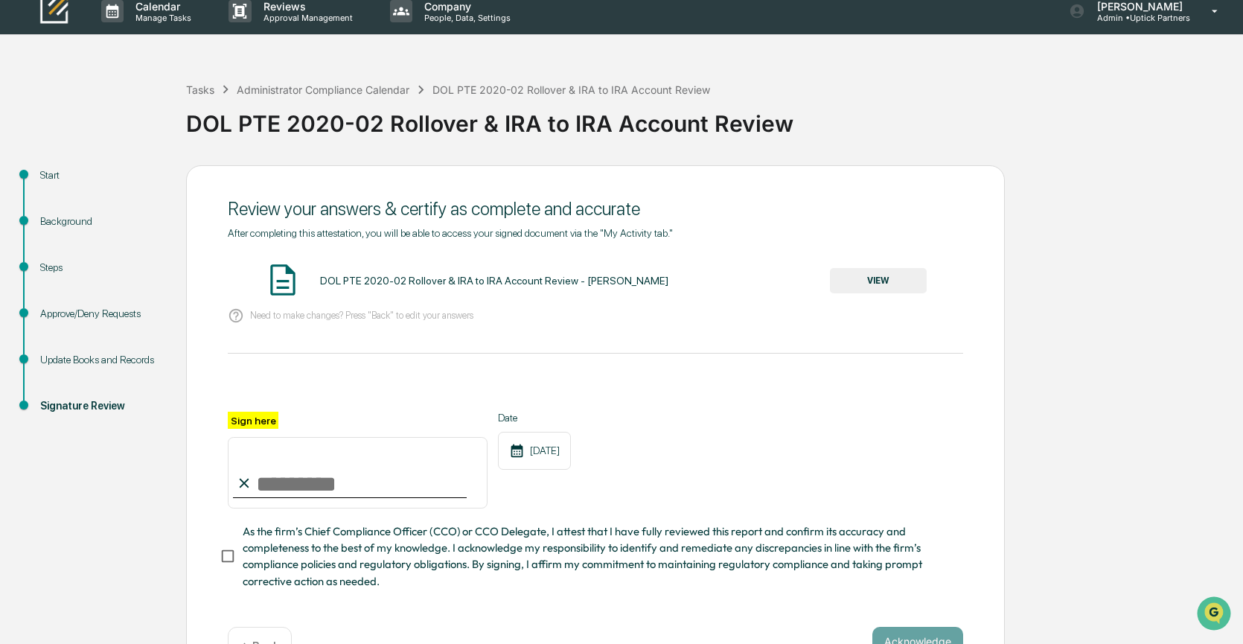
click at [257, 487] on input "Sign here" at bounding box center [358, 472] width 260 height 71
type input "**********"
click at [902, 630] on button "Acknowledge" at bounding box center [918, 642] width 91 height 30
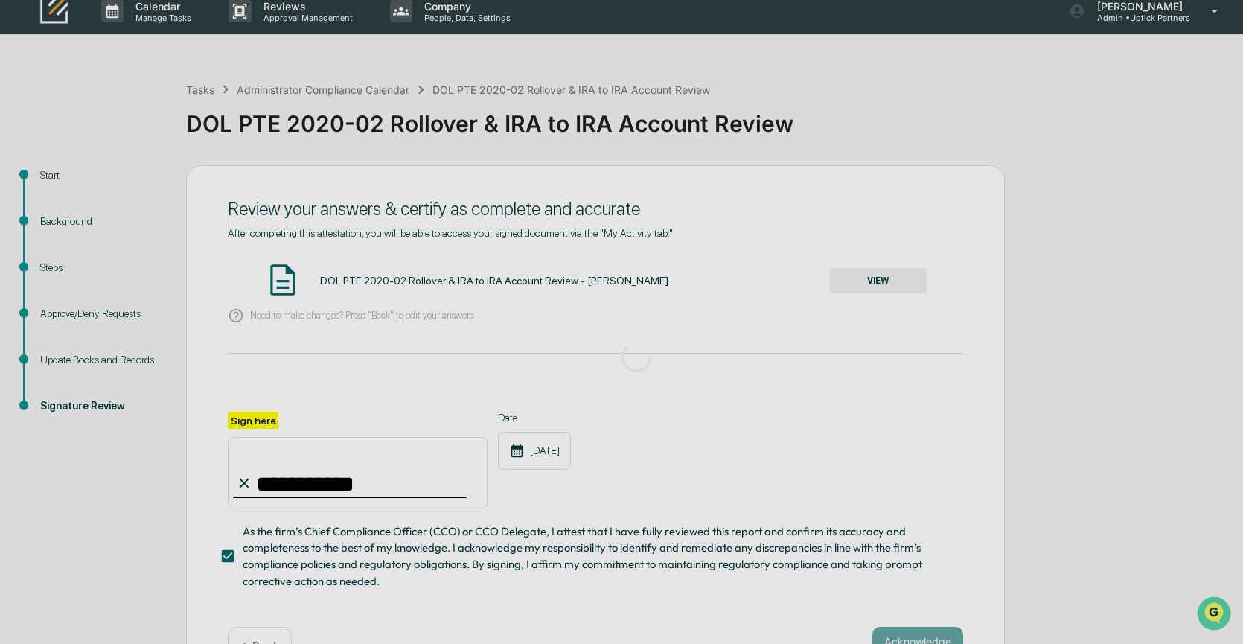
scroll to position [0, 0]
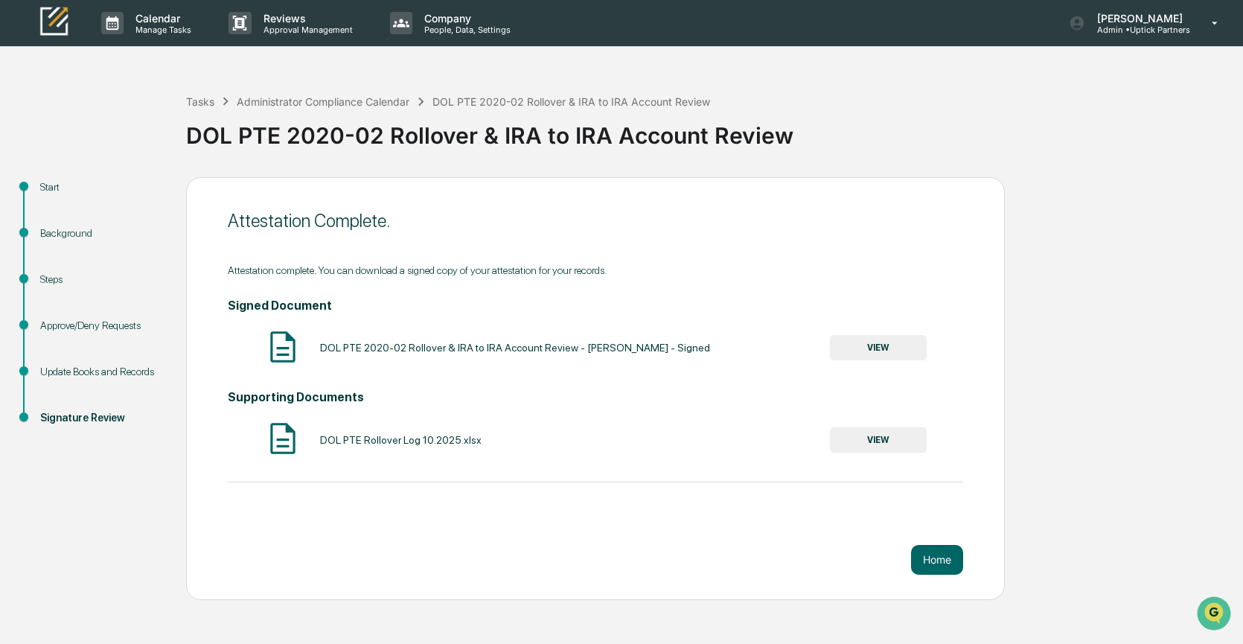
click at [900, 349] on button "VIEW" at bounding box center [878, 347] width 97 height 25
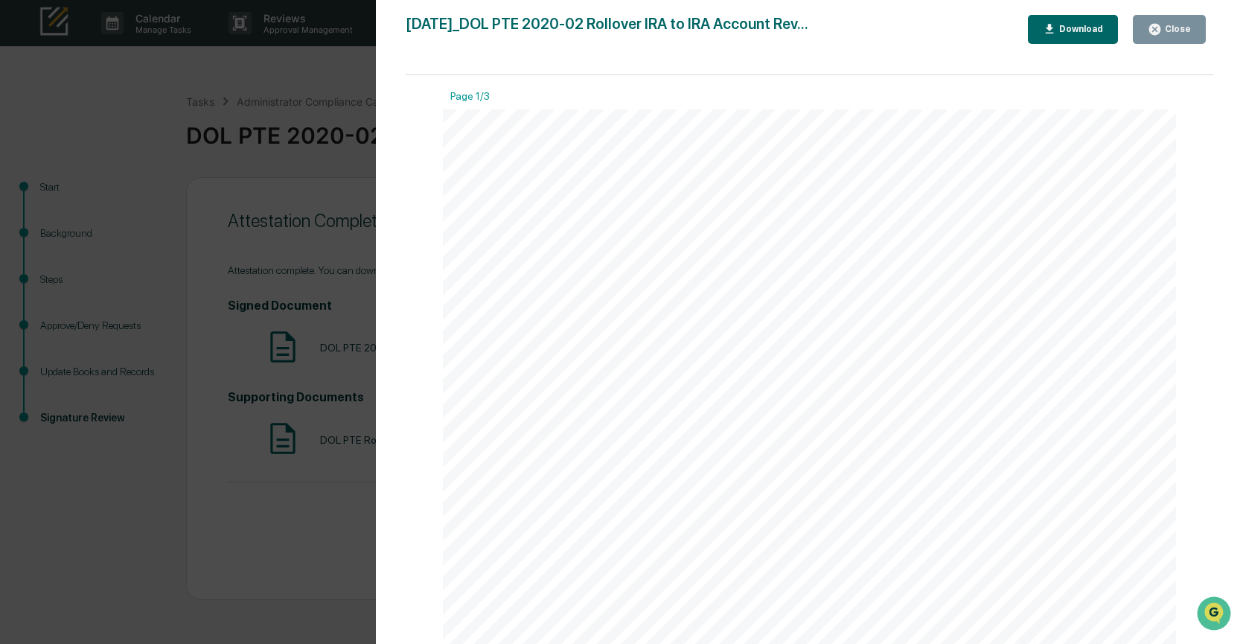
click at [1092, 19] on button "Download" at bounding box center [1073, 29] width 91 height 29
